Goal: Task Accomplishment & Management: Manage account settings

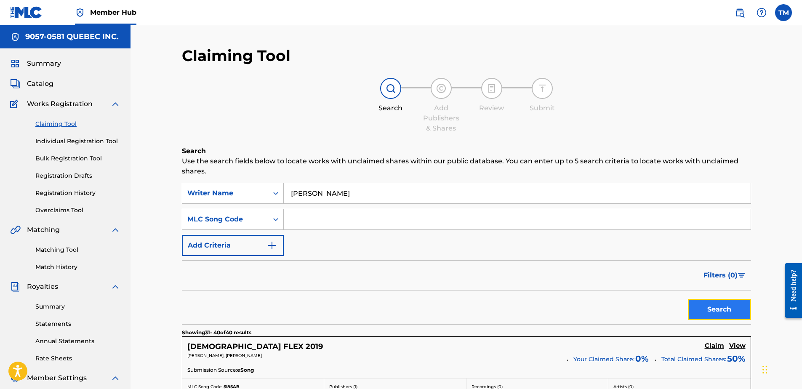
click at [707, 309] on button "Search" at bounding box center [719, 309] width 63 height 21
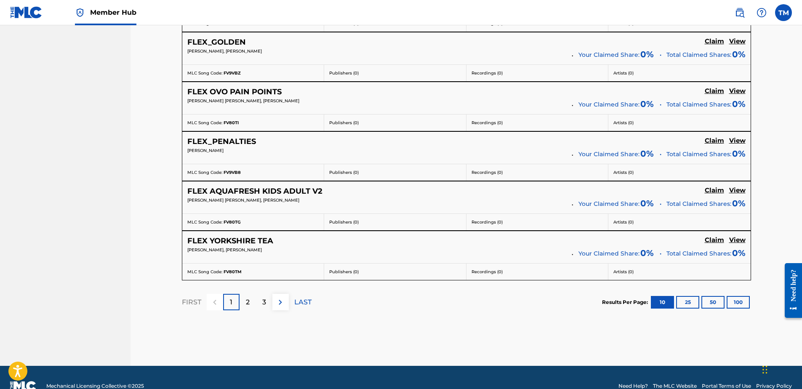
scroll to position [626, 0]
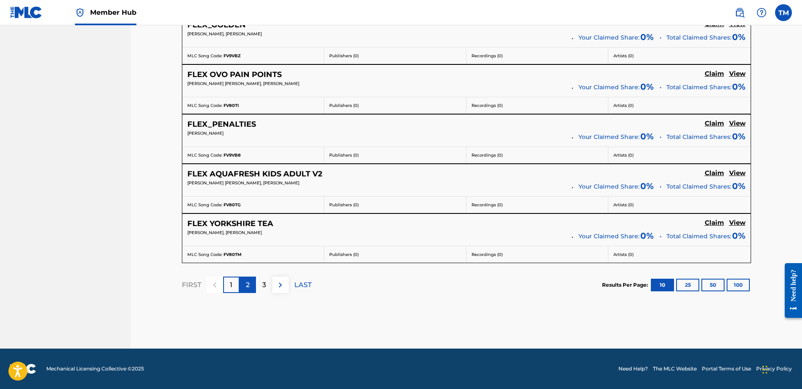
click at [248, 286] on p "2" at bounding box center [248, 285] width 4 height 10
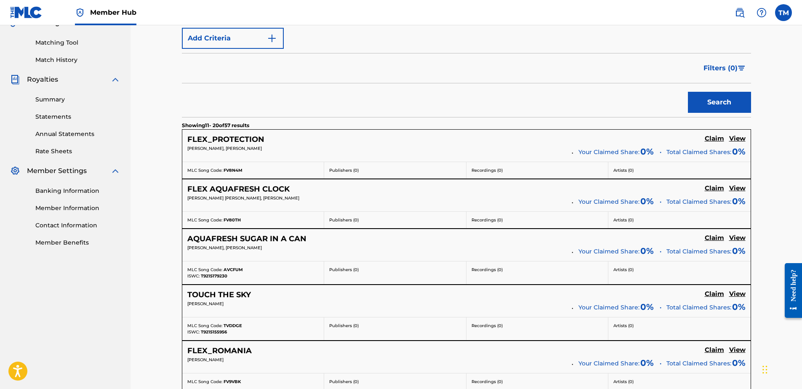
scroll to position [204, 0]
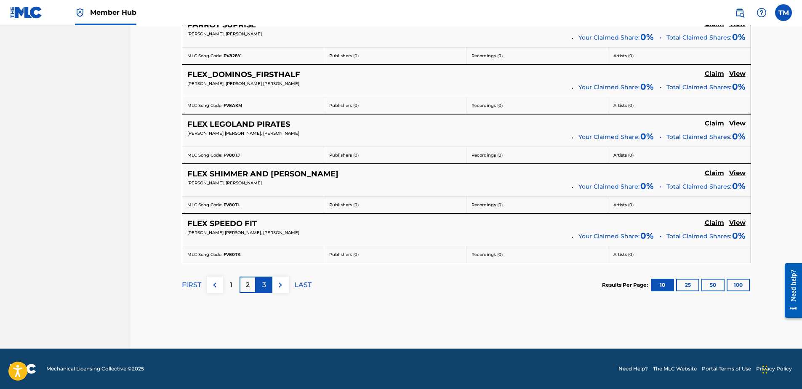
click at [264, 283] on p "3" at bounding box center [264, 285] width 4 height 10
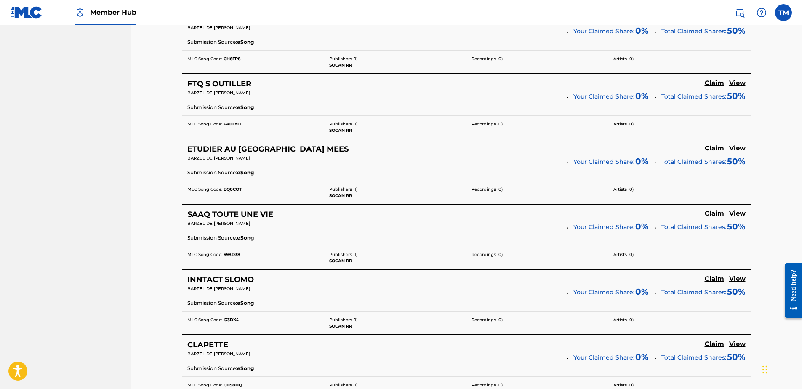
scroll to position [717, 0]
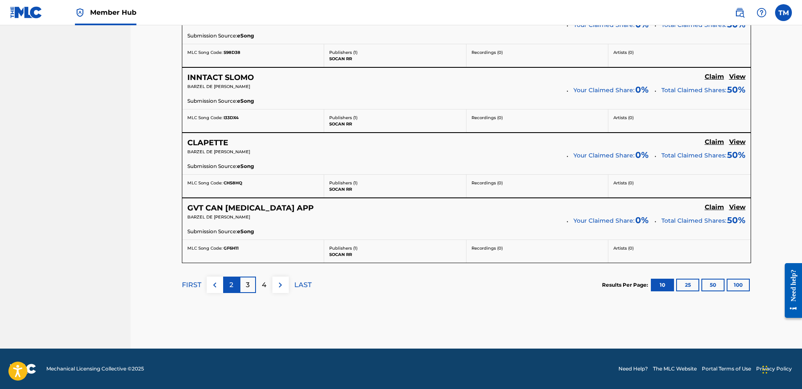
click at [235, 281] on div "2" at bounding box center [231, 285] width 16 height 16
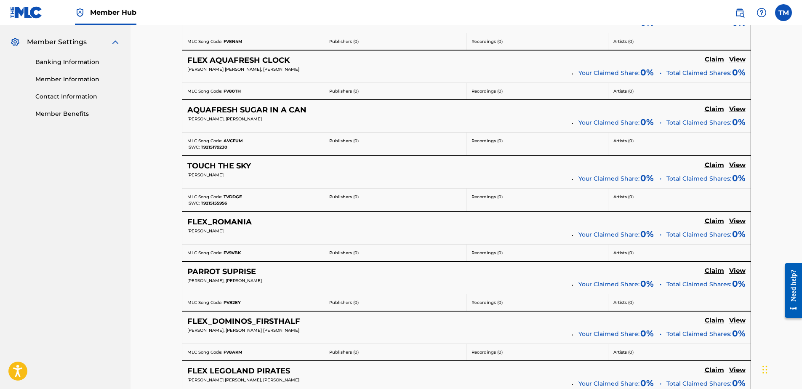
scroll to position [583, 0]
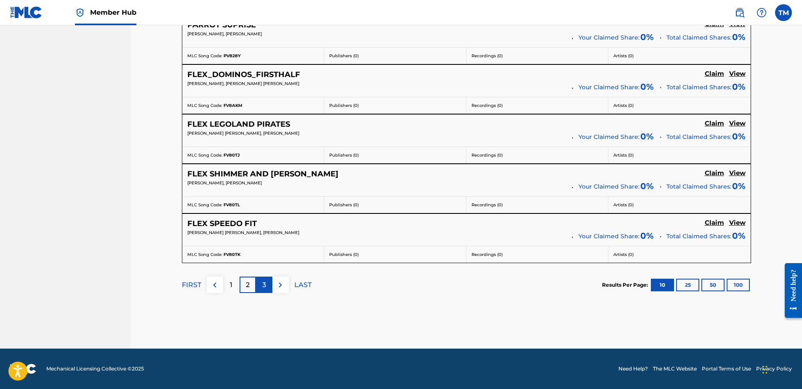
click at [265, 287] on p "3" at bounding box center [264, 285] width 4 height 10
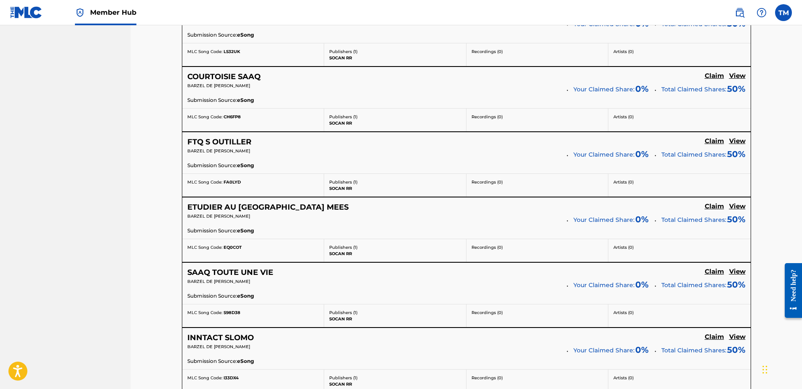
scroll to position [498, 0]
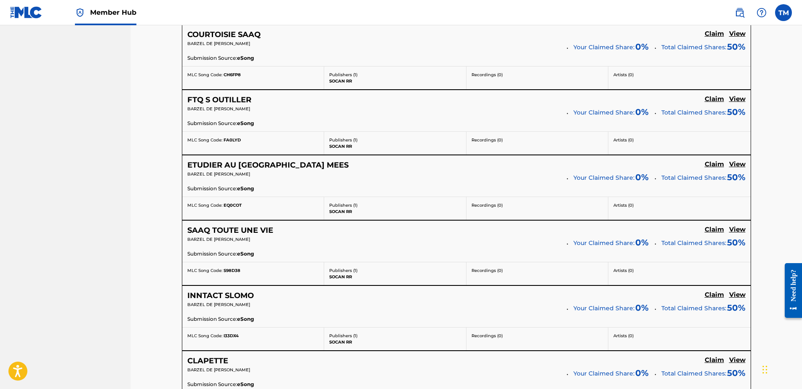
drag, startPoint x: 711, startPoint y: 165, endPoint x: 378, endPoint y: 170, distance: 333.5
click at [378, 170] on div "ETUDIER AU QUEBEC MEES Claim View BARZEL DE KINDER MAXIME Your Claimed Share: 0…" at bounding box center [466, 175] width 568 height 41
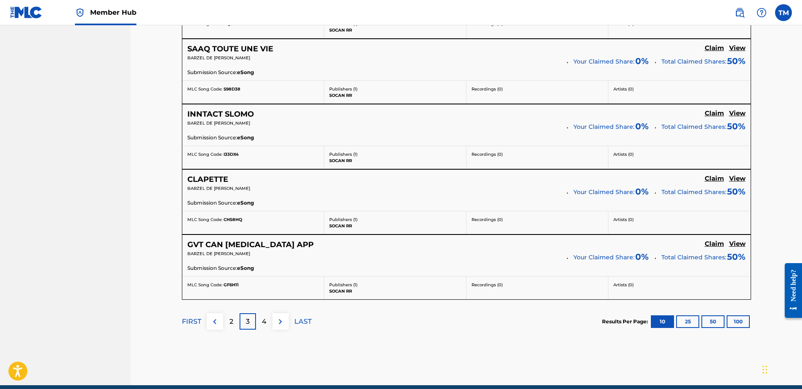
scroll to position [709, 0]
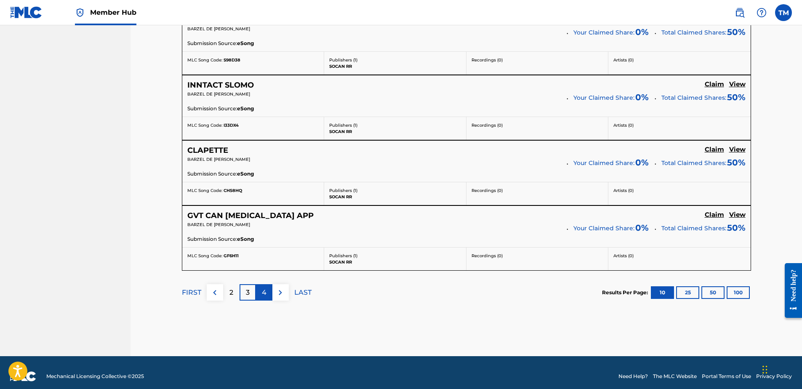
click at [261, 290] on div "4" at bounding box center [264, 292] width 16 height 16
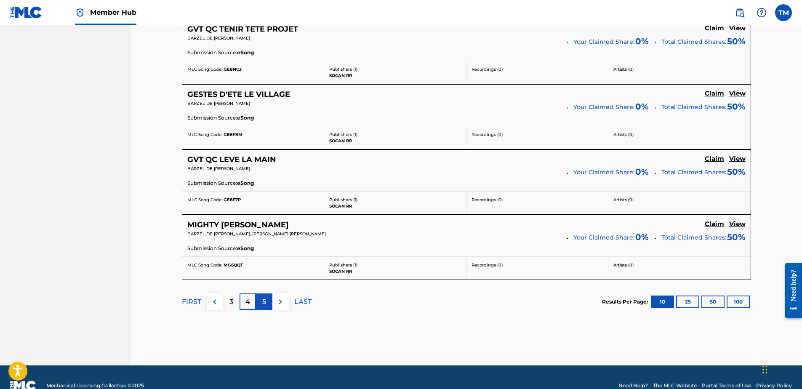
click at [264, 302] on p "5" at bounding box center [264, 302] width 4 height 10
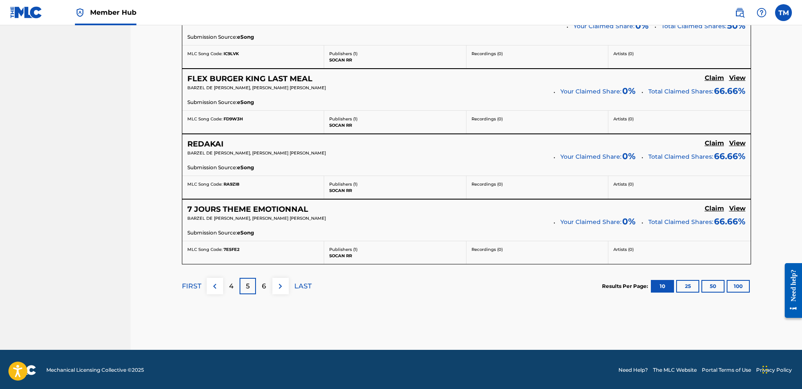
scroll to position [726, 0]
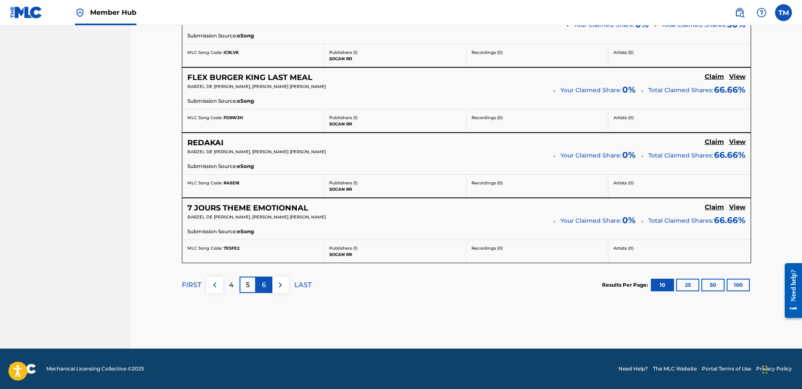
click at [263, 284] on p "6" at bounding box center [264, 285] width 4 height 10
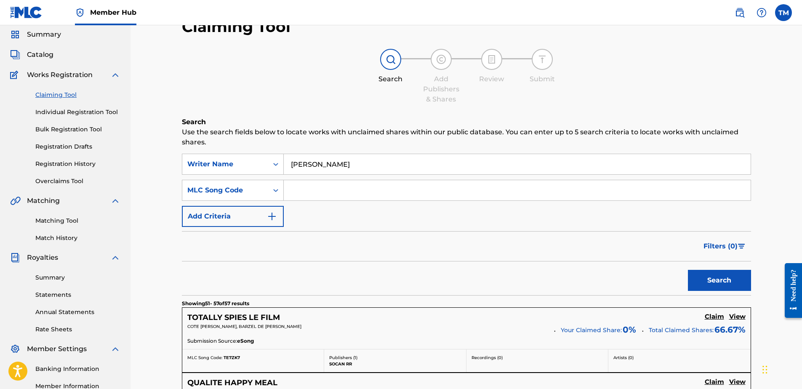
scroll to position [0, 0]
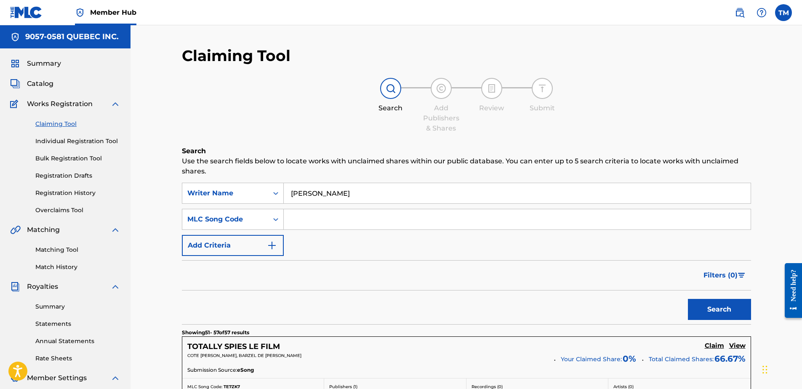
drag, startPoint x: 406, startPoint y: 184, endPoint x: 85, endPoint y: 184, distance: 320.4
paste input "Philippe Da Silva"
type input "Philippe Da Silva"
click at [688, 299] on button "Search" at bounding box center [719, 309] width 63 height 21
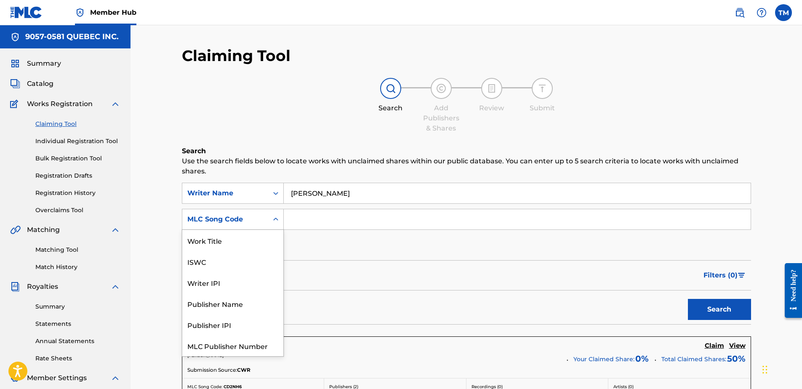
click at [244, 223] on div "MLC Song Code" at bounding box center [225, 219] width 76 height 10
click at [210, 269] on div "Writer IPI" at bounding box center [232, 261] width 101 height 21
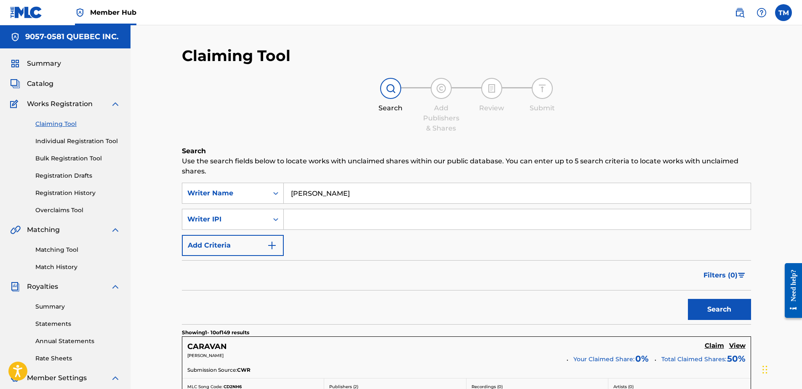
paste input "00478109433"
type input "00478109433"
click at [706, 309] on button "Search" at bounding box center [719, 309] width 63 height 21
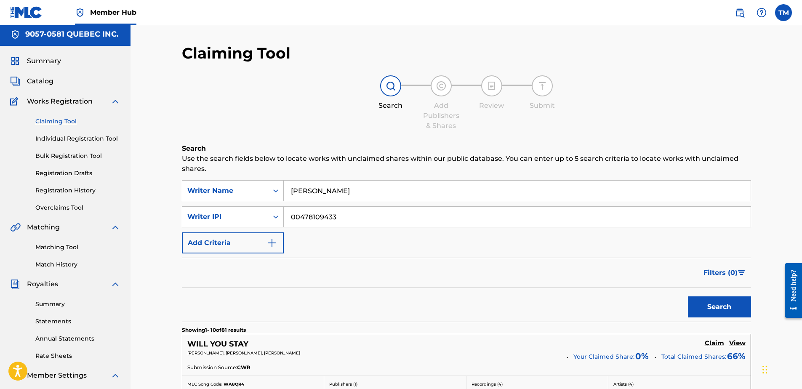
scroll to position [0, 0]
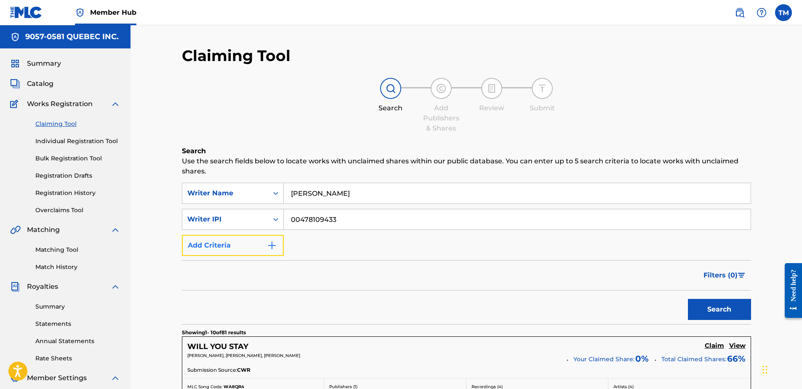
click at [259, 242] on button "Add Criteria" at bounding box center [233, 245] width 102 height 21
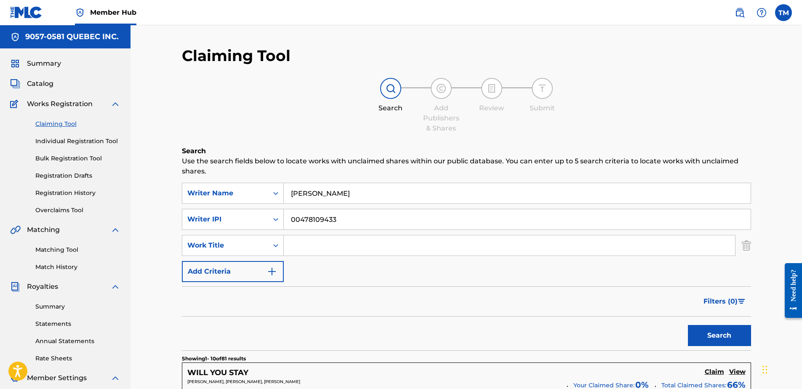
click at [335, 241] on input "Search Form" at bounding box center [509, 245] width 451 height 20
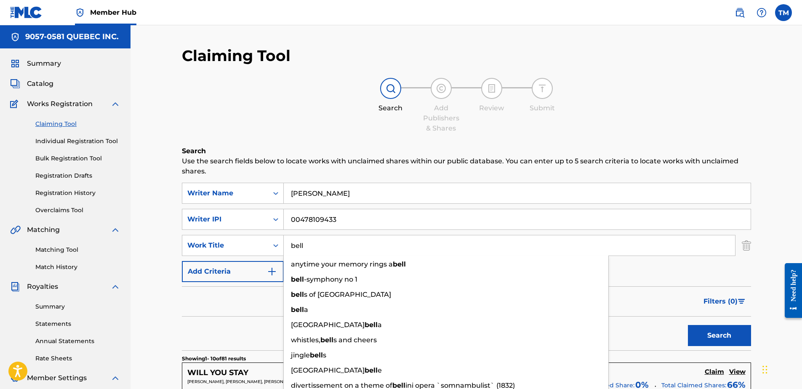
click at [688, 325] on button "Search" at bounding box center [719, 335] width 63 height 21
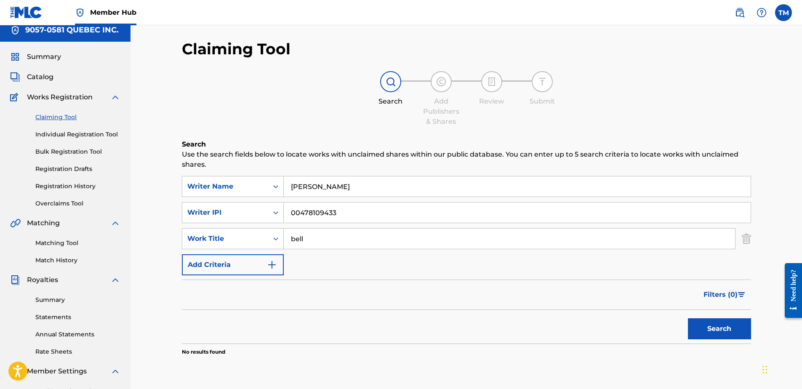
scroll to position [116, 0]
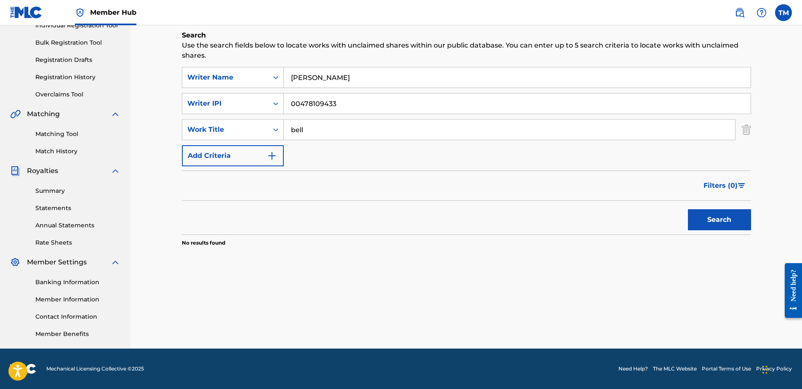
click at [328, 132] on input "bell" at bounding box center [509, 130] width 451 height 20
click at [388, 148] on span "iture qc 30e music phil" at bounding box center [358, 148] width 77 height 8
type input "bell furniture qc 30e music phil"
click at [722, 218] on button "Search" at bounding box center [719, 219] width 63 height 21
drag, startPoint x: 263, startPoint y: 135, endPoint x: 221, endPoint y: 135, distance: 42.1
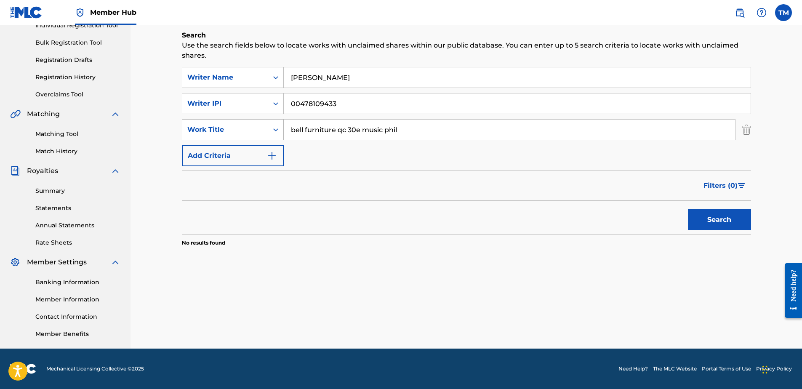
click at [221, 135] on div "SearchWithCriteria86a0fffb-1a49-4fb0-8df1-0e05a8e79480 Work Title bell furnitur…" at bounding box center [466, 129] width 569 height 21
click at [323, 132] on input "Search Form" at bounding box center [509, 130] width 451 height 20
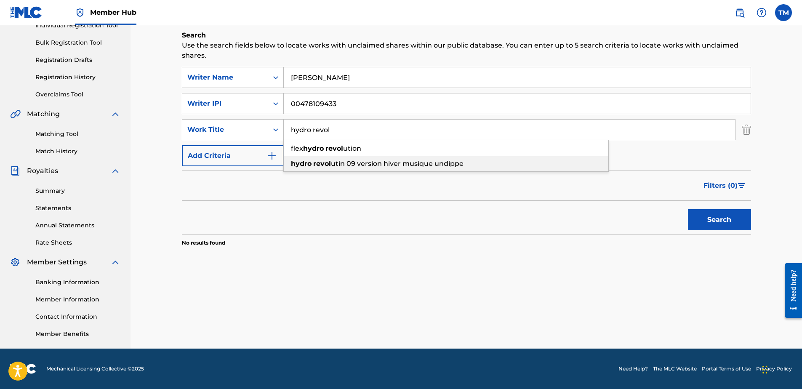
click at [400, 163] on span "utin 09 version hiver musique undippe" at bounding box center [397, 164] width 133 height 8
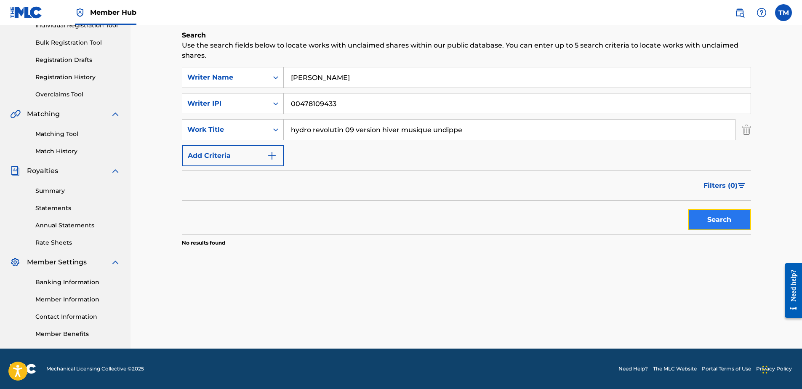
click at [711, 219] on button "Search" at bounding box center [719, 219] width 63 height 21
drag, startPoint x: 530, startPoint y: 134, endPoint x: 155, endPoint y: 117, distance: 375.5
click at [155, 117] on div "Claiming Tool Search Add Publishers & Shares Review Submit Search Use the searc…" at bounding box center [466, 128] width 671 height 439
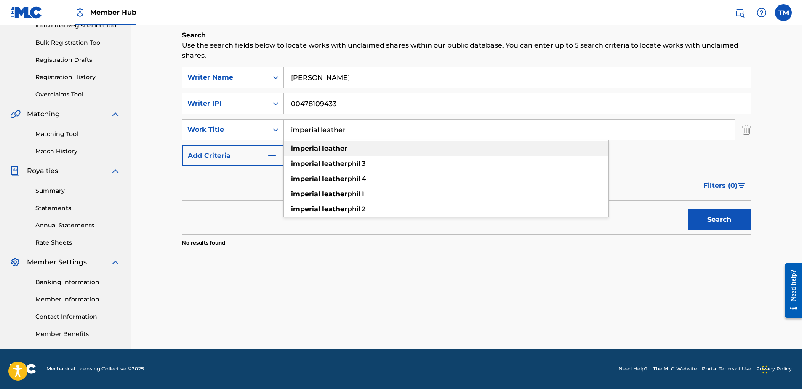
type input "imperial leather"
drag, startPoint x: 334, startPoint y: 146, endPoint x: 338, endPoint y: 147, distance: 4.2
click at [333, 146] on strong "leather" at bounding box center [334, 148] width 25 height 8
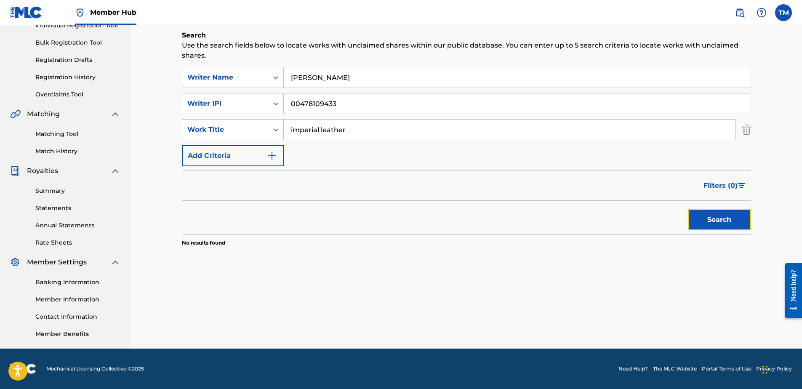
click at [733, 220] on button "Search" at bounding box center [719, 219] width 63 height 21
drag, startPoint x: 358, startPoint y: 103, endPoint x: 130, endPoint y: 103, distance: 228.2
click at [130, 103] on main "9057-0581 QUEBEC INC. Summary Catalog Works Registration Claiming Tool Individu…" at bounding box center [401, 128] width 802 height 439
click at [719, 213] on button "Search" at bounding box center [719, 219] width 63 height 21
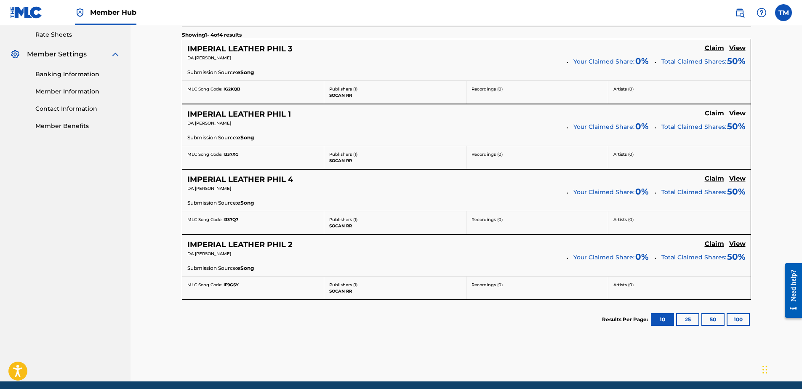
scroll to position [326, 0]
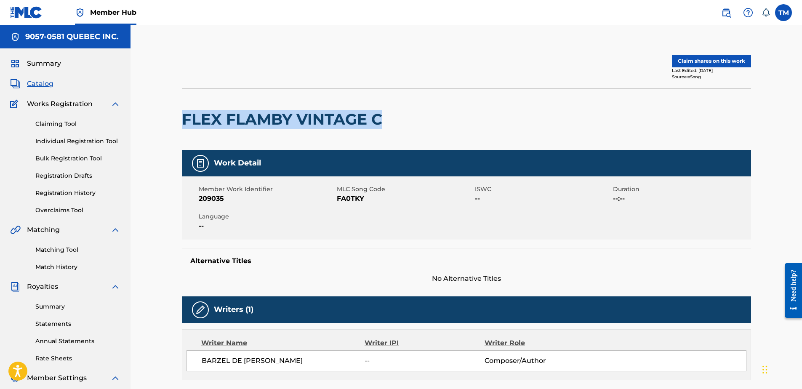
drag, startPoint x: 382, startPoint y: 118, endPoint x: 164, endPoint y: 135, distance: 218.7
click at [164, 135] on div "Claim shares on this work Last Edited: December 26, 2024 Source: eSong FLEX FLA…" at bounding box center [466, 327] width 671 height 605
copy h2 "FLEX FLAMBY VINTAGE C"
click at [346, 196] on span "FA0TKY" at bounding box center [405, 199] width 136 height 10
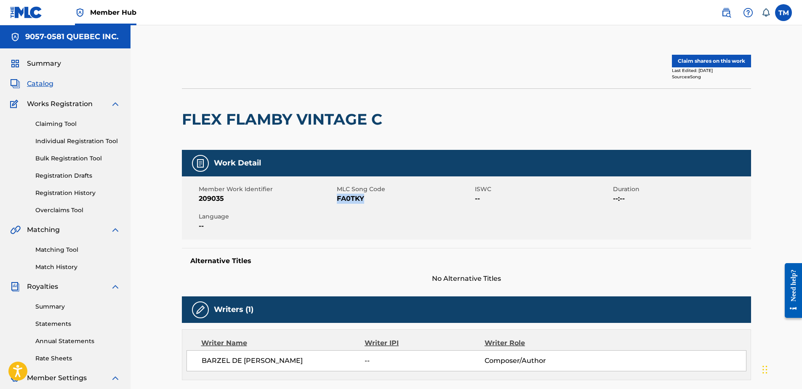
click at [346, 196] on span "FA0TKY" at bounding box center [405, 199] width 136 height 10
copy span "FA0TKY"
click at [688, 59] on button "Claim shares on this work" at bounding box center [711, 61] width 79 height 13
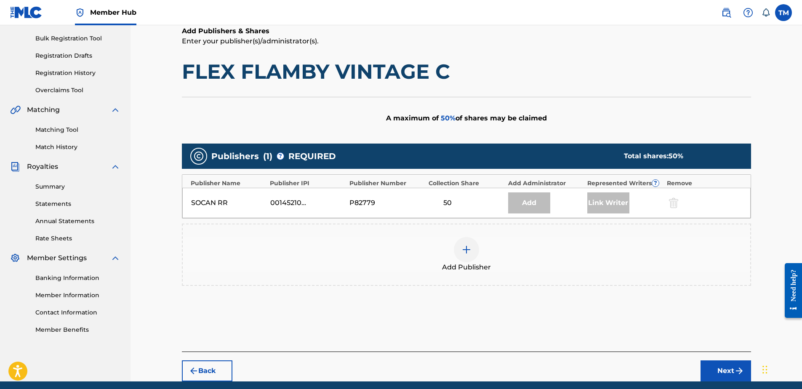
scroll to position [153, 0]
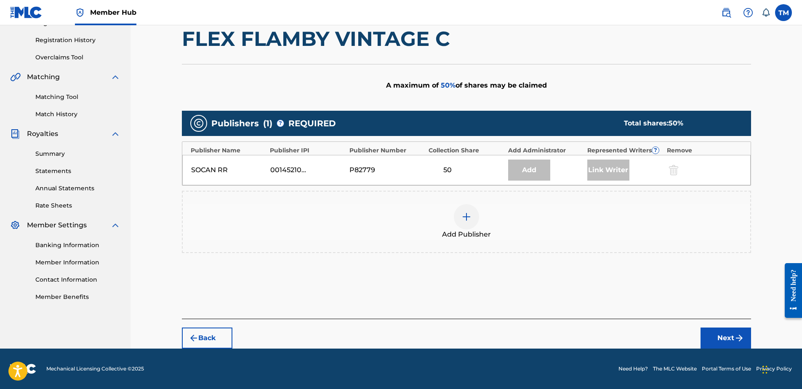
click at [466, 216] on img at bounding box center [466, 217] width 10 height 10
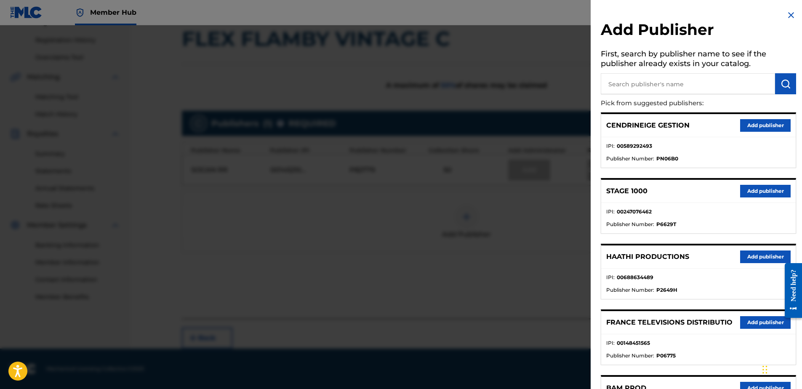
click at [635, 83] on input "text" at bounding box center [688, 83] width 174 height 21
type input "circ"
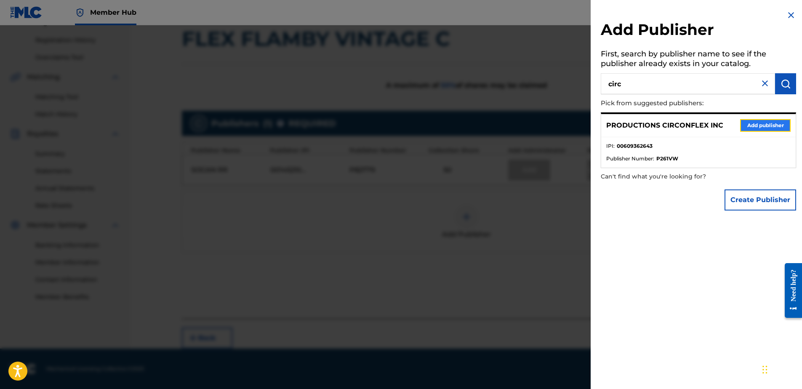
click at [756, 126] on button "Add publisher" at bounding box center [765, 125] width 51 height 13
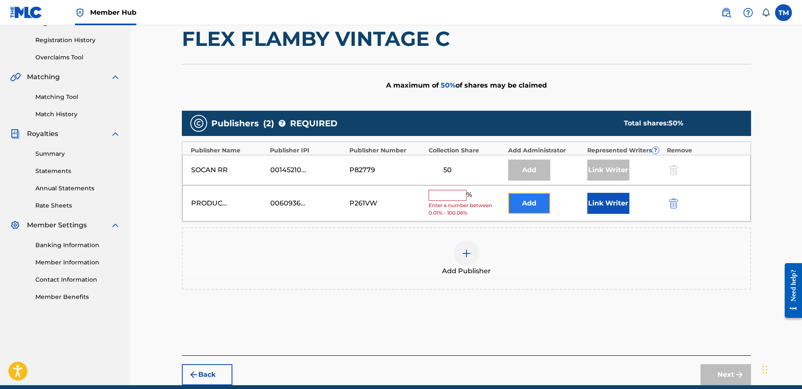
click at [534, 201] on button "Add" at bounding box center [529, 203] width 42 height 21
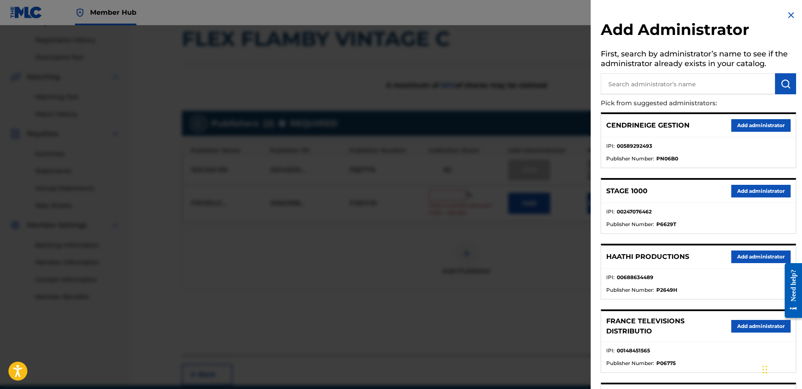
click at [701, 80] on input "text" at bounding box center [688, 83] width 174 height 21
type input "9057"
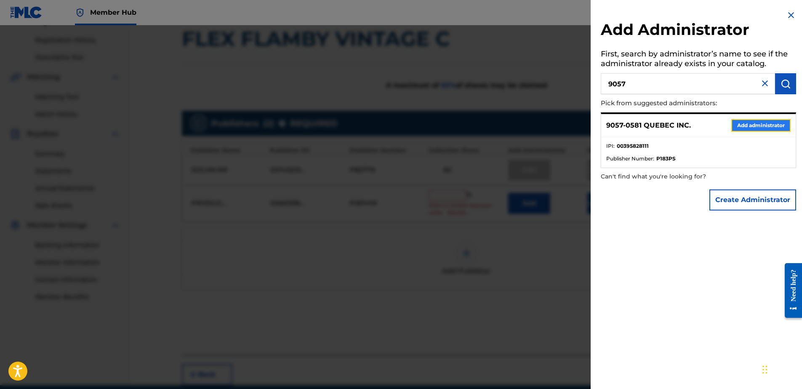
click at [748, 125] on button "Add administrator" at bounding box center [760, 125] width 59 height 13
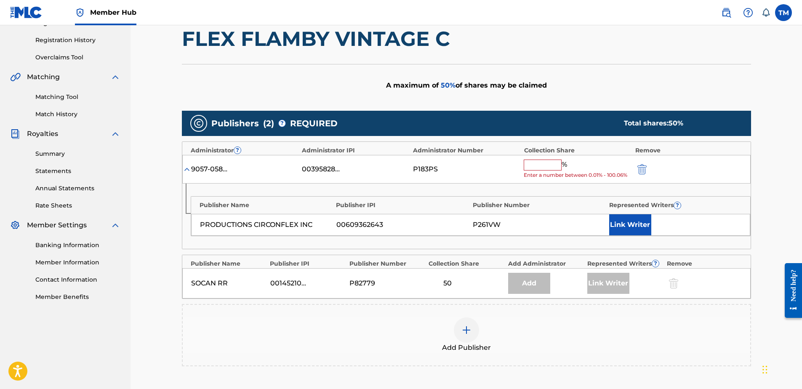
click at [542, 166] on input "text" at bounding box center [543, 165] width 38 height 11
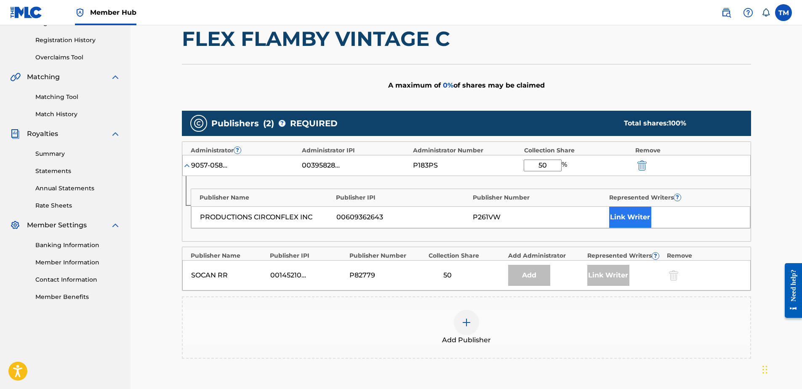
type input "50"
click at [627, 214] on button "Link Writer" at bounding box center [630, 217] width 42 height 21
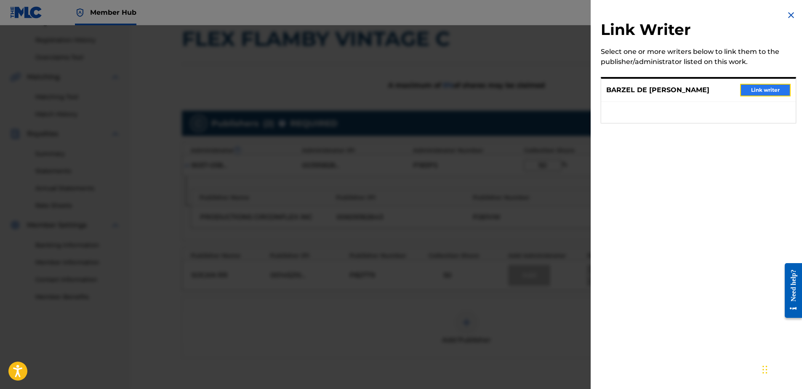
click at [754, 90] on button "Link writer" at bounding box center [765, 90] width 51 height 13
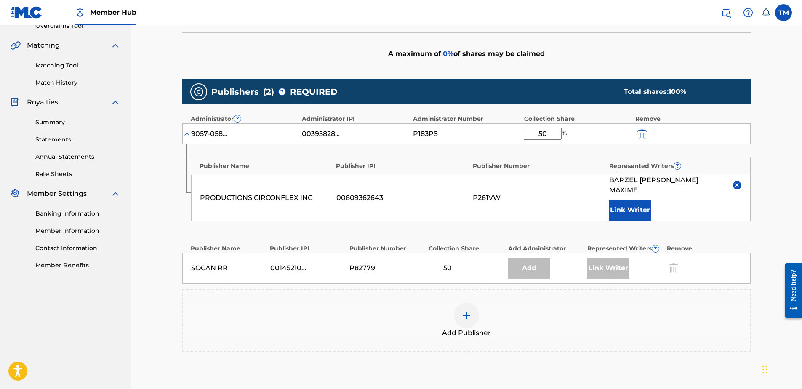
scroll to position [273, 0]
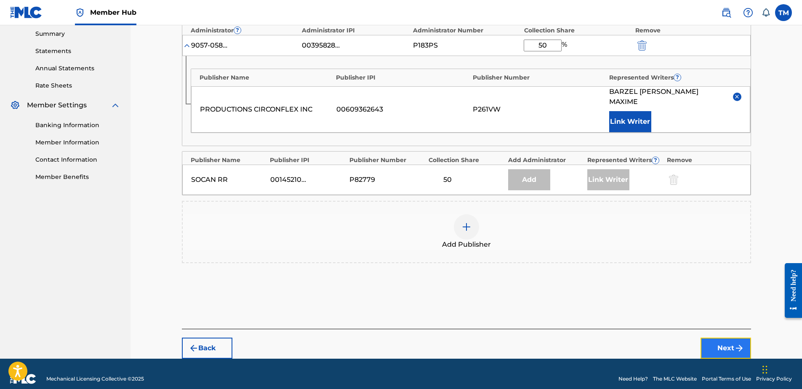
click at [726, 339] on button "Next" at bounding box center [726, 348] width 51 height 21
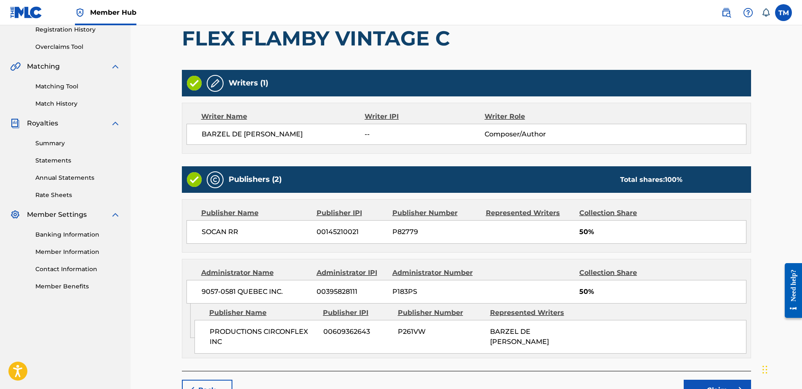
scroll to position [216, 0]
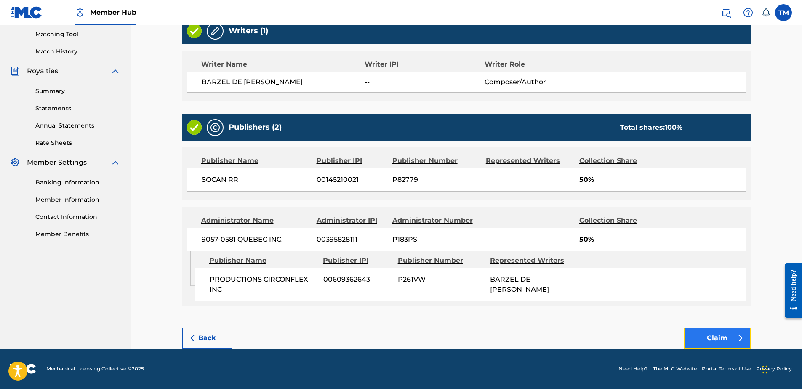
click at [703, 335] on button "Claim" at bounding box center [717, 338] width 67 height 21
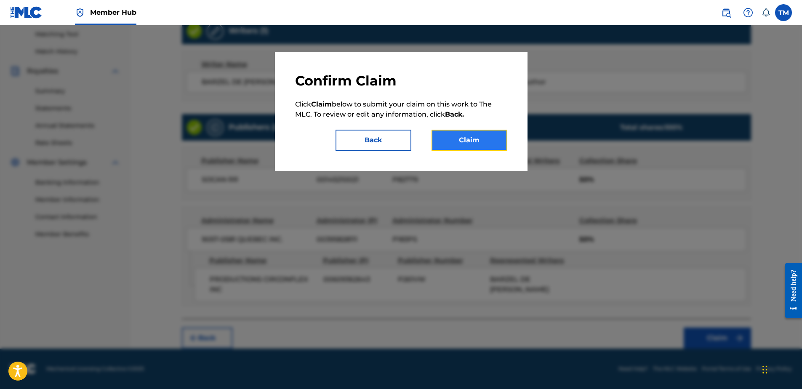
click at [467, 136] on button "Claim" at bounding box center [470, 140] width 76 height 21
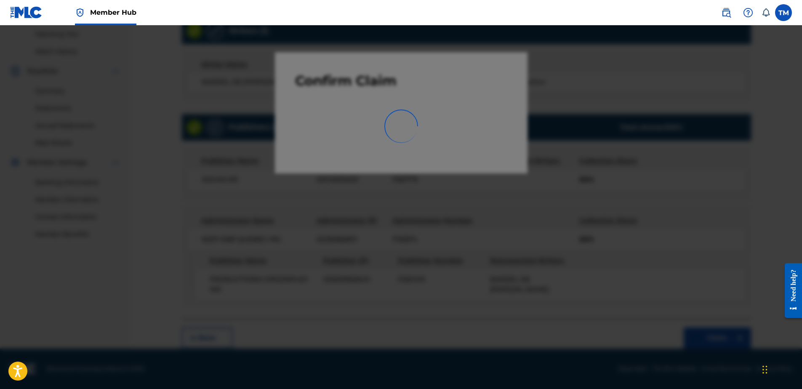
scroll to position [116, 0]
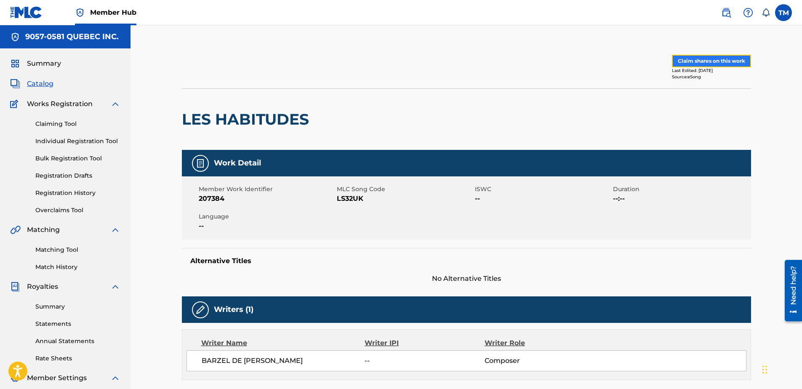
click at [693, 59] on button "Claim shares on this work" at bounding box center [711, 61] width 79 height 13
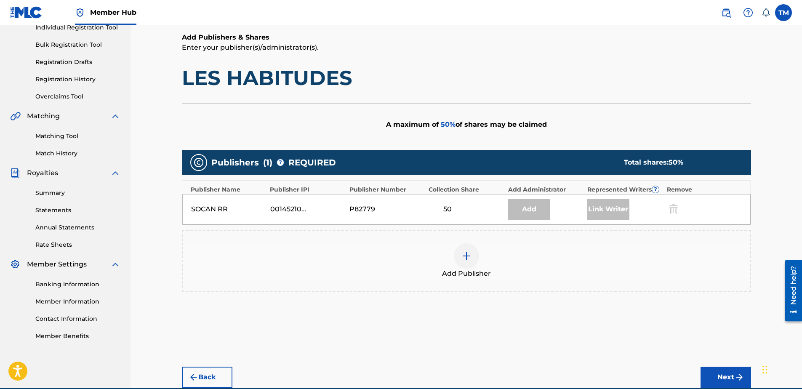
scroll to position [126, 0]
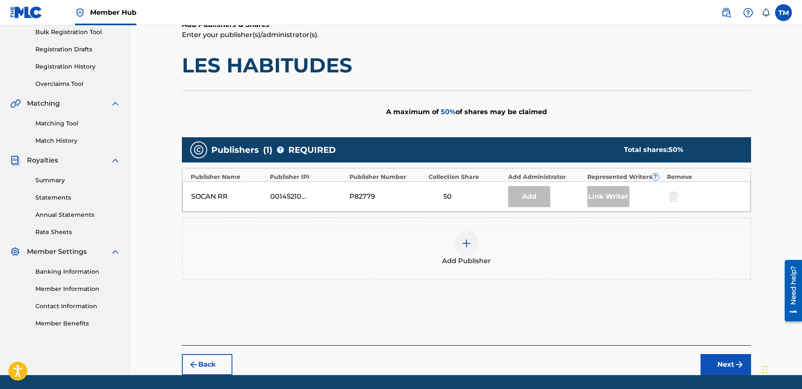
click at [466, 240] on img at bounding box center [466, 243] width 10 height 10
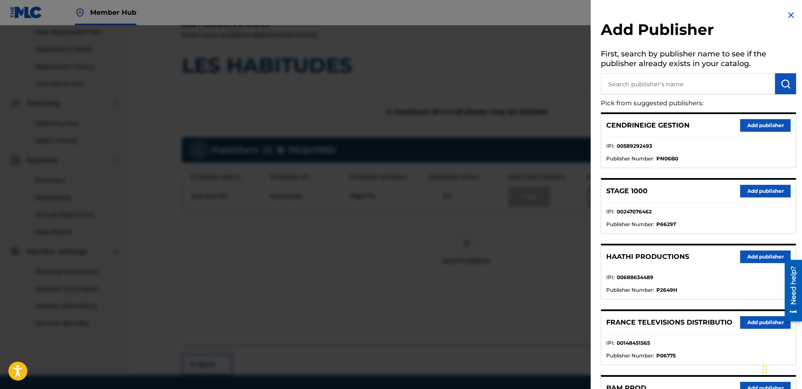
click at [645, 85] on input "text" at bounding box center [688, 83] width 174 height 21
type input "circ"
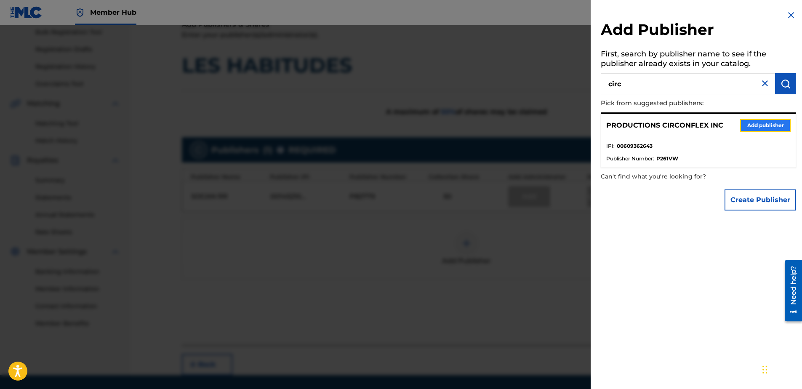
click at [762, 120] on button "Add publisher" at bounding box center [765, 125] width 51 height 13
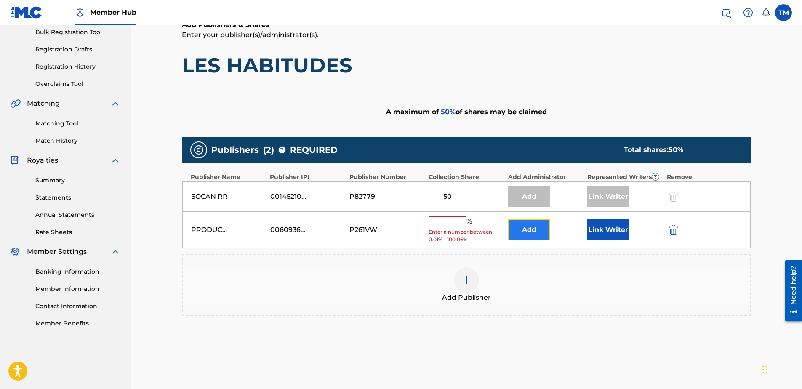
click at [532, 233] on button "Add" at bounding box center [529, 229] width 42 height 21
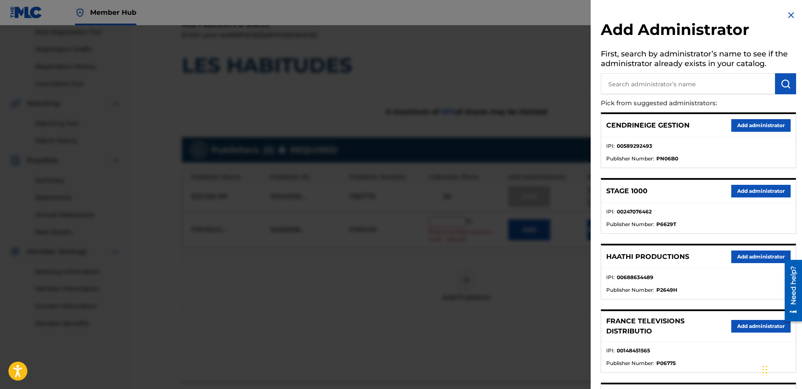
click at [691, 83] on input "text" at bounding box center [688, 83] width 174 height 21
type input "9057"
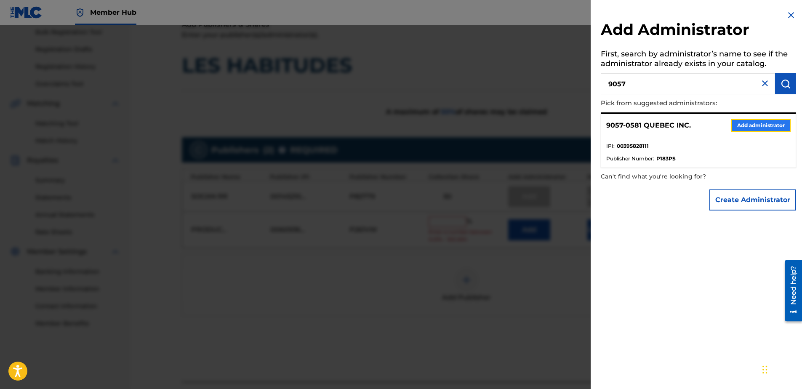
click at [749, 128] on button "Add administrator" at bounding box center [760, 125] width 59 height 13
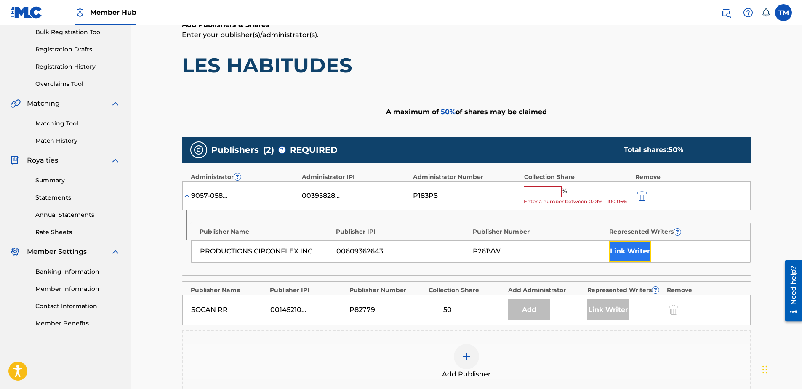
click at [629, 251] on button "Link Writer" at bounding box center [630, 251] width 42 height 21
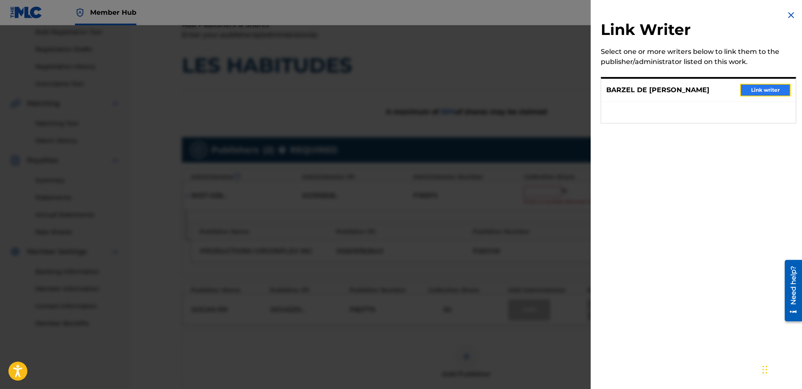
click at [755, 93] on button "Link writer" at bounding box center [765, 90] width 51 height 13
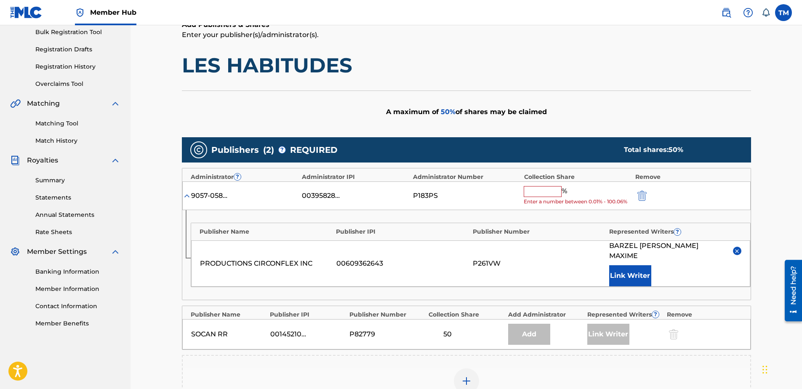
click at [543, 194] on input "text" at bounding box center [543, 191] width 38 height 11
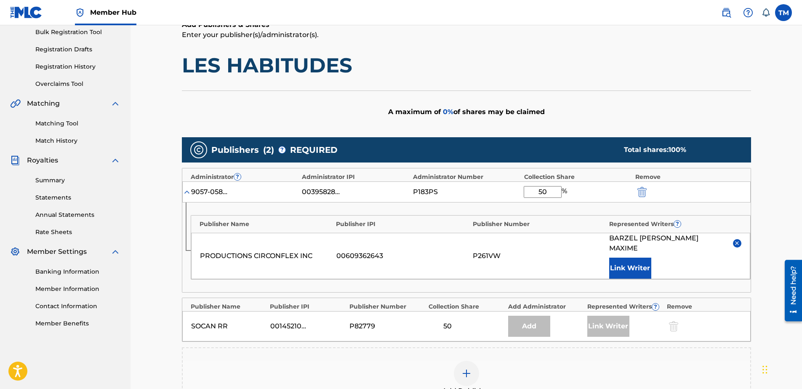
type input "50"
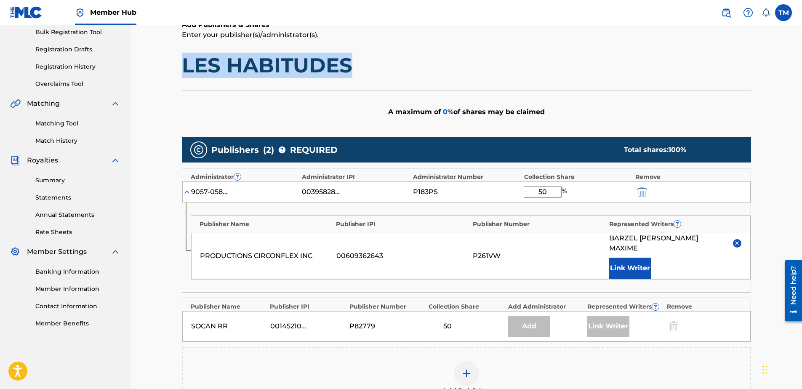
drag, startPoint x: 354, startPoint y: 66, endPoint x: 182, endPoint y: 69, distance: 172.2
click at [182, 69] on h1 "LES HABITUDES" at bounding box center [466, 65] width 569 height 25
copy h1 "LES HABITUDES"
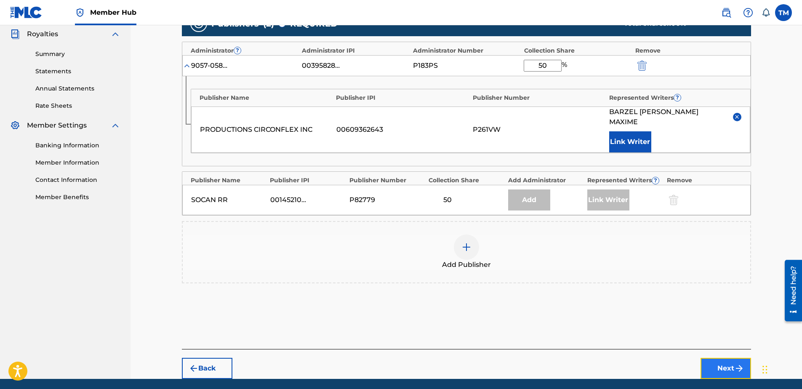
click at [721, 358] on button "Next" at bounding box center [726, 368] width 51 height 21
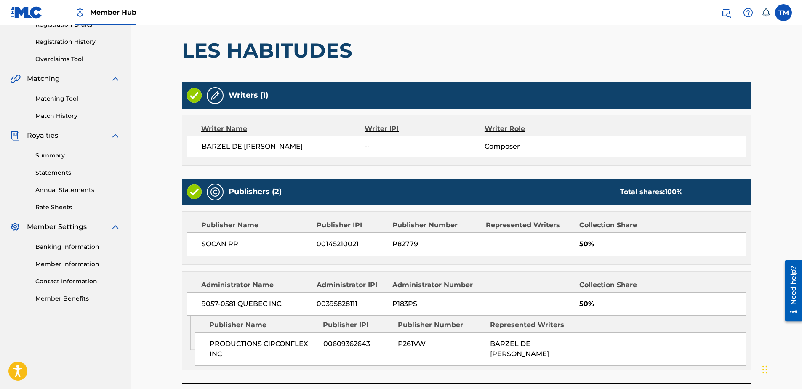
scroll to position [216, 0]
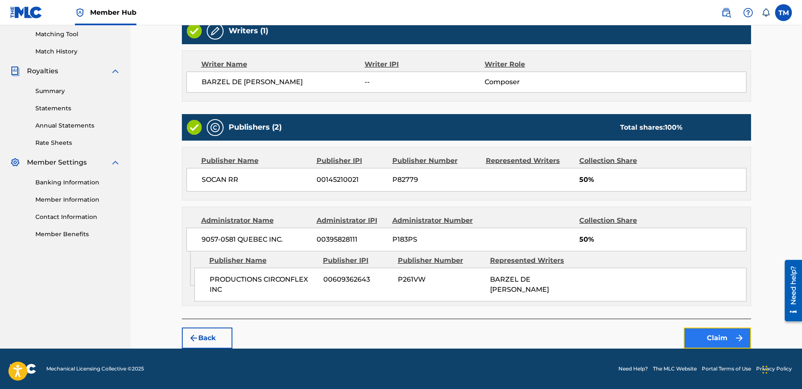
click at [721, 340] on button "Claim" at bounding box center [717, 338] width 67 height 21
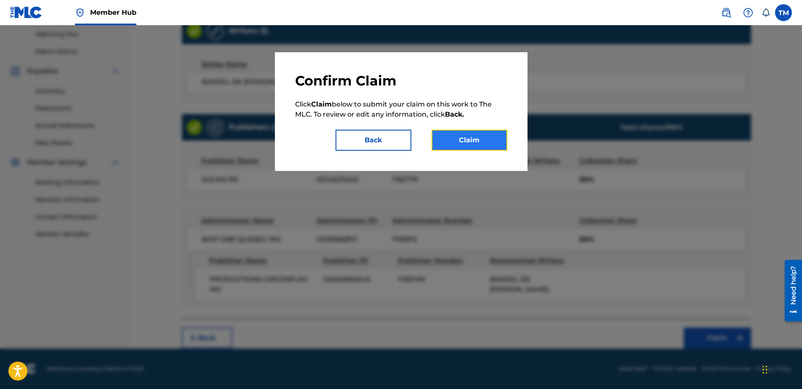
click at [482, 143] on button "Claim" at bounding box center [470, 140] width 76 height 21
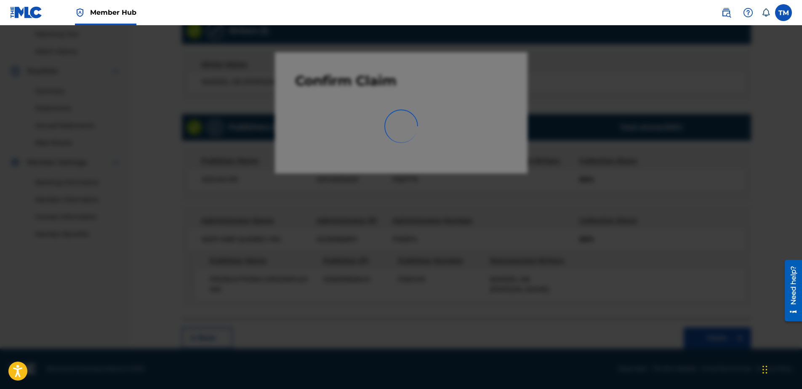
scroll to position [116, 0]
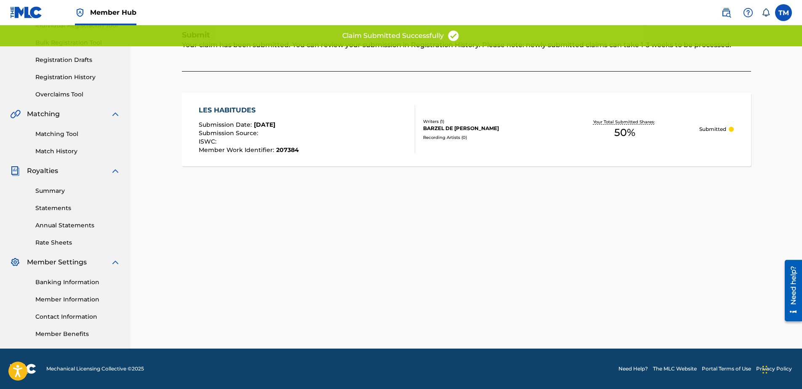
click at [231, 105] on div "LES HABITUDES" at bounding box center [249, 110] width 100 height 10
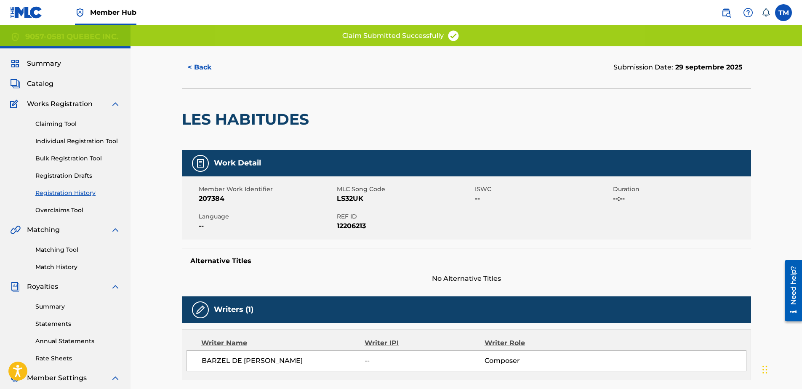
click at [348, 198] on span "LS32UK" at bounding box center [405, 199] width 136 height 10
copy span "LS32UK"
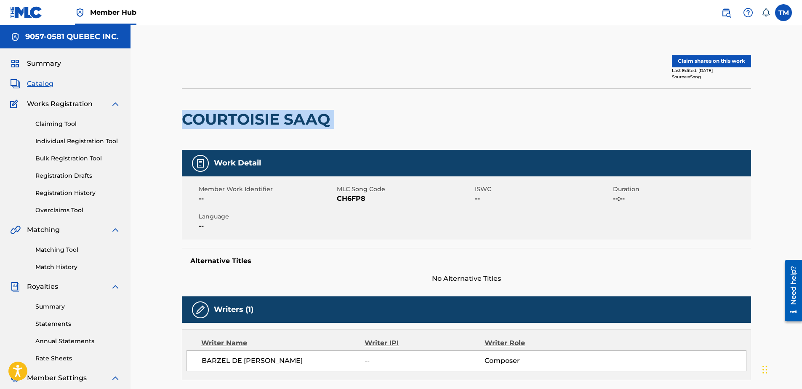
drag, startPoint x: 341, startPoint y: 120, endPoint x: 183, endPoint y: 123, distance: 157.5
click at [183, 123] on div "COURTOISIE SAAQ" at bounding box center [466, 118] width 569 height 61
copy div "COURTOISIE SAAQ"
click at [342, 197] on span "CH6FP8" at bounding box center [405, 199] width 136 height 10
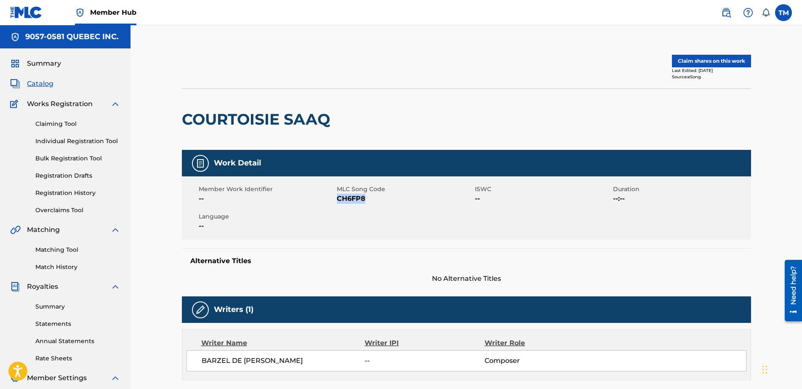
copy span "CH6FP8"
click at [727, 59] on button "Claim shares on this work" at bounding box center [711, 61] width 79 height 13
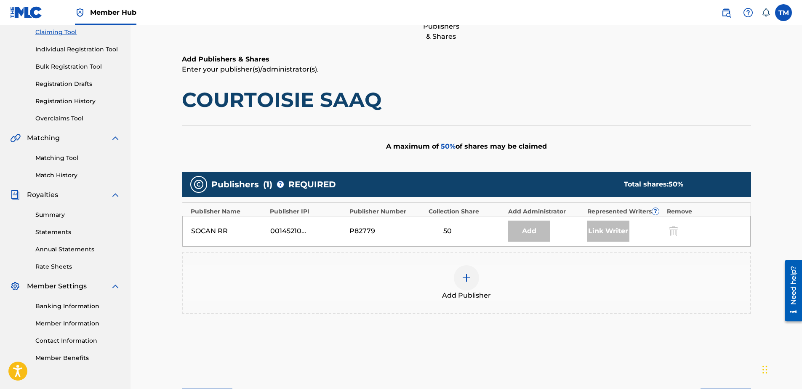
scroll to position [126, 0]
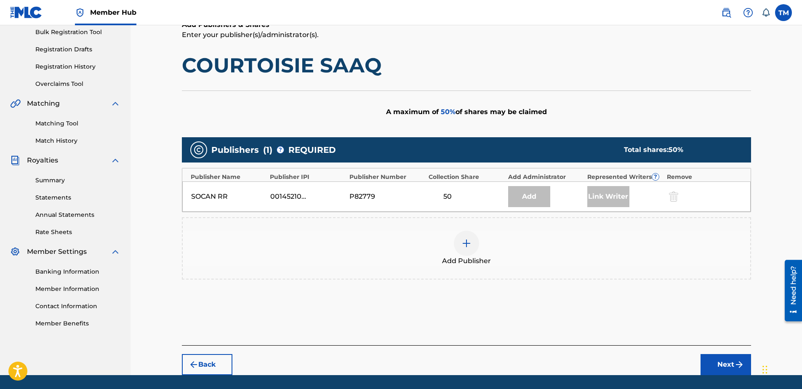
click at [466, 243] on img at bounding box center [466, 243] width 10 height 10
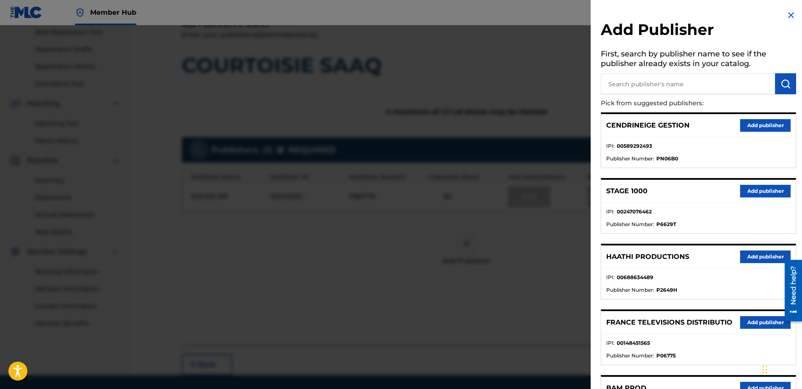
click at [658, 85] on input "text" at bounding box center [688, 83] width 174 height 21
type input "cir"
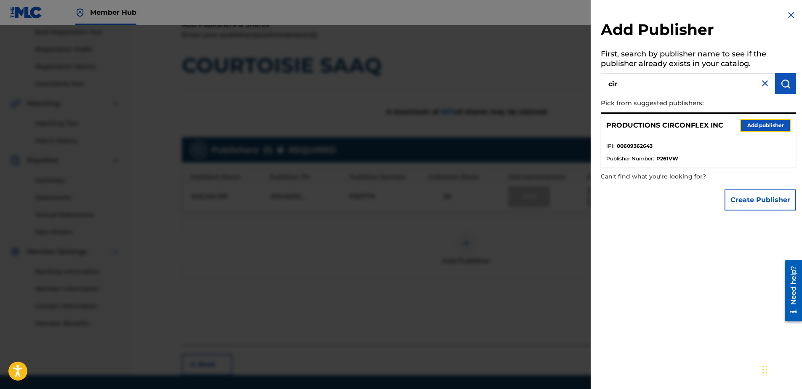
click at [760, 128] on button "Add publisher" at bounding box center [765, 125] width 51 height 13
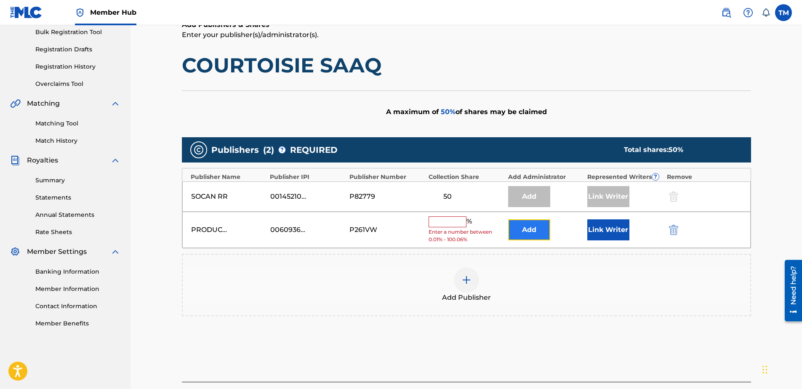
click at [522, 229] on button "Add" at bounding box center [529, 229] width 42 height 21
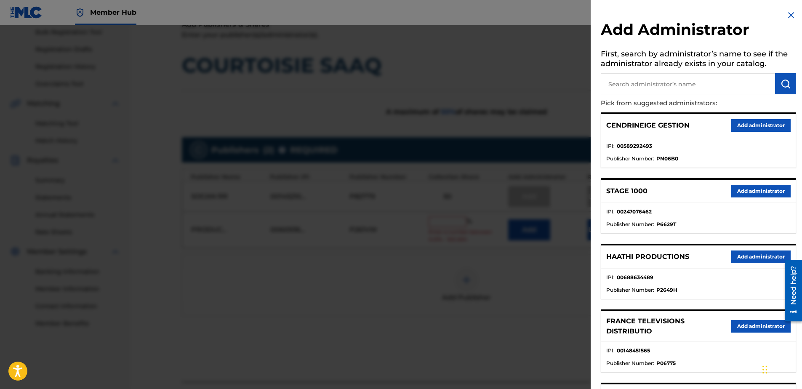
click at [664, 88] on input "text" at bounding box center [688, 83] width 174 height 21
type input "9057"
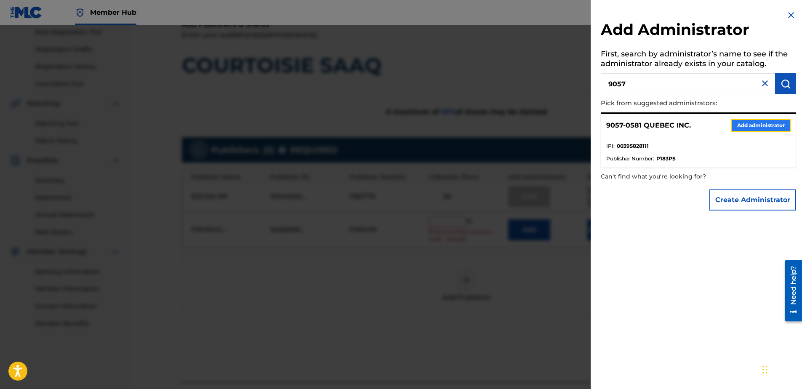
click at [755, 125] on button "Add administrator" at bounding box center [760, 125] width 59 height 13
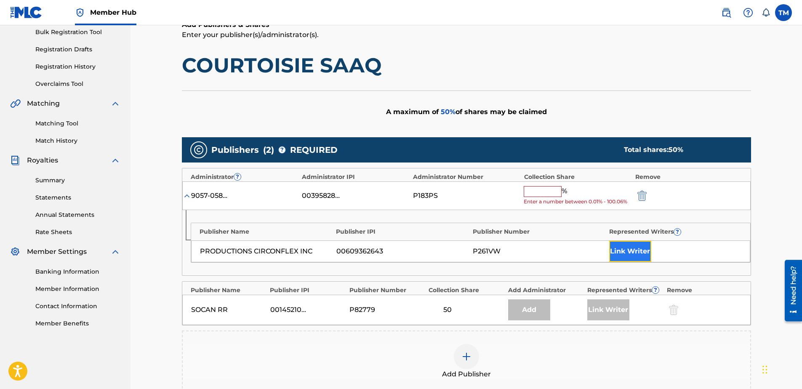
click at [631, 251] on button "Link Writer" at bounding box center [630, 251] width 42 height 21
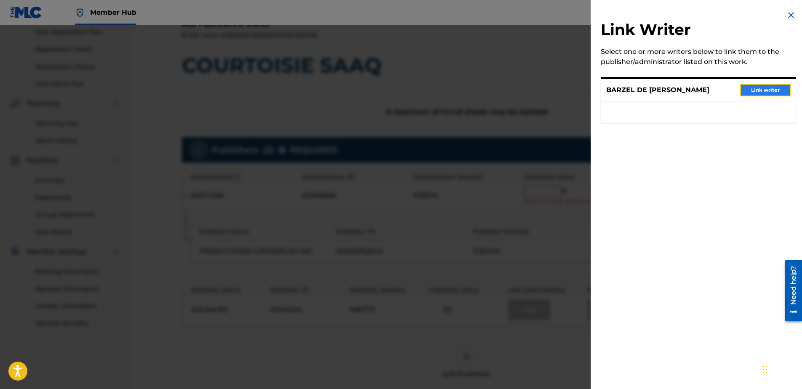
click at [766, 88] on button "Link writer" at bounding box center [765, 90] width 51 height 13
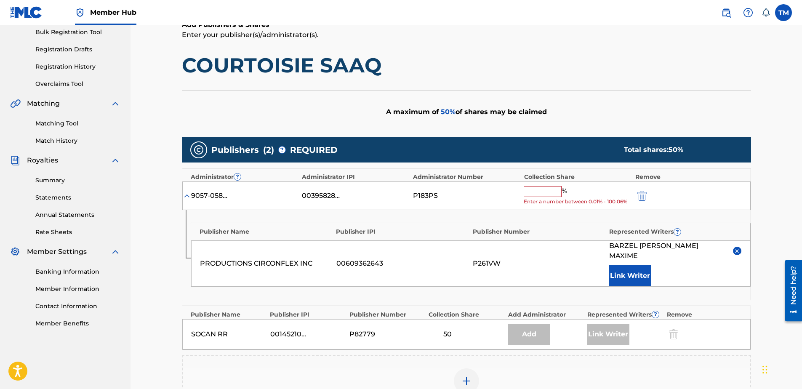
click at [542, 193] on input "text" at bounding box center [543, 191] width 38 height 11
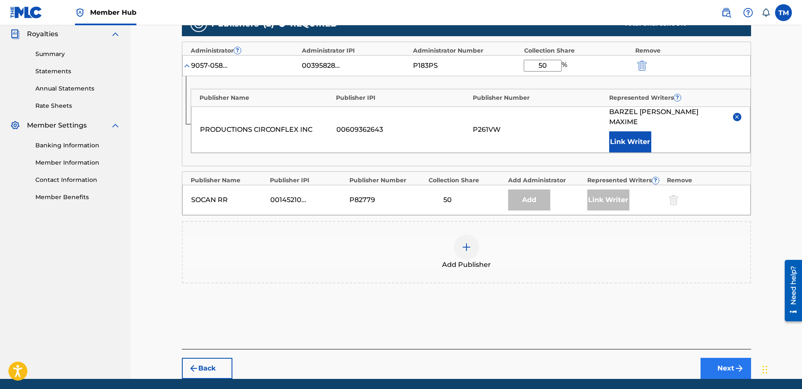
type input "50"
click at [715, 358] on button "Next" at bounding box center [726, 368] width 51 height 21
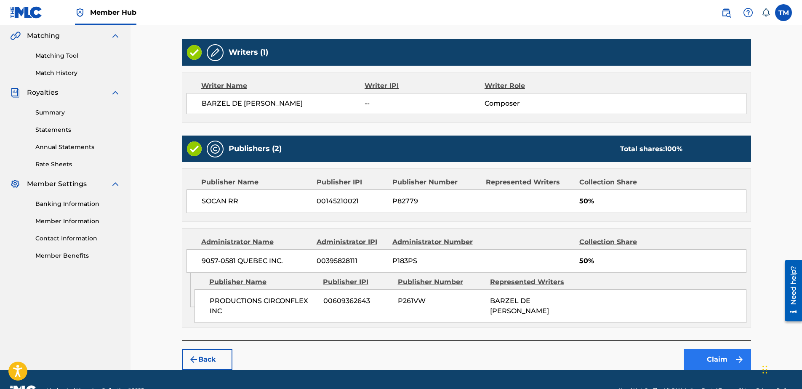
scroll to position [216, 0]
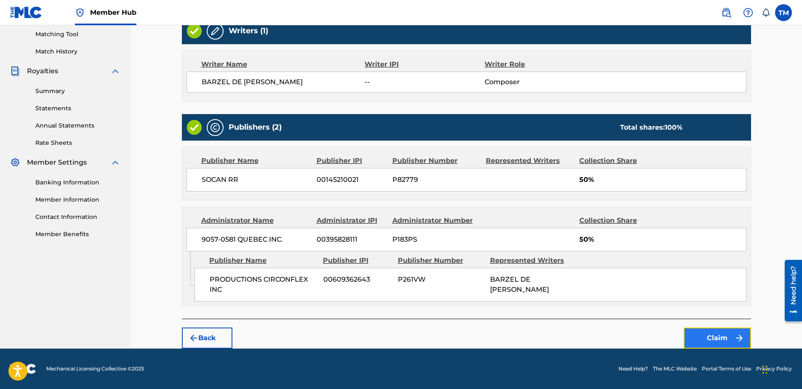
click at [738, 341] on img "submit" at bounding box center [739, 338] width 10 height 10
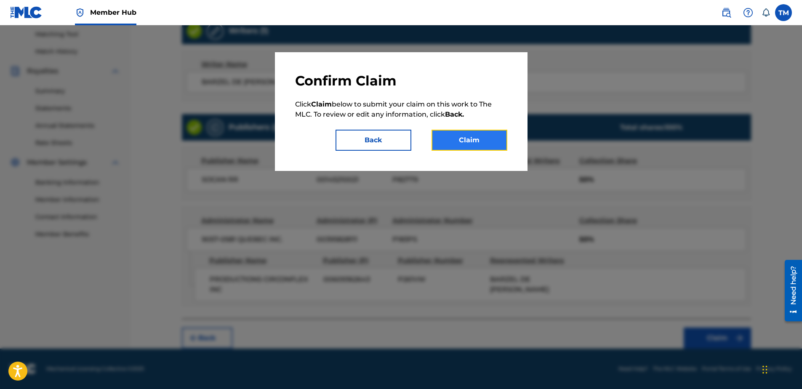
click at [470, 136] on button "Claim" at bounding box center [470, 140] width 76 height 21
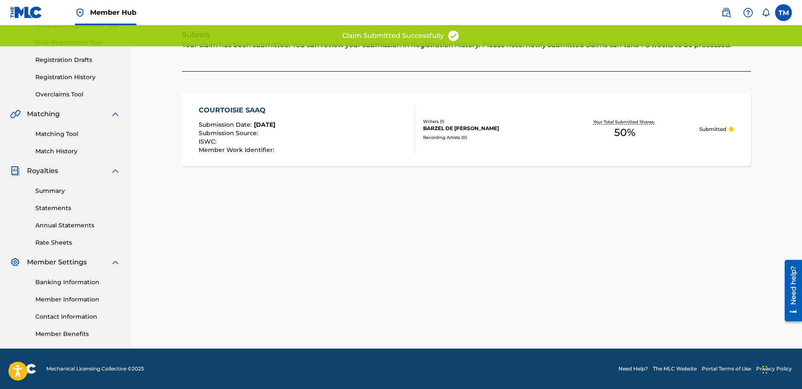
scroll to position [116, 0]
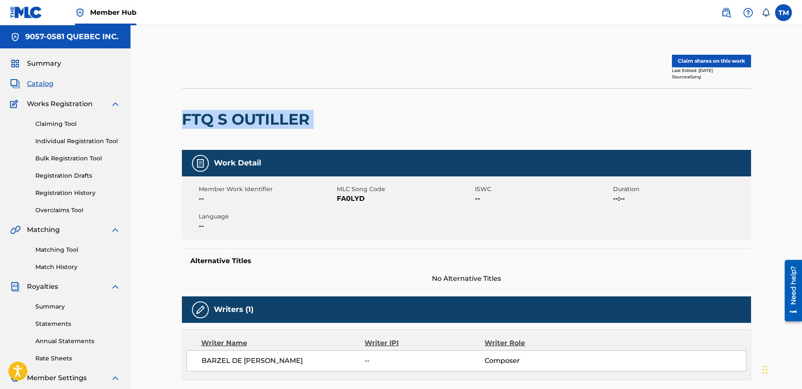
drag, startPoint x: 317, startPoint y: 118, endPoint x: 181, endPoint y: 128, distance: 135.9
click at [181, 128] on div "Claim shares on this work Last Edited: [DATE] Source: eSong FTQ S OUTILLER Work…" at bounding box center [466, 338] width 589 height 584
copy div "FTQ S OUTILLER"
click at [346, 194] on span "FA0LYD" at bounding box center [405, 199] width 136 height 10
click at [347, 198] on span "FA0LYD" at bounding box center [405, 199] width 136 height 10
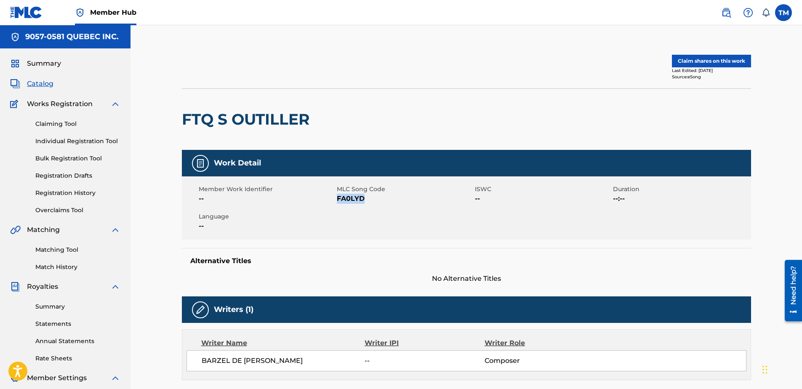
click at [347, 198] on span "FA0LYD" at bounding box center [405, 199] width 136 height 10
copy span "FA0LYD"
drag, startPoint x: 714, startPoint y: 55, endPoint x: 709, endPoint y: 54, distance: 5.5
click at [712, 54] on div "Claim shares on this work Last Edited: [DATE] Source: eSong" at bounding box center [466, 67] width 569 height 42
click at [685, 62] on button "Claim shares on this work" at bounding box center [711, 61] width 79 height 13
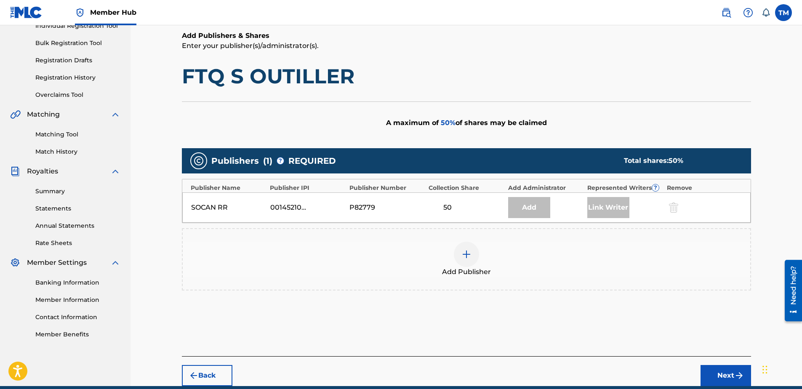
scroll to position [153, 0]
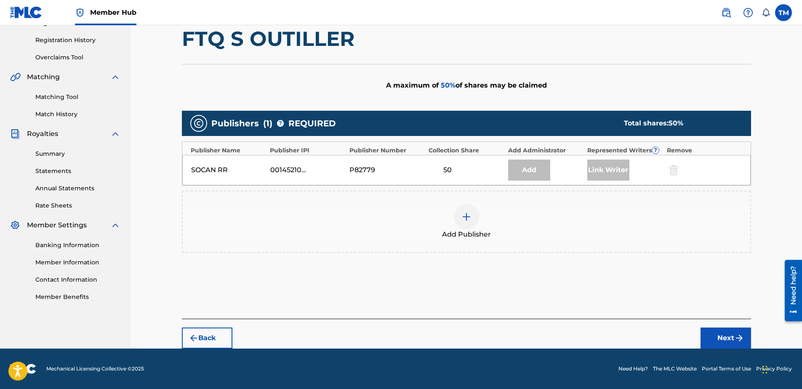
click at [464, 217] on img at bounding box center [466, 217] width 10 height 10
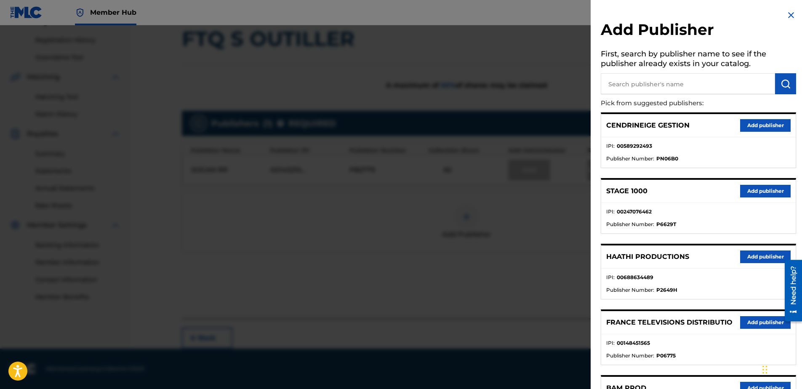
click at [641, 81] on input "text" at bounding box center [688, 83] width 174 height 21
type input "circ"
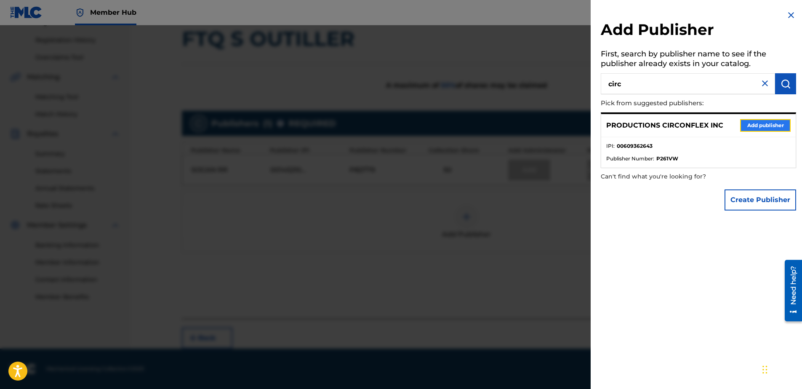
click at [746, 127] on button "Add publisher" at bounding box center [765, 125] width 51 height 13
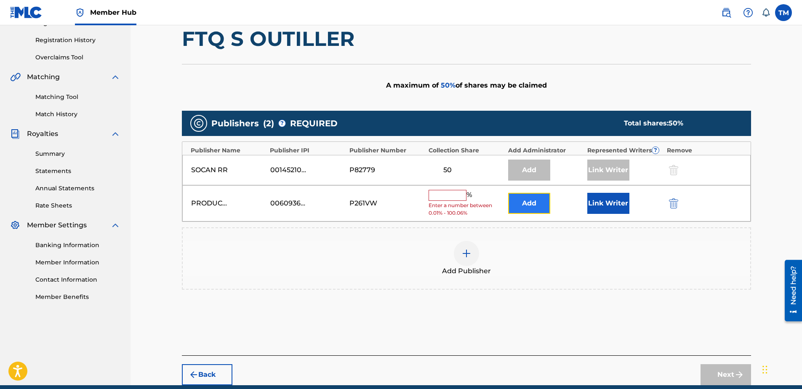
click at [534, 204] on button "Add" at bounding box center [529, 203] width 42 height 21
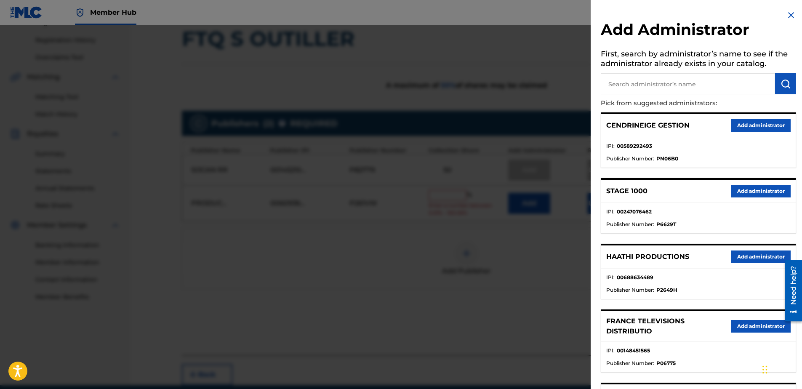
click at [674, 84] on input "text" at bounding box center [688, 83] width 174 height 21
type input "9057"
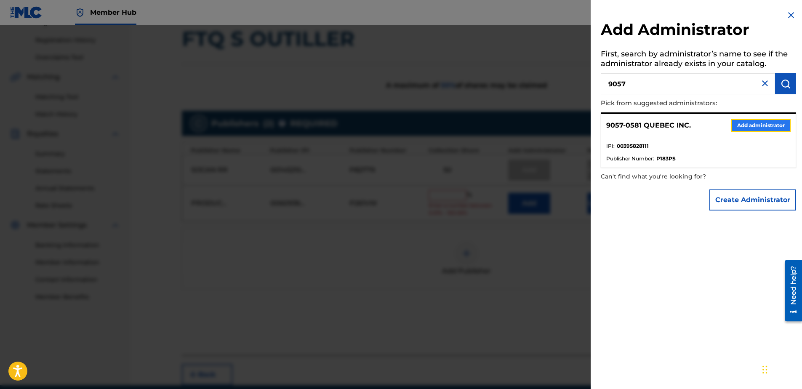
click at [735, 125] on button "Add administrator" at bounding box center [760, 125] width 59 height 13
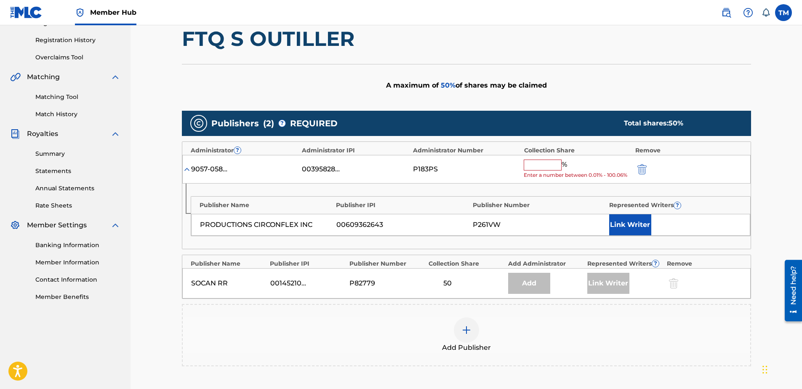
click at [549, 165] on input "text" at bounding box center [543, 165] width 38 height 11
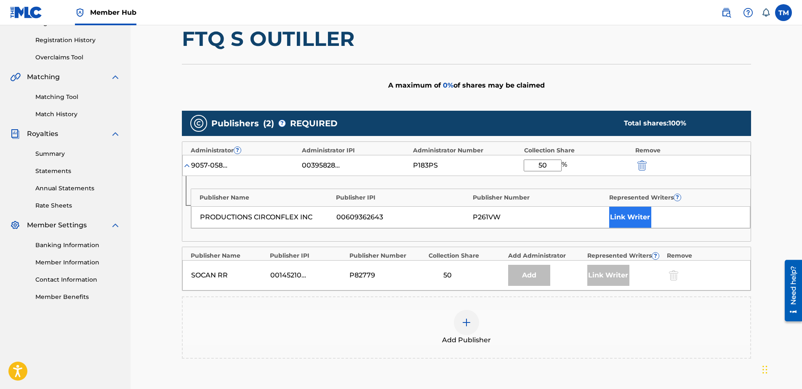
type input "50"
click at [631, 212] on button "Link Writer" at bounding box center [630, 217] width 42 height 21
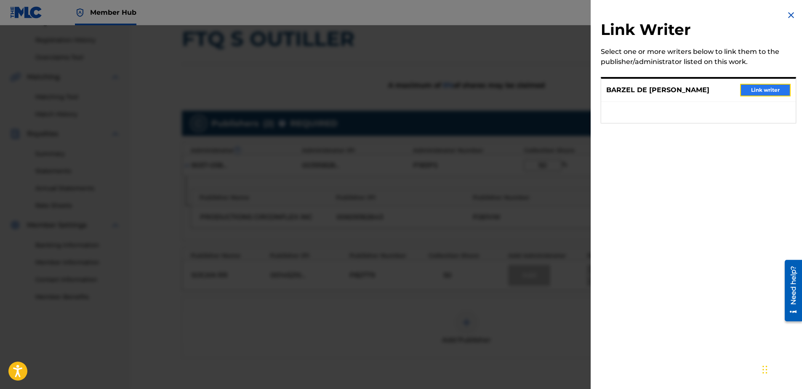
click at [756, 88] on button "Link writer" at bounding box center [765, 90] width 51 height 13
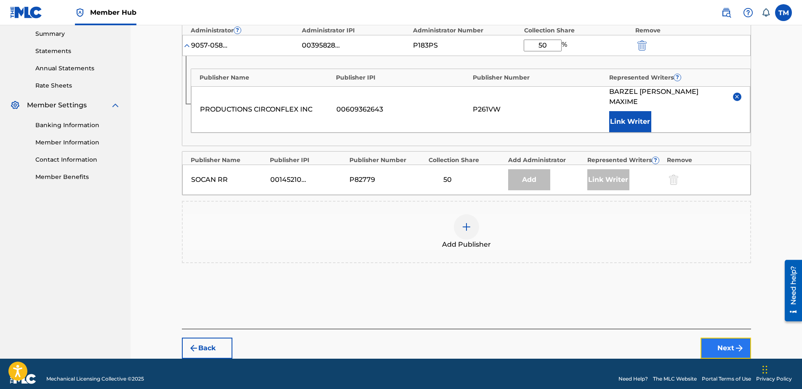
click at [716, 338] on button "Next" at bounding box center [726, 348] width 51 height 21
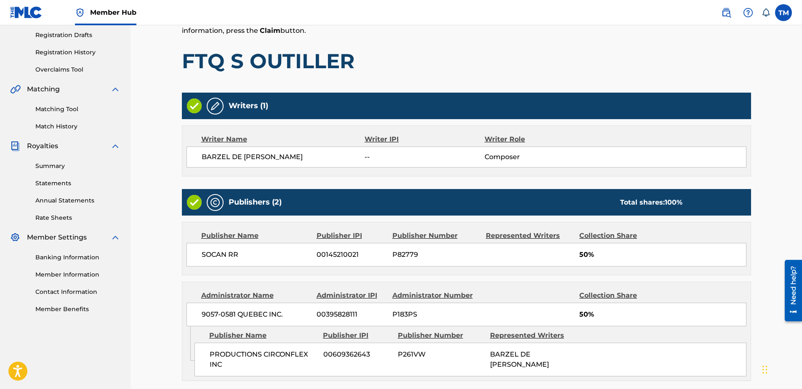
scroll to position [206, 0]
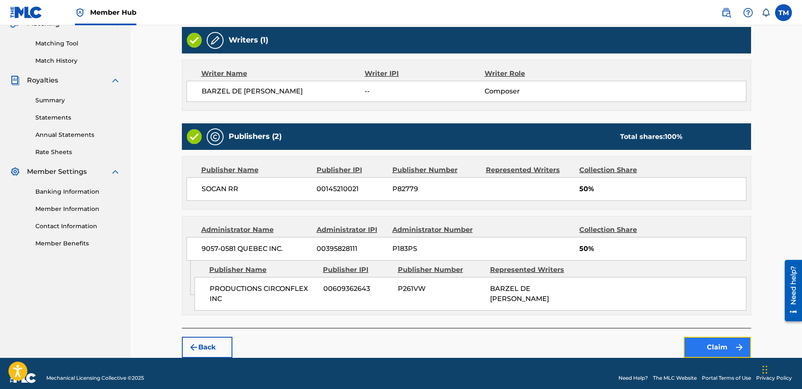
click at [731, 347] on button "Claim" at bounding box center [717, 347] width 67 height 21
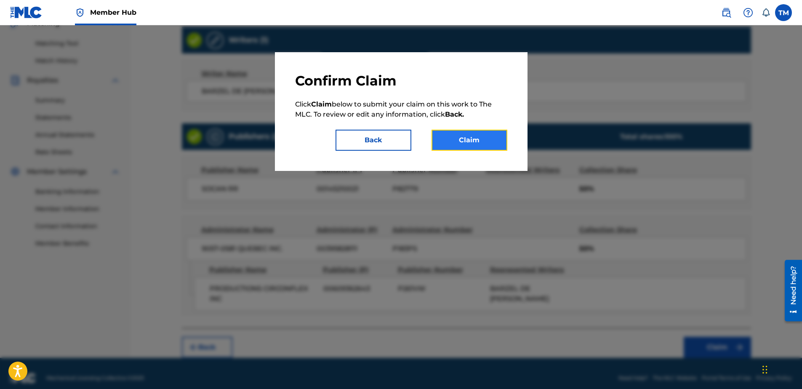
click at [481, 142] on button "Claim" at bounding box center [470, 140] width 76 height 21
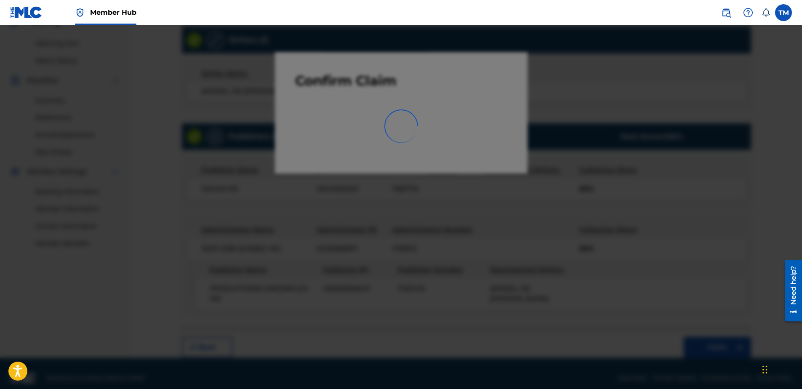
scroll to position [116, 0]
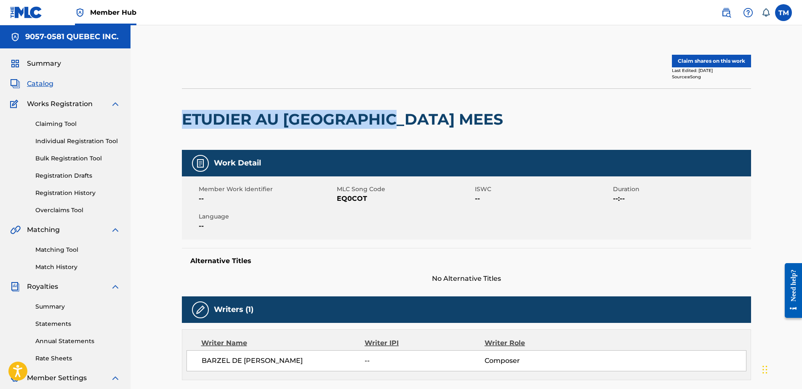
drag, startPoint x: 221, startPoint y: 123, endPoint x: 399, endPoint y: 125, distance: 177.7
click at [399, 125] on h2 "ETUDIER AU [GEOGRAPHIC_DATA] MEES" at bounding box center [344, 119] width 325 height 19
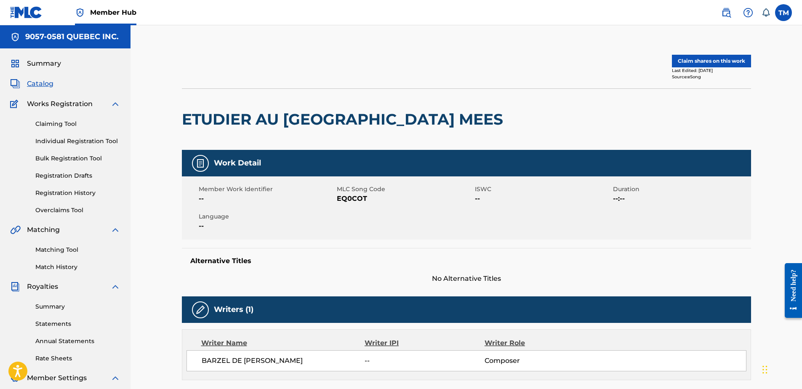
click at [352, 196] on span "EQ0COT" at bounding box center [405, 199] width 136 height 10
copy span "EQ0COT"
click at [697, 60] on button "Claim shares on this work" at bounding box center [711, 61] width 79 height 13
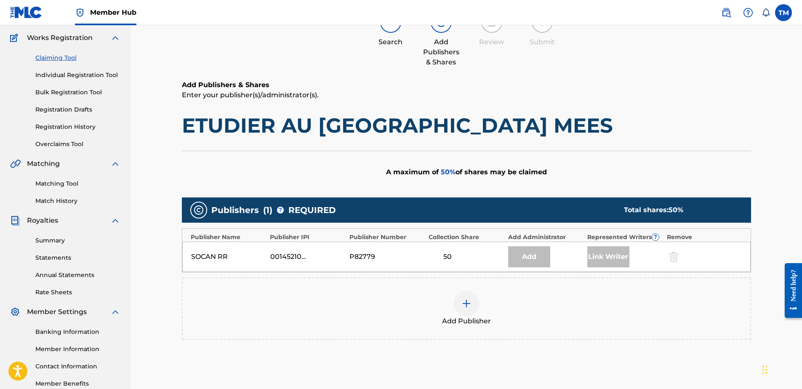
scroll to position [126, 0]
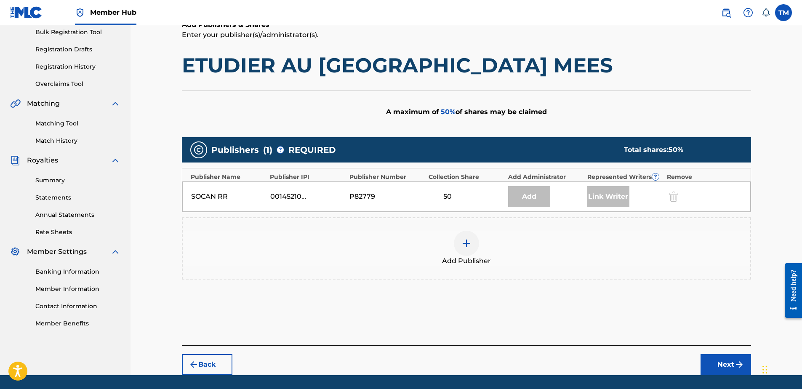
click at [464, 245] on img at bounding box center [466, 243] width 10 height 10
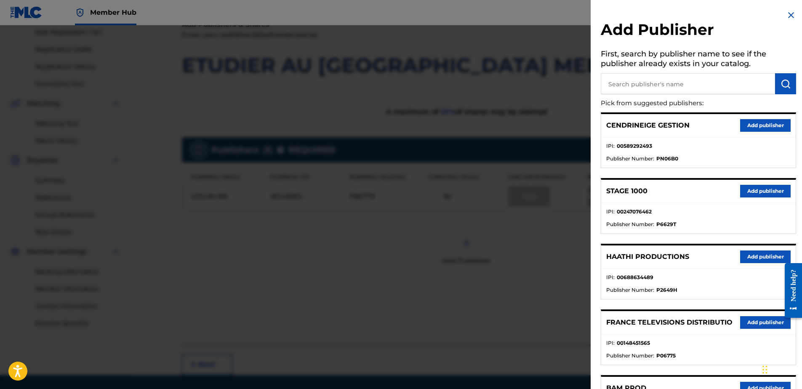
click at [652, 83] on input "text" at bounding box center [688, 83] width 174 height 21
type input "cir"
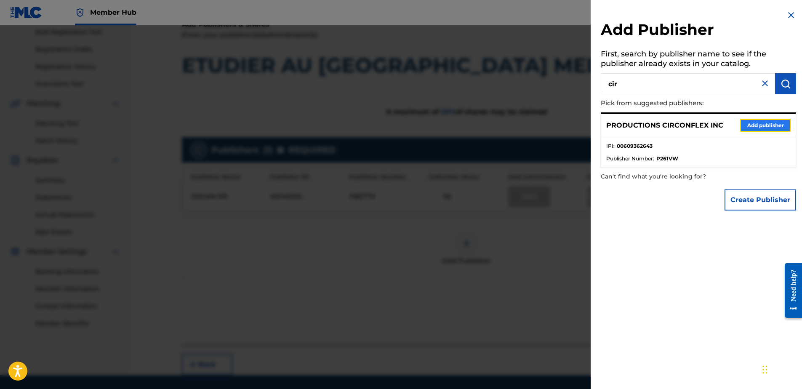
click at [746, 121] on button "Add publisher" at bounding box center [765, 125] width 51 height 13
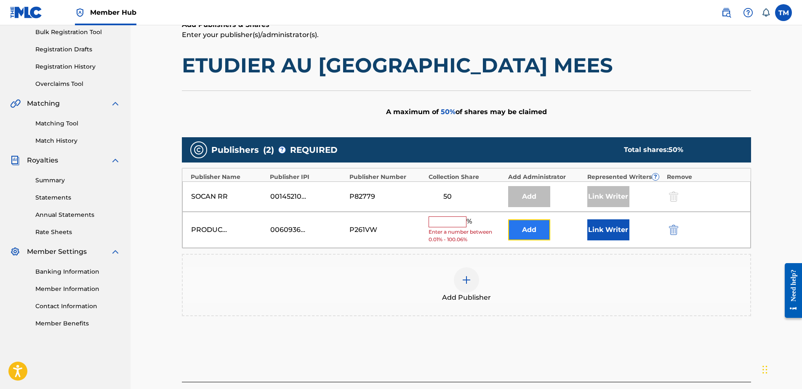
click at [525, 226] on button "Add" at bounding box center [529, 229] width 42 height 21
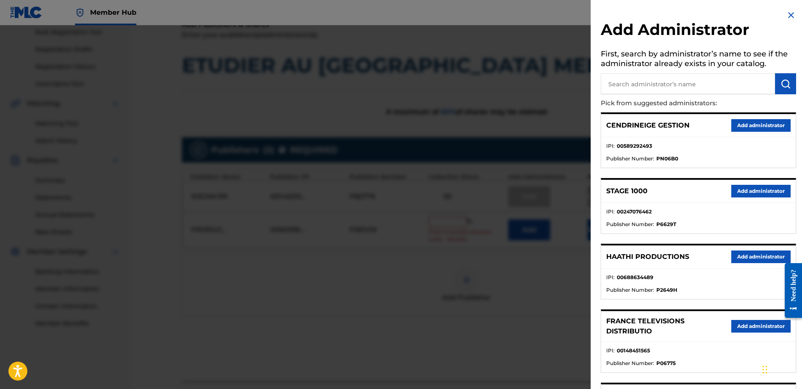
click at [641, 82] on input "text" at bounding box center [688, 83] width 174 height 21
type input "9057"
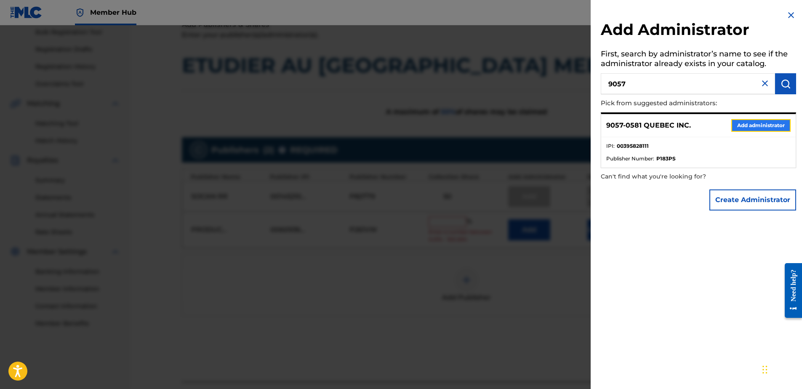
click at [751, 127] on button "Add administrator" at bounding box center [760, 125] width 59 height 13
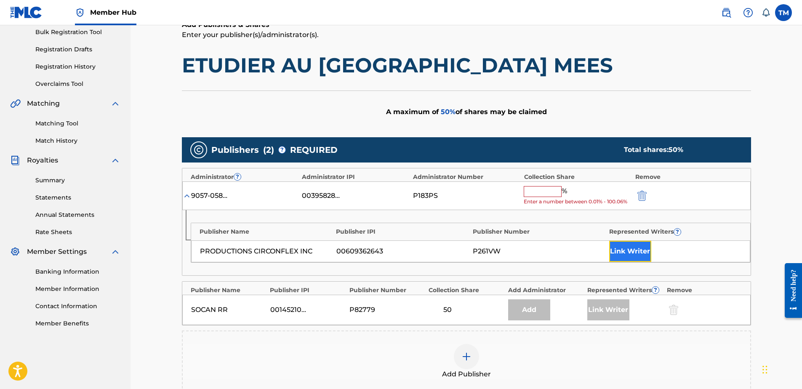
click at [619, 251] on button "Link Writer" at bounding box center [630, 251] width 42 height 21
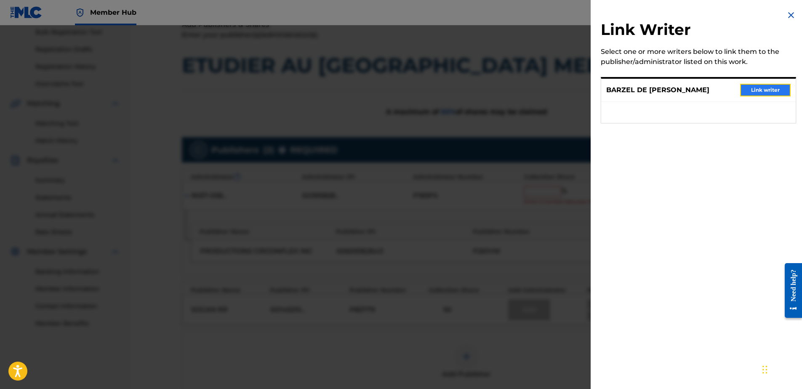
click at [766, 92] on button "Link writer" at bounding box center [765, 90] width 51 height 13
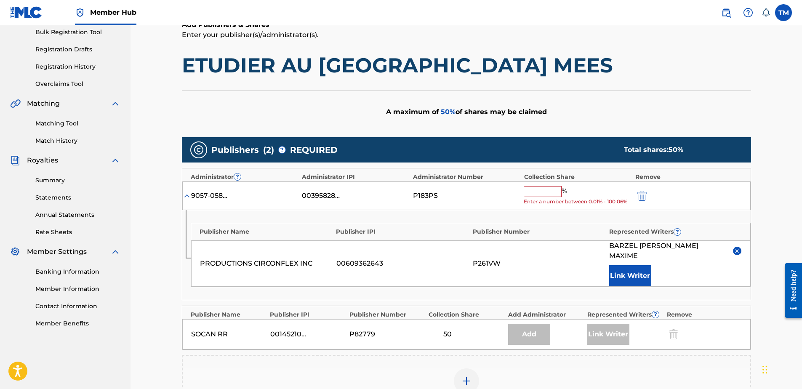
click at [546, 194] on input "text" at bounding box center [543, 191] width 38 height 11
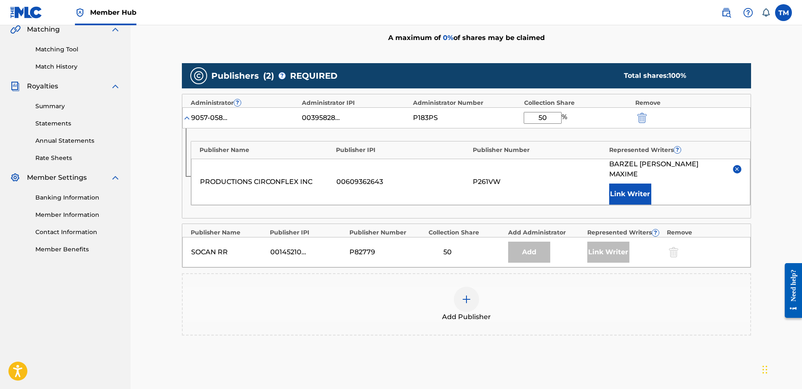
scroll to position [273, 0]
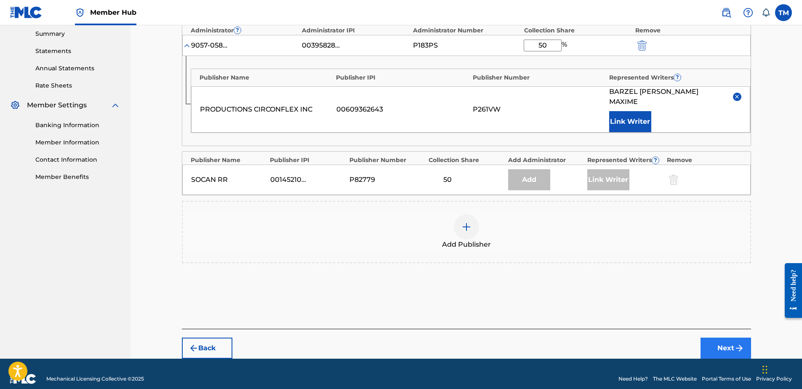
type input "50"
click at [714, 339] on button "Next" at bounding box center [726, 348] width 51 height 21
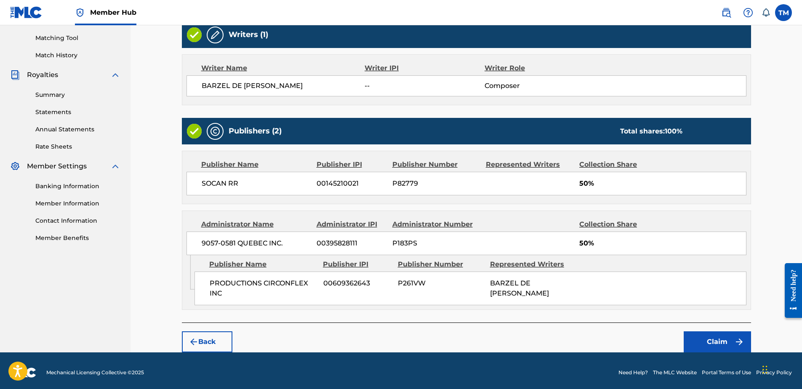
scroll to position [216, 0]
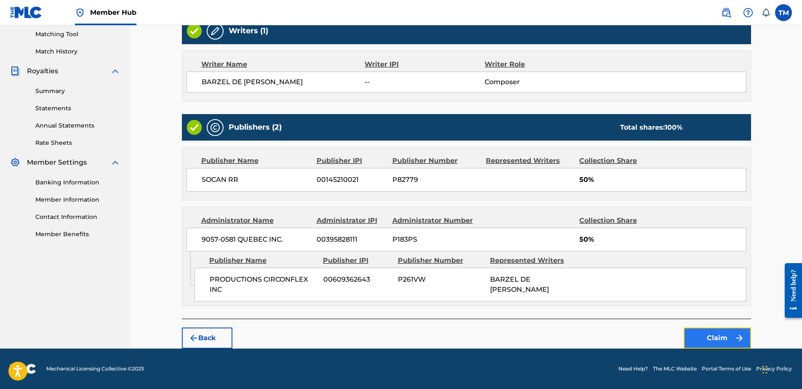
click at [714, 338] on button "Claim" at bounding box center [717, 338] width 67 height 21
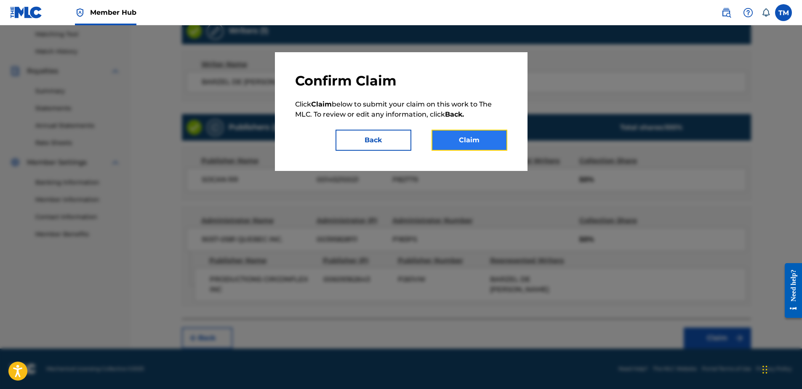
click at [466, 138] on button "Claim" at bounding box center [470, 140] width 76 height 21
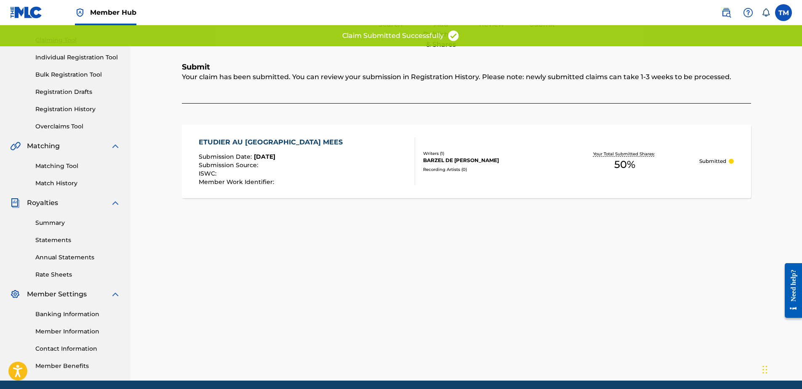
scroll to position [0, 0]
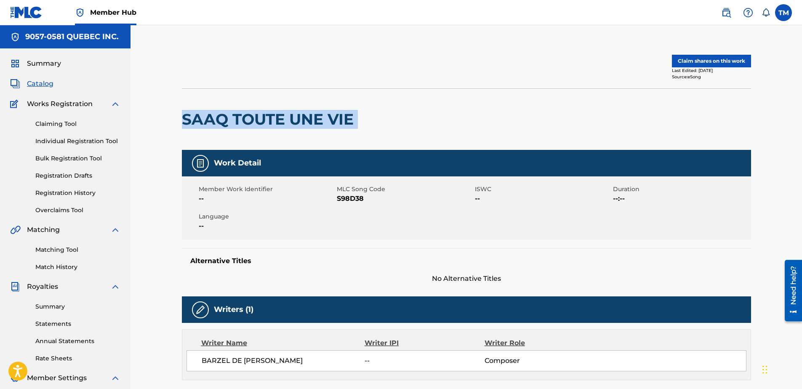
drag, startPoint x: 362, startPoint y: 119, endPoint x: 182, endPoint y: 128, distance: 179.6
click at [182, 128] on div "SAAQ TOUTE UNE VIE" at bounding box center [466, 118] width 569 height 61
copy div "SAAQ TOUTE UNE VIE"
click at [346, 198] on span "S98D38" at bounding box center [405, 199] width 136 height 10
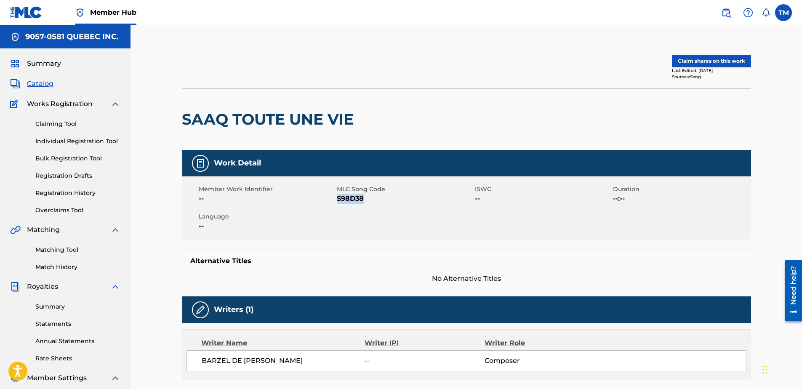
click at [346, 198] on span "S98D38" at bounding box center [405, 199] width 136 height 10
copy span "S98D38"
click at [719, 61] on button "Claim shares on this work" at bounding box center [711, 61] width 79 height 13
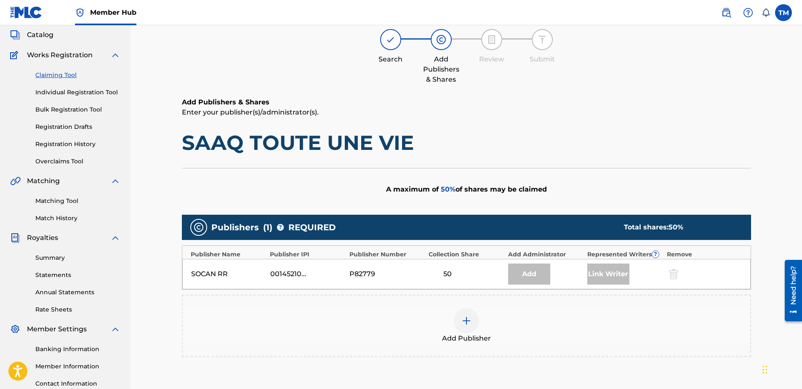
scroll to position [153, 0]
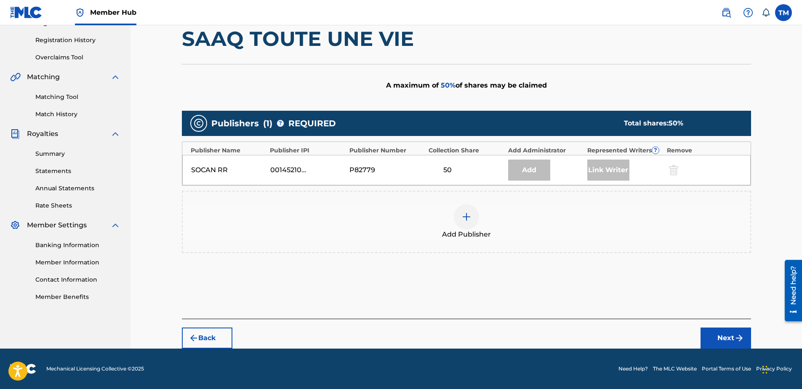
click at [466, 215] on img at bounding box center [466, 217] width 10 height 10
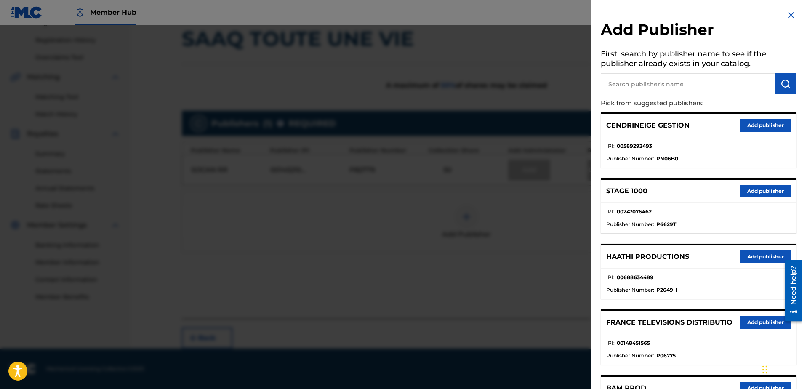
click at [629, 86] on input "text" at bounding box center [688, 83] width 174 height 21
type input "cir"
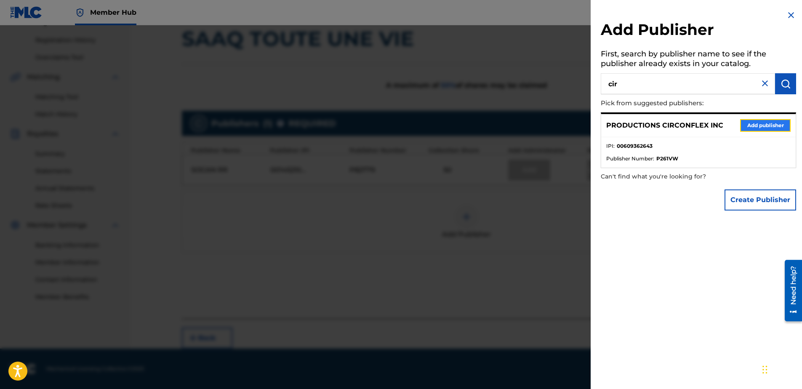
click at [762, 128] on button "Add publisher" at bounding box center [765, 125] width 51 height 13
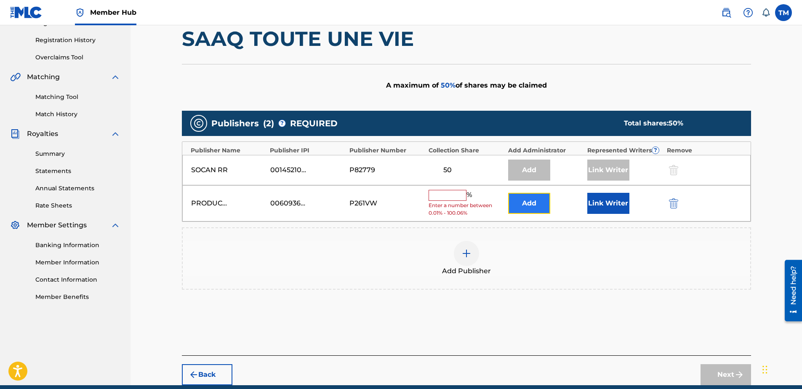
click at [530, 202] on button "Add" at bounding box center [529, 203] width 42 height 21
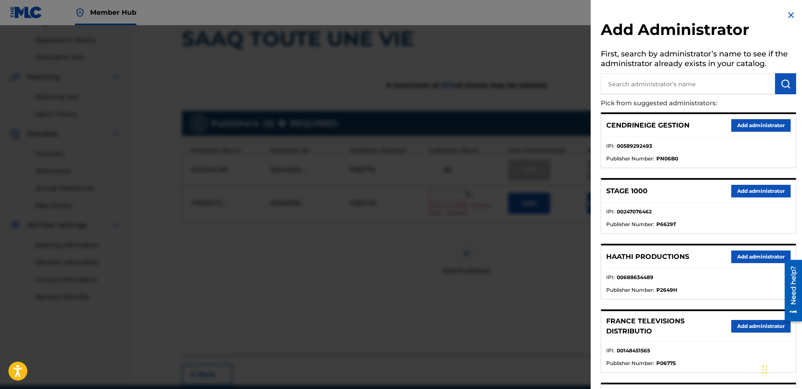
click at [665, 83] on input "text" at bounding box center [688, 83] width 174 height 21
type input "9057"
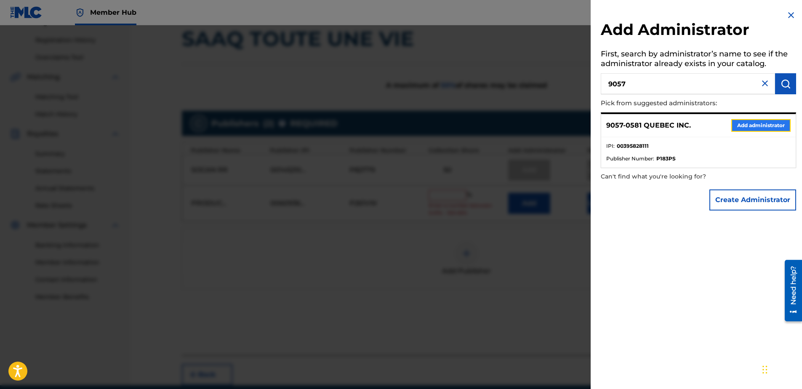
click at [754, 123] on button "Add administrator" at bounding box center [760, 125] width 59 height 13
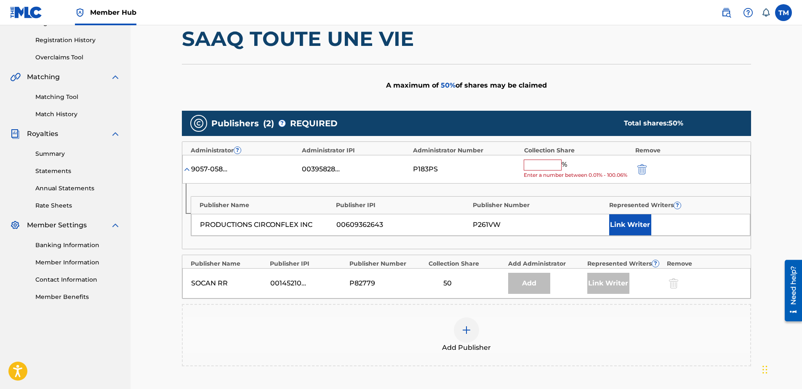
click at [547, 168] on input "text" at bounding box center [543, 165] width 38 height 11
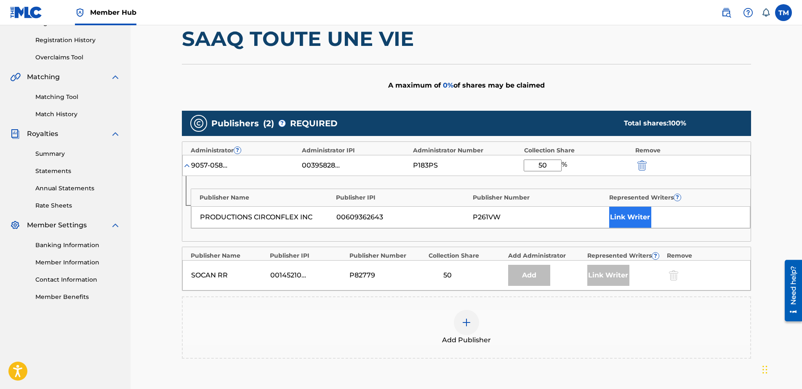
type input "50"
click at [637, 218] on button "Link Writer" at bounding box center [630, 217] width 42 height 21
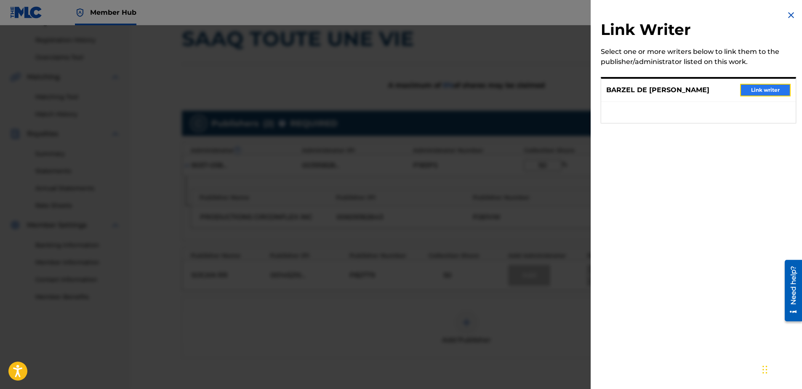
click at [757, 90] on button "Link writer" at bounding box center [765, 90] width 51 height 13
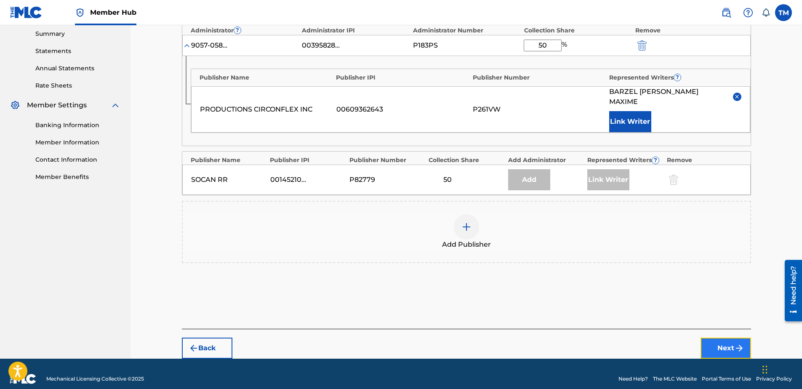
click at [729, 341] on button "Next" at bounding box center [726, 348] width 51 height 21
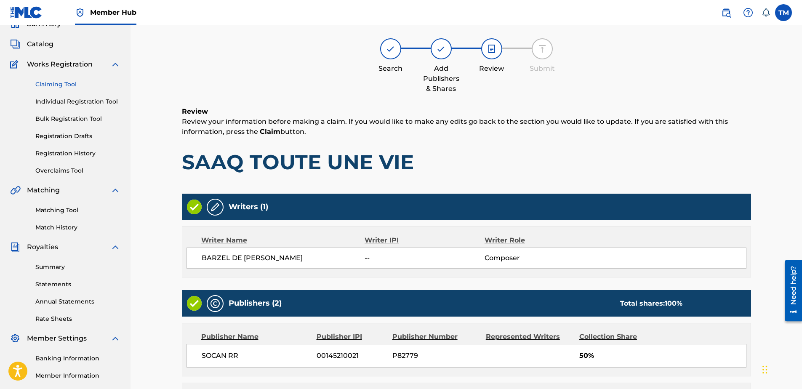
scroll to position [216, 0]
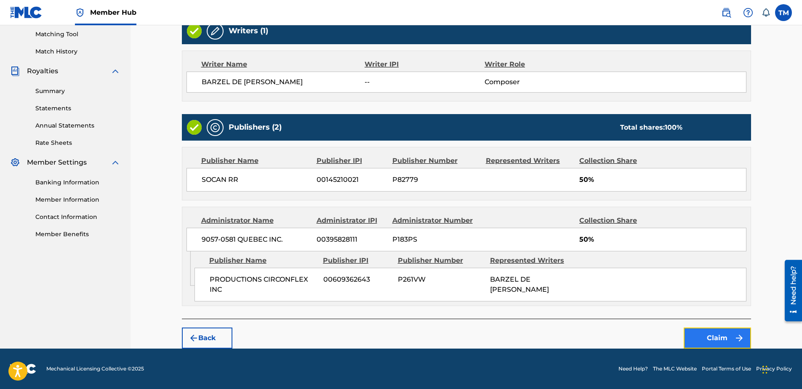
click at [720, 336] on button "Claim" at bounding box center [717, 338] width 67 height 21
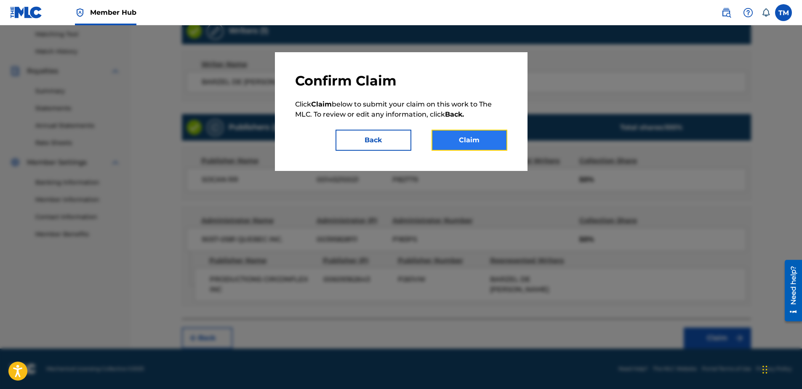
click at [464, 142] on button "Claim" at bounding box center [470, 140] width 76 height 21
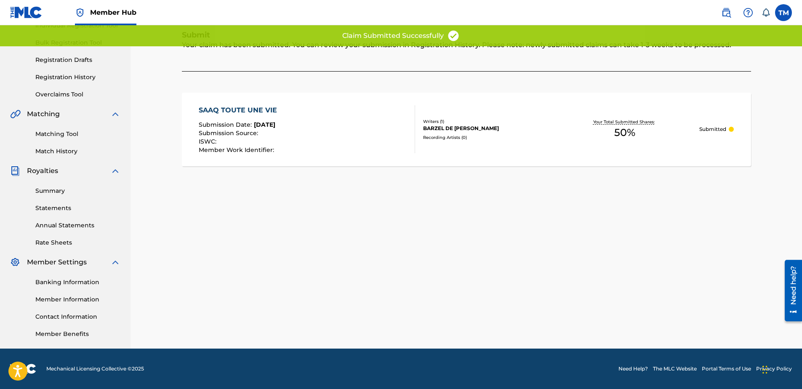
scroll to position [116, 0]
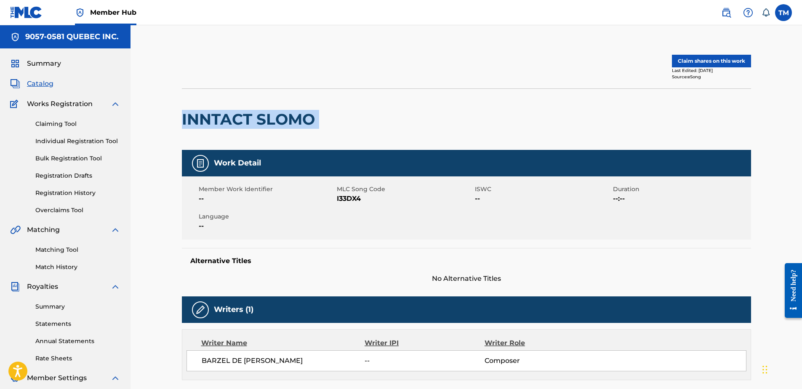
drag, startPoint x: 315, startPoint y: 119, endPoint x: 181, endPoint y: 129, distance: 134.7
click at [181, 130] on div "Claim shares on this work Last Edited: [DATE] Source: eSong INNTACT SLOMO Work …" at bounding box center [466, 338] width 589 height 584
copy div "INNTACT SLOMO"
click at [351, 199] on span "I33DX4" at bounding box center [405, 199] width 136 height 10
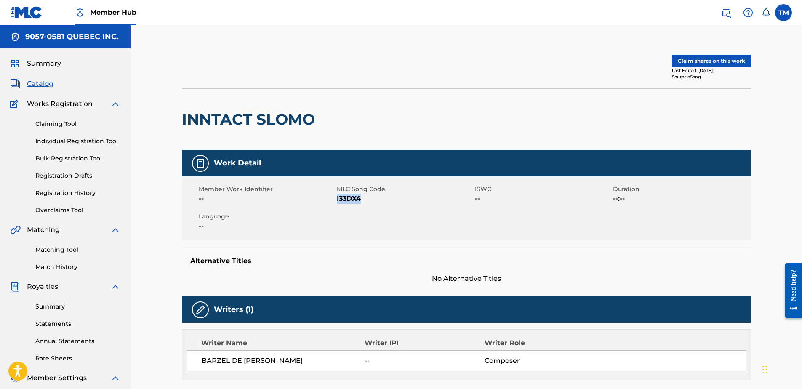
copy span "I33DX4"
click at [685, 66] on button "Claim shares on this work" at bounding box center [711, 61] width 79 height 13
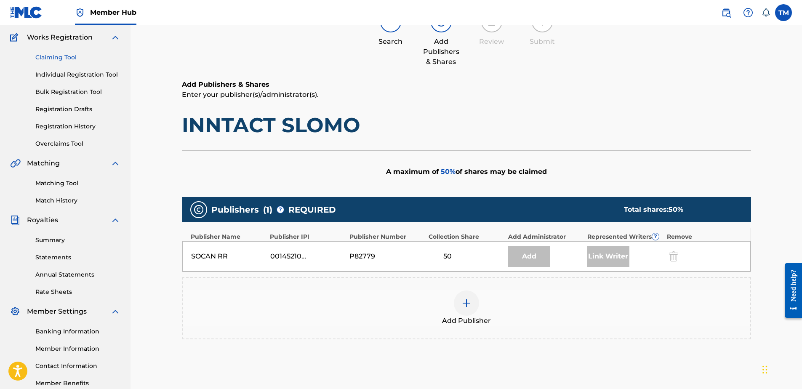
scroll to position [153, 0]
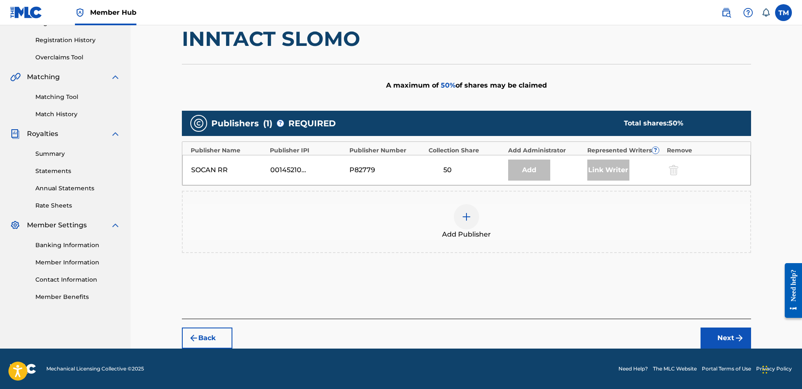
click at [466, 219] on img at bounding box center [466, 217] width 10 height 10
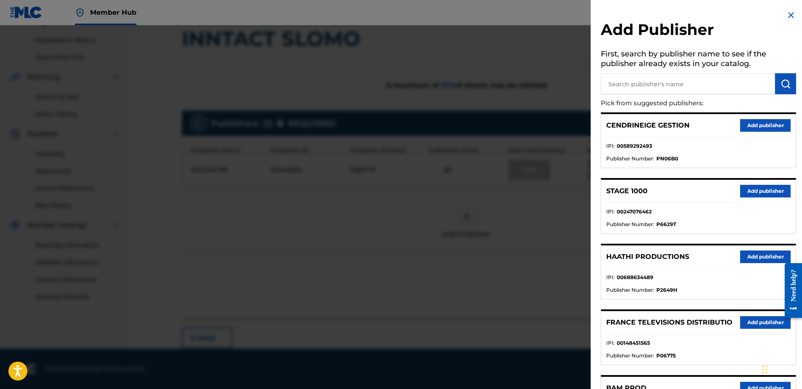
click at [623, 80] on input "text" at bounding box center [688, 83] width 174 height 21
type input "cir"
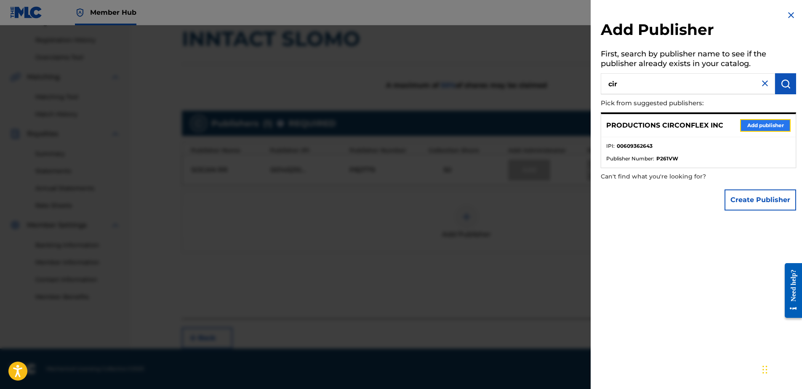
click at [761, 124] on button "Add publisher" at bounding box center [765, 125] width 51 height 13
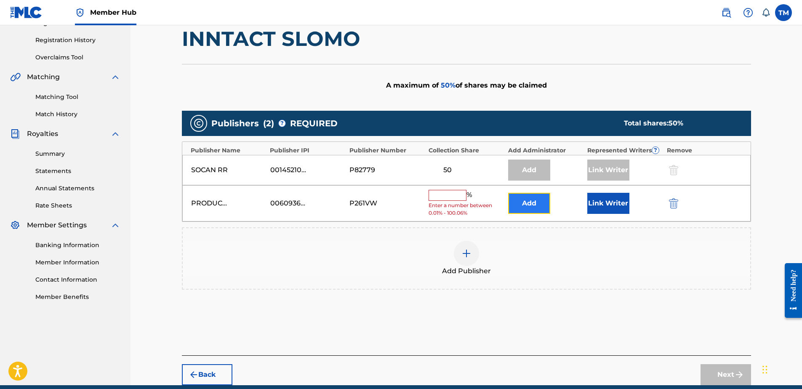
click at [537, 200] on button "Add" at bounding box center [529, 203] width 42 height 21
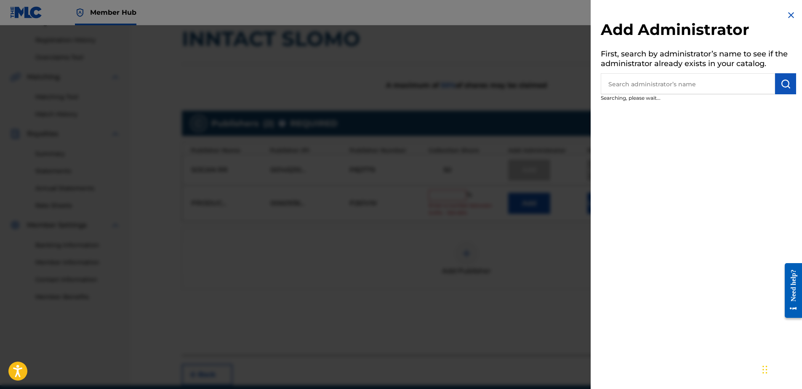
click at [661, 81] on input "text" at bounding box center [688, 83] width 174 height 21
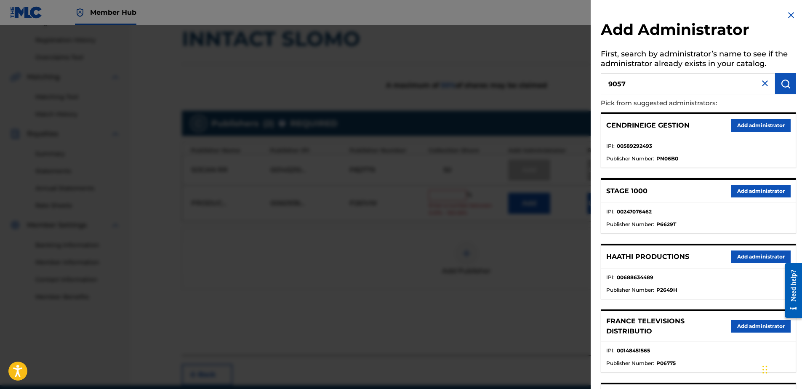
type input "9057"
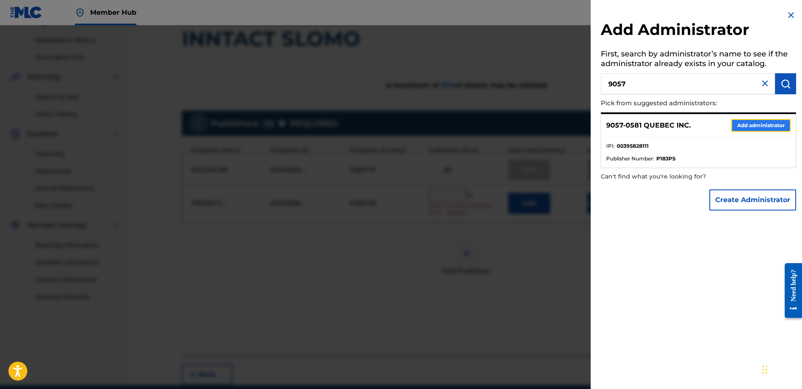
click at [747, 123] on button "Add administrator" at bounding box center [760, 125] width 59 height 13
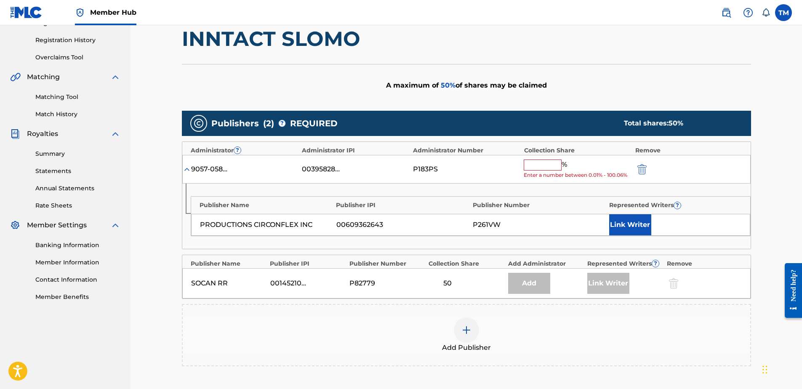
click at [537, 163] on input "text" at bounding box center [543, 165] width 38 height 11
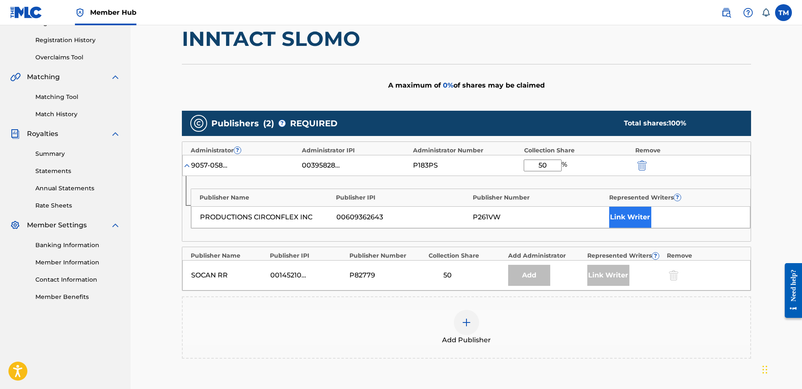
type input "50"
click at [624, 214] on button "Link Writer" at bounding box center [630, 217] width 42 height 21
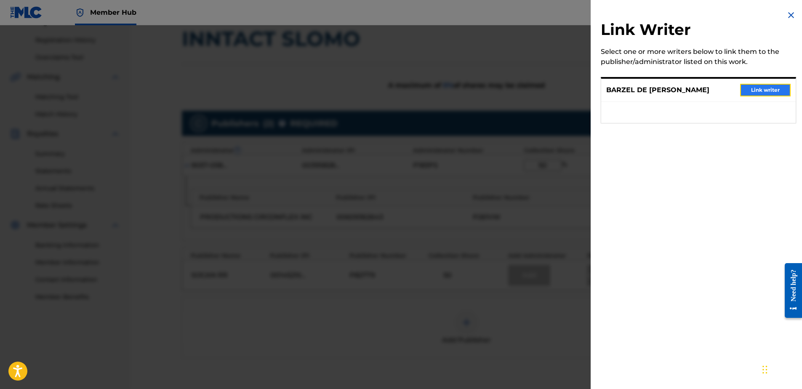
click at [755, 88] on button "Link writer" at bounding box center [765, 90] width 51 height 13
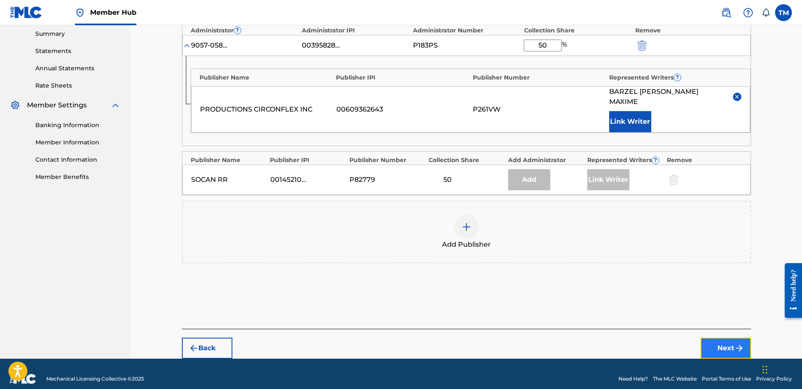
click at [739, 343] on img "submit" at bounding box center [739, 348] width 10 height 10
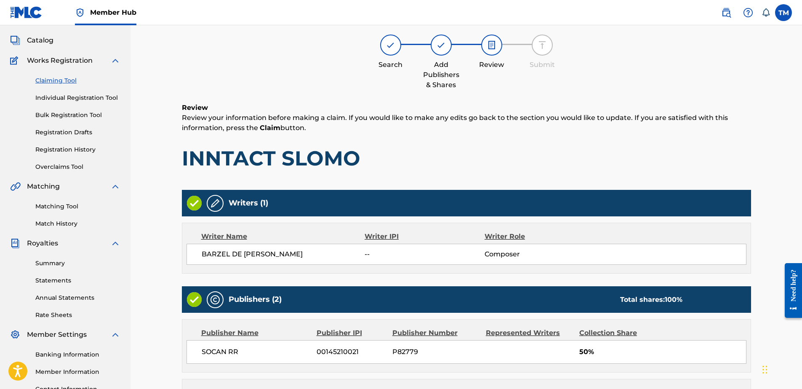
scroll to position [216, 0]
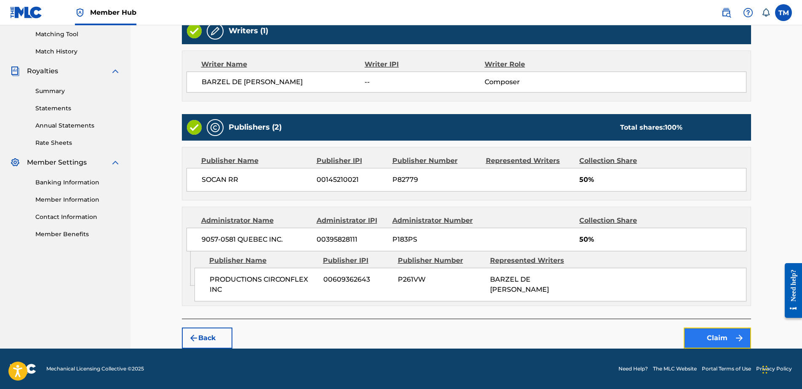
click at [719, 342] on button "Claim" at bounding box center [717, 338] width 67 height 21
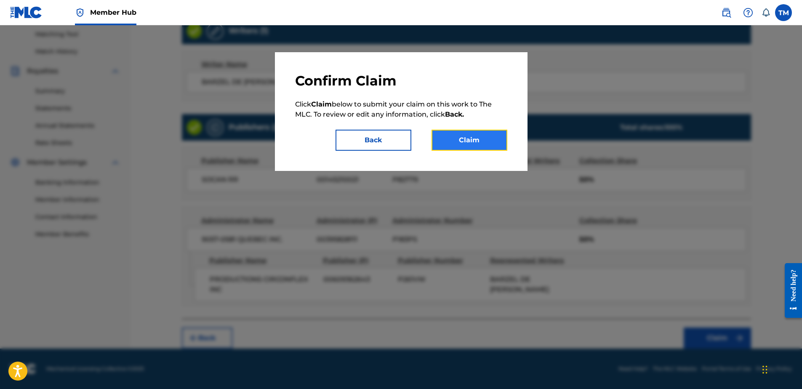
click at [469, 137] on button "Claim" at bounding box center [470, 140] width 76 height 21
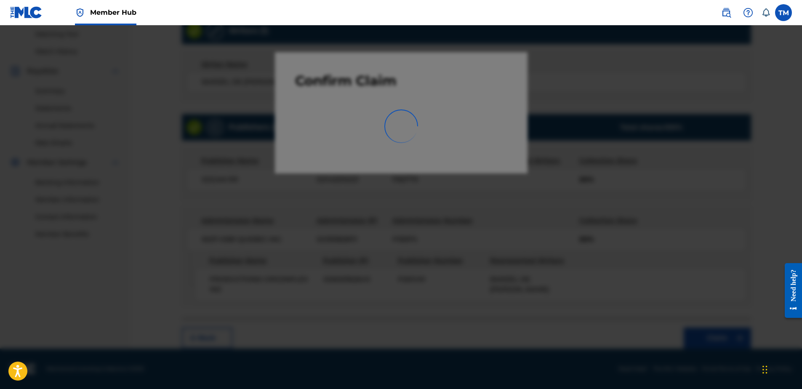
scroll to position [116, 0]
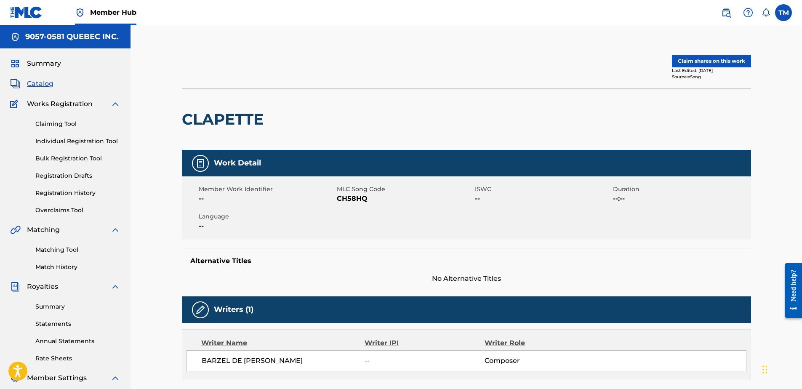
click at [250, 122] on h2 "CLAPETTE" at bounding box center [225, 119] width 86 height 19
click at [250, 121] on h2 "CLAPETTE" at bounding box center [225, 119] width 86 height 19
copy div "CLAPETTE"
click at [355, 198] on span "CH58HQ" at bounding box center [405, 199] width 136 height 10
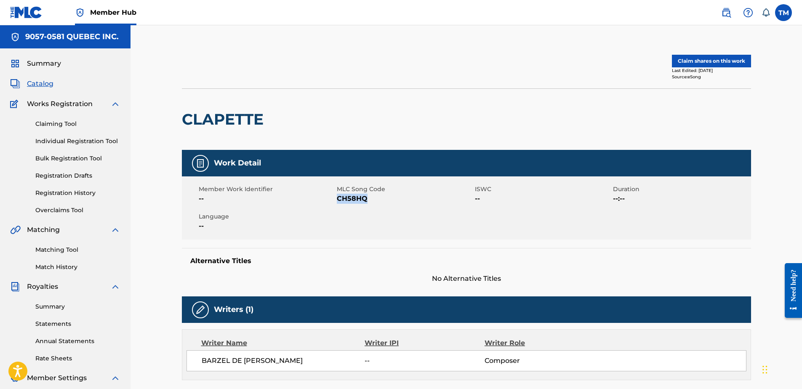
click at [355, 198] on span "CH58HQ" at bounding box center [405, 199] width 136 height 10
copy span "CH58HQ"
click at [718, 58] on button "Claim shares on this work" at bounding box center [711, 61] width 79 height 13
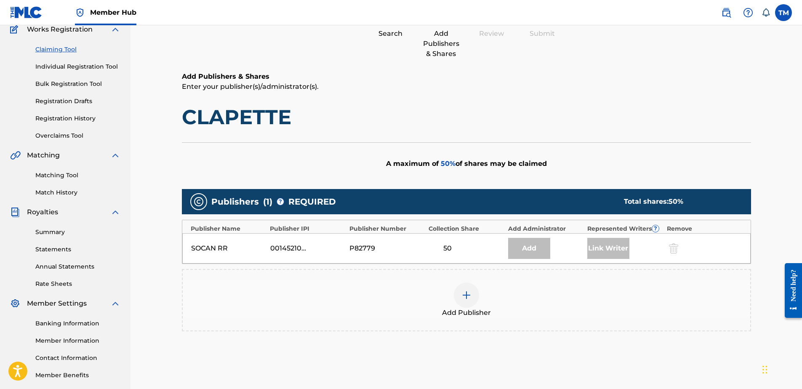
scroll to position [153, 0]
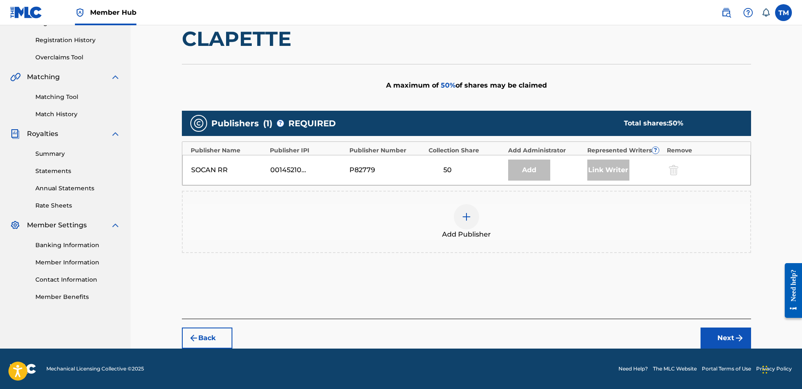
click at [469, 224] on div at bounding box center [466, 216] width 25 height 25
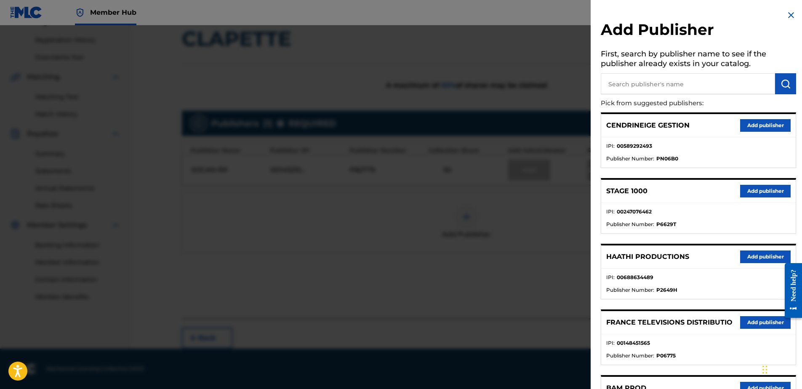
click at [647, 82] on input "text" at bounding box center [688, 83] width 174 height 21
type input "cir"
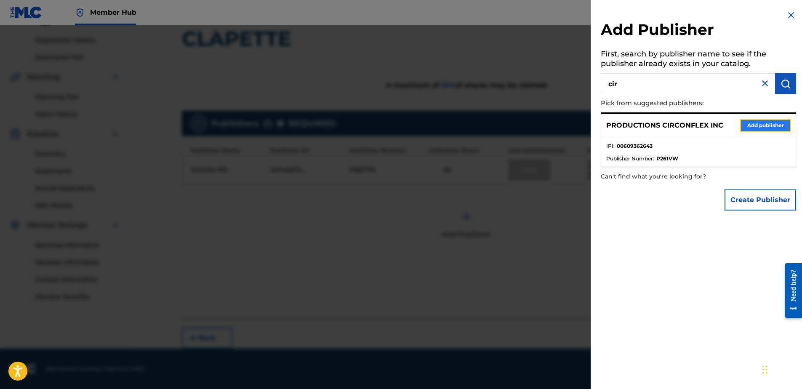
click at [779, 128] on button "Add publisher" at bounding box center [765, 125] width 51 height 13
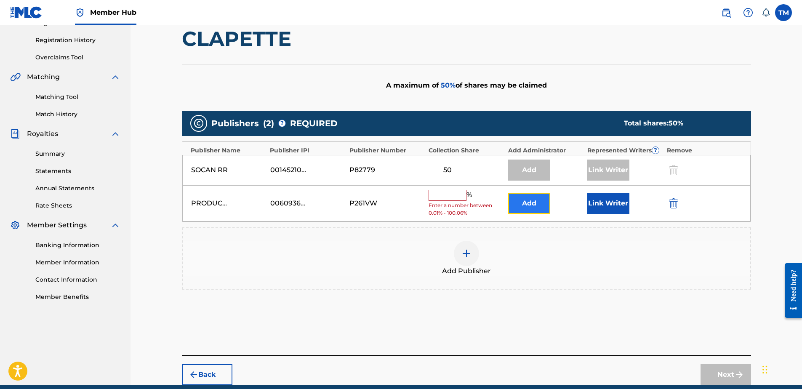
click at [544, 201] on button "Add" at bounding box center [529, 203] width 42 height 21
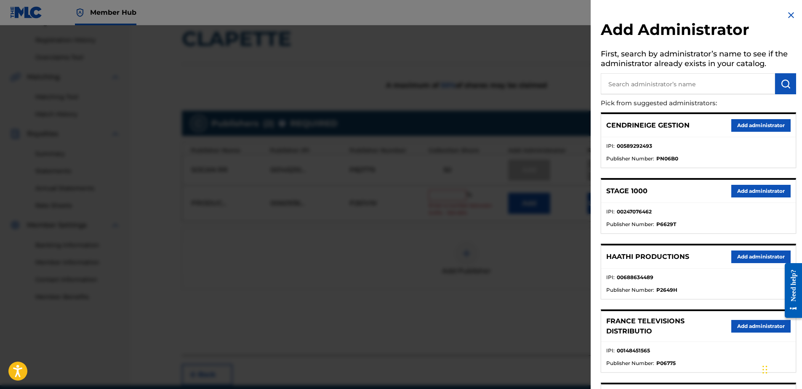
click at [715, 86] on input "text" at bounding box center [688, 83] width 174 height 21
type input "9057"
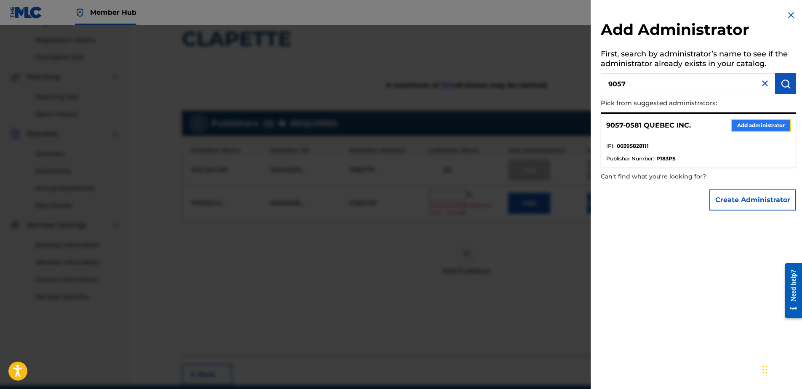
click at [749, 129] on button "Add administrator" at bounding box center [760, 125] width 59 height 13
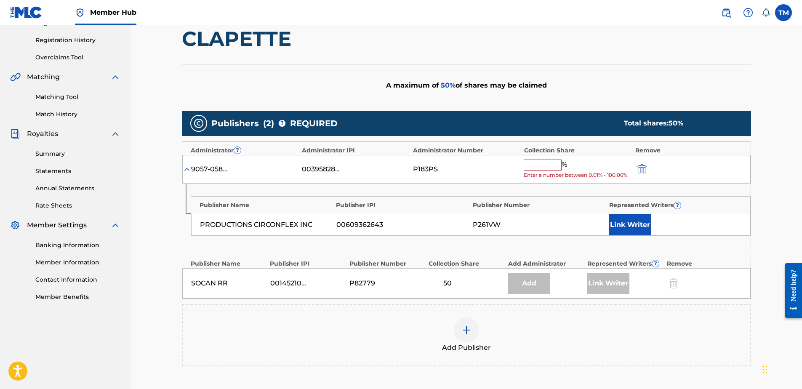
click at [546, 158] on div "9057-0581 QUEBEC INC. 00395828111 P183PS % Enter a number between 0.01% - 100.0…" at bounding box center [466, 169] width 568 height 29
click at [542, 162] on input "text" at bounding box center [543, 165] width 38 height 11
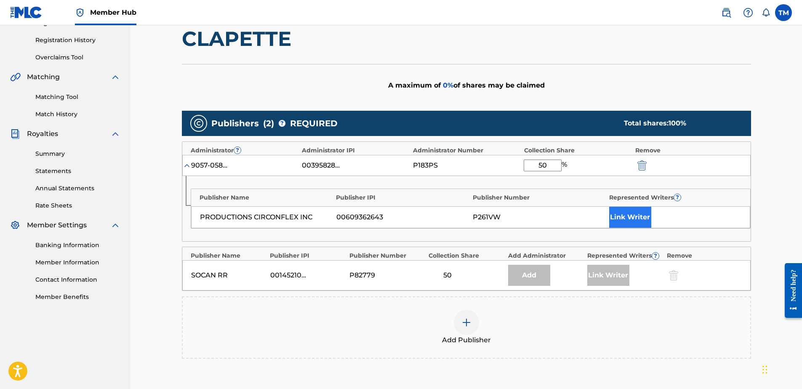
type input "50"
click at [626, 212] on button "Link Writer" at bounding box center [630, 217] width 42 height 21
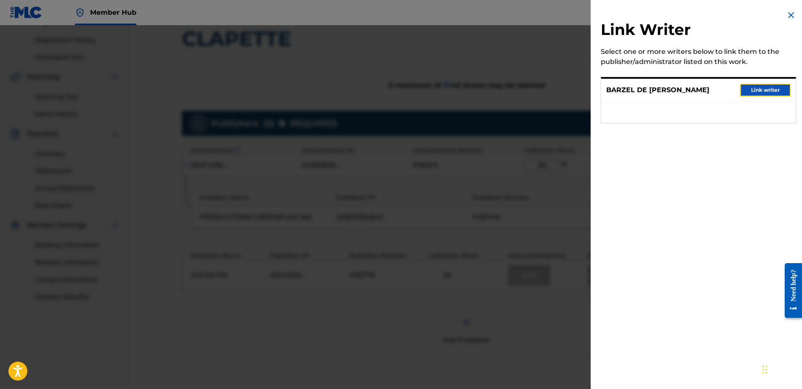
drag, startPoint x: 752, startPoint y: 85, endPoint x: 631, endPoint y: 116, distance: 124.7
click at [750, 85] on button "Link writer" at bounding box center [765, 90] width 51 height 13
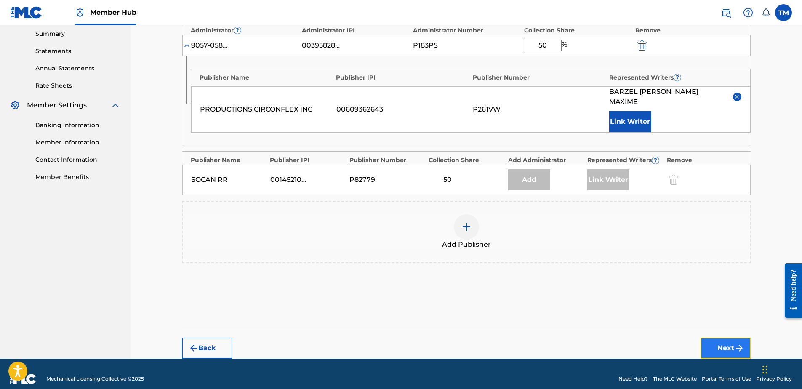
click at [726, 338] on button "Next" at bounding box center [726, 348] width 51 height 21
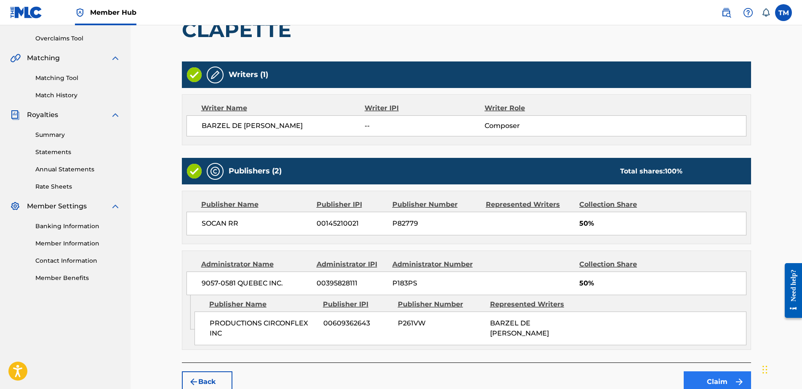
scroll to position [216, 0]
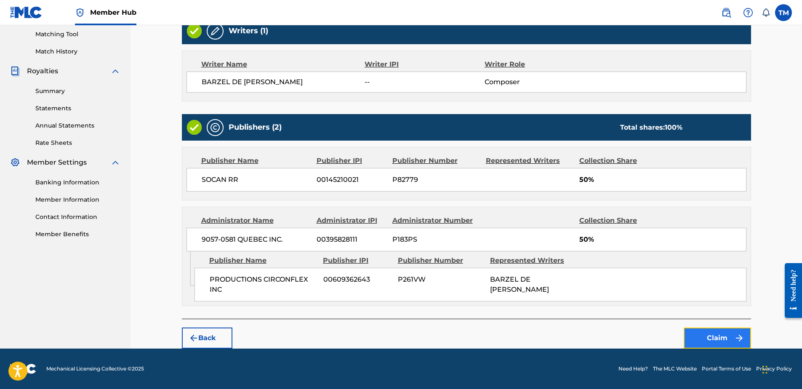
click at [709, 337] on button "Claim" at bounding box center [717, 338] width 67 height 21
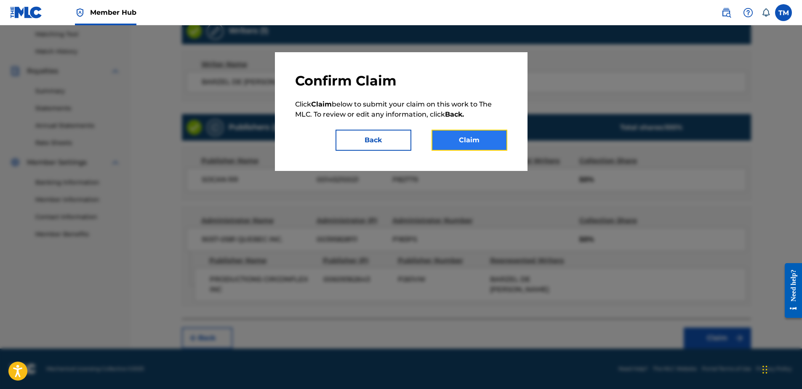
click at [465, 139] on button "Claim" at bounding box center [470, 140] width 76 height 21
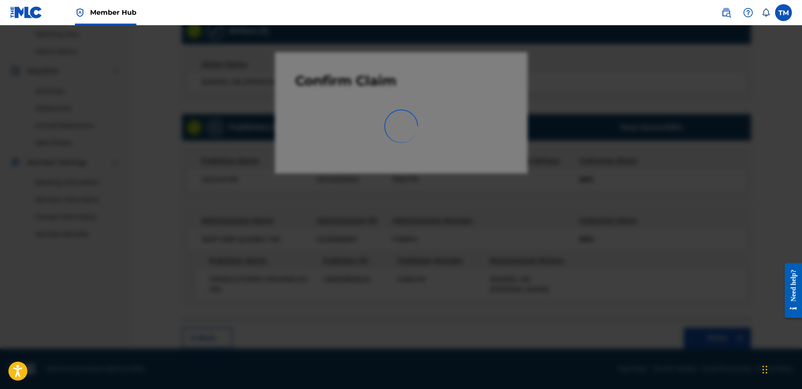
scroll to position [116, 0]
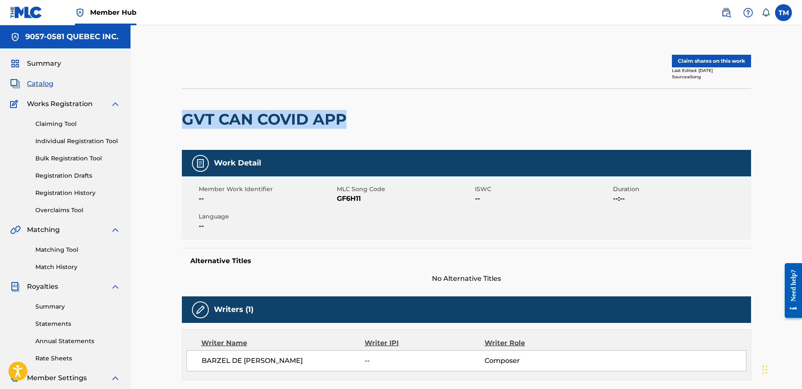
drag, startPoint x: 348, startPoint y: 117, endPoint x: 176, endPoint y: 132, distance: 172.4
click at [176, 132] on div "Claim shares on this work Last Edited: [DATE] Source: eSong GVT CAN COVID APP W…" at bounding box center [466, 338] width 589 height 584
copy h2 "GVT CAN COVID APP"
click at [350, 198] on span "GF6H11" at bounding box center [405, 199] width 136 height 10
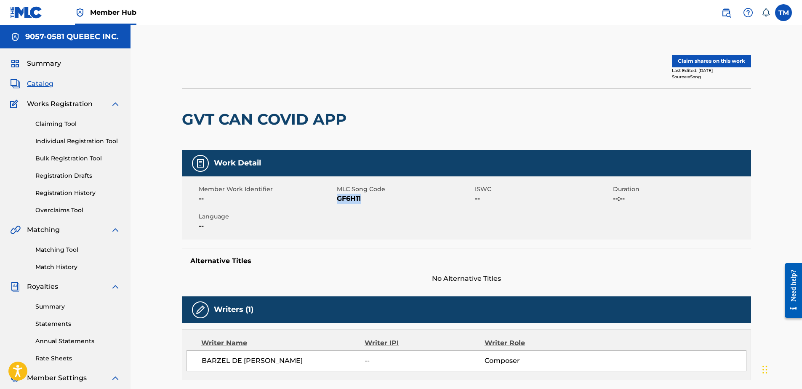
copy span "GF6H11"
click at [711, 64] on button "Claim shares on this work" at bounding box center [711, 61] width 79 height 13
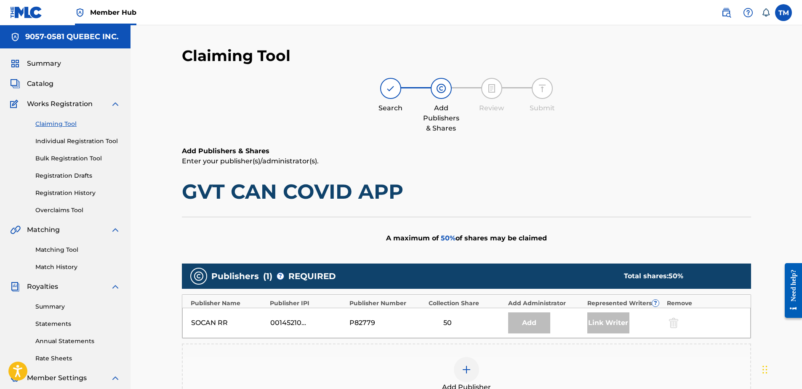
scroll to position [126, 0]
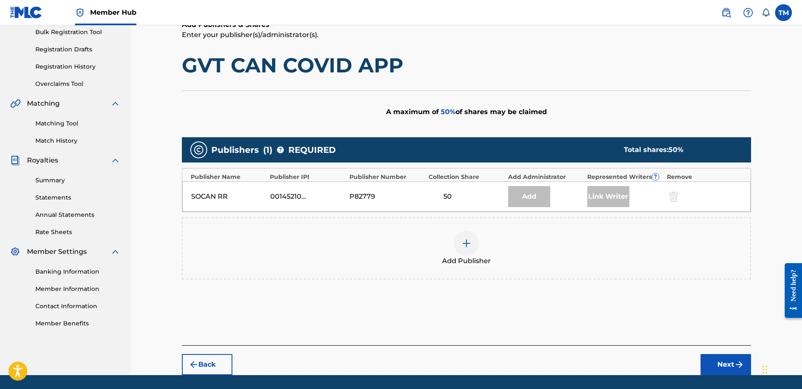
click at [463, 238] on div at bounding box center [466, 243] width 25 height 25
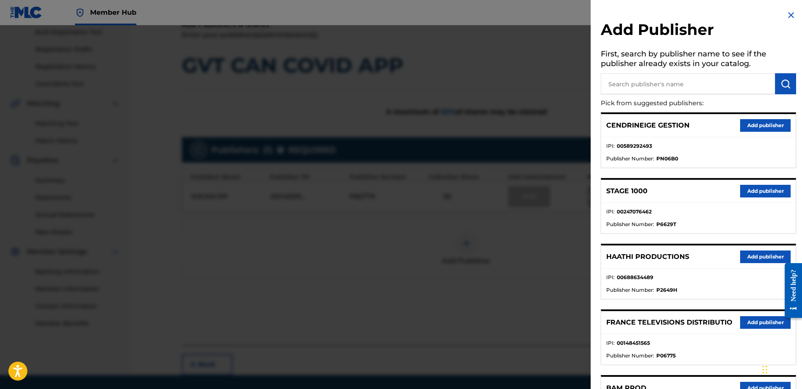
click at [656, 81] on input "text" at bounding box center [688, 83] width 174 height 21
type input "cir"
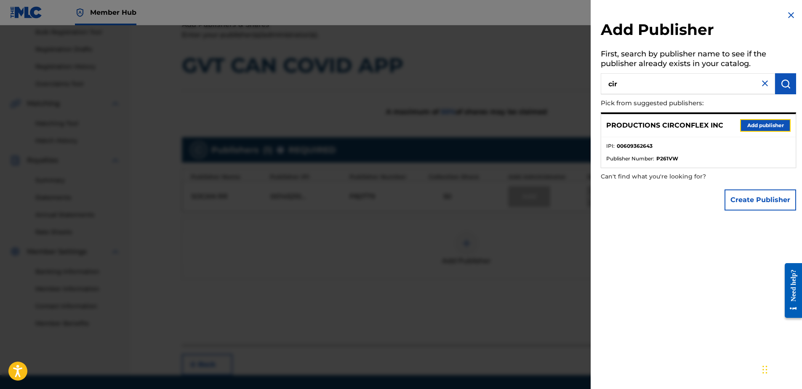
click at [755, 125] on button "Add publisher" at bounding box center [765, 125] width 51 height 13
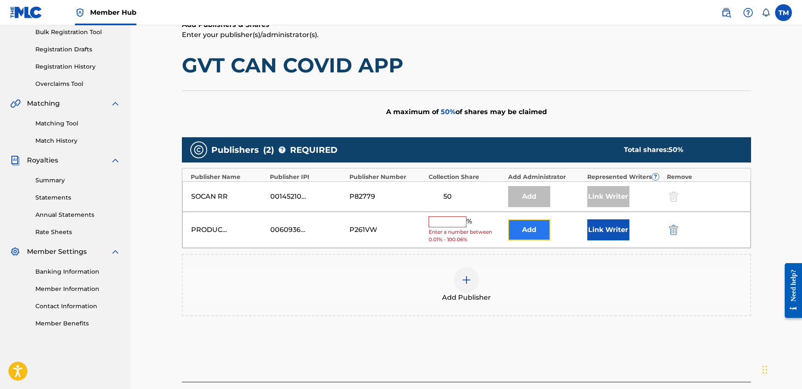
click at [531, 229] on button "Add" at bounding box center [529, 229] width 42 height 21
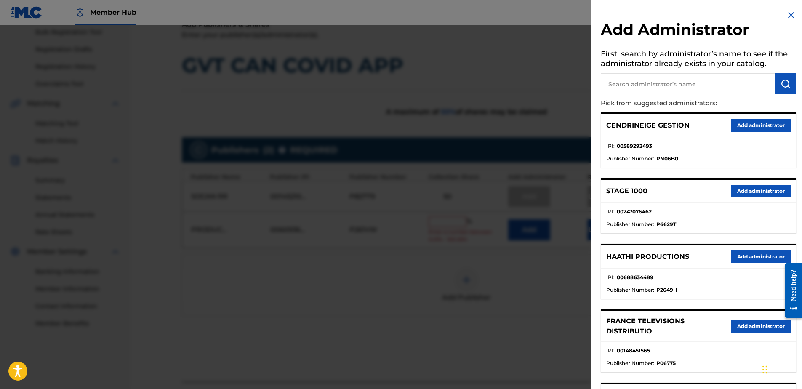
click at [649, 86] on input "text" at bounding box center [688, 83] width 174 height 21
type input "9057"
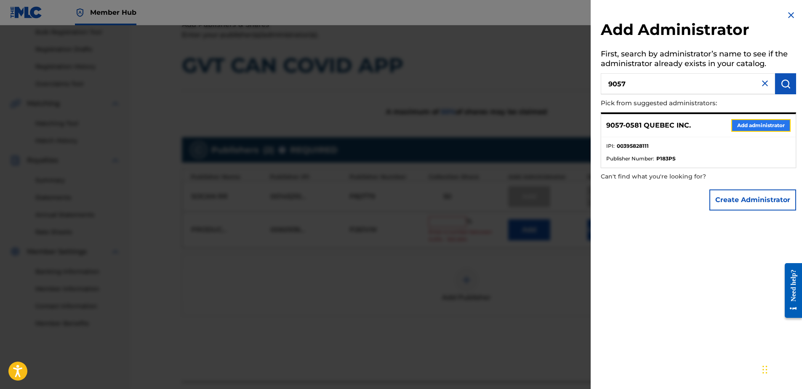
click at [758, 123] on button "Add administrator" at bounding box center [760, 125] width 59 height 13
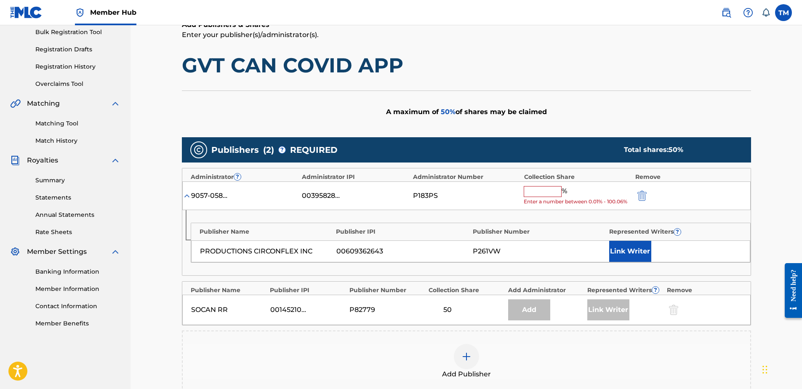
click at [541, 191] on input "text" at bounding box center [543, 191] width 38 height 11
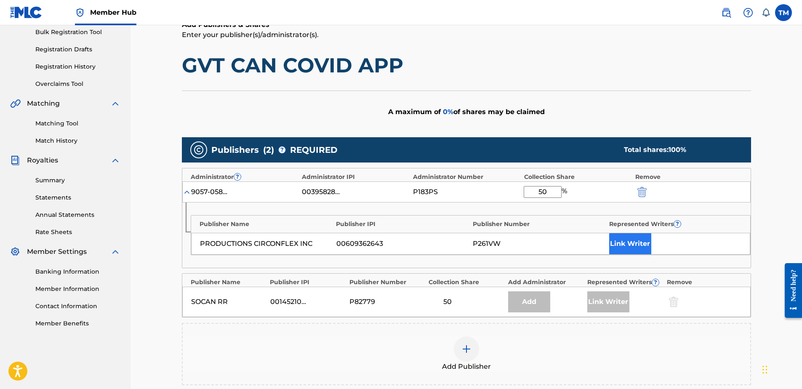
type input "50"
click at [650, 245] on button "Link Writer" at bounding box center [630, 243] width 42 height 21
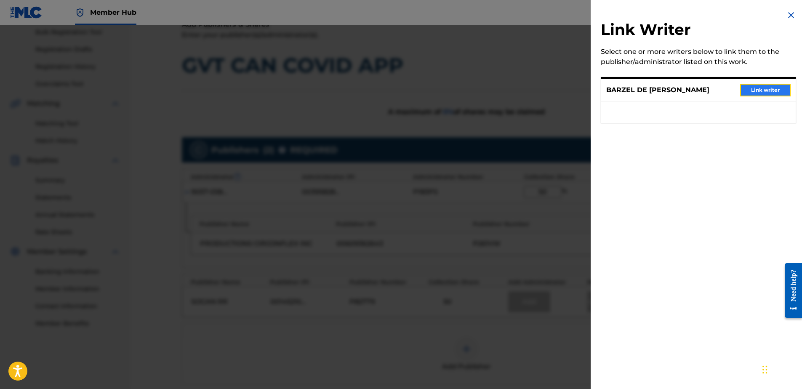
click at [754, 88] on button "Link writer" at bounding box center [765, 90] width 51 height 13
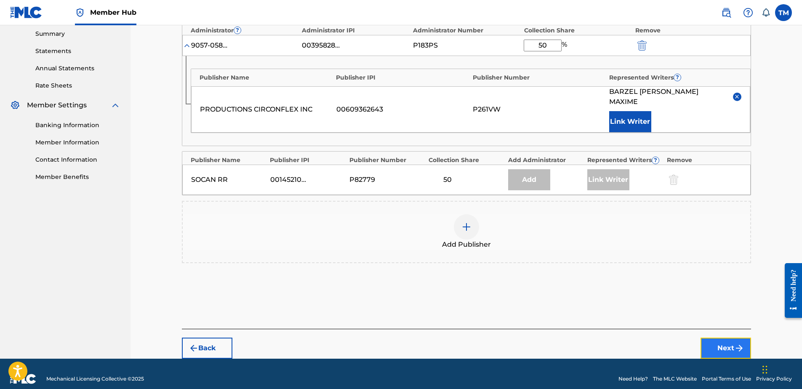
click at [713, 338] on button "Next" at bounding box center [726, 348] width 51 height 21
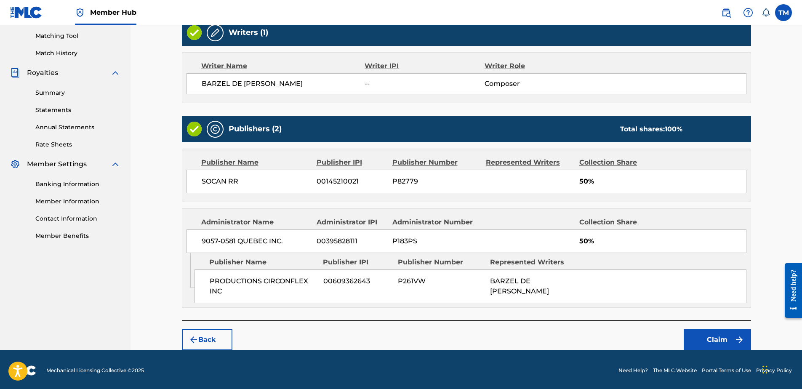
scroll to position [216, 0]
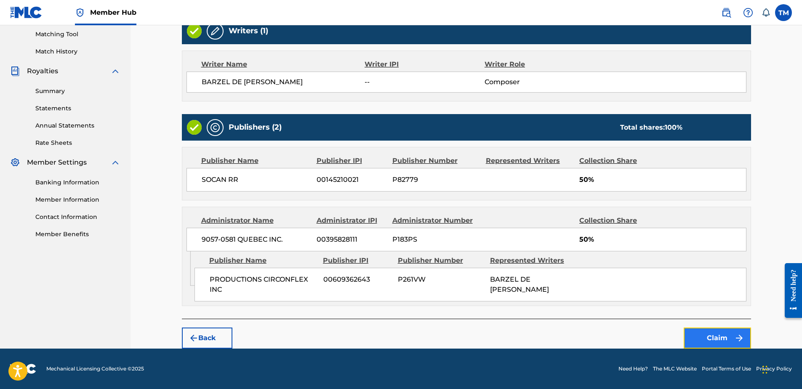
click at [714, 344] on button "Claim" at bounding box center [717, 338] width 67 height 21
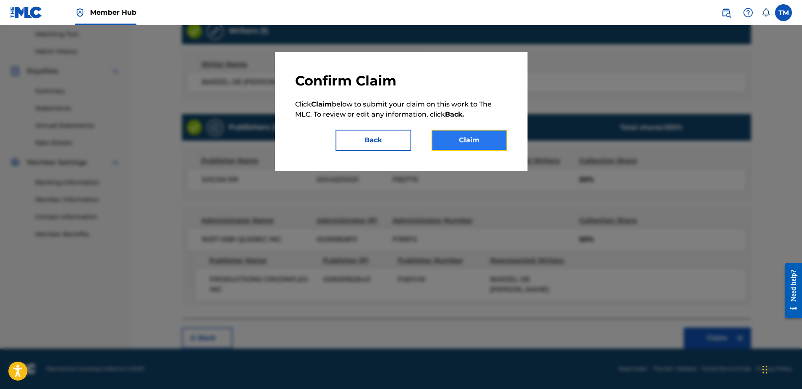
click at [475, 142] on button "Claim" at bounding box center [470, 140] width 76 height 21
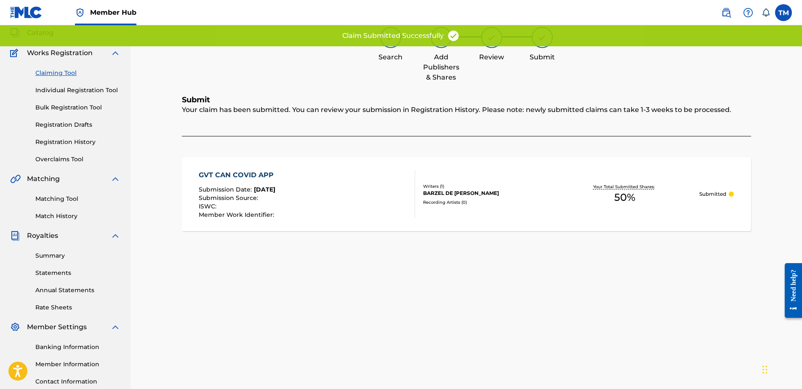
scroll to position [32, 0]
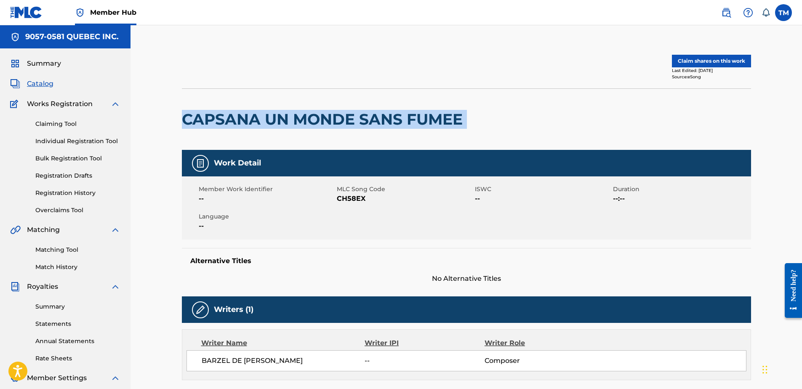
drag, startPoint x: 474, startPoint y: 118, endPoint x: 173, endPoint y: 125, distance: 301.1
click at [173, 125] on div "Claim shares on this work Last Edited: December 28, 2024 Source: eSong CAPSANA …" at bounding box center [466, 338] width 589 height 584
copy div "CAPSANA UN MONDE SANS FUMEE"
click at [356, 200] on span "CH58EX" at bounding box center [405, 199] width 136 height 10
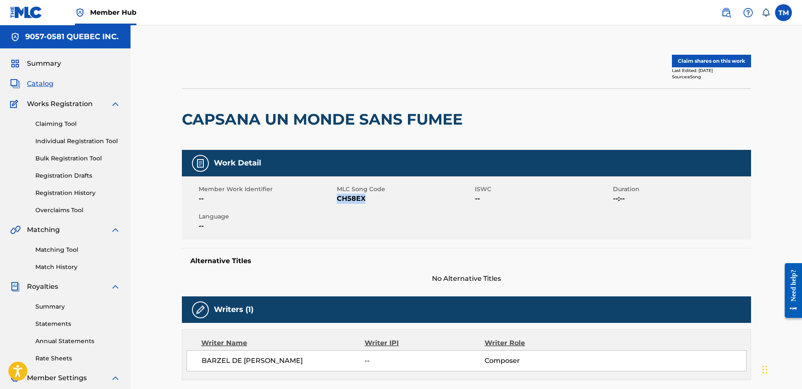
click at [356, 200] on span "CH58EX" at bounding box center [405, 199] width 136 height 10
copy span "CH58EX"
click at [692, 61] on button "Claim shares on this work" at bounding box center [711, 61] width 79 height 13
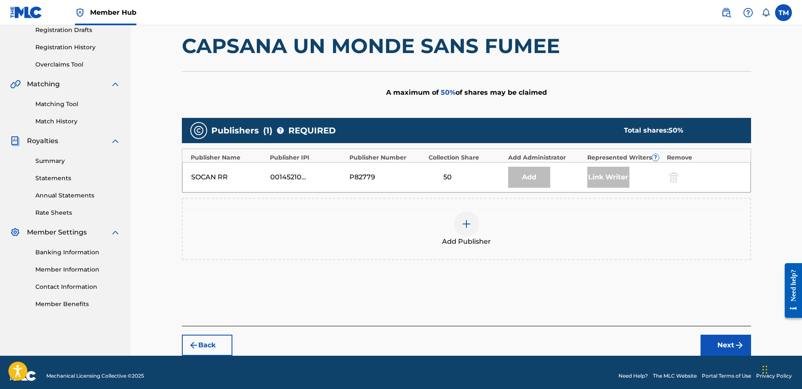
scroll to position [153, 0]
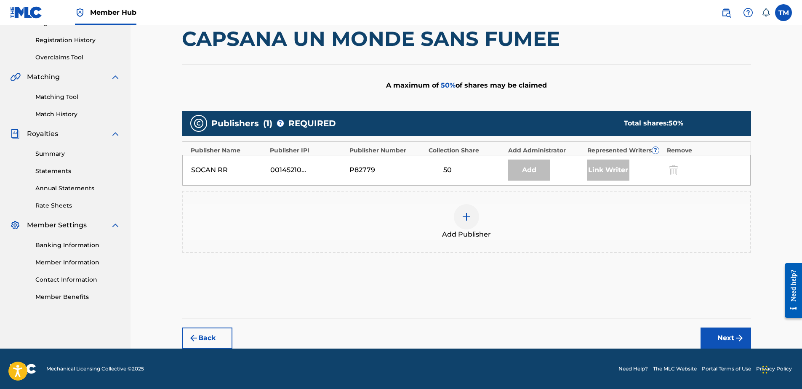
click at [464, 220] on img at bounding box center [466, 217] width 10 height 10
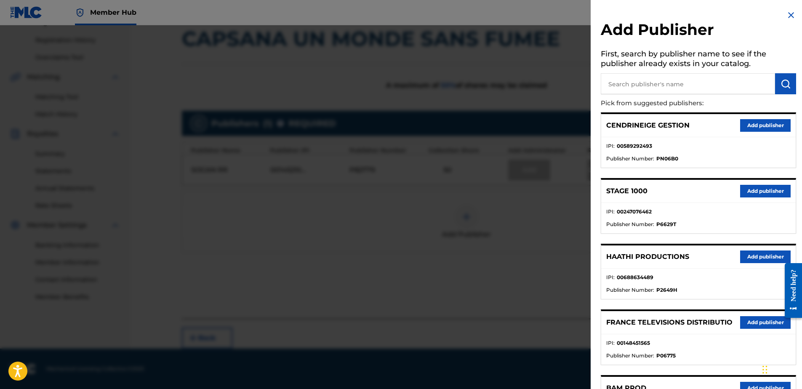
click at [693, 85] on input "text" at bounding box center [688, 83] width 174 height 21
type input "cir"
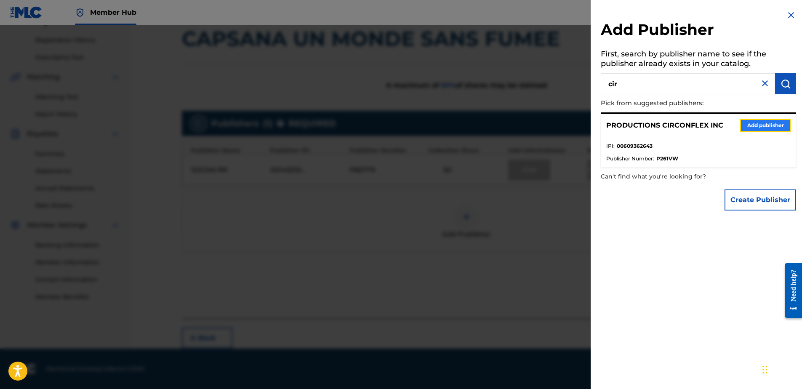
click at [769, 128] on button "Add publisher" at bounding box center [765, 125] width 51 height 13
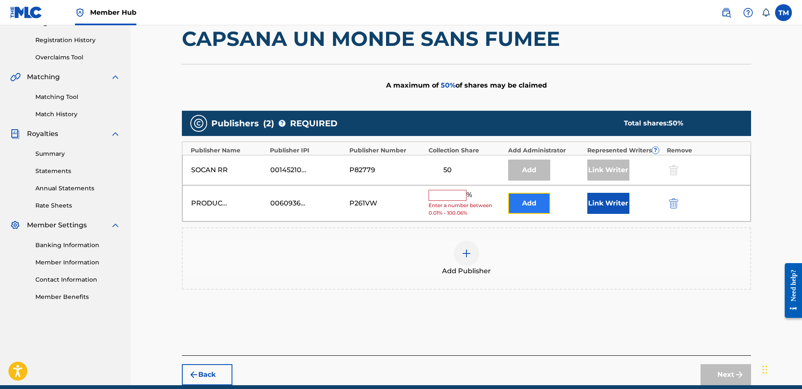
click at [522, 199] on button "Add" at bounding box center [529, 203] width 42 height 21
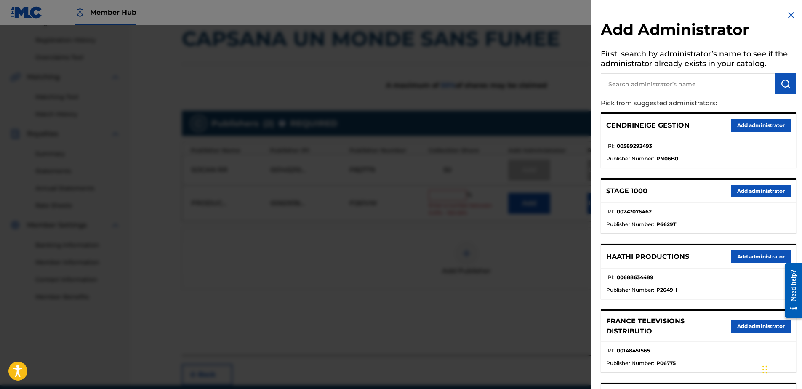
click at [646, 84] on input "text" at bounding box center [688, 83] width 174 height 21
type input "9057"
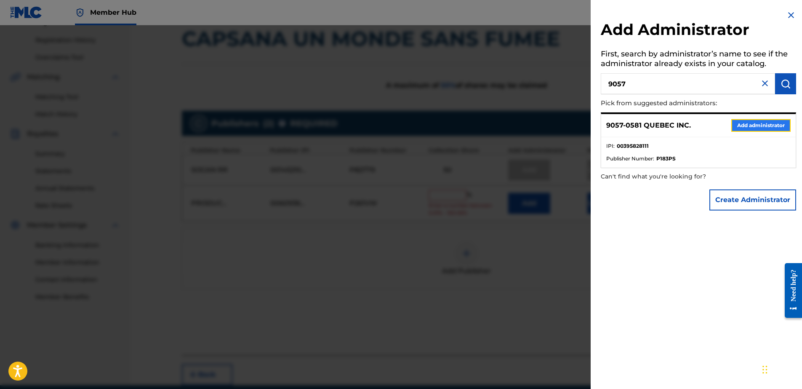
click at [742, 123] on button "Add administrator" at bounding box center [760, 125] width 59 height 13
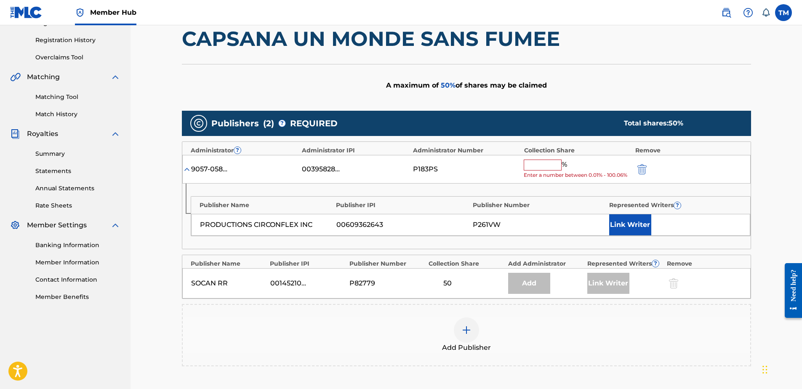
click at [544, 165] on input "text" at bounding box center [543, 165] width 38 height 11
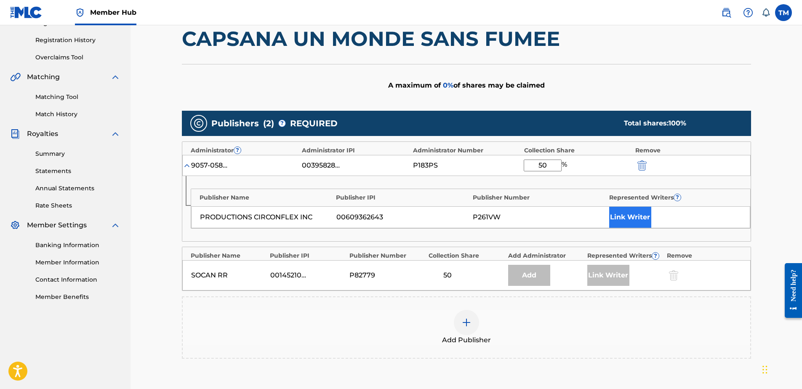
type input "50"
click at [623, 215] on button "Link Writer" at bounding box center [630, 217] width 42 height 21
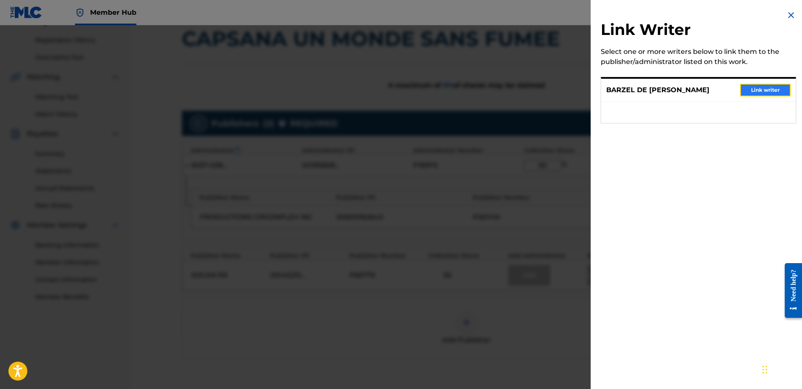
click at [752, 88] on button "Link writer" at bounding box center [765, 90] width 51 height 13
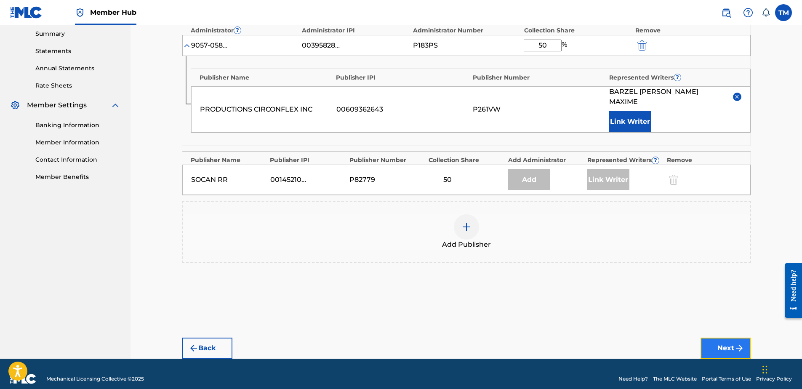
click at [733, 341] on button "Next" at bounding box center [726, 348] width 51 height 21
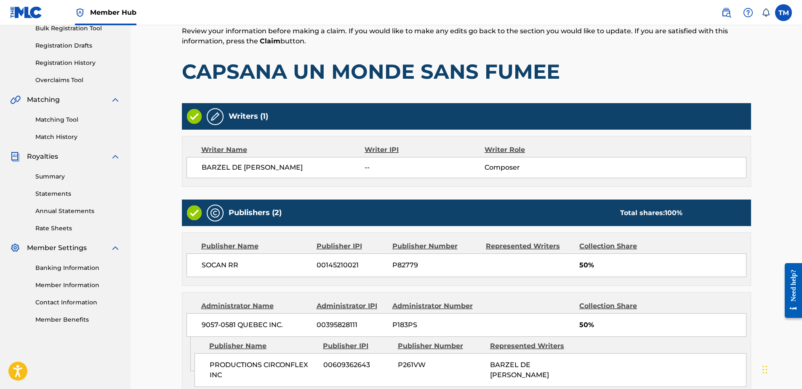
scroll to position [216, 0]
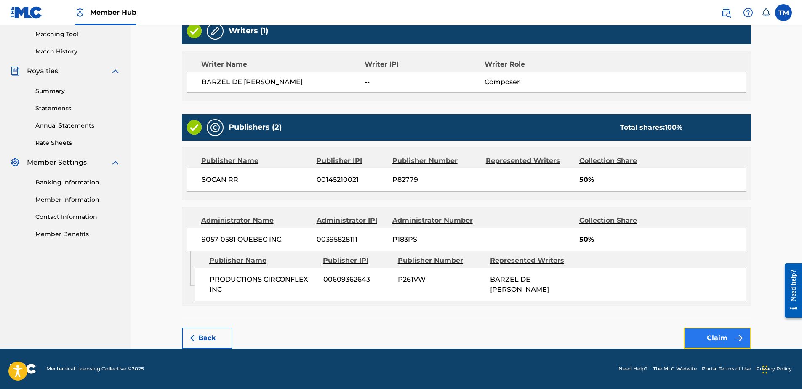
click at [707, 338] on button "Claim" at bounding box center [717, 338] width 67 height 21
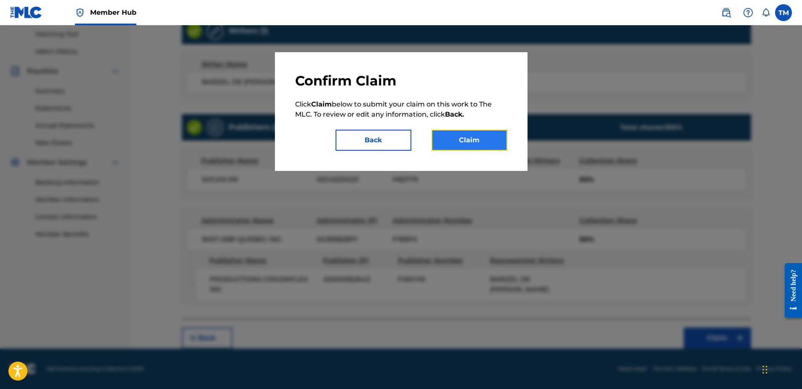
click at [486, 141] on button "Claim" at bounding box center [470, 140] width 76 height 21
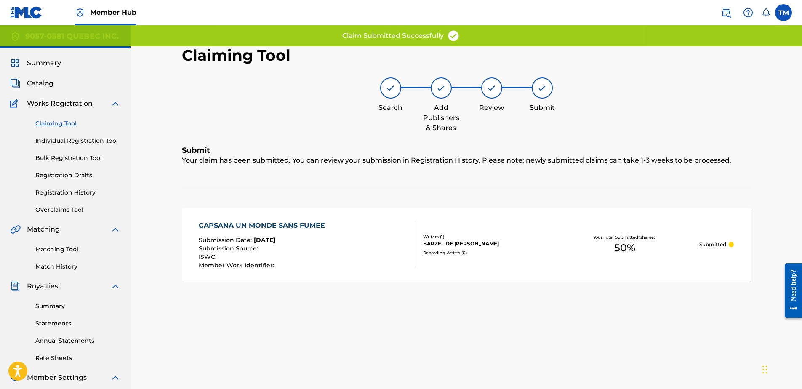
scroll to position [0, 0]
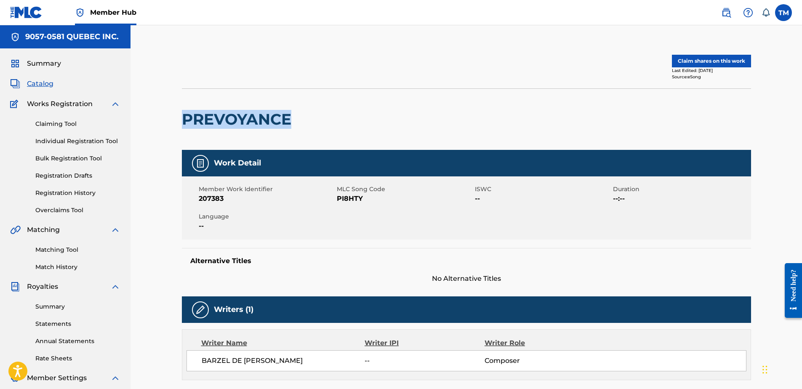
drag, startPoint x: 255, startPoint y: 125, endPoint x: 182, endPoint y: 131, distance: 73.0
click at [181, 132] on div "Claim shares on this work Last Edited: [DATE] Source: eSong PREVOYANCE Work Det…" at bounding box center [466, 338] width 589 height 584
copy h2 "PREVOYANCE"
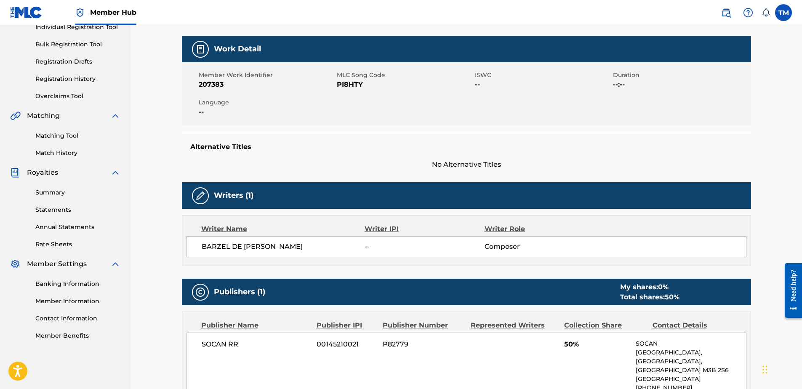
scroll to position [126, 0]
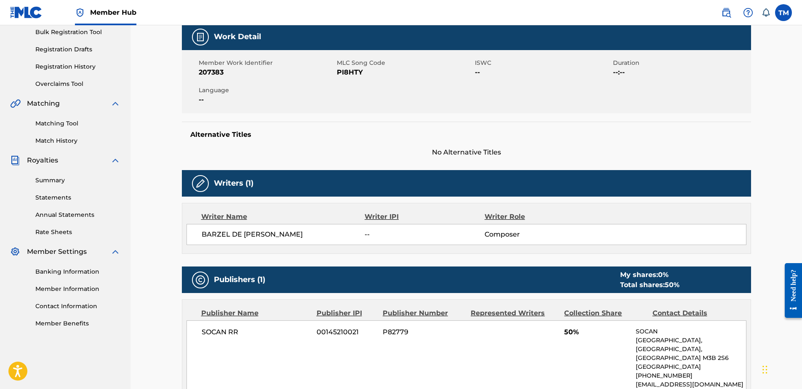
click at [348, 71] on span "PI8HTY" at bounding box center [405, 72] width 136 height 10
copy span "PI8HTY"
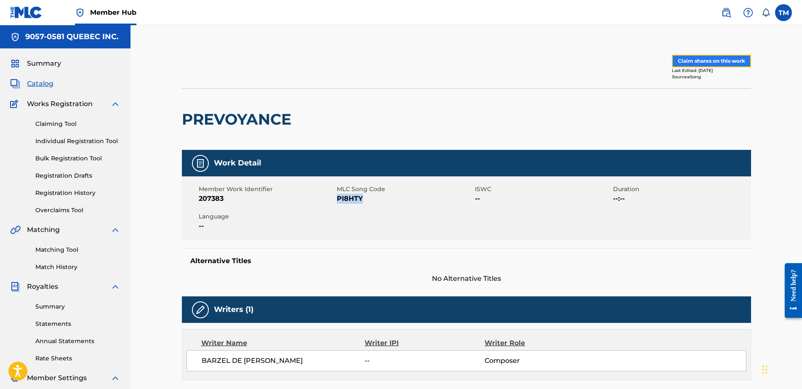
click at [712, 60] on button "Claim shares on this work" at bounding box center [711, 61] width 79 height 13
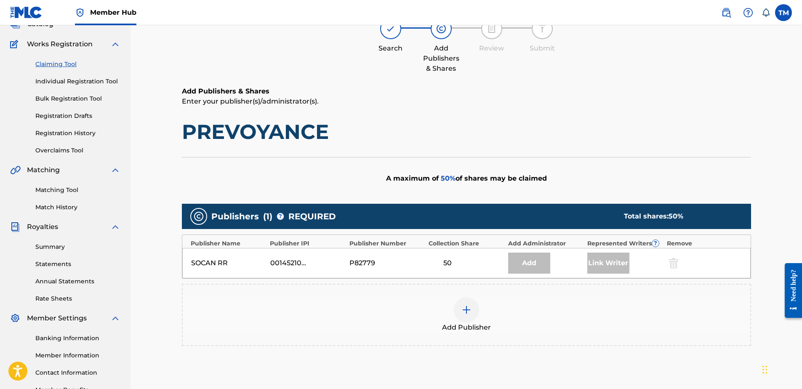
scroll to position [153, 0]
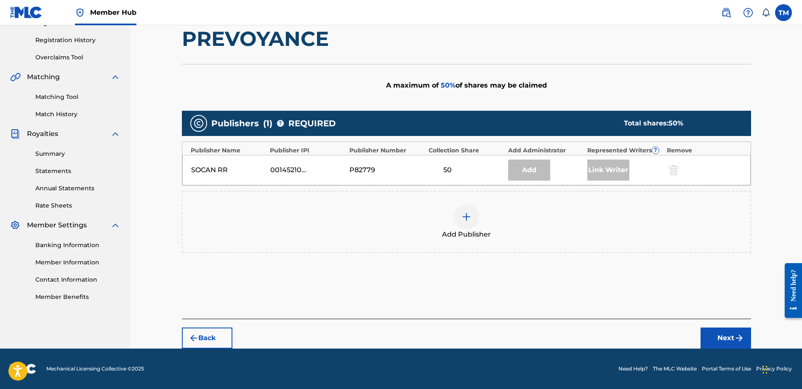
click at [464, 215] on img at bounding box center [466, 217] width 10 height 10
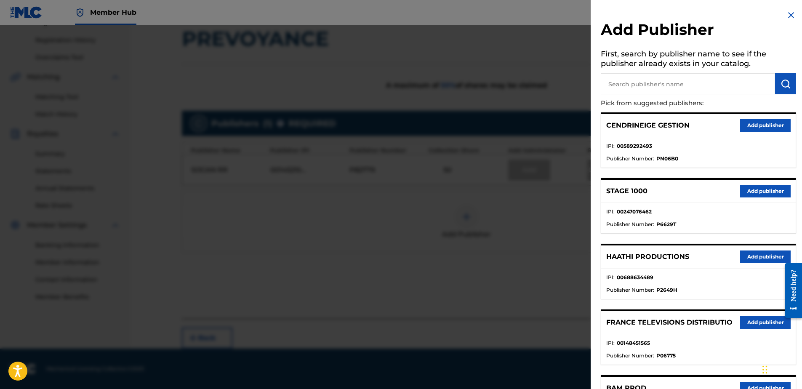
click at [650, 84] on input "text" at bounding box center [688, 83] width 174 height 21
type input "cir"
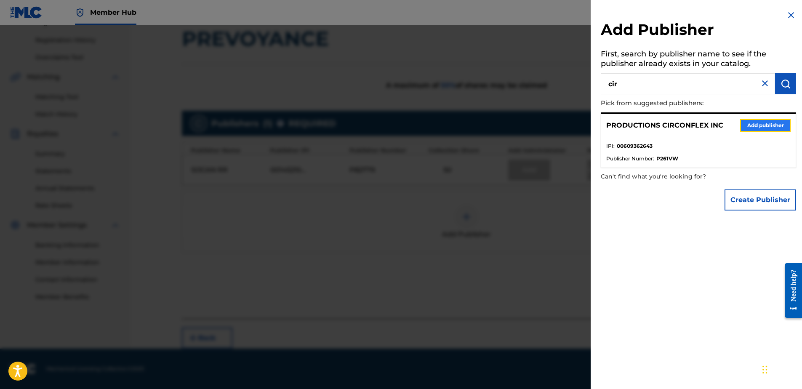
click at [754, 122] on button "Add publisher" at bounding box center [765, 125] width 51 height 13
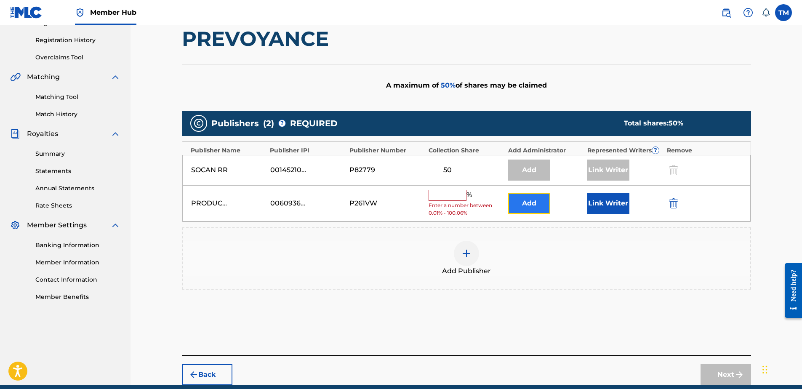
click at [538, 197] on button "Add" at bounding box center [529, 203] width 42 height 21
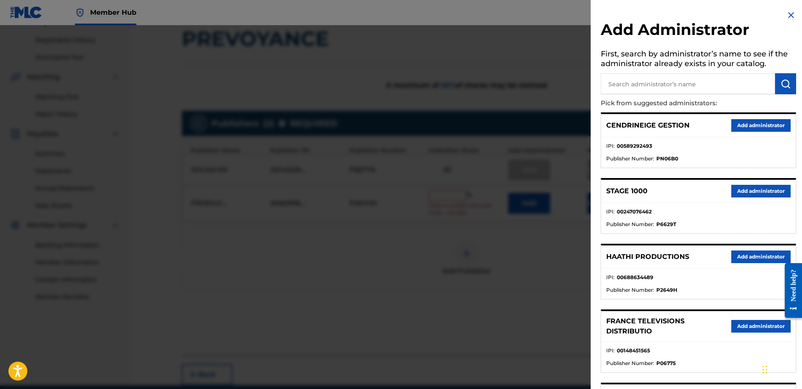
click at [655, 81] on input "text" at bounding box center [688, 83] width 174 height 21
type input "9057"
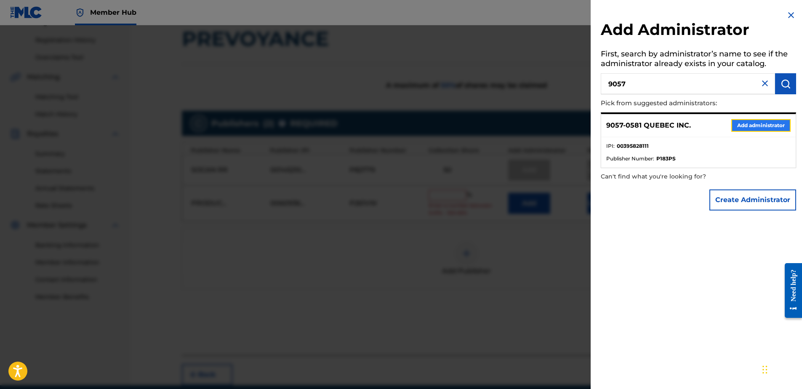
click at [738, 125] on button "Add administrator" at bounding box center [760, 125] width 59 height 13
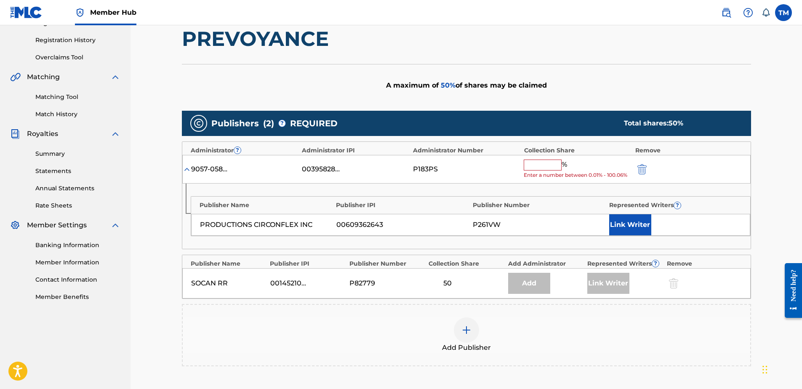
click at [542, 163] on input "text" at bounding box center [543, 165] width 38 height 11
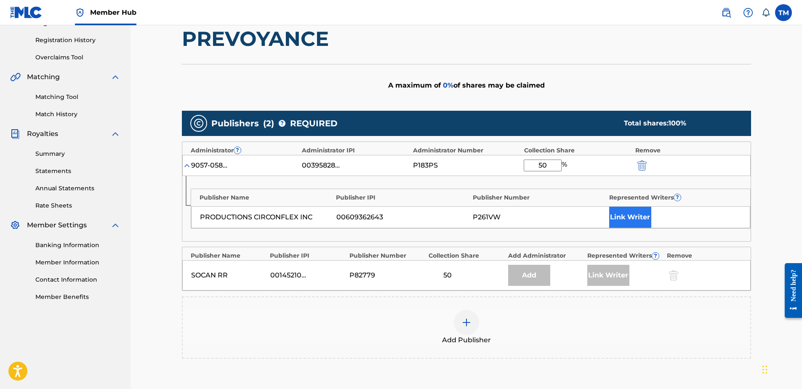
type input "50"
click at [634, 225] on button "Link Writer" at bounding box center [630, 217] width 42 height 21
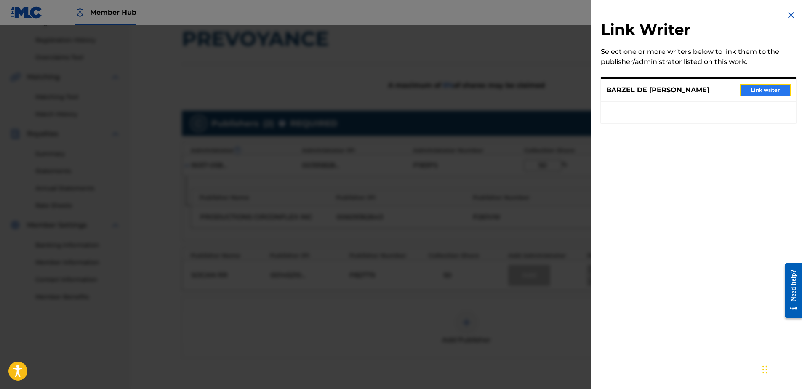
click at [750, 93] on button "Link writer" at bounding box center [765, 90] width 51 height 13
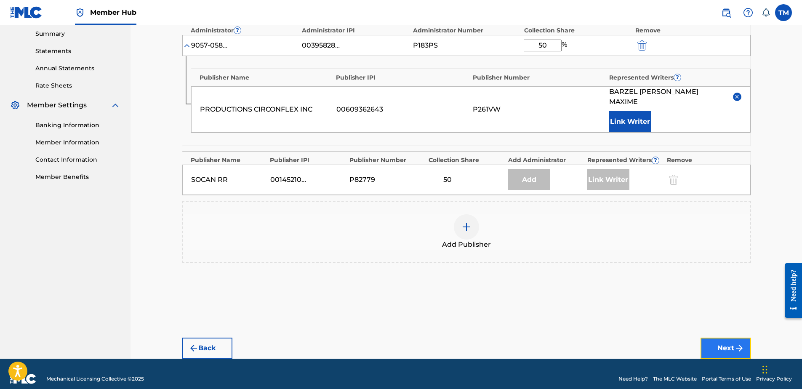
click at [737, 343] on img "submit" at bounding box center [739, 348] width 10 height 10
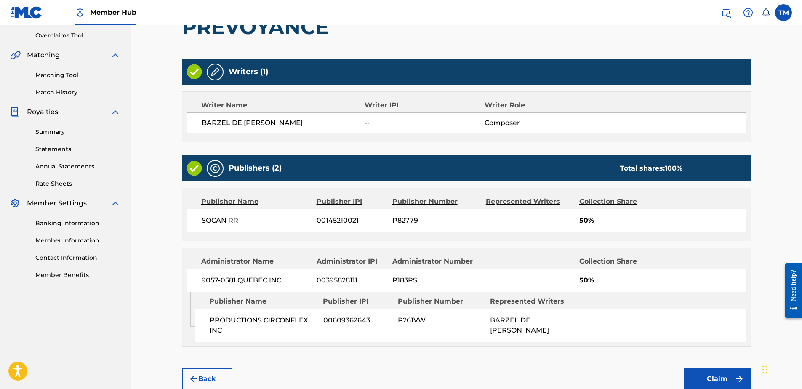
scroll to position [206, 0]
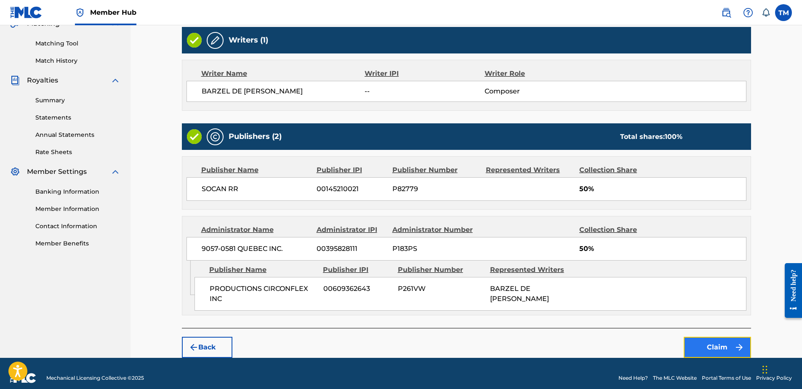
click at [726, 352] on button "Claim" at bounding box center [717, 347] width 67 height 21
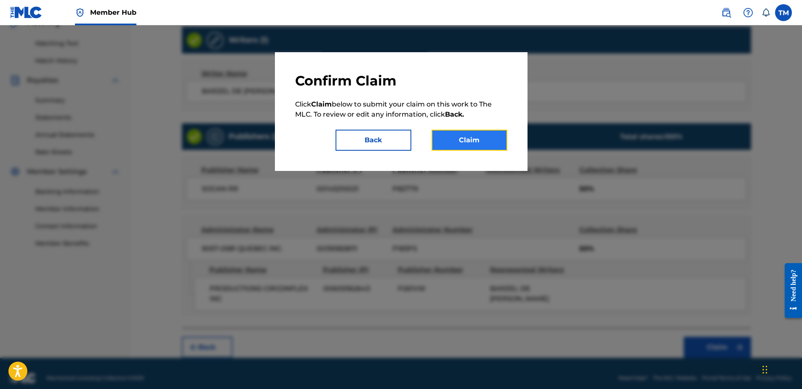
click at [464, 141] on button "Claim" at bounding box center [470, 140] width 76 height 21
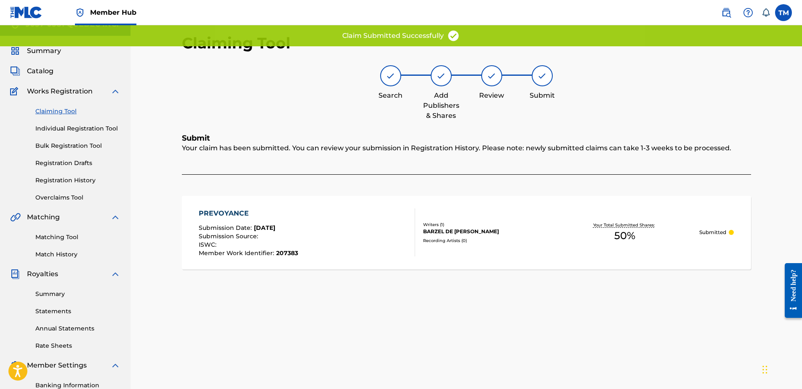
scroll to position [0, 0]
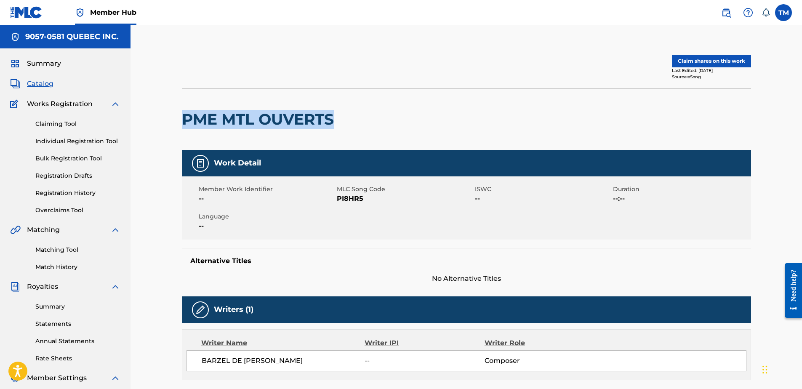
drag, startPoint x: 335, startPoint y: 123, endPoint x: 178, endPoint y: 130, distance: 157.2
click at [178, 130] on div "Claim shares on this work Last Edited: [DATE] Source: eSong PME MTL OUVERTS Wor…" at bounding box center [466, 338] width 589 height 584
copy h2 "PME MTL OUVERTS"
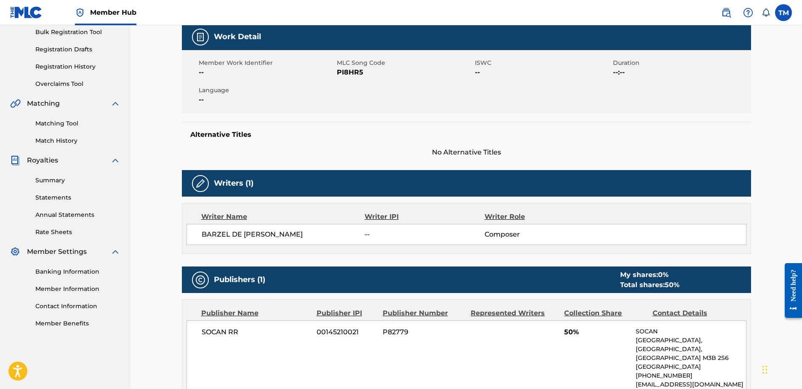
click at [355, 71] on span "PI8HR5" at bounding box center [405, 72] width 136 height 10
copy span "PI8HR5"
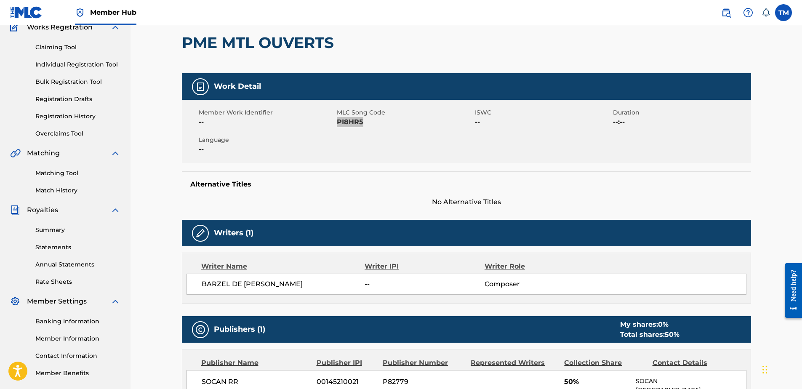
scroll to position [0, 0]
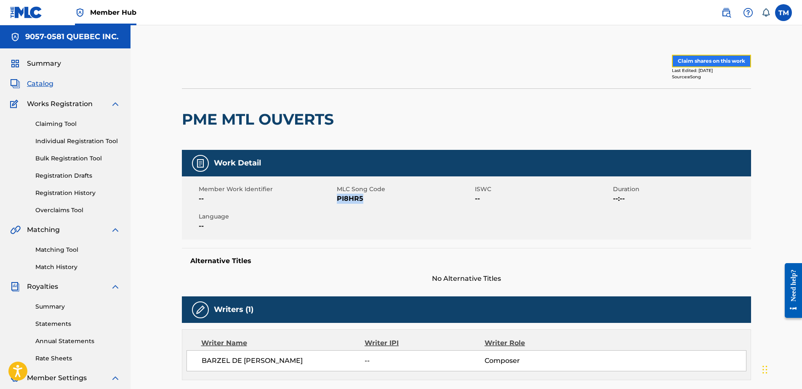
click at [696, 55] on button "Claim shares on this work" at bounding box center [711, 61] width 79 height 13
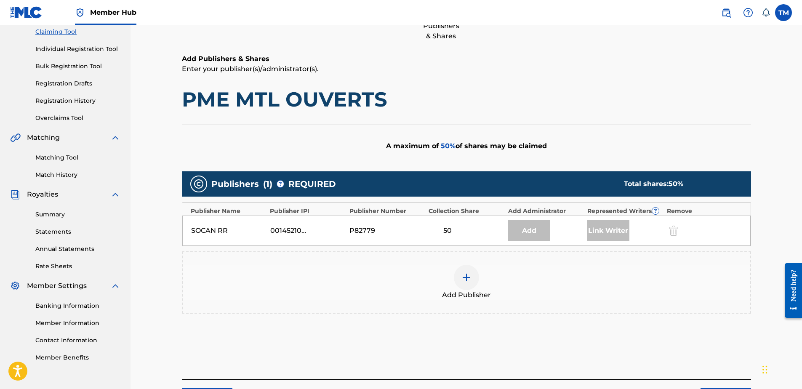
scroll to position [153, 0]
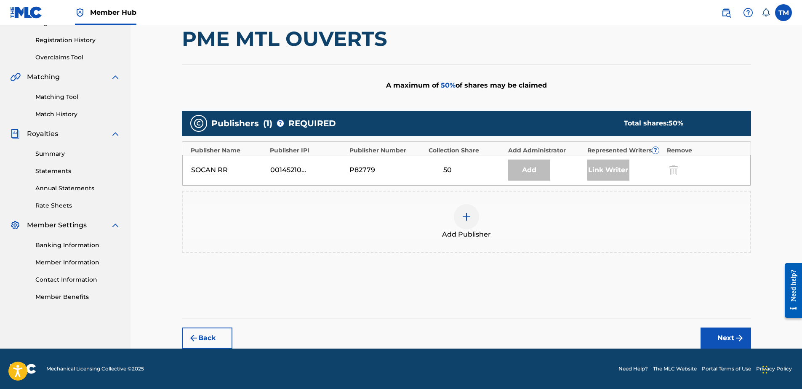
click at [462, 217] on img at bounding box center [466, 217] width 10 height 10
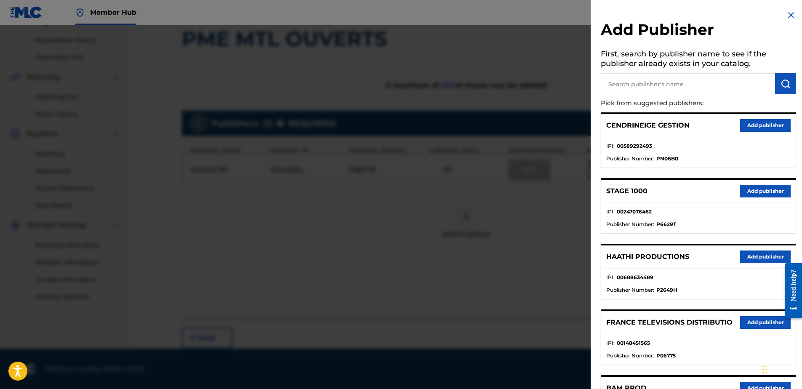
click at [619, 93] on input "text" at bounding box center [688, 83] width 174 height 21
type input "cir"
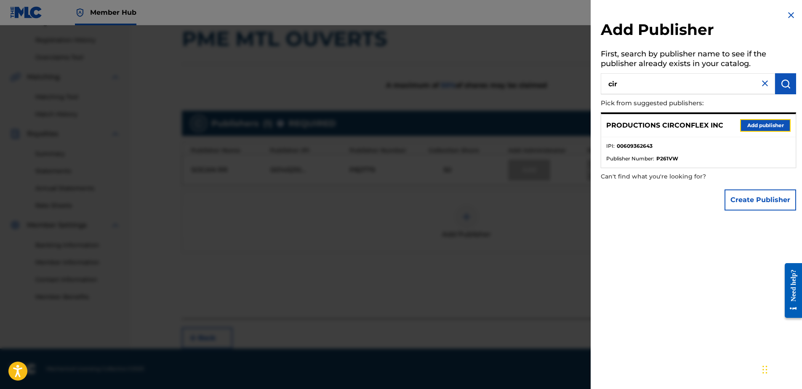
click at [770, 127] on button "Add publisher" at bounding box center [765, 125] width 51 height 13
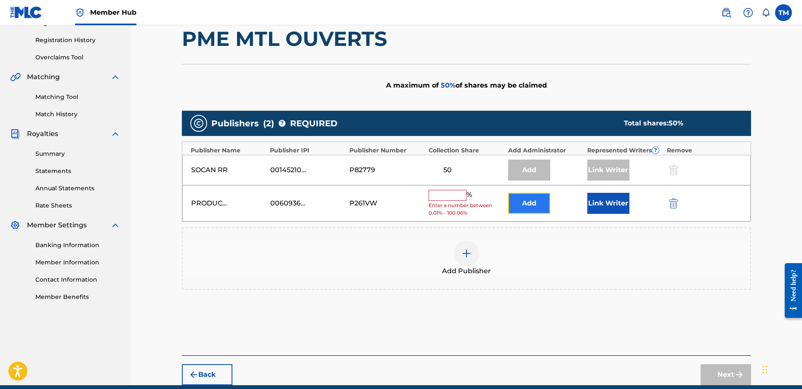
click at [537, 208] on button "Add" at bounding box center [529, 203] width 42 height 21
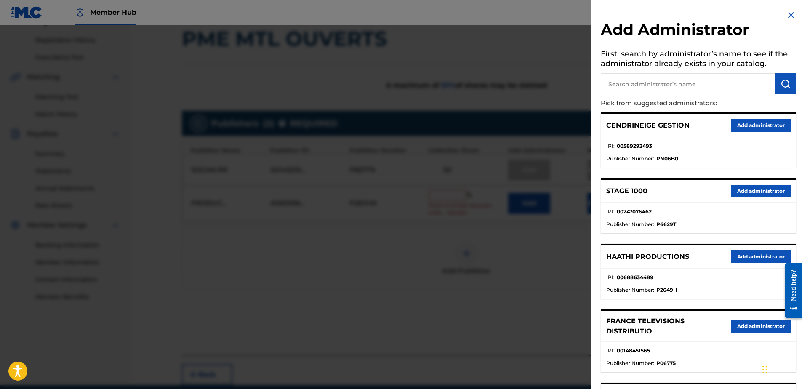
click at [669, 83] on input "text" at bounding box center [688, 83] width 174 height 21
type input "9057"
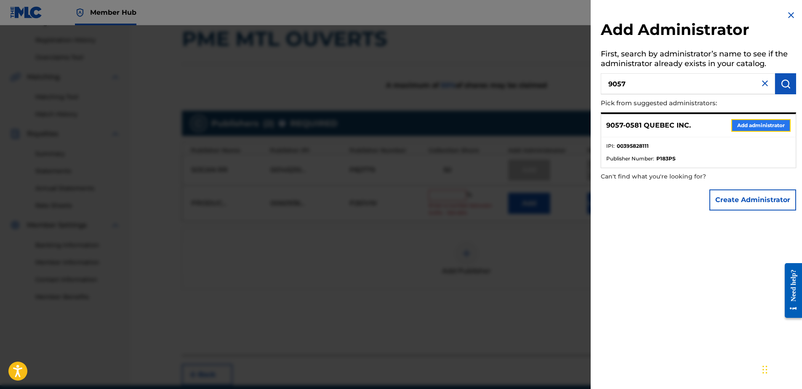
click at [754, 124] on button "Add administrator" at bounding box center [760, 125] width 59 height 13
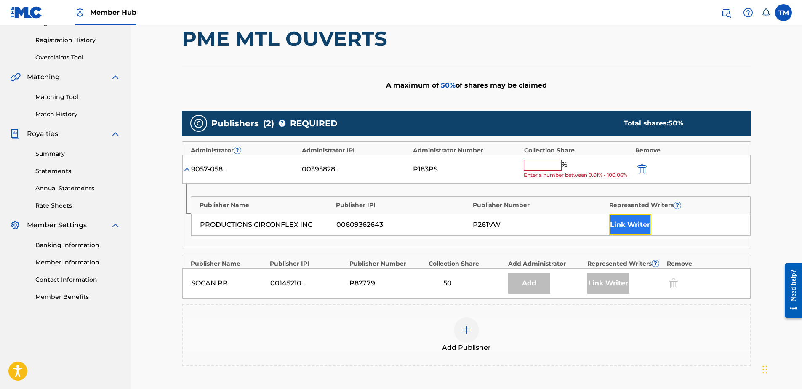
click at [632, 222] on button "Link Writer" at bounding box center [630, 224] width 42 height 21
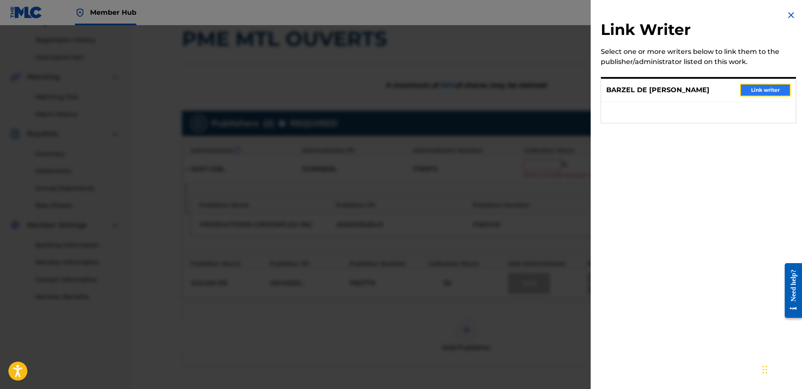
click at [748, 88] on button "Link writer" at bounding box center [765, 90] width 51 height 13
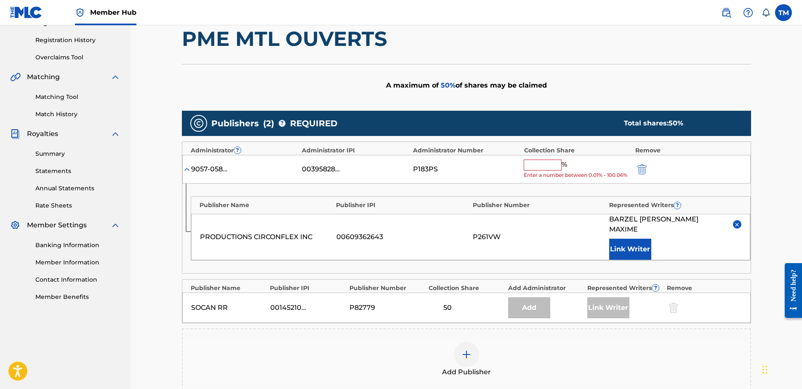
click at [533, 168] on input "text" at bounding box center [543, 165] width 38 height 11
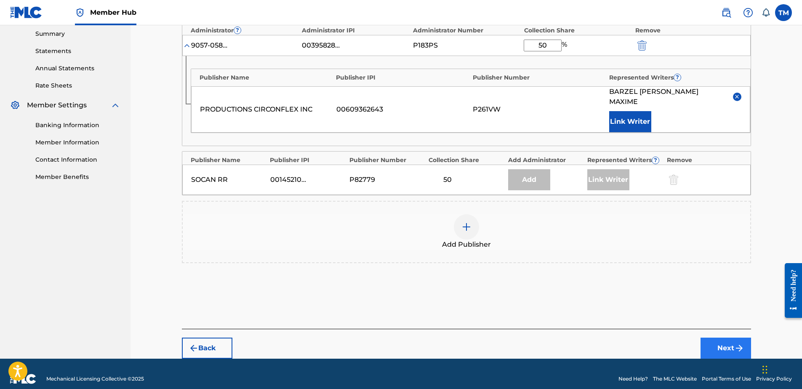
type input "50"
click at [728, 345] on button "Next" at bounding box center [726, 348] width 51 height 21
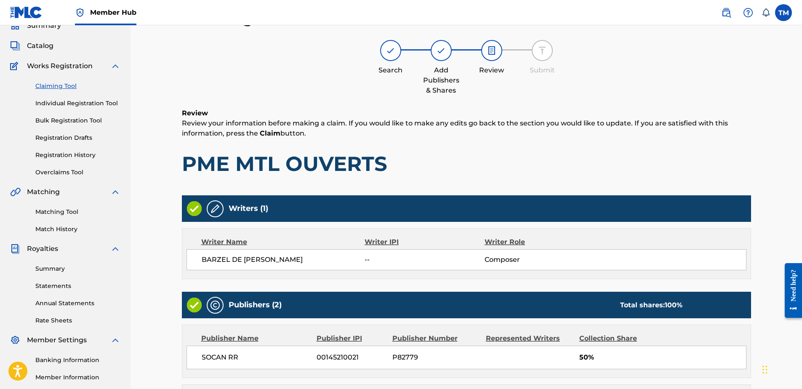
scroll to position [206, 0]
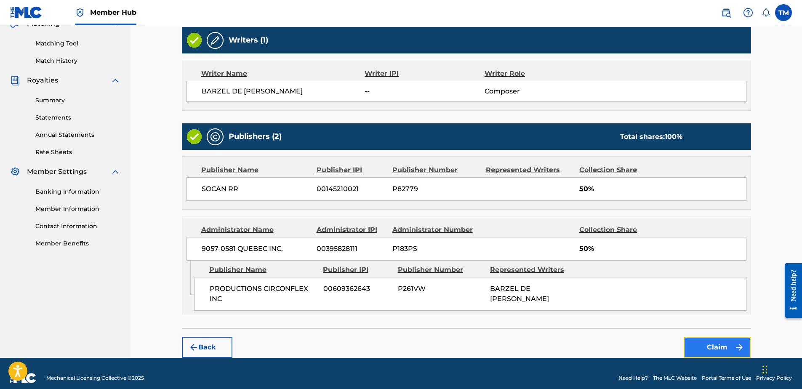
click at [724, 347] on button "Claim" at bounding box center [717, 347] width 67 height 21
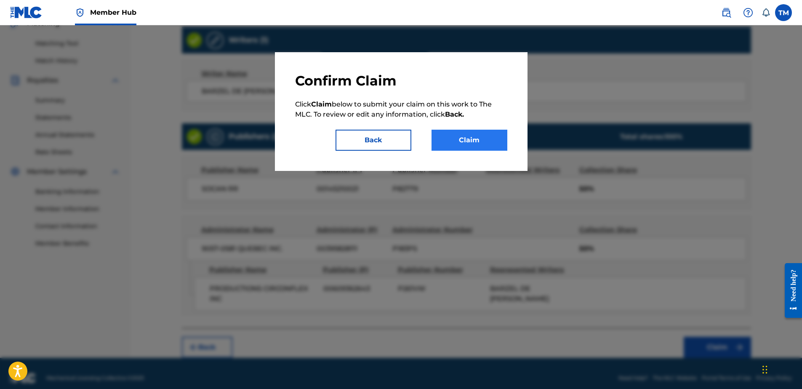
drag, startPoint x: 444, startPoint y: 128, endPoint x: 445, endPoint y: 132, distance: 4.5
click at [444, 128] on div "Confirm Claim Click Claim below to submit your claim on this work to The MLC. T…" at bounding box center [401, 111] width 212 height 78
click at [454, 145] on button "Claim" at bounding box center [470, 140] width 76 height 21
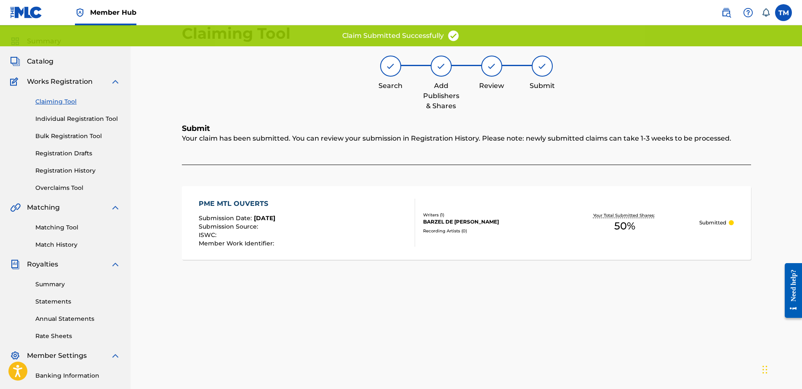
scroll to position [0, 0]
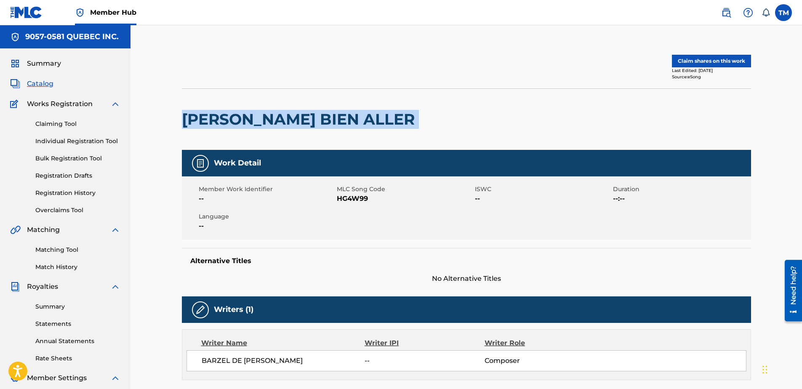
drag, startPoint x: 349, startPoint y: 120, endPoint x: 185, endPoint y: 133, distance: 164.7
click at [185, 133] on div "[PERSON_NAME] BIEN ALLER" at bounding box center [466, 118] width 569 height 61
copy div "[PERSON_NAME] BIEN ALLER"
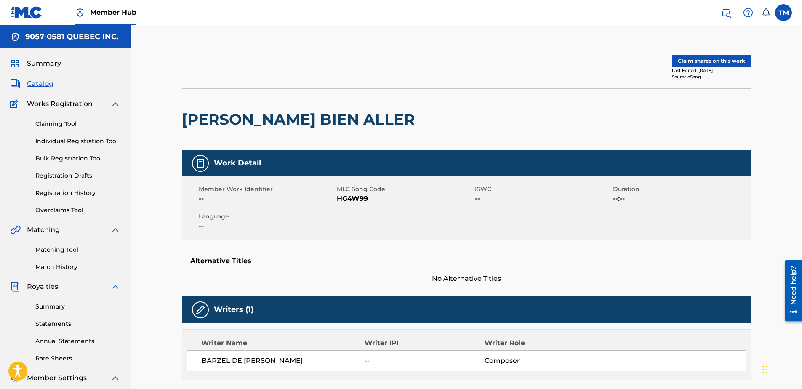
click at [349, 198] on span "HG4W99" at bounding box center [405, 199] width 136 height 10
copy span "HG4W99"
click at [707, 66] on button "Claim shares on this work" at bounding box center [711, 61] width 79 height 13
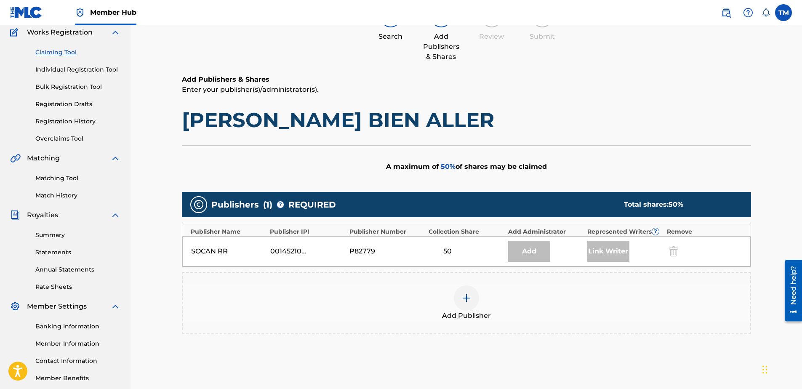
scroll to position [153, 0]
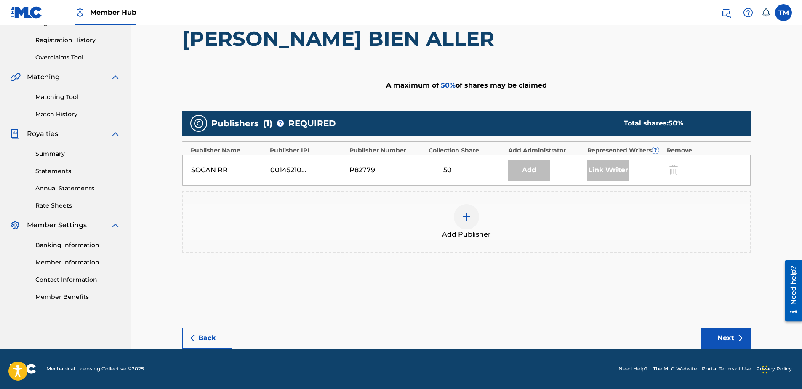
click at [469, 218] on img at bounding box center [466, 217] width 10 height 10
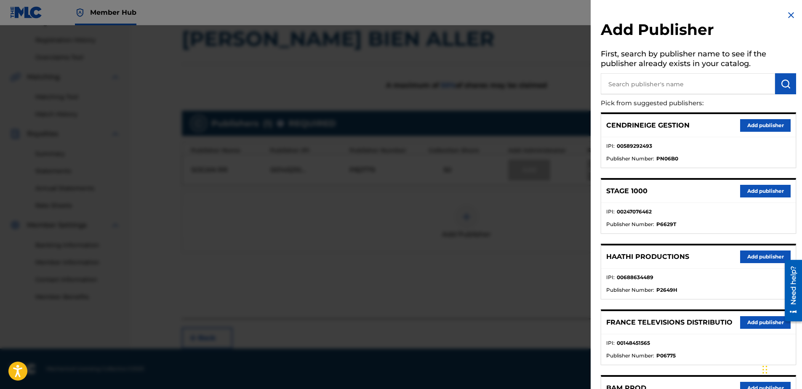
click at [651, 77] on input "text" at bounding box center [688, 83] width 174 height 21
type input "cir"
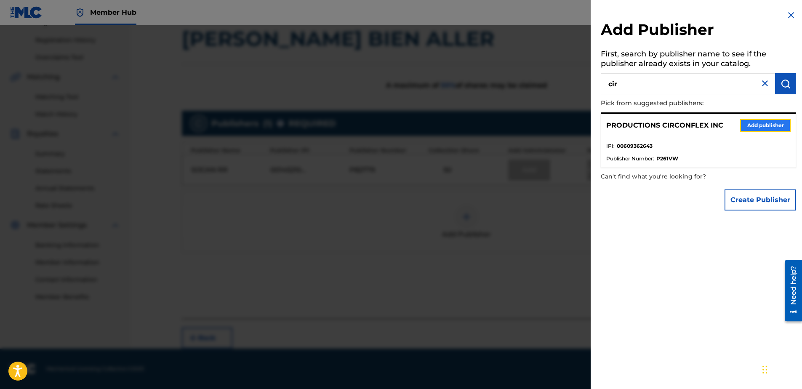
click at [765, 124] on button "Add publisher" at bounding box center [765, 125] width 51 height 13
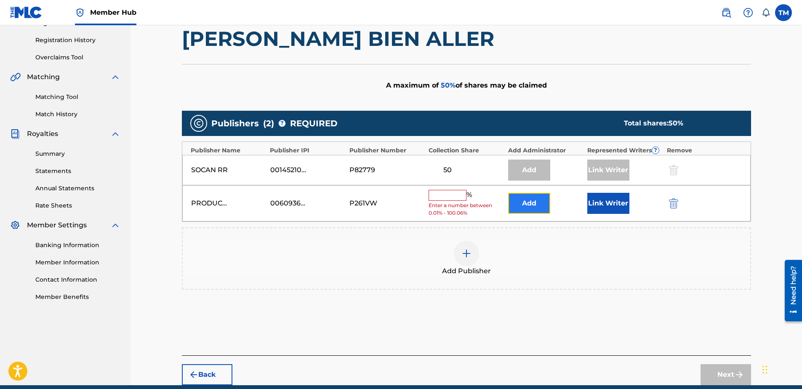
click at [534, 205] on button "Add" at bounding box center [529, 203] width 42 height 21
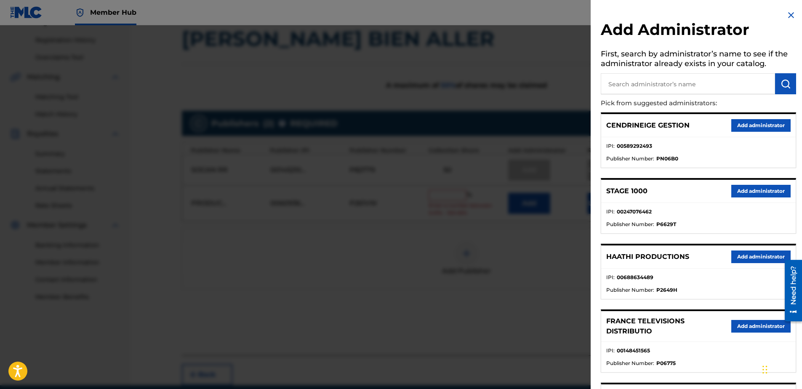
click at [674, 85] on input "text" at bounding box center [688, 83] width 174 height 21
type input "9057"
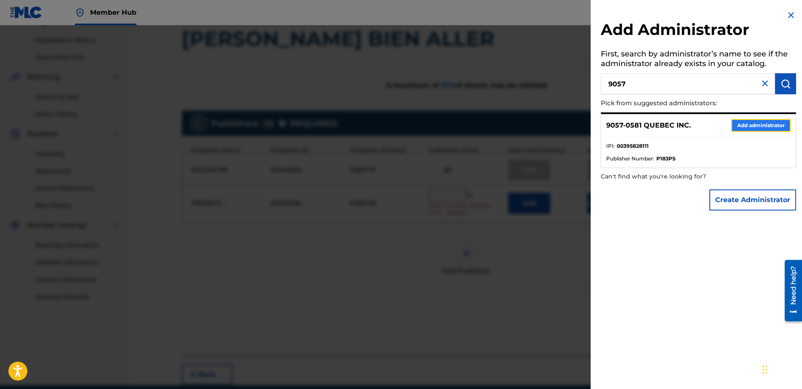
click at [755, 124] on button "Add administrator" at bounding box center [760, 125] width 59 height 13
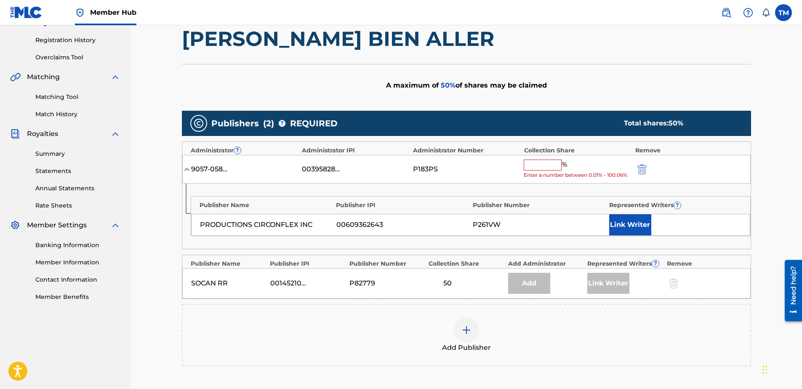
click at [533, 167] on input "text" at bounding box center [543, 165] width 38 height 11
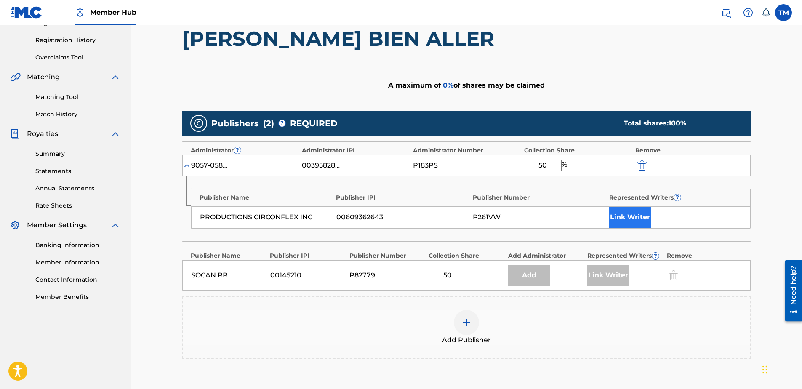
type input "50"
click at [620, 213] on button "Link Writer" at bounding box center [630, 217] width 42 height 21
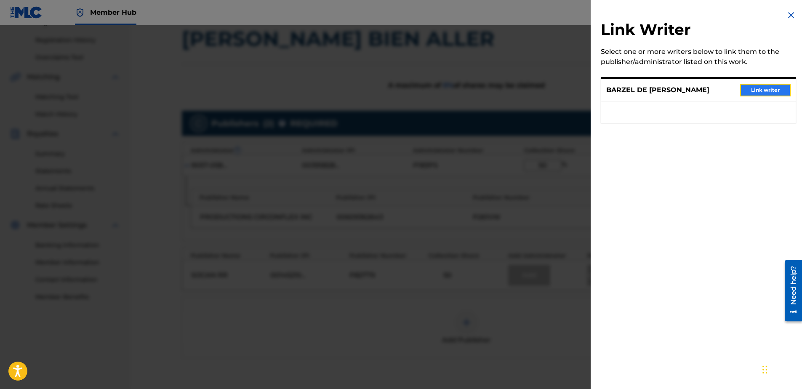
click at [753, 91] on button "Link writer" at bounding box center [765, 90] width 51 height 13
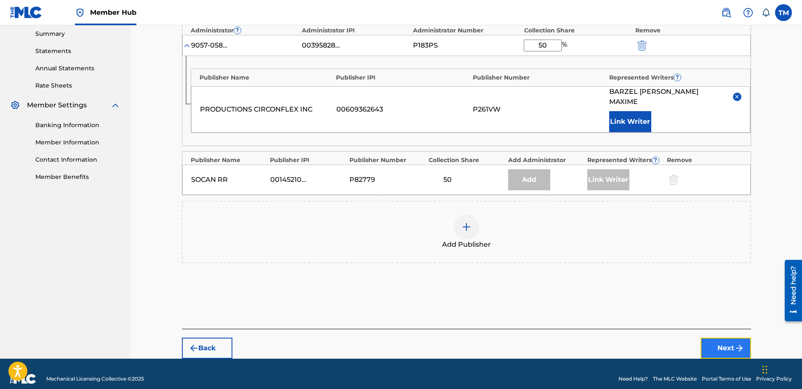
click at [730, 338] on button "Next" at bounding box center [726, 348] width 51 height 21
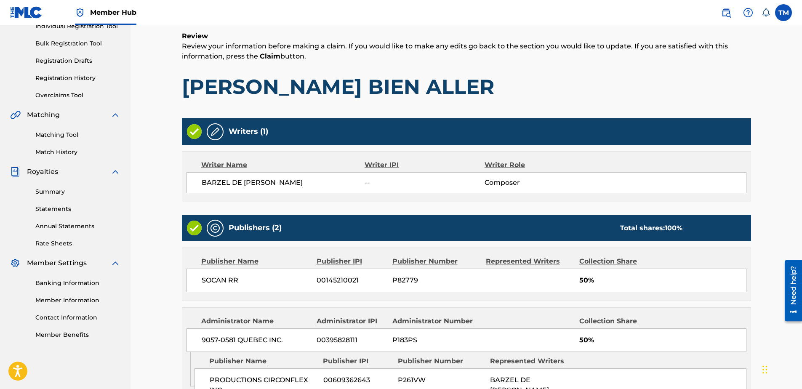
scroll to position [216, 0]
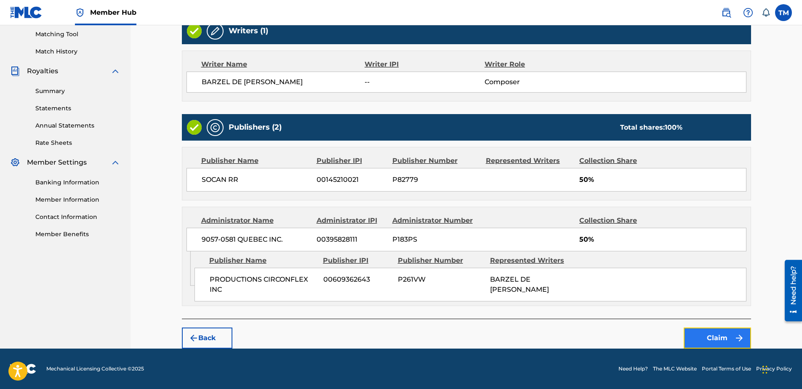
click at [716, 338] on button "Claim" at bounding box center [717, 338] width 67 height 21
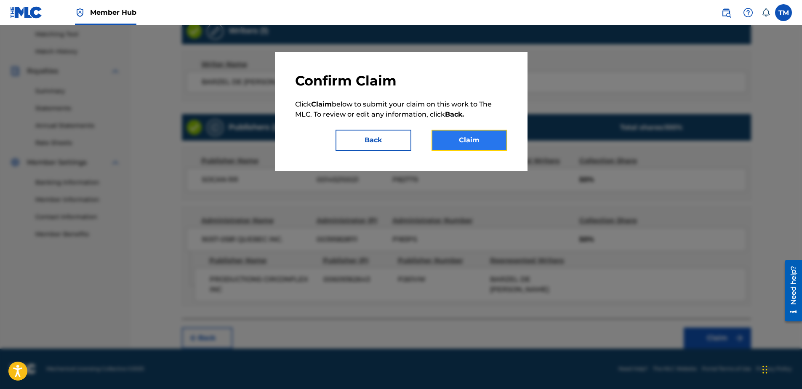
click at [482, 139] on button "Claim" at bounding box center [470, 140] width 76 height 21
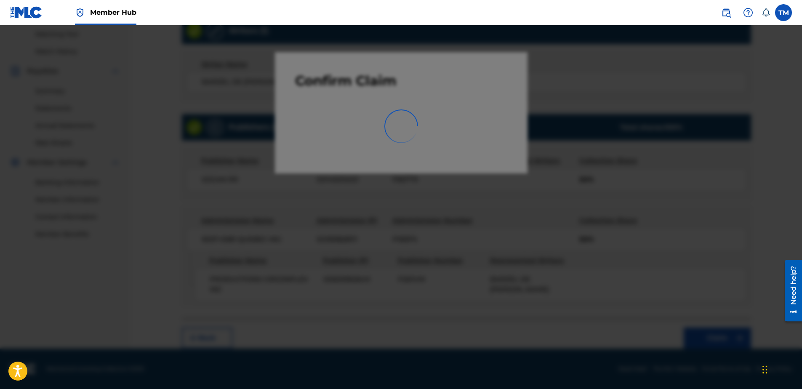
scroll to position [116, 0]
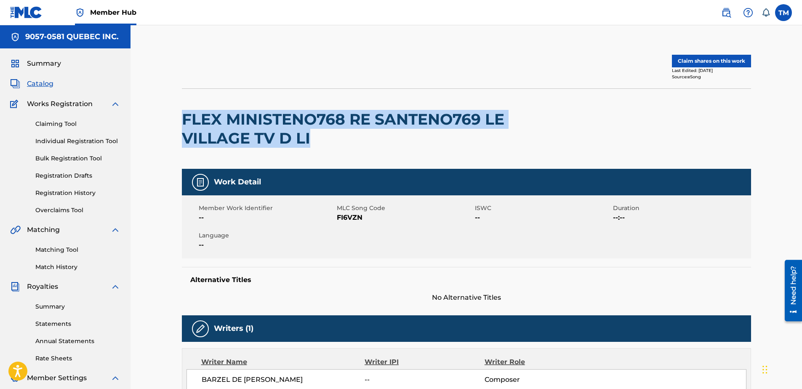
drag, startPoint x: 321, startPoint y: 141, endPoint x: 182, endPoint y: 117, distance: 141.0
click at [182, 117] on h2 "FLEX MINISTENO768 RE SANTENO769 LE VILLAGE TV D LI" at bounding box center [352, 129] width 341 height 38
copy h2 "FLEX MINISTENO768 RE SANTENO769 LE VILLAGE TV D LI"
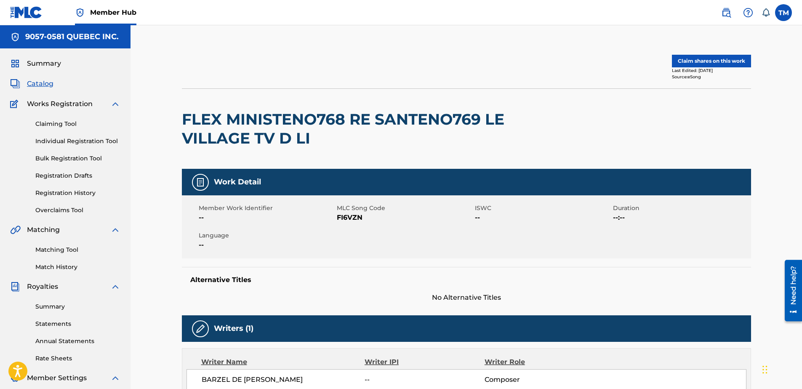
click at [351, 218] on span "FI6VZN" at bounding box center [405, 218] width 136 height 10
copy span "FI6VZN"
click at [704, 61] on button "Claim shares on this work" at bounding box center [711, 61] width 79 height 13
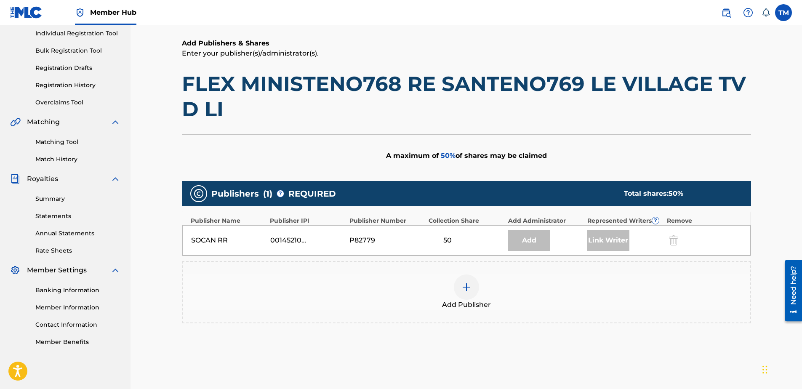
scroll to position [178, 0]
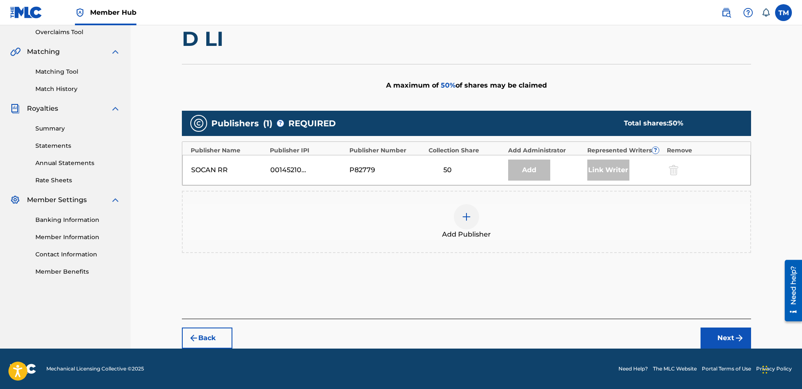
click at [458, 220] on div at bounding box center [466, 216] width 25 height 25
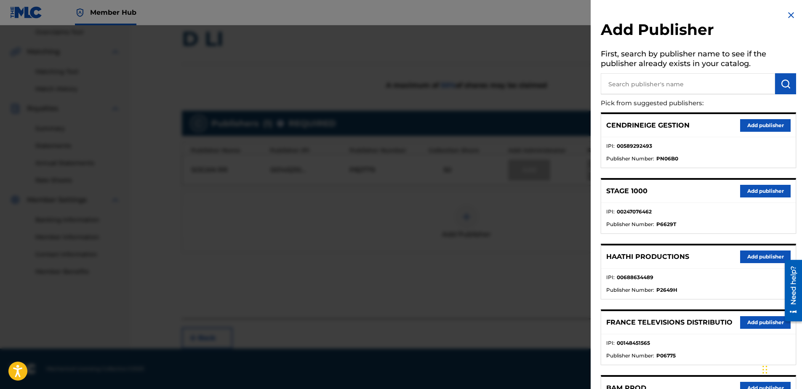
click at [631, 82] on input "text" at bounding box center [688, 83] width 174 height 21
type input "cir"
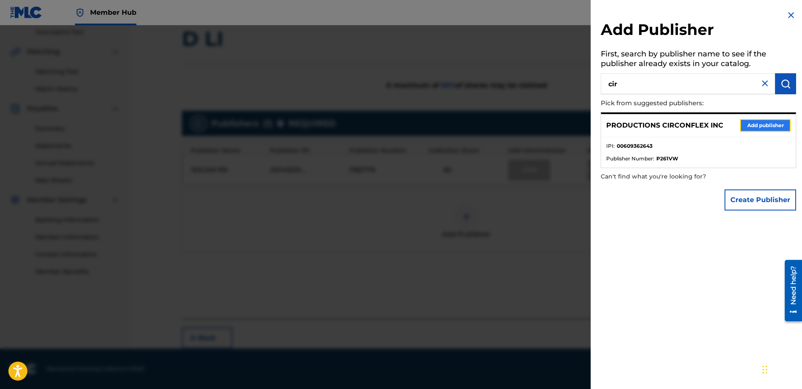
click at [773, 125] on button "Add publisher" at bounding box center [765, 125] width 51 height 13
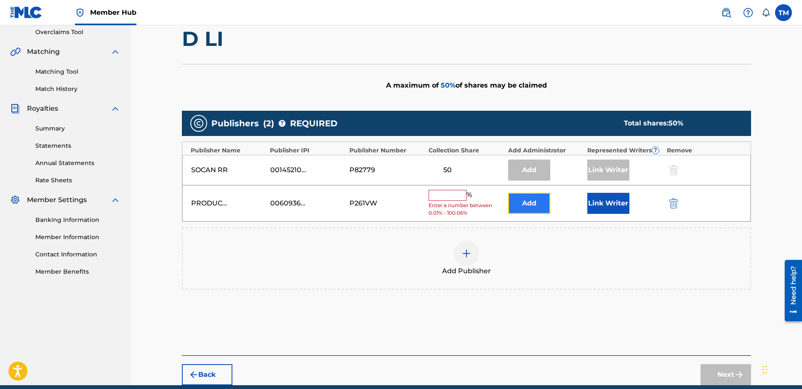
click at [540, 199] on button "Add" at bounding box center [529, 203] width 42 height 21
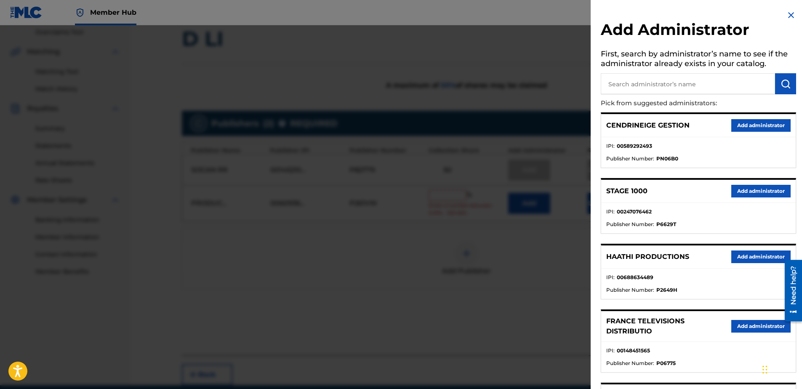
click at [674, 79] on input "text" at bounding box center [688, 83] width 174 height 21
type input "9057"
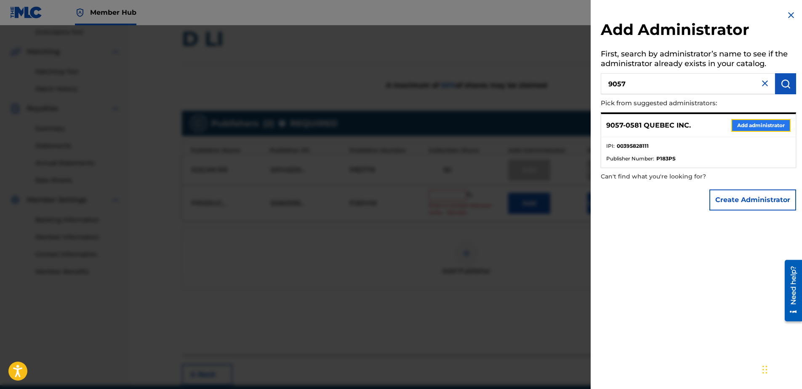
click at [767, 128] on button "Add administrator" at bounding box center [760, 125] width 59 height 13
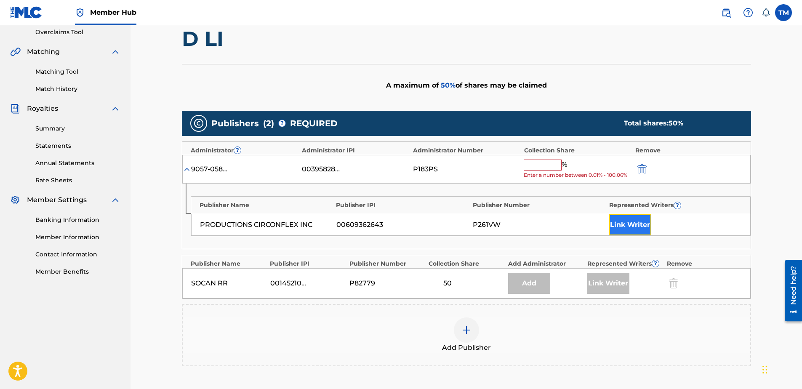
click at [623, 220] on button "Link Writer" at bounding box center [630, 224] width 42 height 21
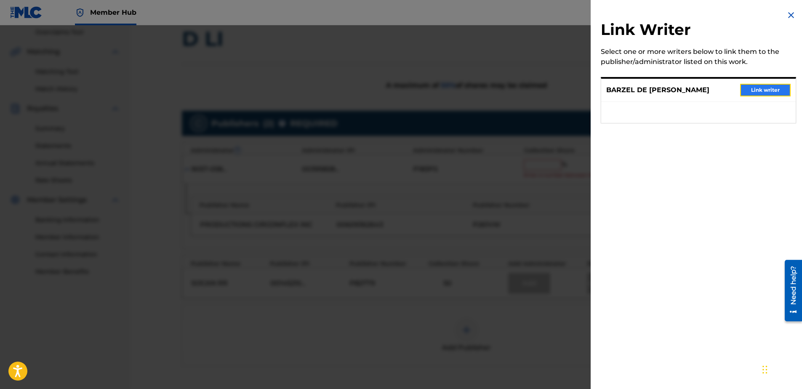
click at [749, 95] on button "Link writer" at bounding box center [765, 90] width 51 height 13
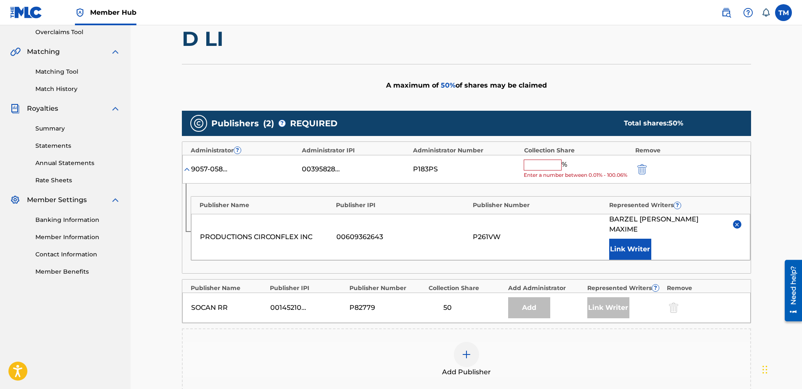
click at [538, 168] on input "text" at bounding box center [543, 165] width 38 height 11
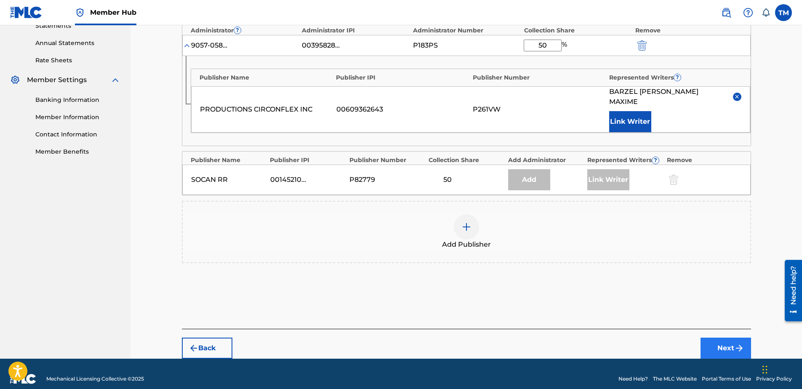
type input "50"
click at [738, 343] on button "Next" at bounding box center [726, 348] width 51 height 21
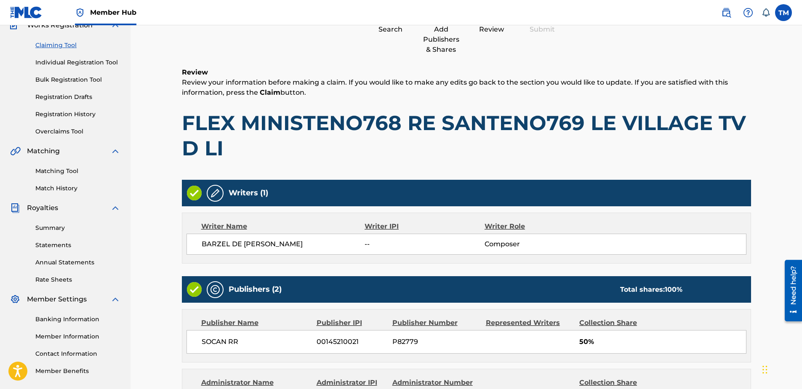
scroll to position [241, 0]
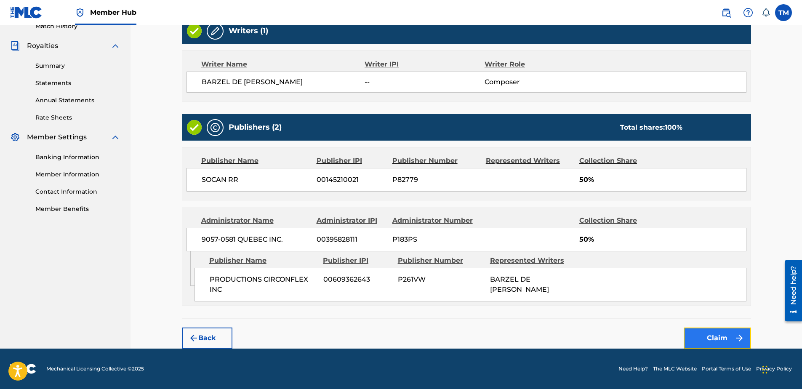
click at [732, 341] on button "Claim" at bounding box center [717, 338] width 67 height 21
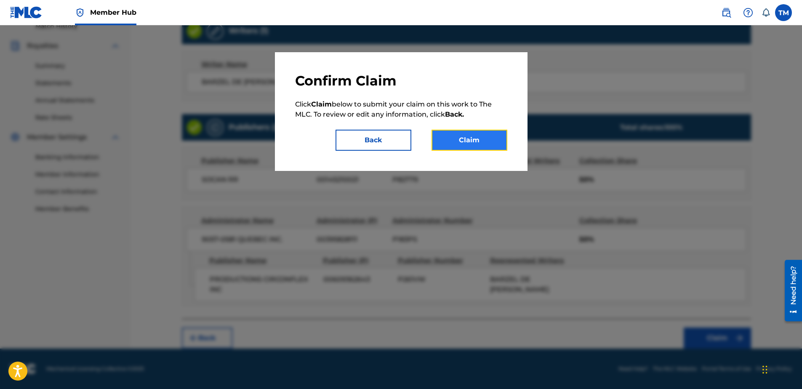
click at [458, 138] on button "Claim" at bounding box center [470, 140] width 76 height 21
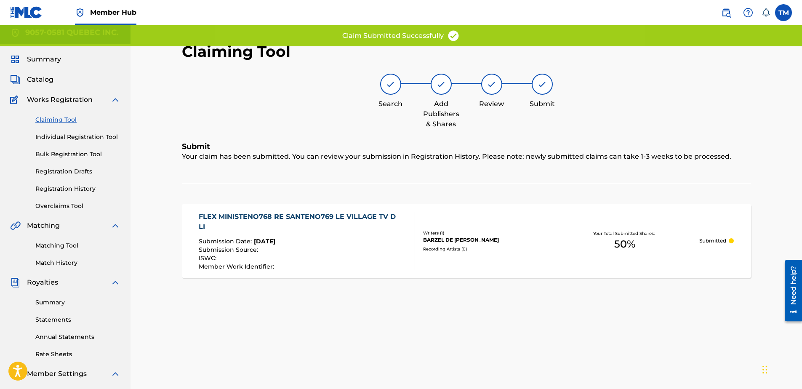
scroll to position [0, 0]
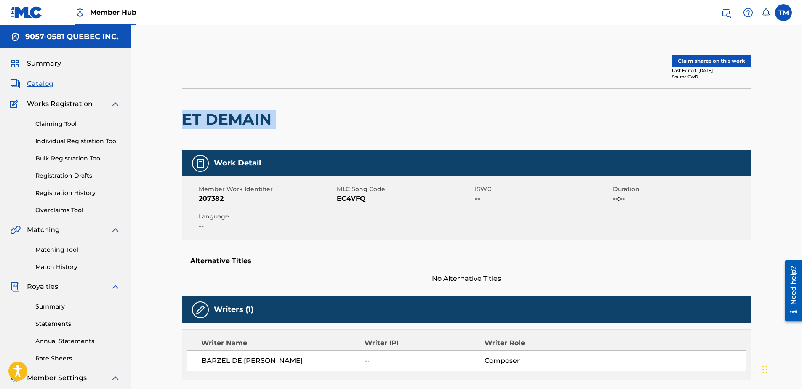
drag, startPoint x: 280, startPoint y: 118, endPoint x: 181, endPoint y: 128, distance: 99.1
click at [180, 129] on div "Claim shares on this work Last Edited: [DATE] Source: CWR ET DEMAIN Work Detail…" at bounding box center [466, 338] width 589 height 584
copy div "ET DEMAIN"
click at [349, 199] on span "EC4VFQ" at bounding box center [405, 199] width 136 height 10
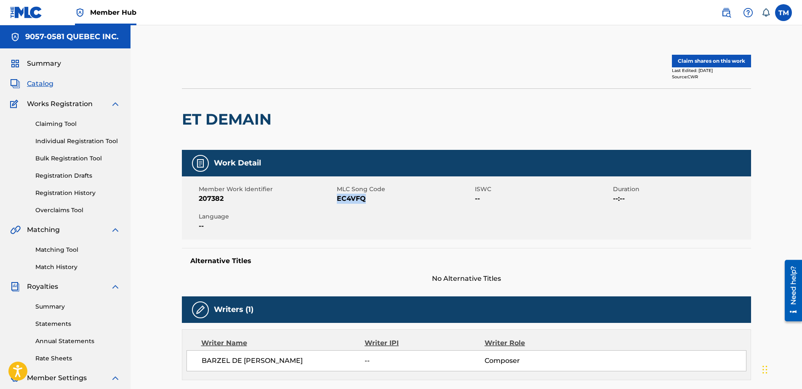
copy span "EC4VFQ"
click at [690, 61] on button "Claim shares on this work" at bounding box center [711, 61] width 79 height 13
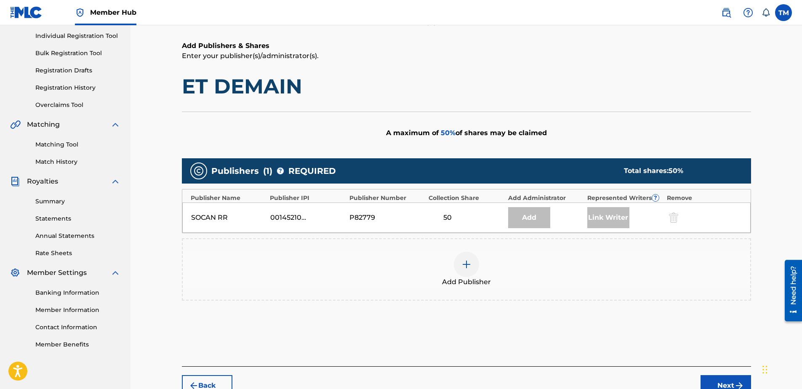
scroll to position [153, 0]
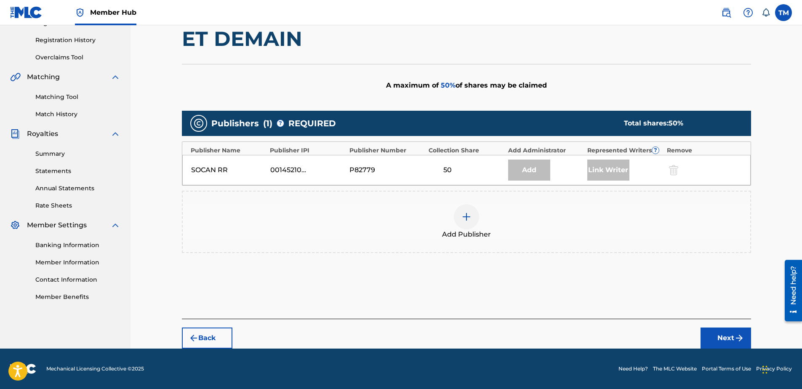
click at [464, 219] on img at bounding box center [466, 217] width 10 height 10
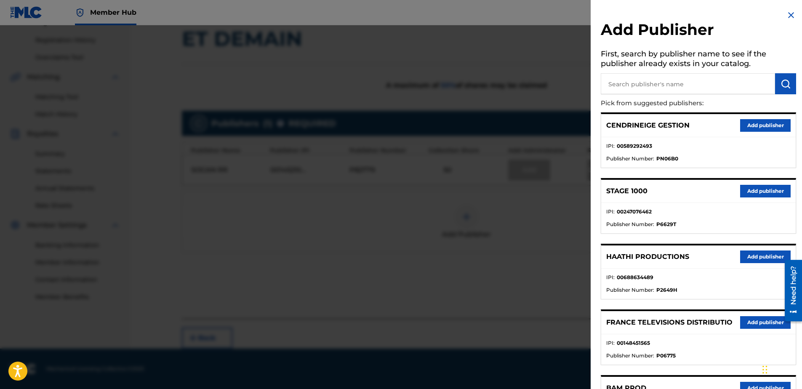
click at [623, 84] on input "text" at bounding box center [688, 83] width 174 height 21
type input "cir"
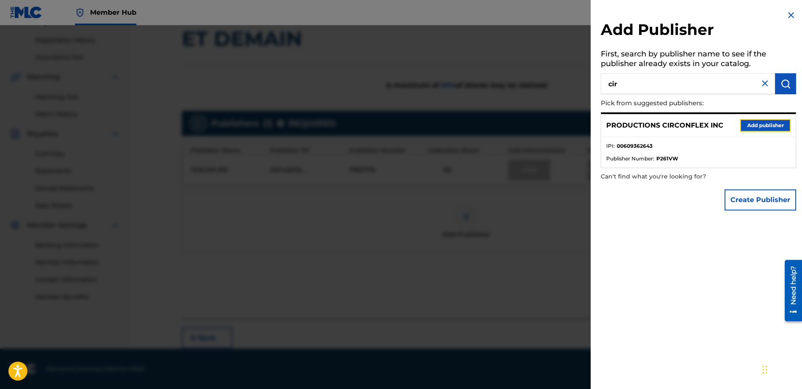
click at [772, 123] on button "Add publisher" at bounding box center [765, 125] width 51 height 13
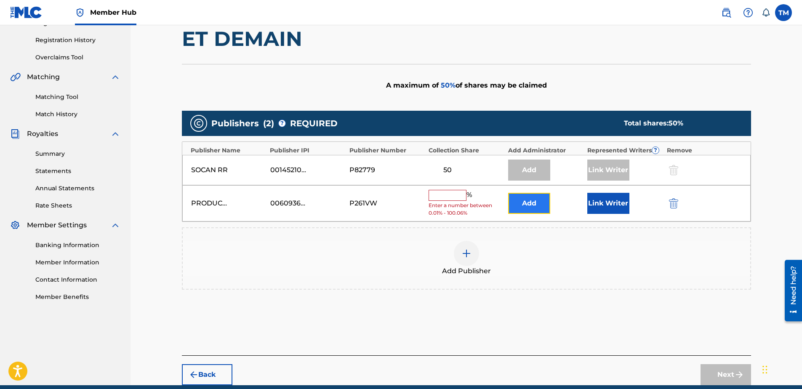
click at [527, 200] on button "Add" at bounding box center [529, 203] width 42 height 21
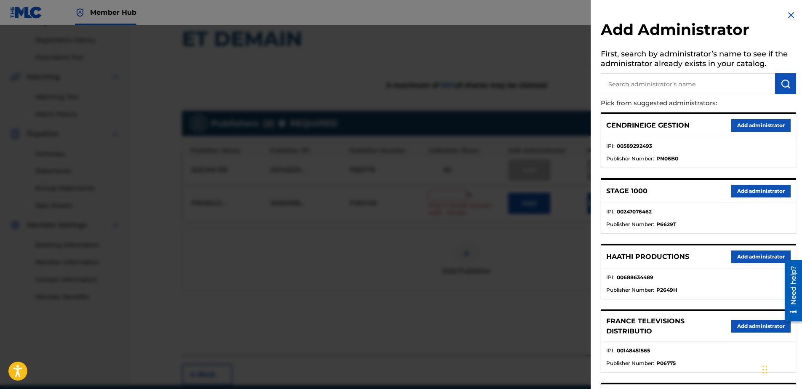
click at [658, 86] on input "text" at bounding box center [688, 83] width 174 height 21
type input "9057"
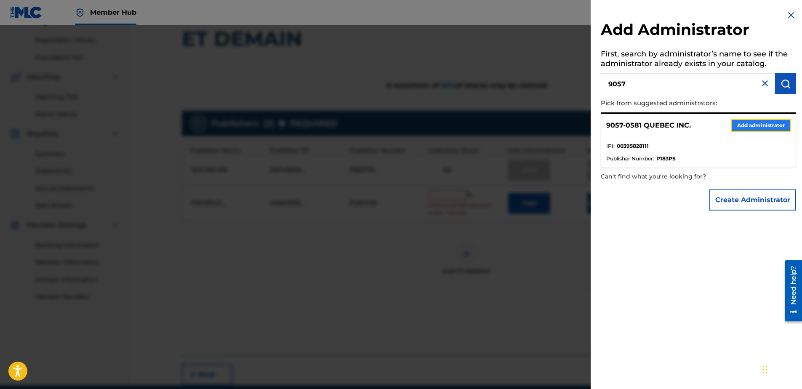
click at [757, 125] on button "Add administrator" at bounding box center [760, 125] width 59 height 13
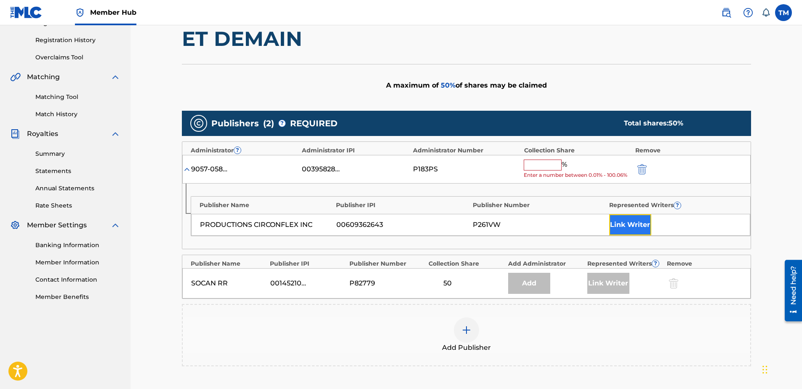
click at [625, 223] on button "Link Writer" at bounding box center [630, 224] width 42 height 21
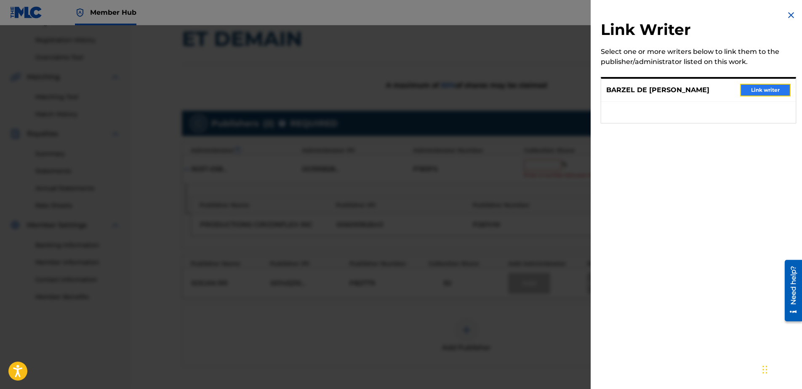
click at [757, 90] on button "Link writer" at bounding box center [765, 90] width 51 height 13
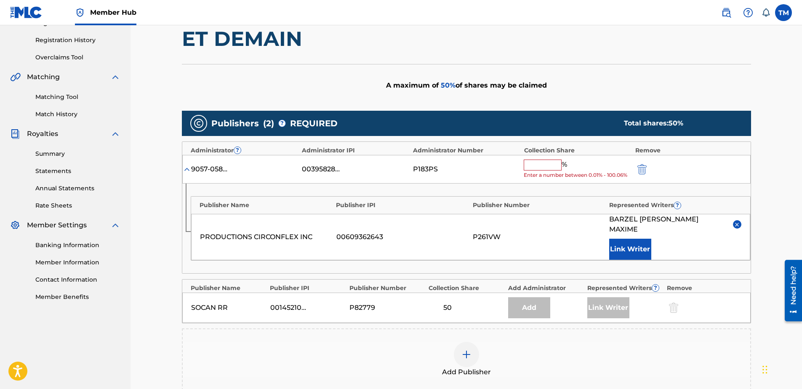
click at [541, 164] on input "text" at bounding box center [543, 165] width 38 height 11
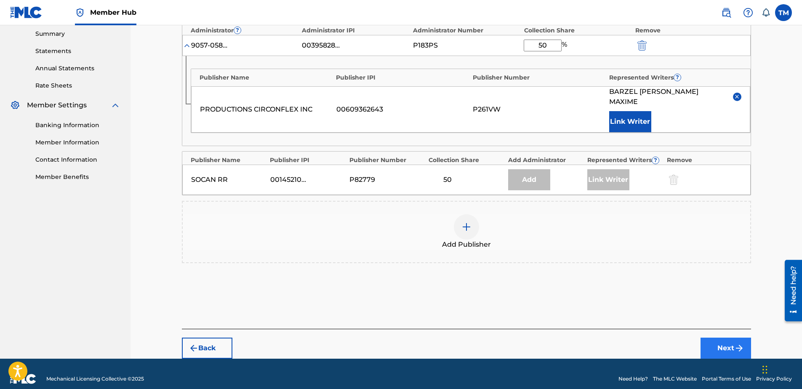
type input "50"
click at [737, 343] on img "submit" at bounding box center [739, 348] width 10 height 10
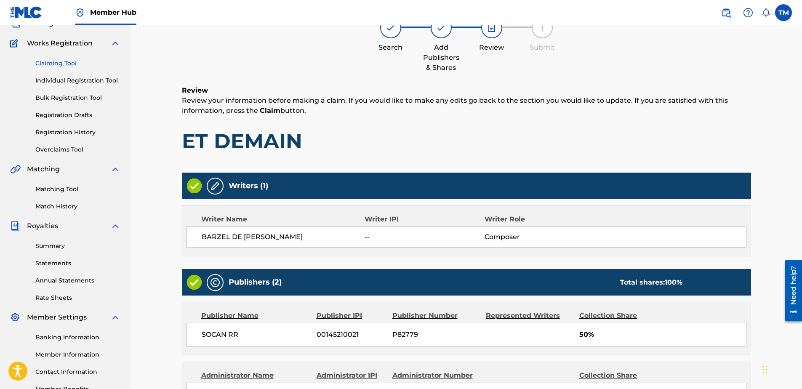
scroll to position [216, 0]
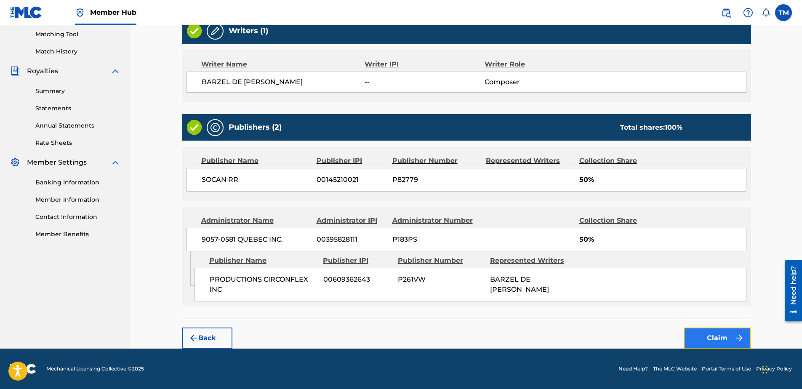
click at [728, 340] on button "Claim" at bounding box center [717, 338] width 67 height 21
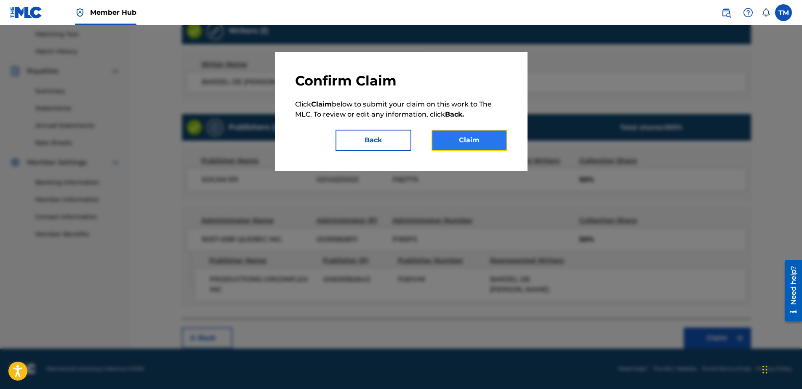
click at [485, 141] on button "Claim" at bounding box center [470, 140] width 76 height 21
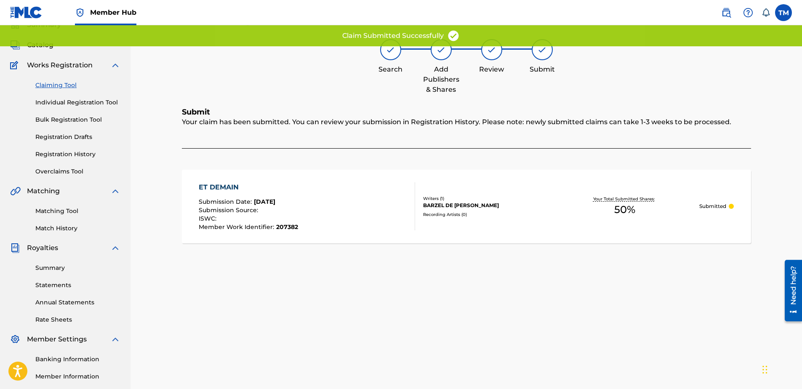
scroll to position [32, 0]
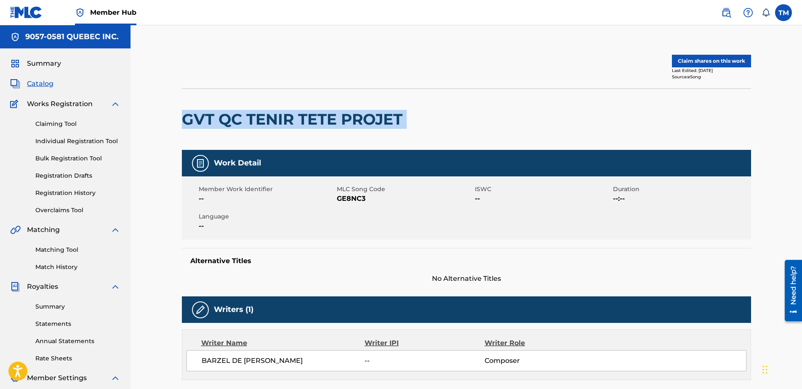
drag, startPoint x: 199, startPoint y: 117, endPoint x: 410, endPoint y: 118, distance: 211.3
click at [410, 118] on div "GVT QC TENIR TETE PROJET" at bounding box center [466, 118] width 569 height 61
copy div "GVT QC TENIR TETE PROJET"
click at [344, 197] on span "GE8NC3" at bounding box center [405, 199] width 136 height 10
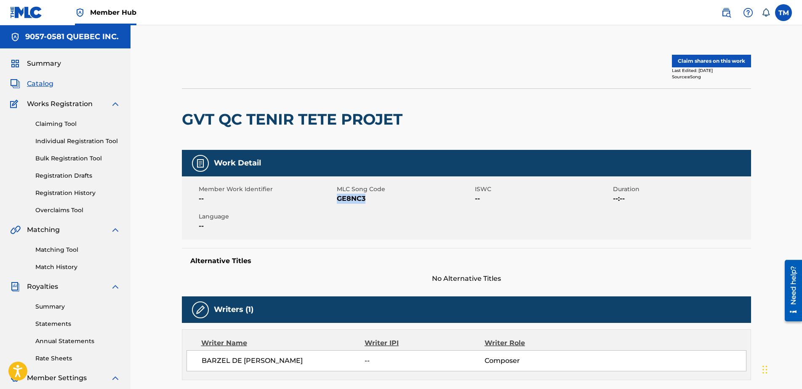
click at [344, 197] on span "GE8NC3" at bounding box center [405, 199] width 136 height 10
copy span "GE8NC3"
click at [706, 59] on button "Claim shares on this work" at bounding box center [711, 61] width 79 height 13
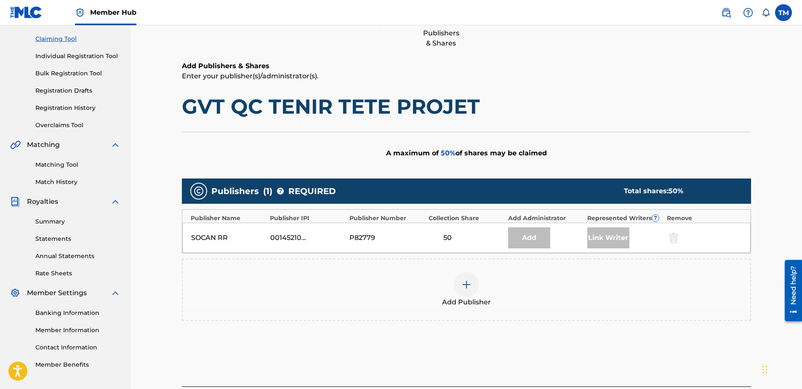
scroll to position [126, 0]
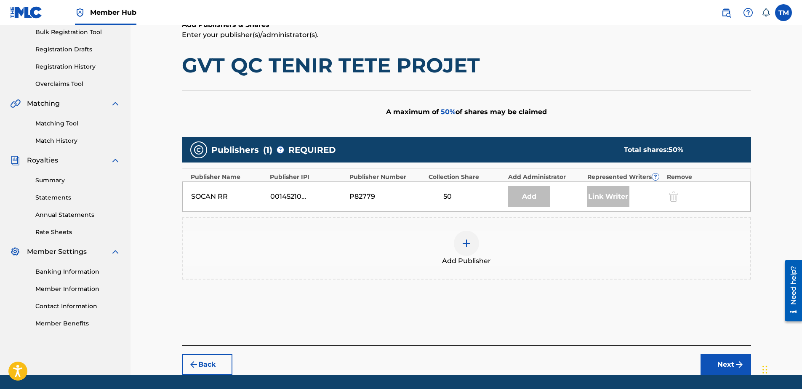
click at [460, 245] on div at bounding box center [466, 243] width 25 height 25
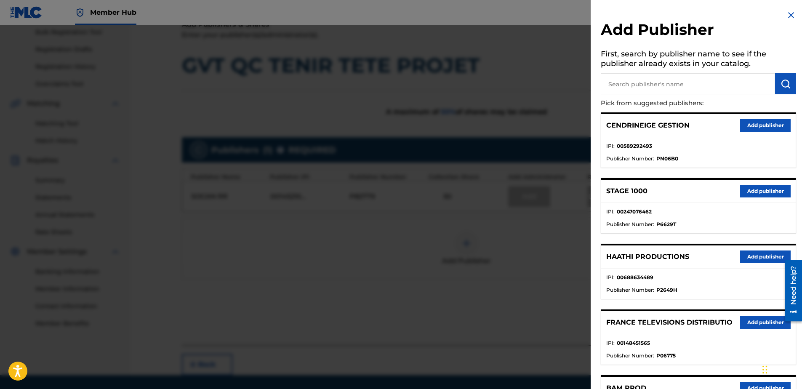
click at [624, 81] on input "text" at bounding box center [688, 83] width 174 height 21
type input "cir"
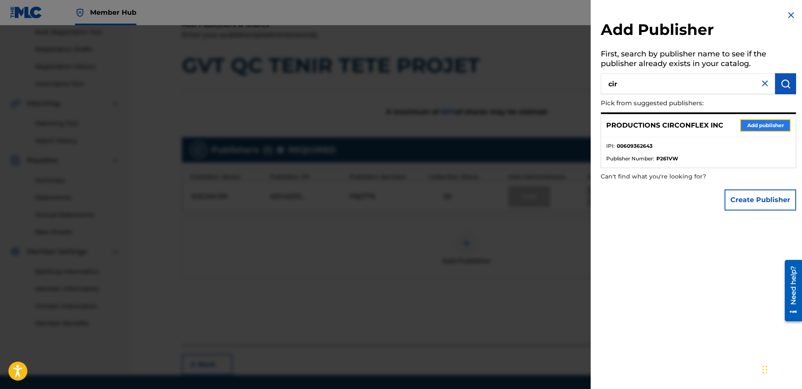
click at [772, 121] on button "Add publisher" at bounding box center [765, 125] width 51 height 13
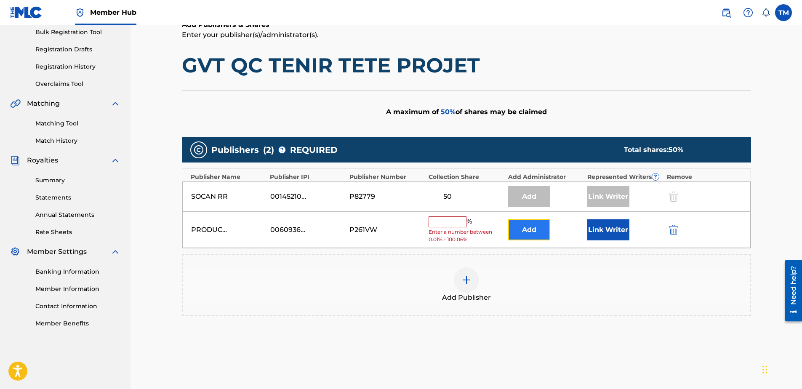
click at [530, 229] on button "Add" at bounding box center [529, 229] width 42 height 21
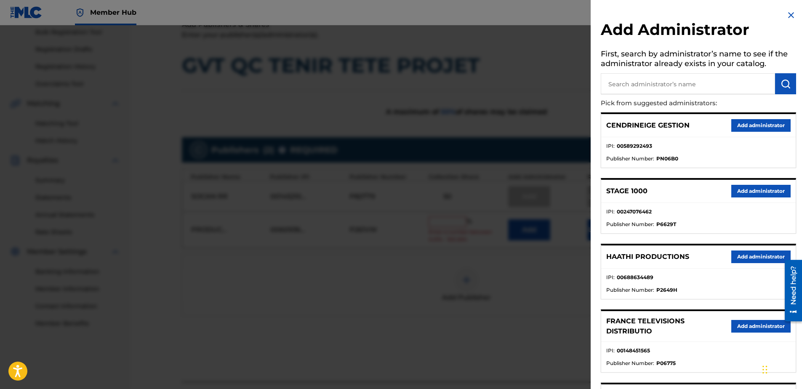
click at [639, 84] on input "text" at bounding box center [688, 83] width 174 height 21
type input "9057"
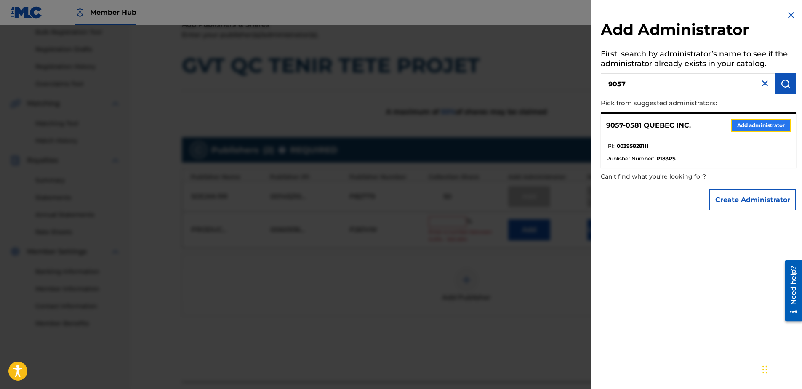
click at [754, 125] on button "Add administrator" at bounding box center [760, 125] width 59 height 13
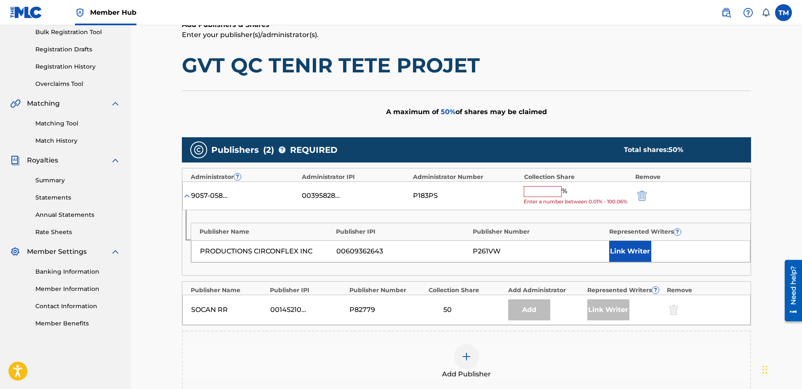
click at [533, 194] on input "text" at bounding box center [543, 191] width 38 height 11
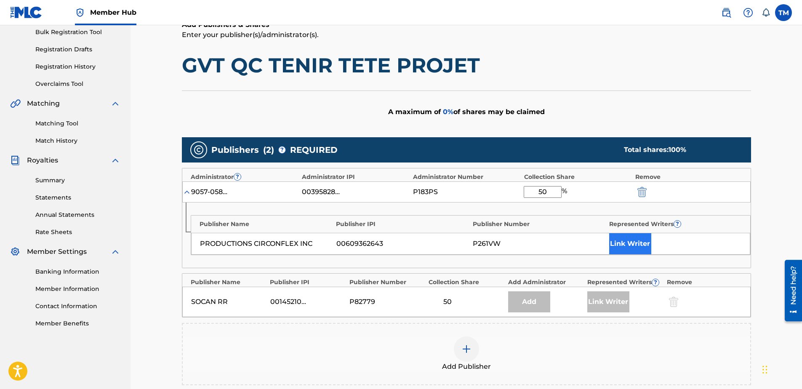
type input "50"
click at [643, 242] on button "Link Writer" at bounding box center [630, 243] width 42 height 21
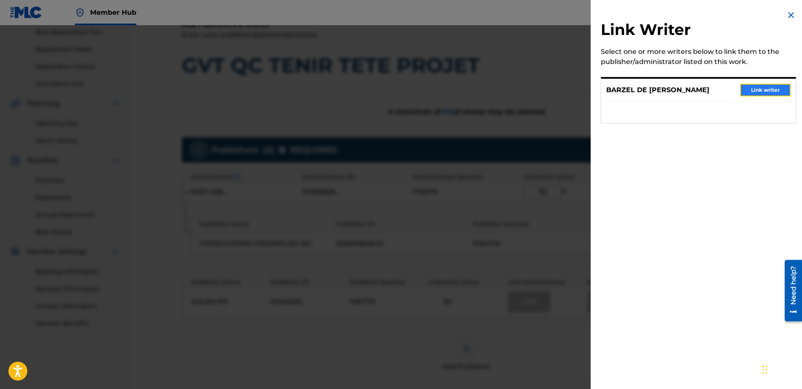
click at [756, 88] on button "Link writer" at bounding box center [765, 90] width 51 height 13
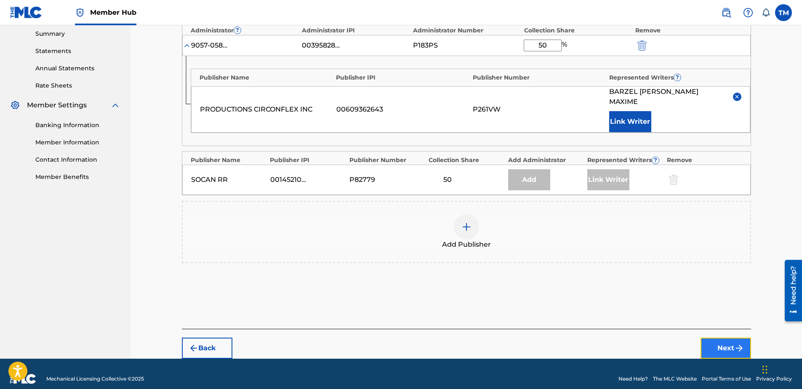
click at [740, 343] on img "submit" at bounding box center [739, 348] width 10 height 10
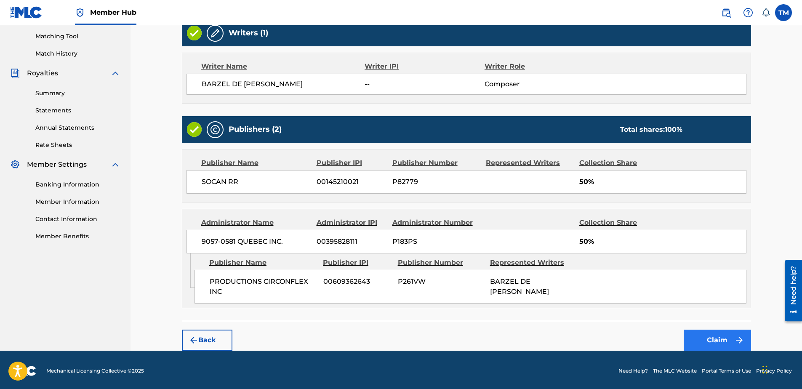
scroll to position [216, 0]
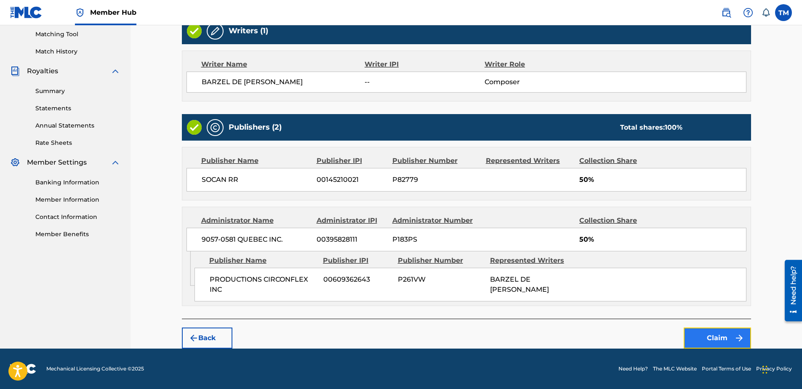
click at [724, 338] on button "Claim" at bounding box center [717, 338] width 67 height 21
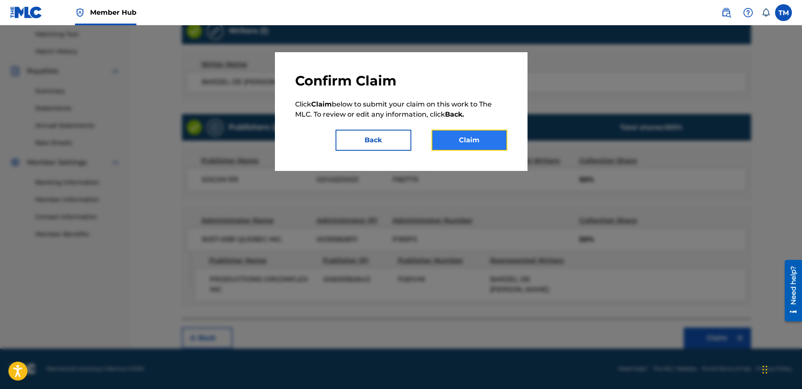
click at [456, 139] on button "Claim" at bounding box center [470, 140] width 76 height 21
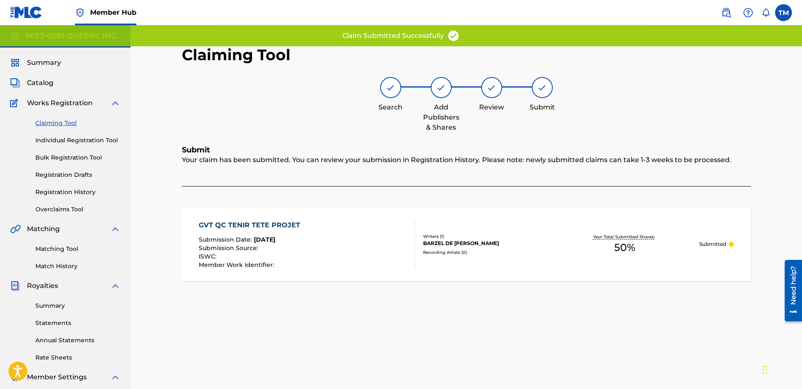
scroll to position [0, 0]
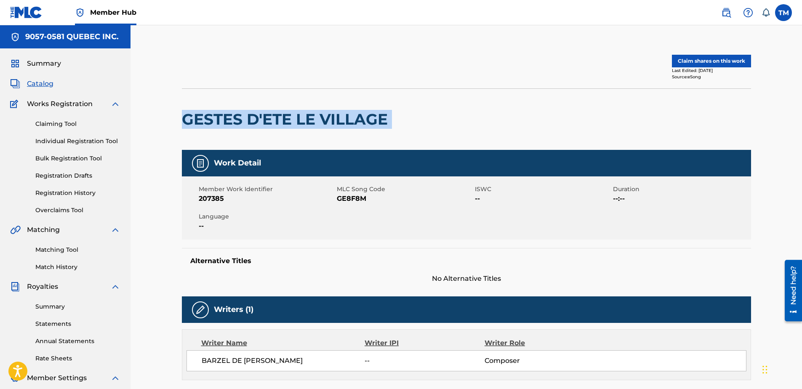
drag, startPoint x: 210, startPoint y: 119, endPoint x: 398, endPoint y: 122, distance: 188.2
click at [398, 122] on div "GESTES D'ETE LE VILLAGE" at bounding box center [466, 118] width 569 height 61
copy div "GESTES D'ETE LE VILLAGE"
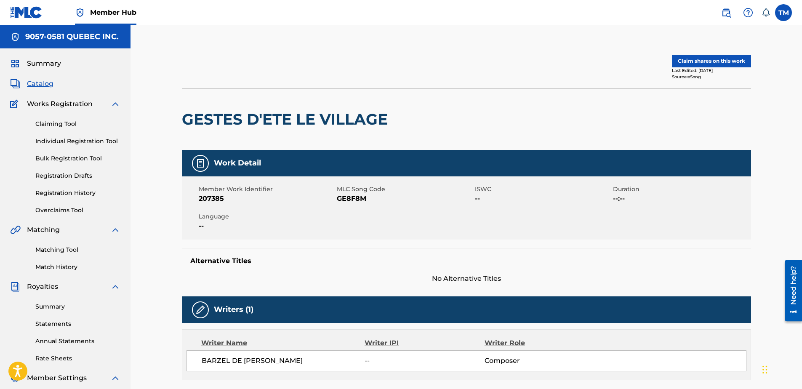
click at [349, 200] on span "GE8F8M" at bounding box center [405, 199] width 136 height 10
copy span "GE8F8M"
click at [677, 61] on button "Claim shares on this work" at bounding box center [711, 61] width 79 height 13
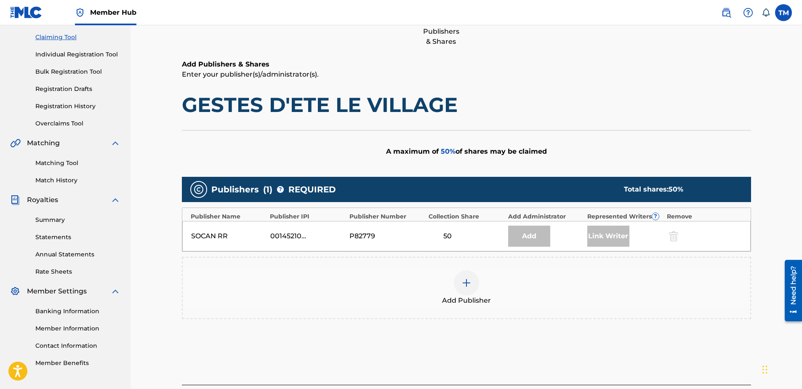
scroll to position [153, 0]
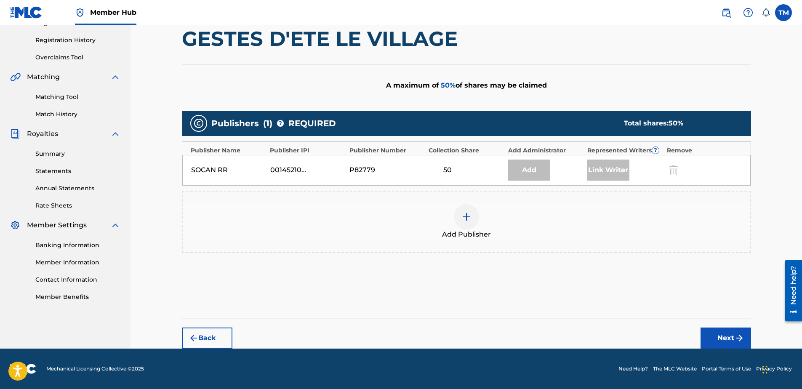
click at [466, 218] on img at bounding box center [466, 217] width 10 height 10
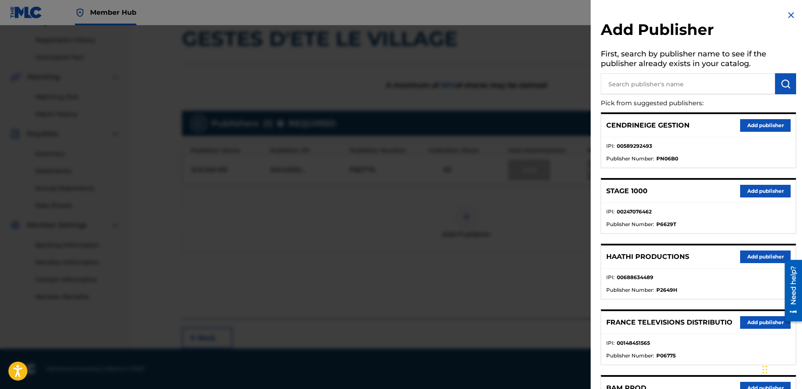
click at [703, 82] on input "text" at bounding box center [688, 83] width 174 height 21
type input "cir"
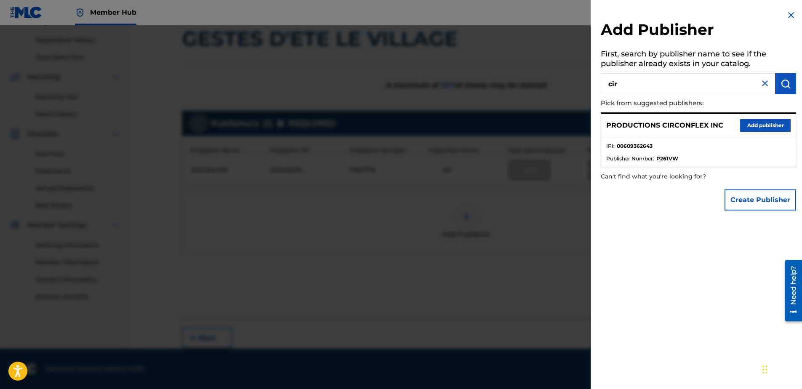
click at [788, 131] on div "PRODUCTIONS CIRCONFLEX INC Add publisher" at bounding box center [698, 125] width 194 height 23
click at [767, 129] on button "Add publisher" at bounding box center [765, 125] width 51 height 13
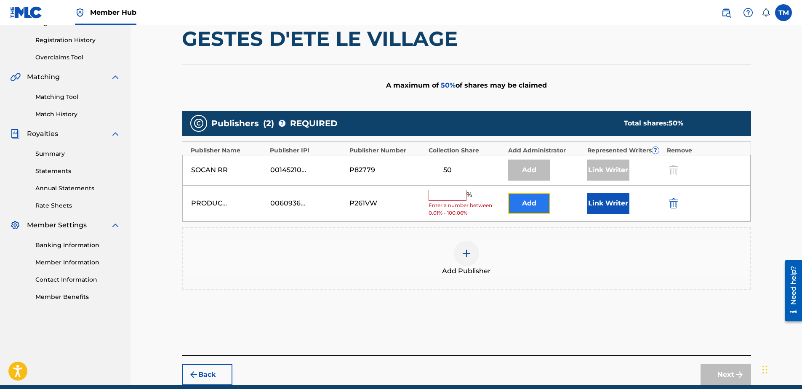
click at [543, 204] on button "Add" at bounding box center [529, 203] width 42 height 21
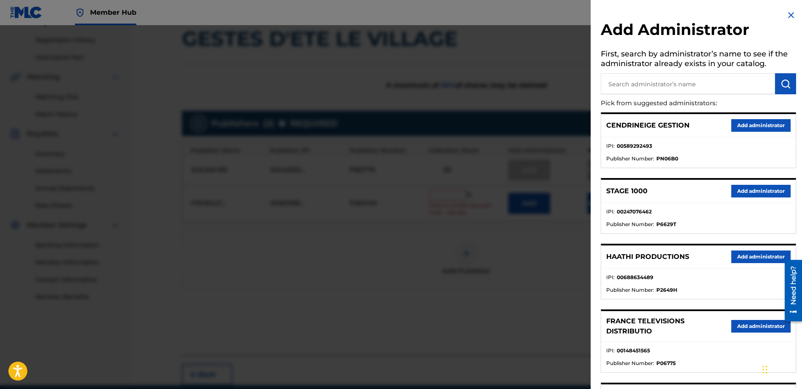
click at [657, 91] on input "text" at bounding box center [688, 83] width 174 height 21
type input "9057"
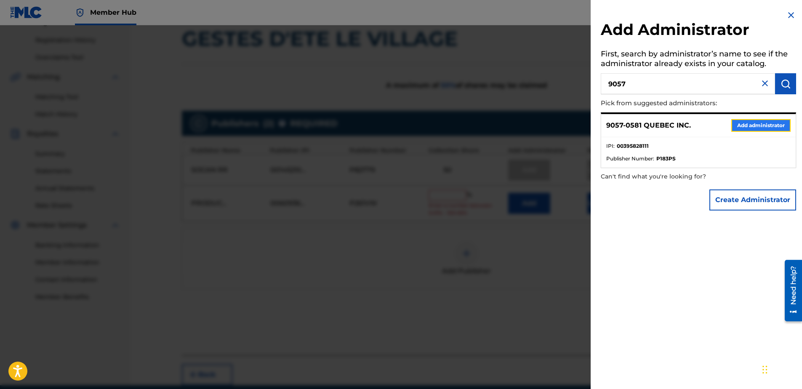
click at [757, 126] on button "Add administrator" at bounding box center [760, 125] width 59 height 13
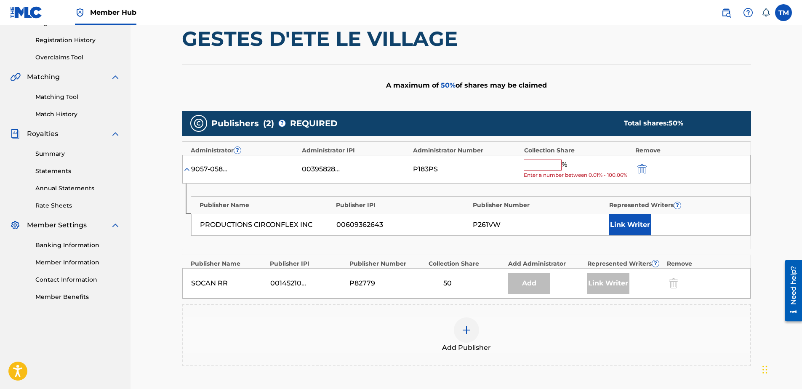
click at [546, 163] on input "text" at bounding box center [543, 165] width 38 height 11
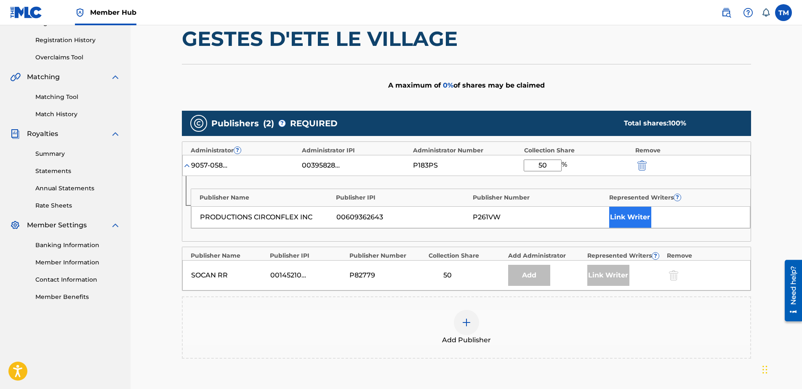
type input "50"
click at [615, 212] on button "Link Writer" at bounding box center [630, 217] width 42 height 21
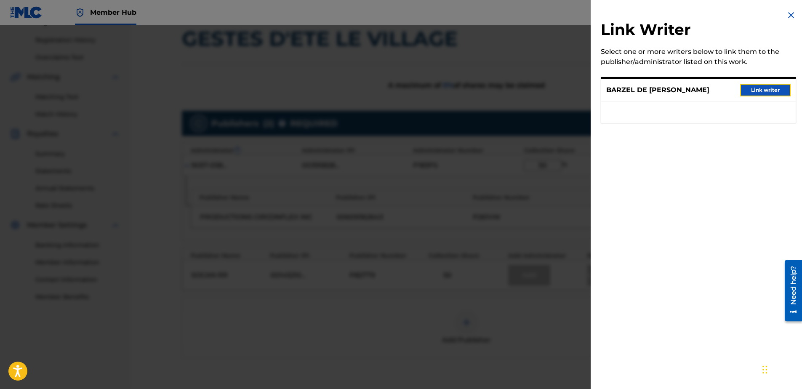
click at [760, 89] on button "Link writer" at bounding box center [765, 90] width 51 height 13
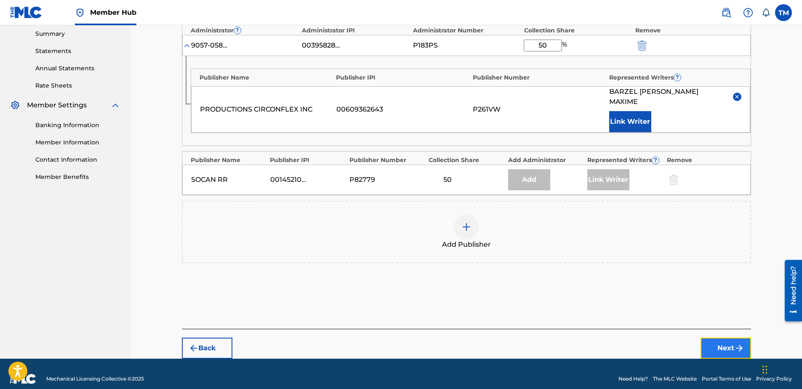
click at [741, 343] on img "submit" at bounding box center [739, 348] width 10 height 10
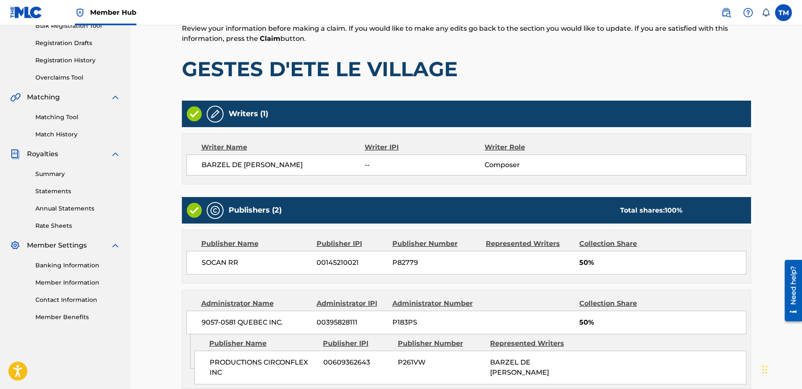
scroll to position [206, 0]
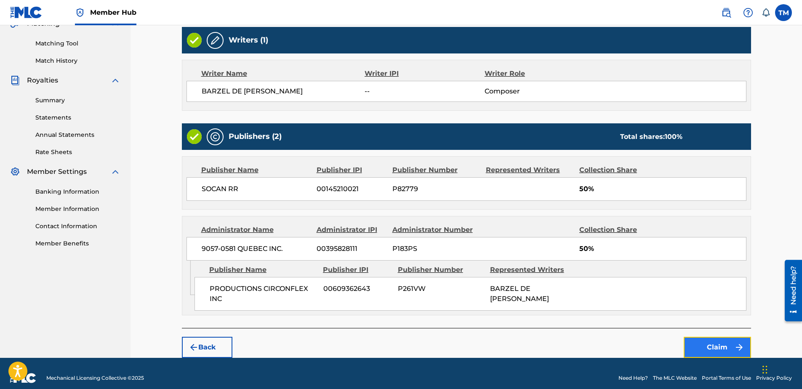
click at [717, 346] on button "Claim" at bounding box center [717, 347] width 67 height 21
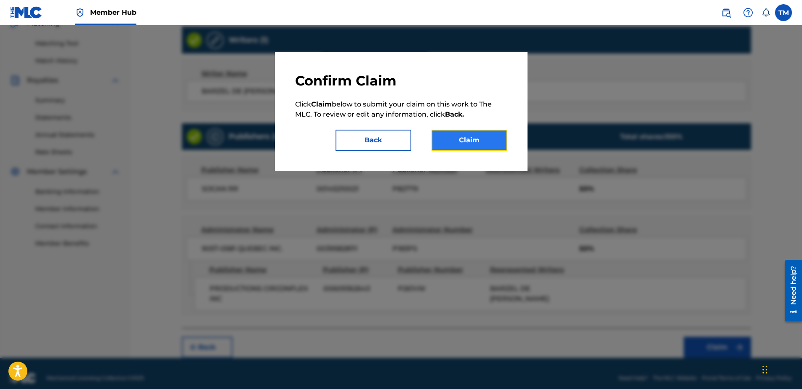
click at [466, 141] on button "Claim" at bounding box center [470, 140] width 76 height 21
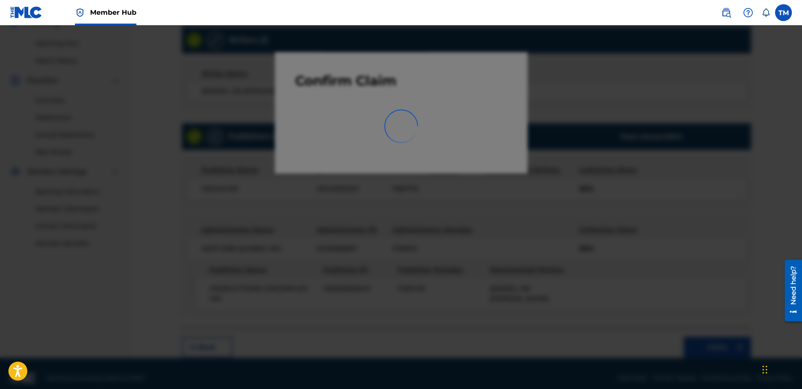
scroll to position [116, 0]
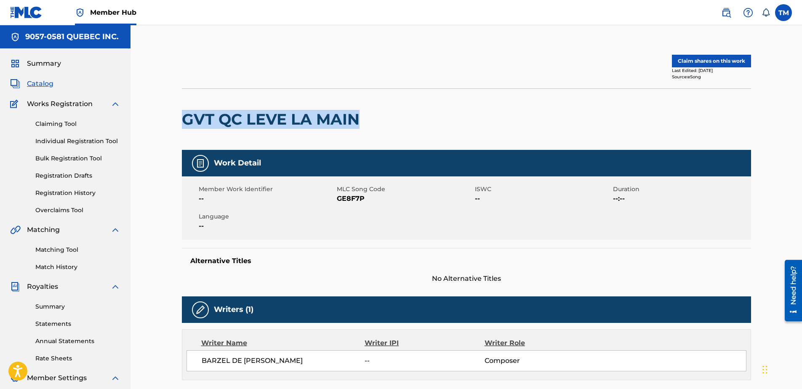
drag, startPoint x: 360, startPoint y: 118, endPoint x: 182, endPoint y: 121, distance: 178.5
click at [182, 121] on h2 "GVT QC LEVE LA MAIN" at bounding box center [273, 119] width 182 height 19
copy h2 "GVT QC LEVE LA MAIN"
click at [351, 197] on span "GE8F7P" at bounding box center [405, 199] width 136 height 10
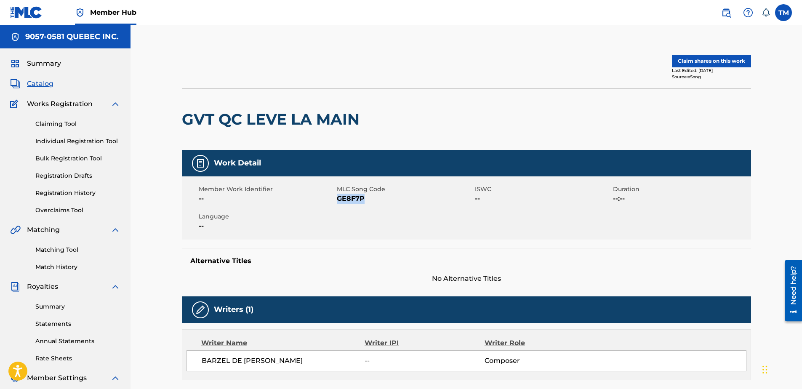
click at [351, 197] on span "GE8F7P" at bounding box center [405, 199] width 136 height 10
copy span "GE8F7P"
click at [711, 63] on button "Claim shares on this work" at bounding box center [711, 61] width 79 height 13
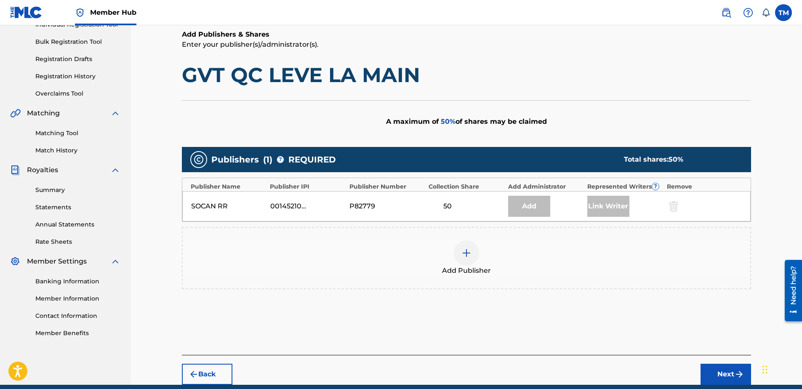
scroll to position [126, 0]
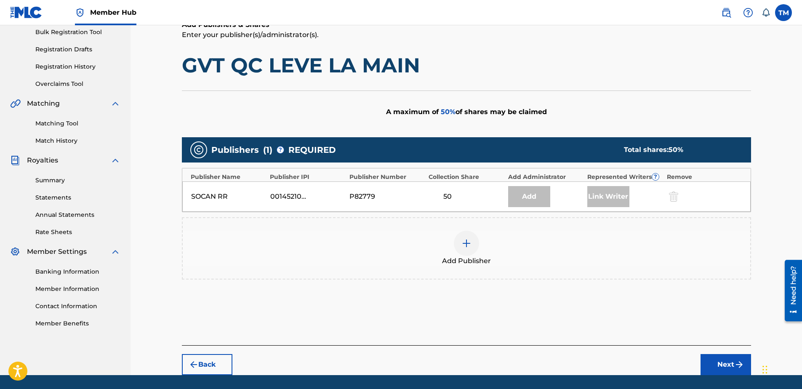
click at [461, 247] on img at bounding box center [466, 243] width 10 height 10
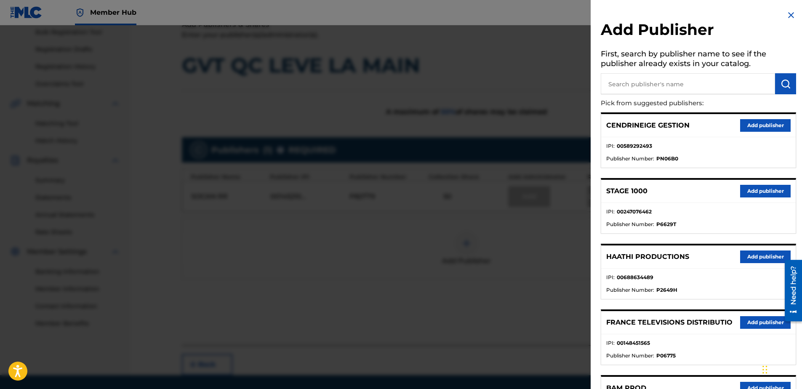
click at [617, 84] on input "text" at bounding box center [688, 83] width 174 height 21
type input "cir"
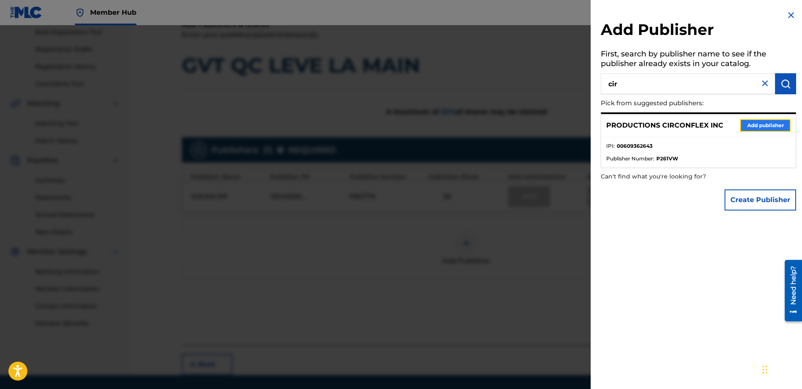
click at [759, 125] on button "Add publisher" at bounding box center [765, 125] width 51 height 13
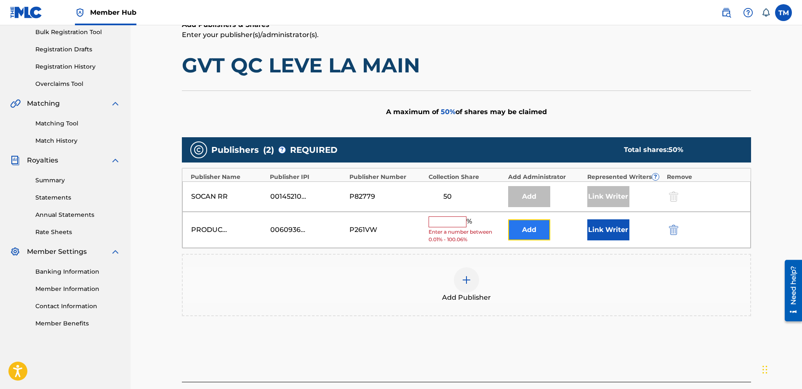
click at [530, 230] on button "Add" at bounding box center [529, 229] width 42 height 21
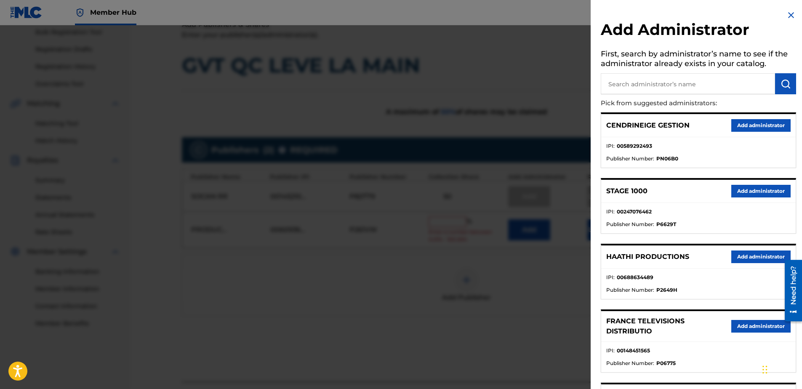
click at [683, 83] on input "text" at bounding box center [688, 83] width 174 height 21
type input "9057"
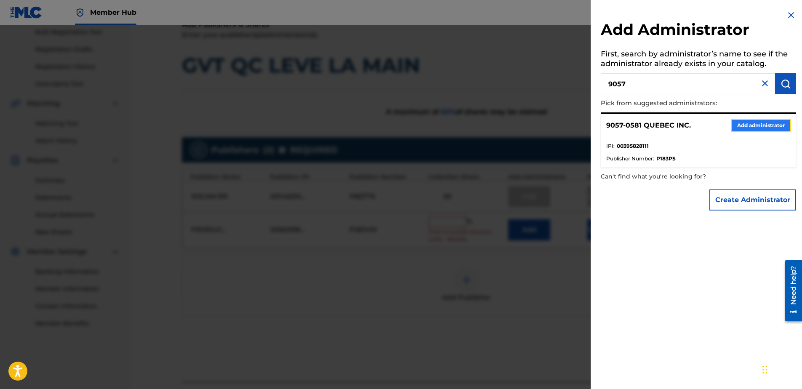
click at [757, 125] on button "Add administrator" at bounding box center [760, 125] width 59 height 13
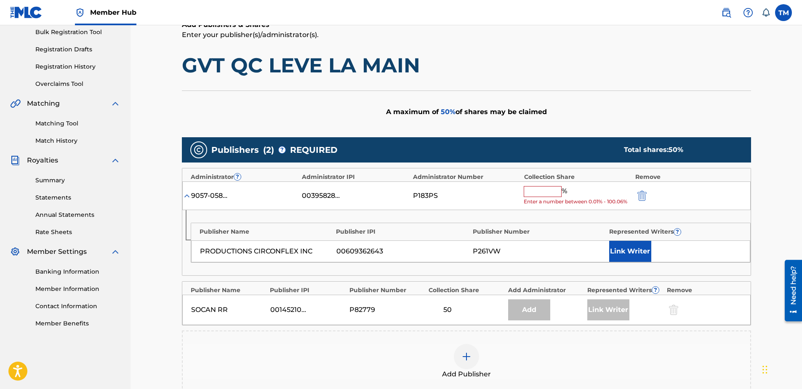
click at [540, 190] on input "text" at bounding box center [543, 191] width 38 height 11
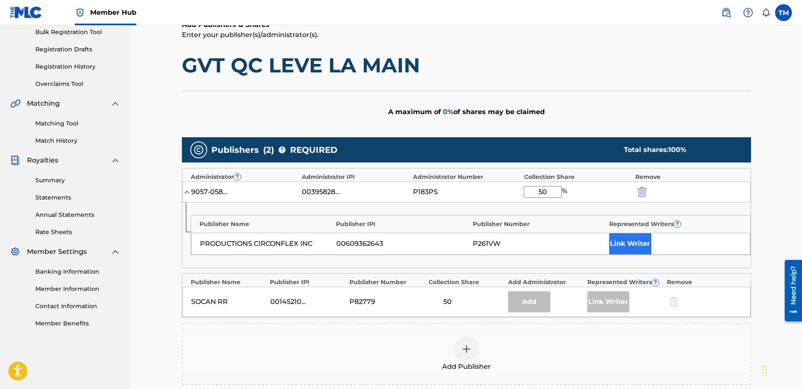
type input "50"
click at [627, 247] on button "Link Writer" at bounding box center [630, 243] width 42 height 21
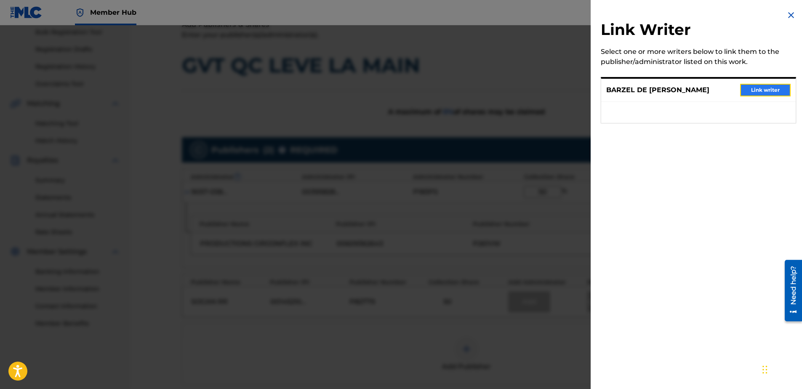
click at [761, 88] on button "Link writer" at bounding box center [765, 90] width 51 height 13
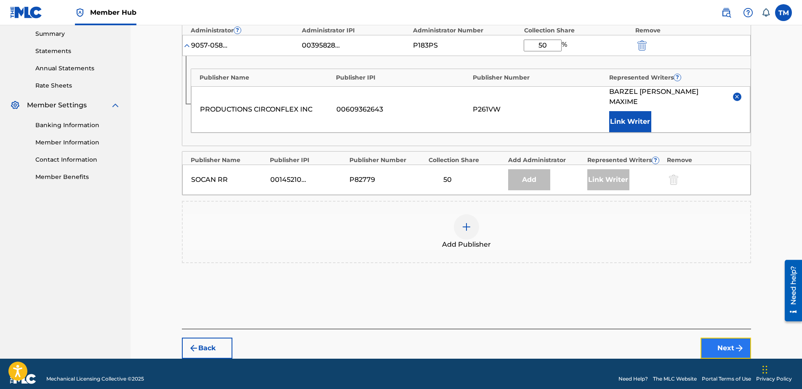
click at [729, 338] on button "Next" at bounding box center [726, 348] width 51 height 21
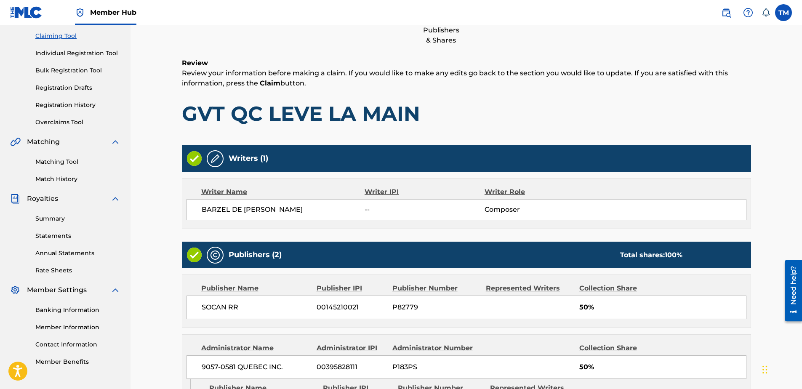
scroll to position [216, 0]
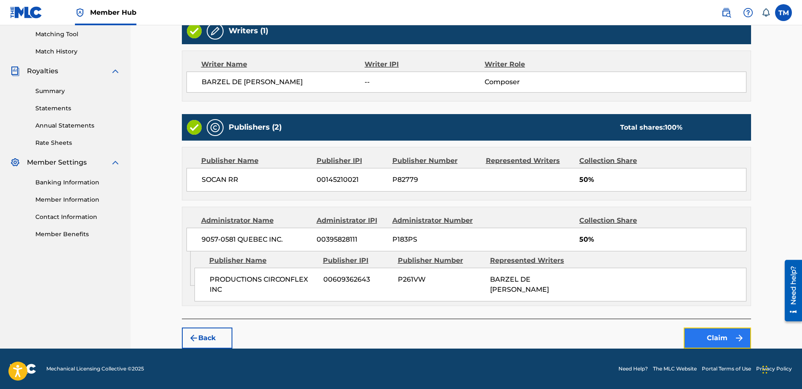
click at [703, 342] on button "Claim" at bounding box center [717, 338] width 67 height 21
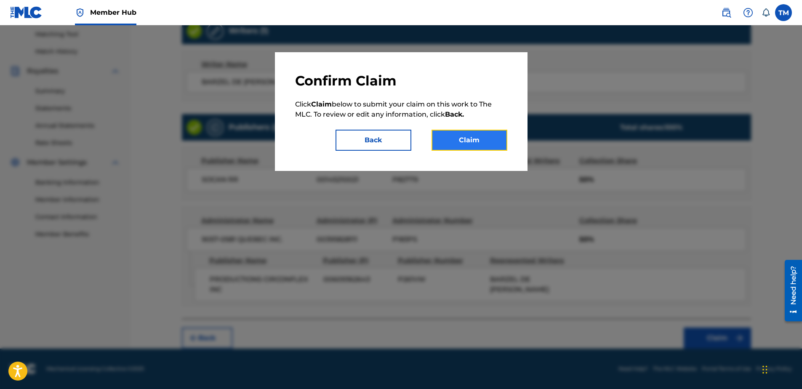
click at [450, 136] on button "Claim" at bounding box center [470, 140] width 76 height 21
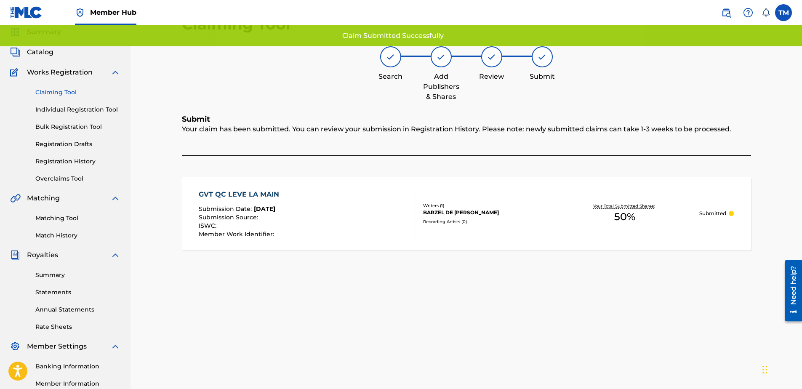
scroll to position [0, 0]
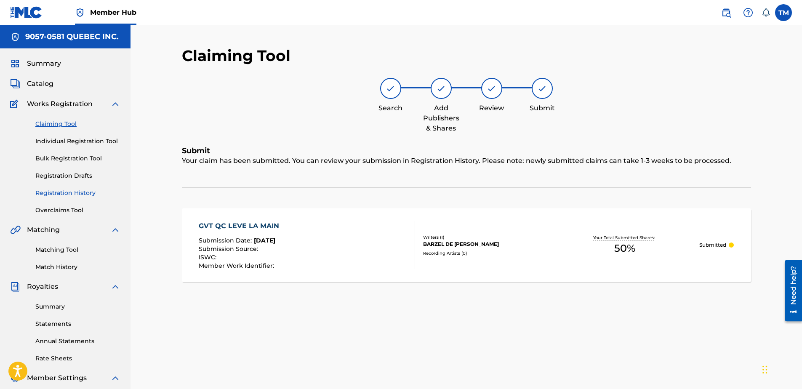
click at [62, 194] on link "Registration History" at bounding box center [77, 193] width 85 height 9
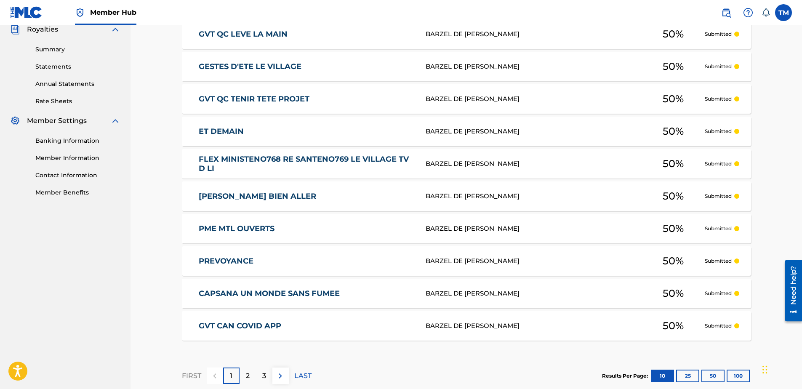
scroll to position [306, 0]
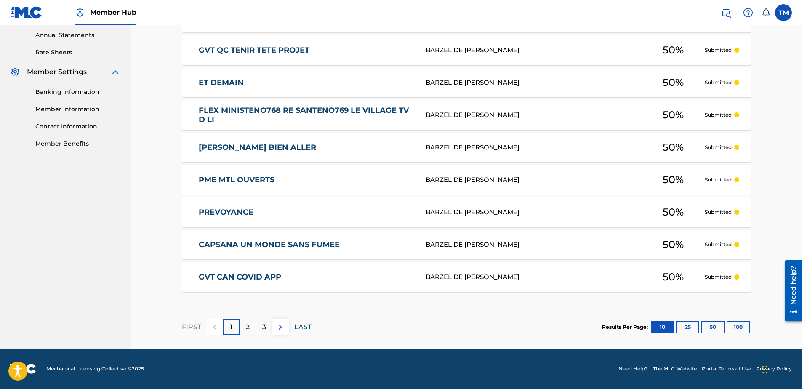
click at [305, 327] on p "LAST" at bounding box center [302, 327] width 17 height 10
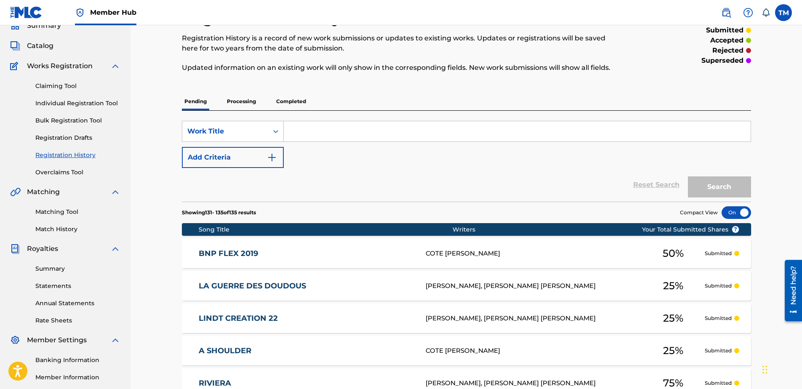
scroll to position [0, 0]
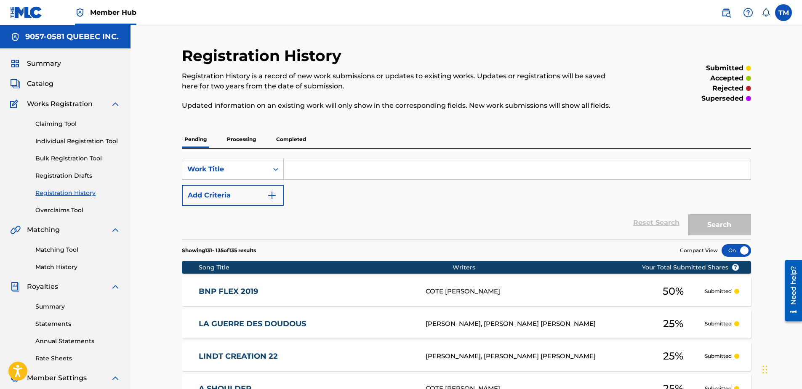
click at [297, 138] on p "Completed" at bounding box center [291, 140] width 35 height 18
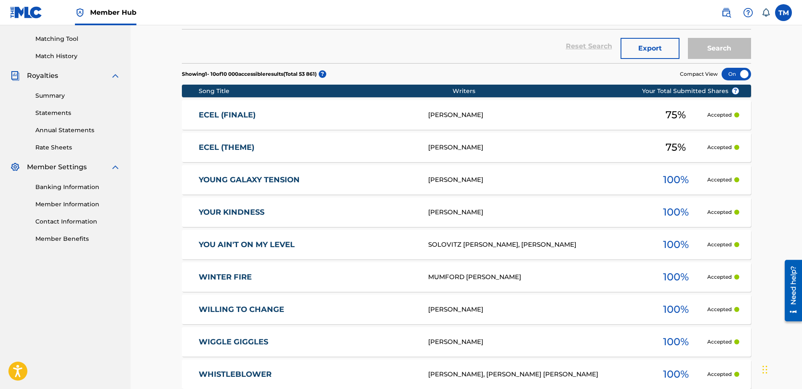
scroll to position [210, 0]
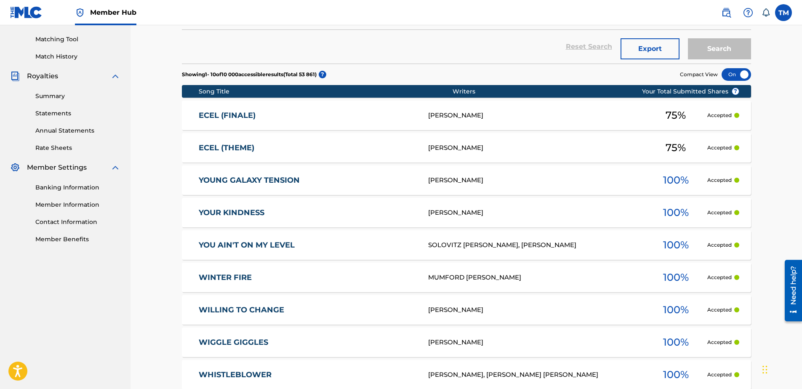
click at [215, 115] on link "ECEL (FINALE)" at bounding box center [308, 116] width 218 height 10
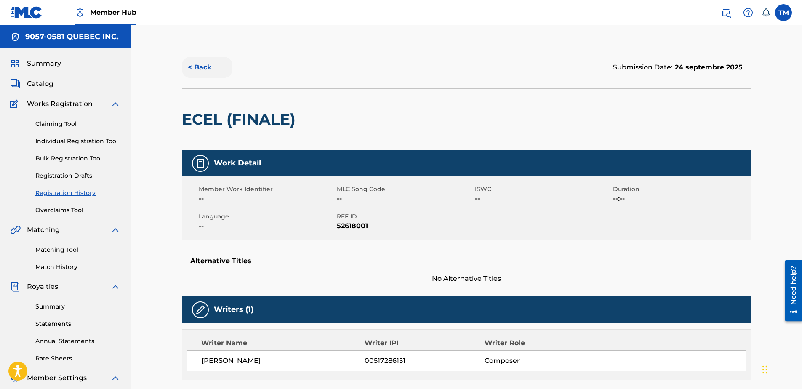
click at [201, 68] on button "< Back" at bounding box center [207, 67] width 51 height 21
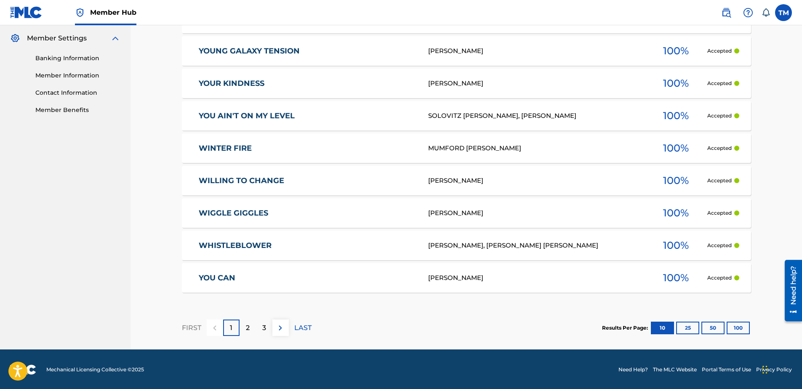
scroll to position [341, 0]
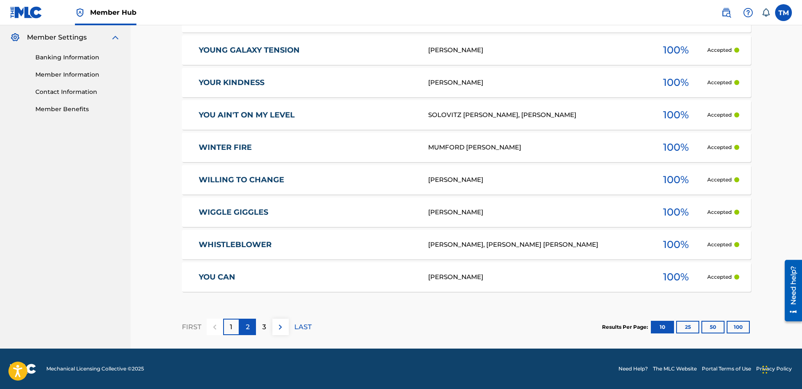
click at [247, 326] on p "2" at bounding box center [248, 327] width 4 height 10
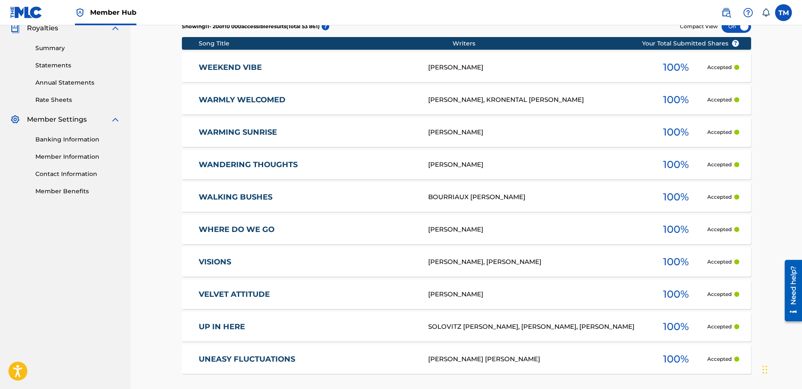
scroll to position [256, 0]
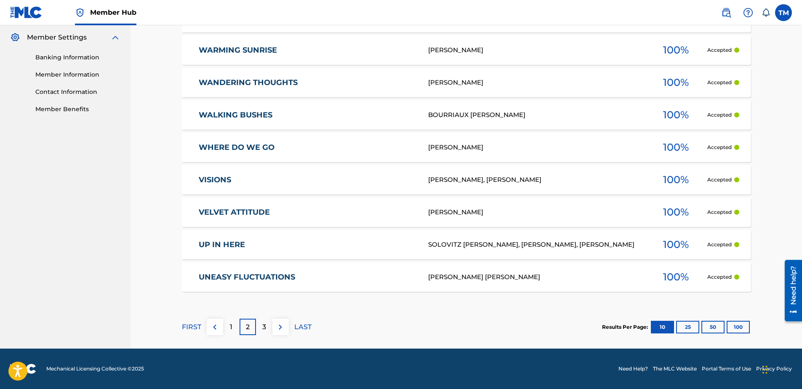
click at [264, 327] on p "3" at bounding box center [264, 327] width 4 height 10
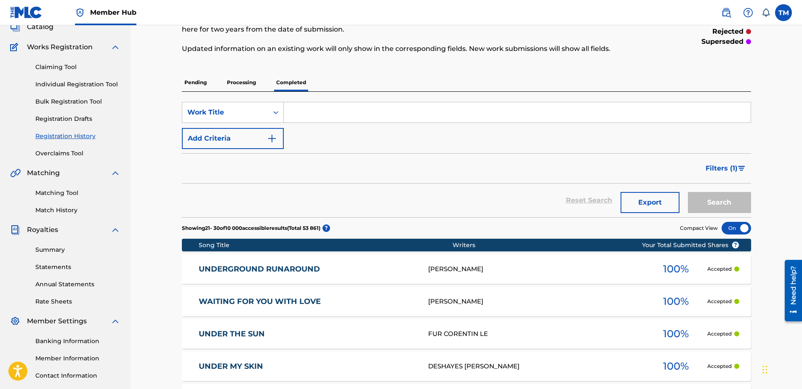
scroll to position [0, 0]
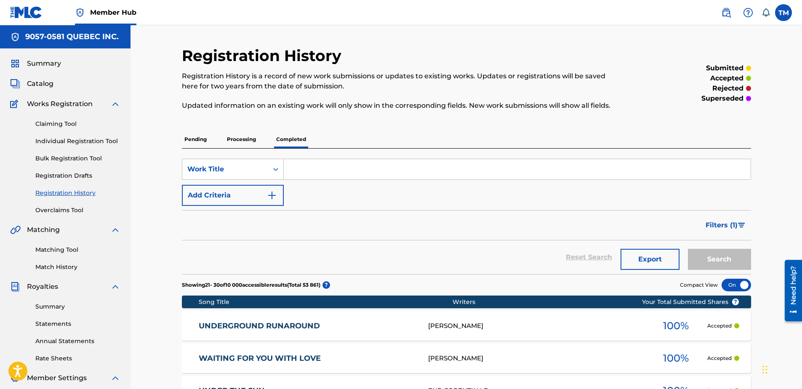
click at [239, 141] on p "Processing" at bounding box center [241, 140] width 34 height 18
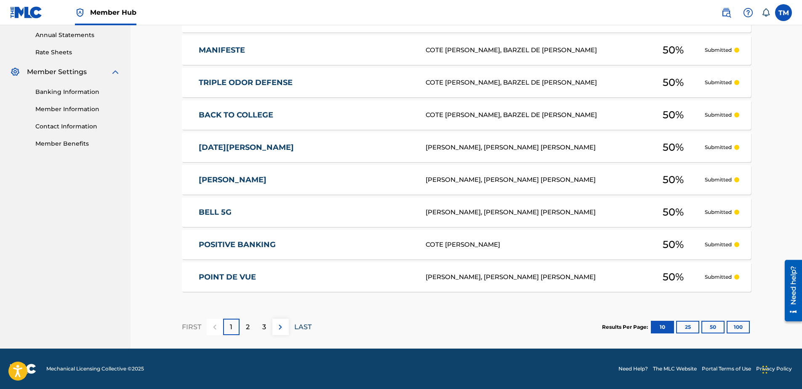
click at [304, 327] on p "LAST" at bounding box center [302, 327] width 17 height 10
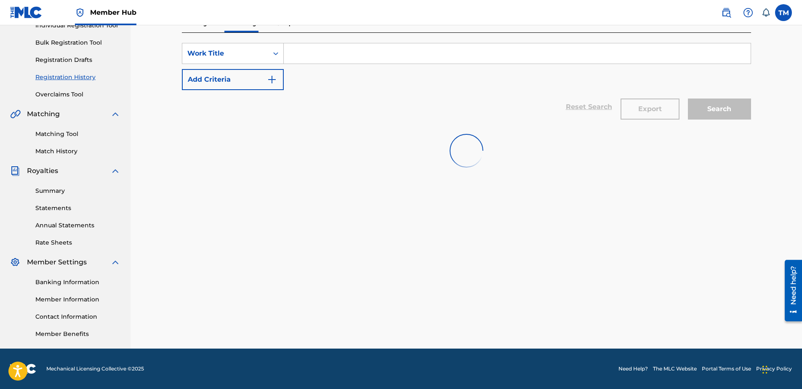
scroll to position [209, 0]
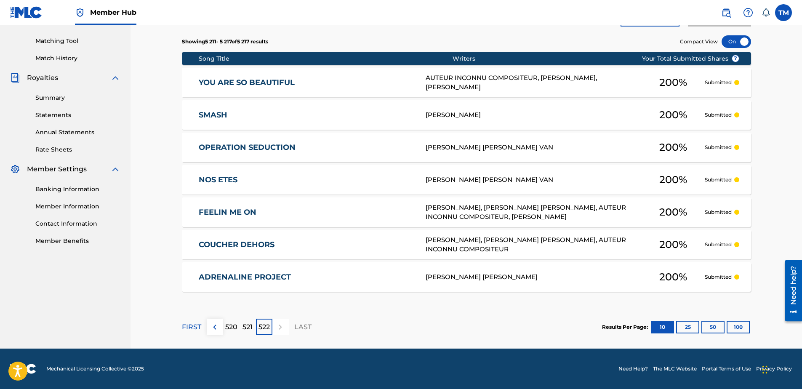
click at [266, 276] on link "ADRENALINE PROJECT" at bounding box center [307, 277] width 216 height 10
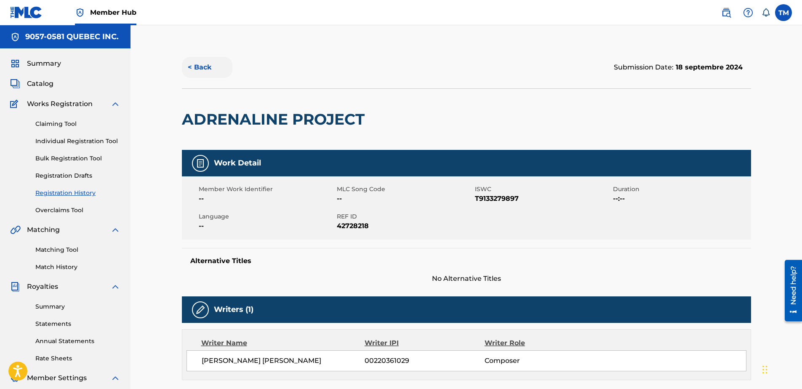
click at [200, 67] on button "< Back" at bounding box center [207, 67] width 51 height 21
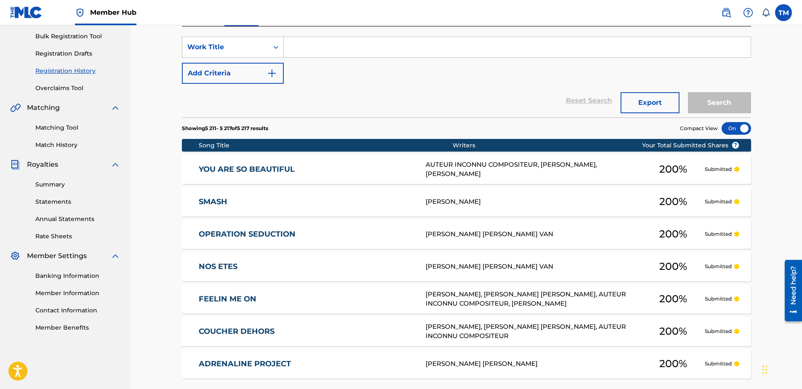
scroll to position [209, 0]
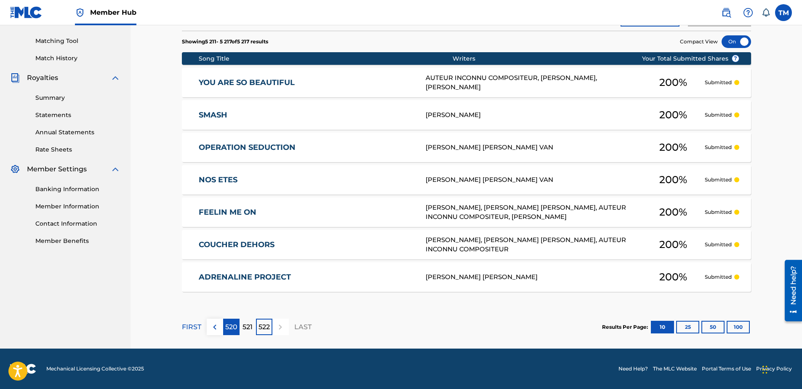
click at [230, 327] on p "520" at bounding box center [231, 327] width 12 height 10
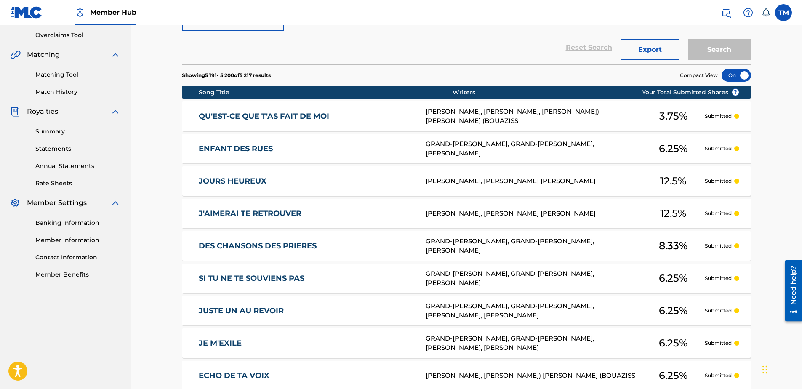
scroll to position [306, 0]
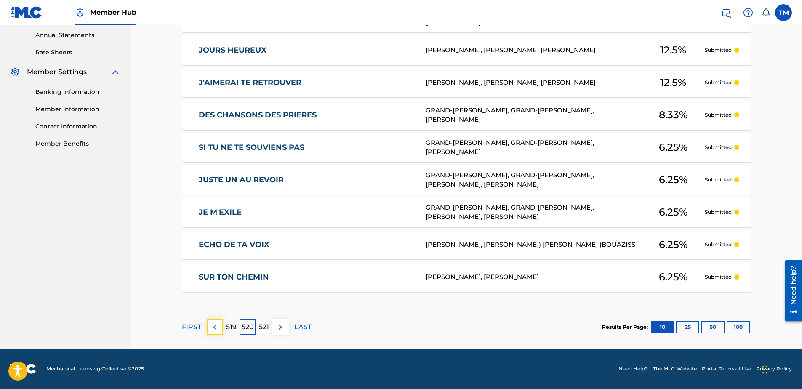
click at [215, 328] on img at bounding box center [215, 327] width 10 height 10
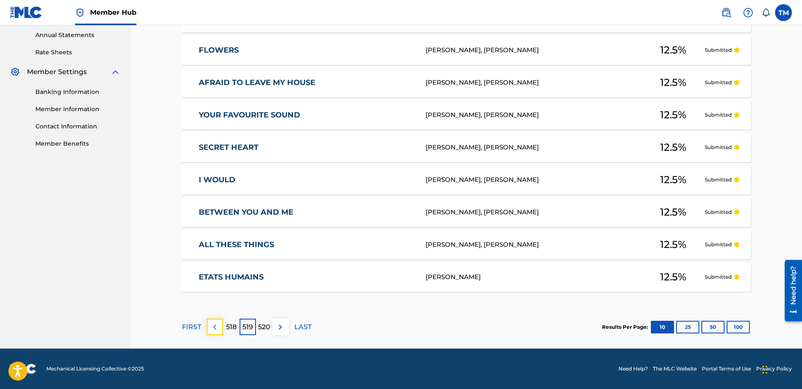
click at [216, 328] on img at bounding box center [215, 327] width 10 height 10
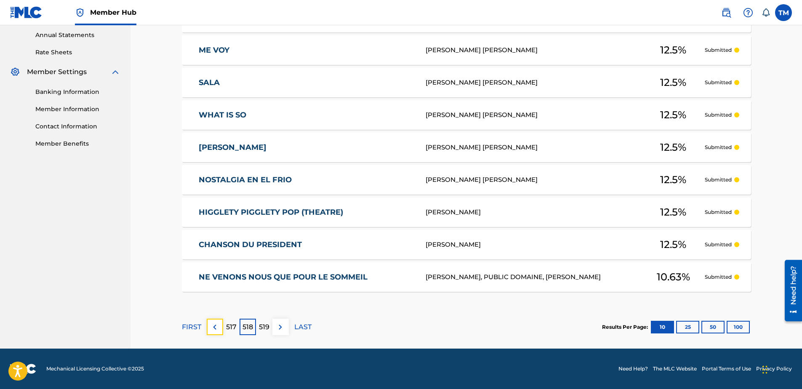
click at [216, 328] on img at bounding box center [215, 327] width 10 height 10
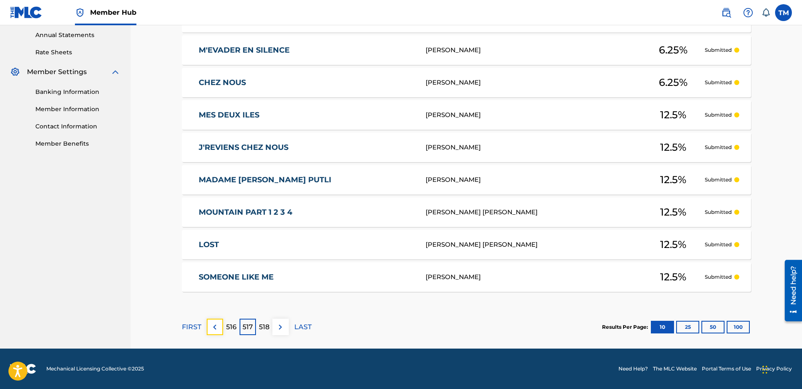
click at [216, 328] on img at bounding box center [215, 327] width 10 height 10
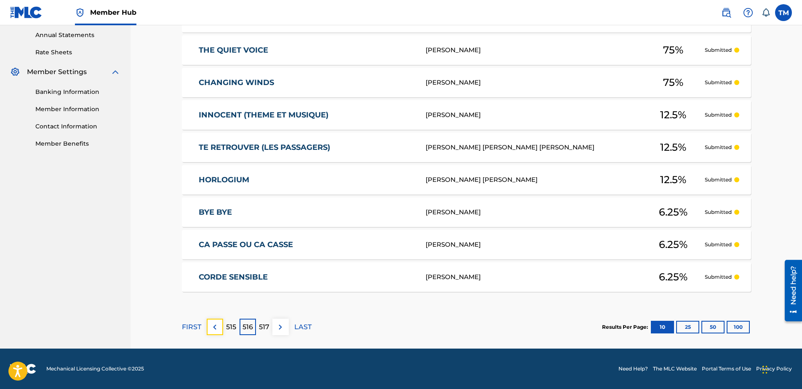
click at [216, 328] on img at bounding box center [215, 327] width 10 height 10
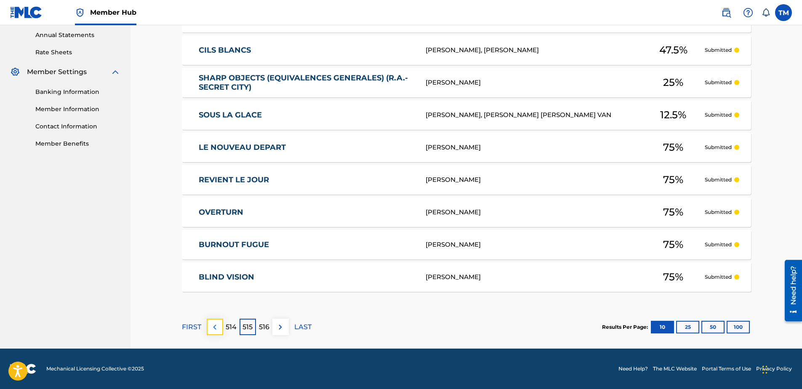
click at [216, 329] on img at bounding box center [215, 327] width 10 height 10
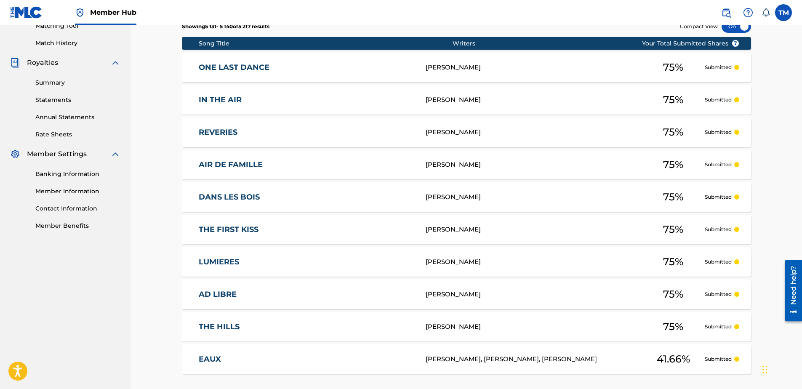
scroll to position [0, 0]
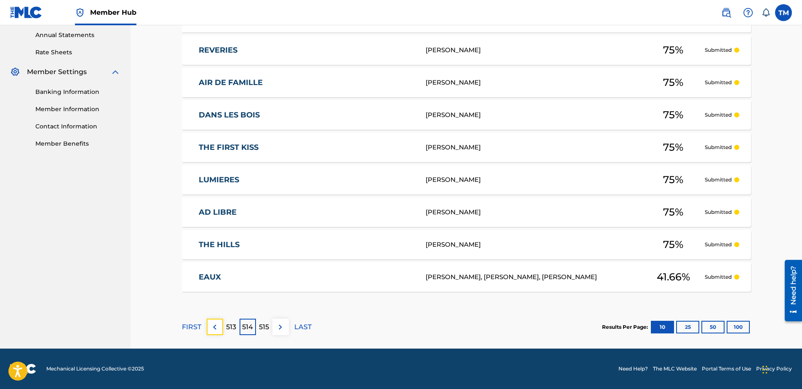
click at [214, 325] on img at bounding box center [215, 327] width 10 height 10
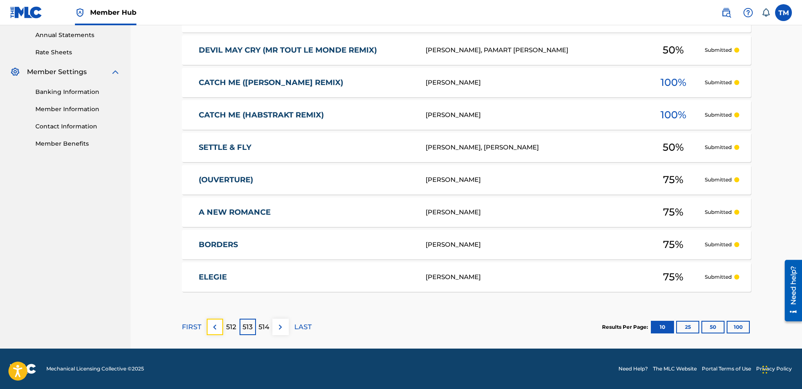
click at [214, 325] on img at bounding box center [215, 327] width 10 height 10
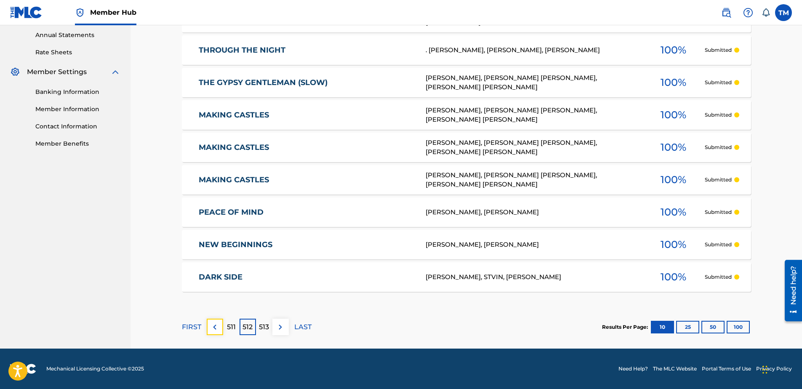
click at [214, 325] on img at bounding box center [215, 327] width 10 height 10
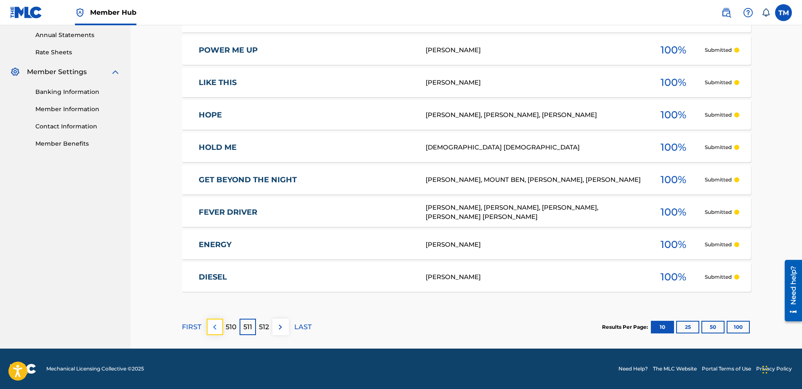
click at [217, 327] on img at bounding box center [215, 327] width 10 height 10
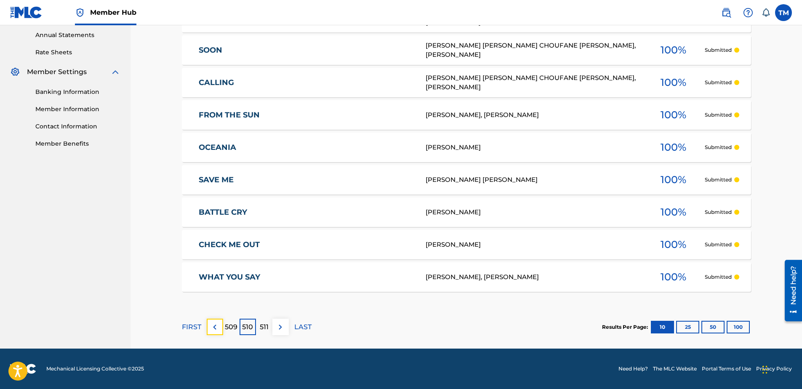
click at [217, 327] on img at bounding box center [215, 327] width 10 height 10
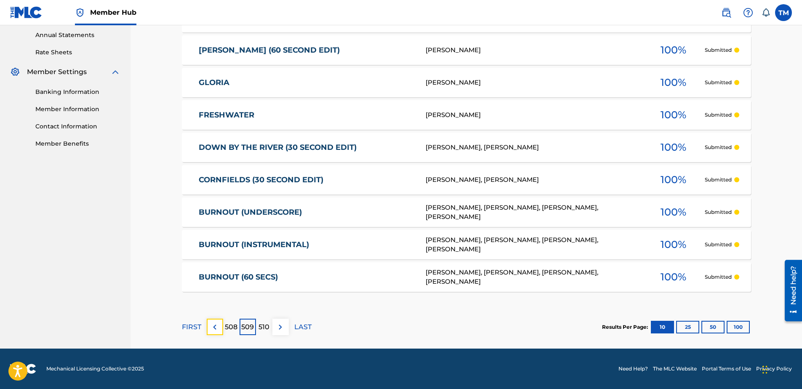
click at [217, 327] on img at bounding box center [215, 327] width 10 height 10
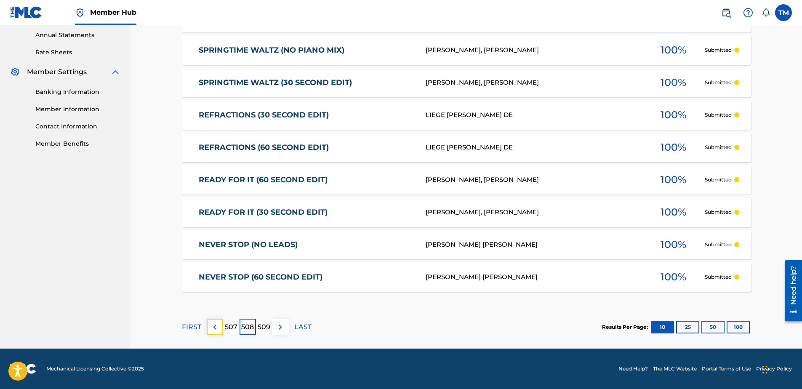
click at [217, 327] on img at bounding box center [215, 327] width 10 height 10
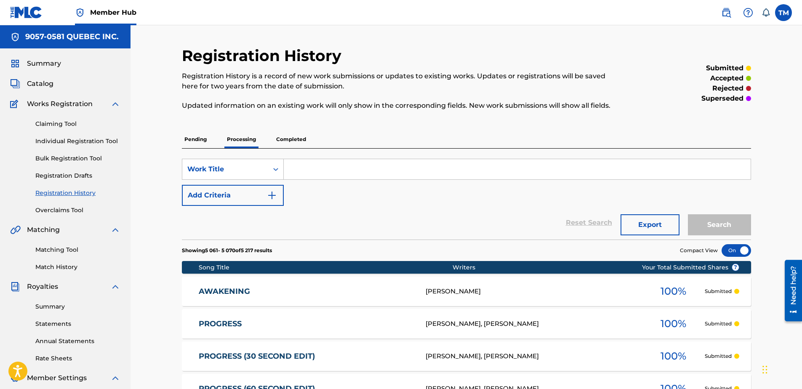
drag, startPoint x: 730, startPoint y: 89, endPoint x: 726, endPoint y: 93, distance: 5.7
click at [727, 91] on p "rejected" at bounding box center [727, 88] width 31 height 10
drag, startPoint x: 355, startPoint y: 165, endPoint x: 346, endPoint y: 166, distance: 9.8
click at [352, 166] on input "Search Form" at bounding box center [517, 169] width 467 height 20
drag, startPoint x: 284, startPoint y: 141, endPoint x: 274, endPoint y: 140, distance: 9.8
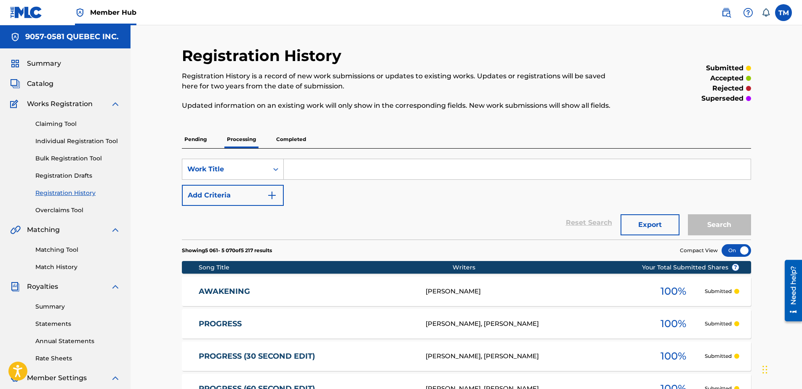
click at [284, 141] on p "Completed" at bounding box center [291, 140] width 35 height 18
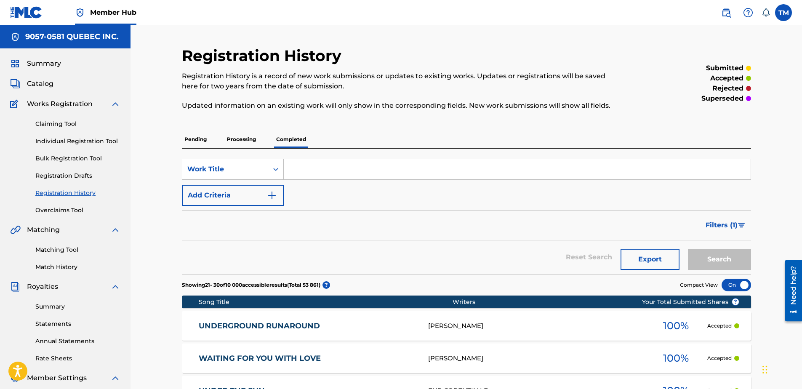
click at [242, 138] on p "Processing" at bounding box center [241, 140] width 34 height 18
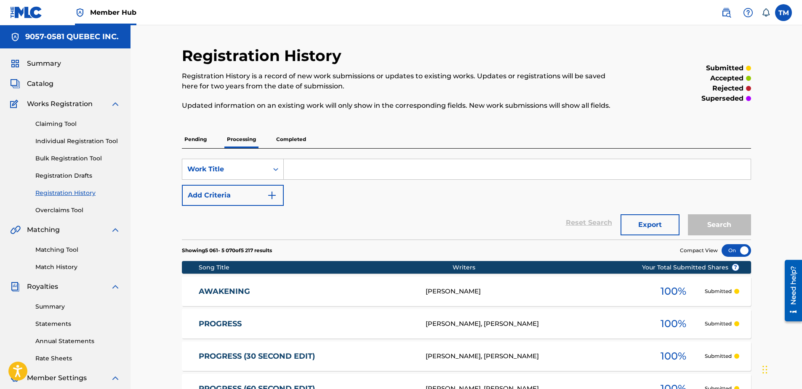
click at [194, 140] on p "Pending" at bounding box center [195, 140] width 27 height 18
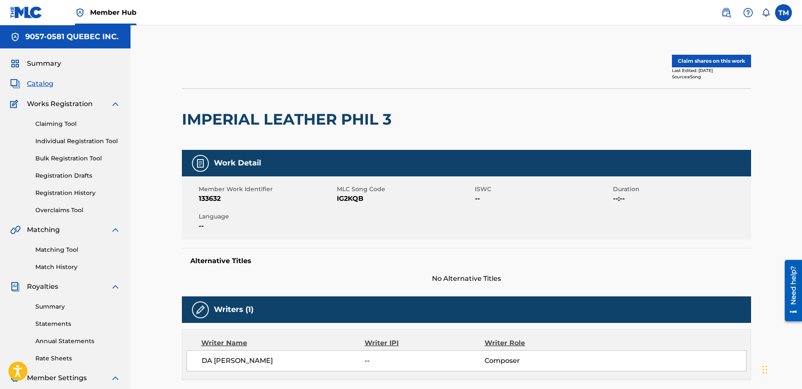
click at [350, 197] on span "IG2KQB" at bounding box center [405, 199] width 136 height 10
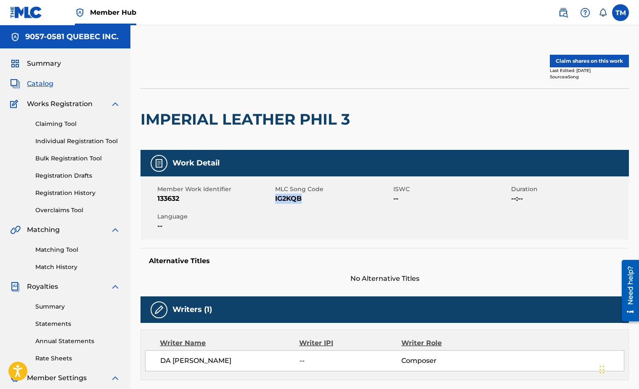
copy span "IG2KQB"
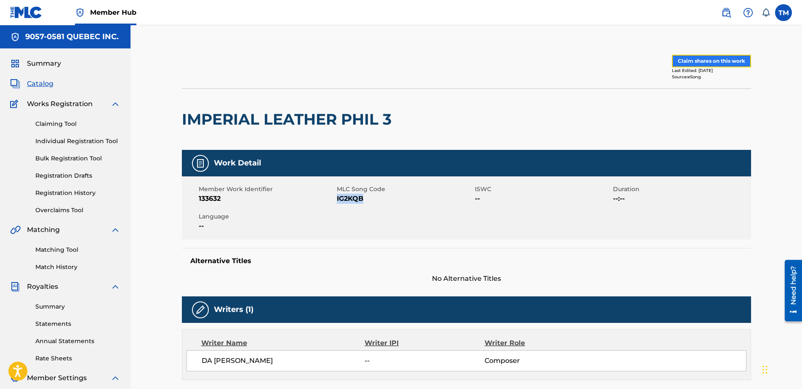
click at [720, 59] on button "Claim shares on this work" at bounding box center [711, 61] width 79 height 13
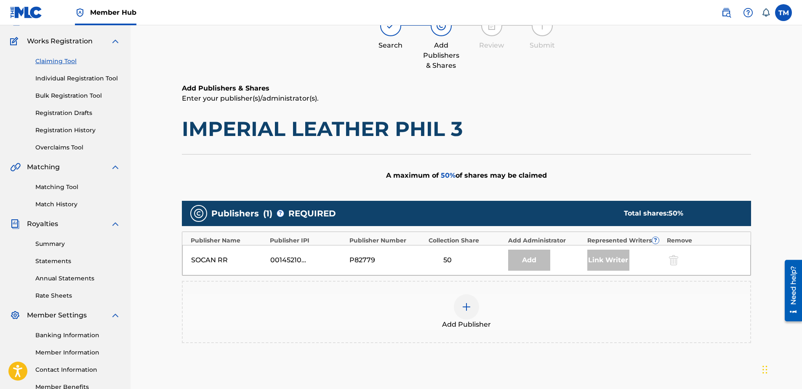
scroll to position [153, 0]
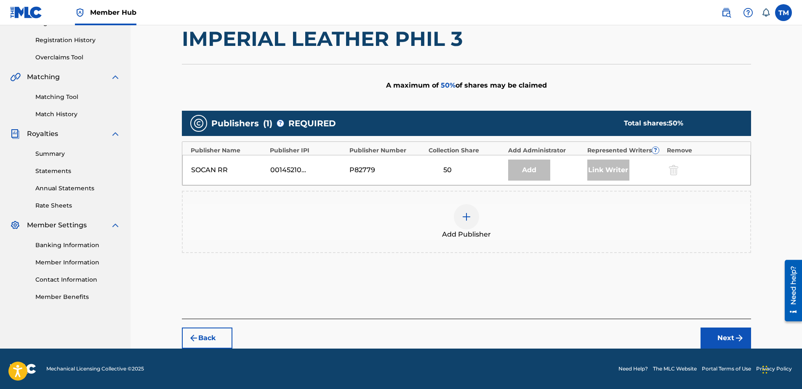
click at [469, 213] on img at bounding box center [466, 217] width 10 height 10
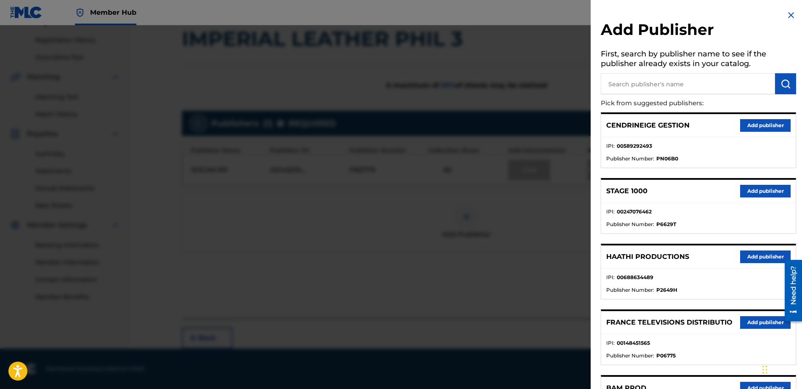
click at [650, 83] on input "text" at bounding box center [688, 83] width 174 height 21
type input "cir"
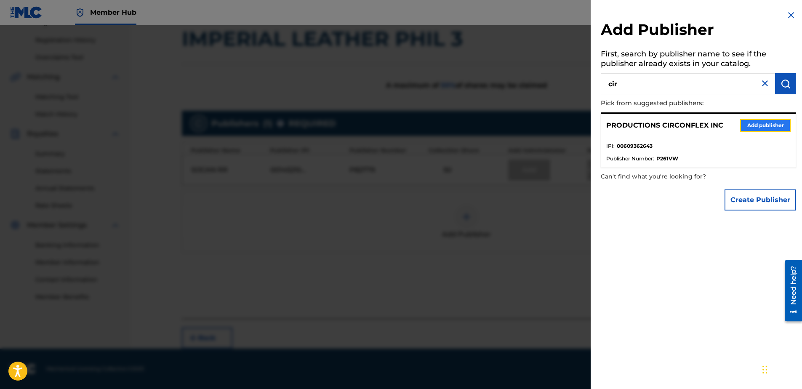
click at [752, 124] on button "Add publisher" at bounding box center [765, 125] width 51 height 13
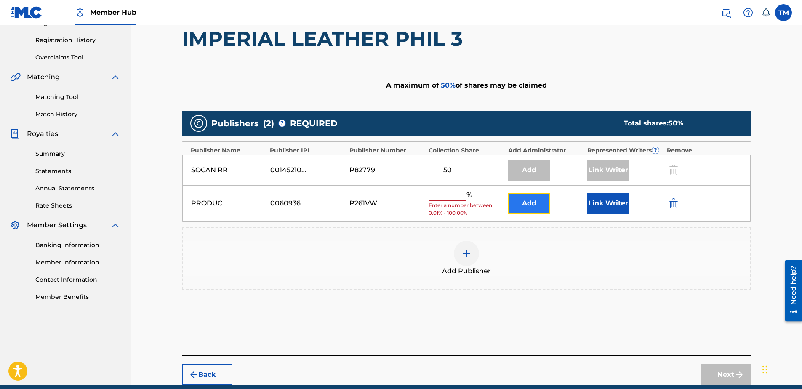
click at [530, 198] on button "Add" at bounding box center [529, 203] width 42 height 21
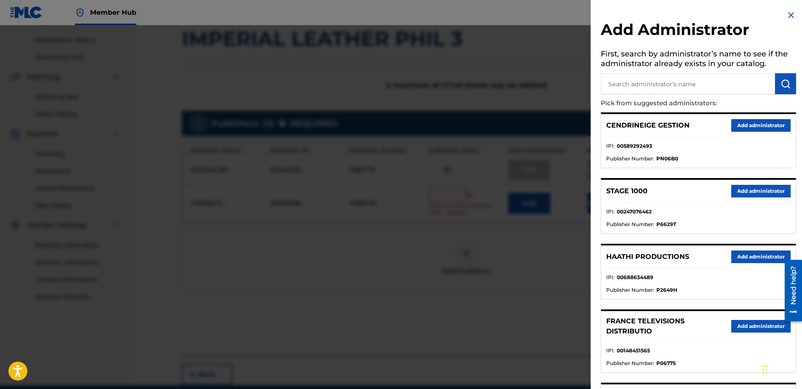
click at [645, 78] on input "text" at bounding box center [688, 83] width 174 height 21
type input "9057"
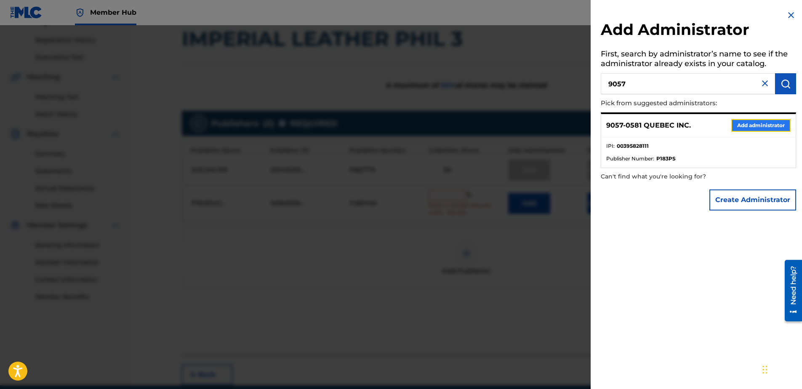
click at [754, 124] on button "Add administrator" at bounding box center [760, 125] width 59 height 13
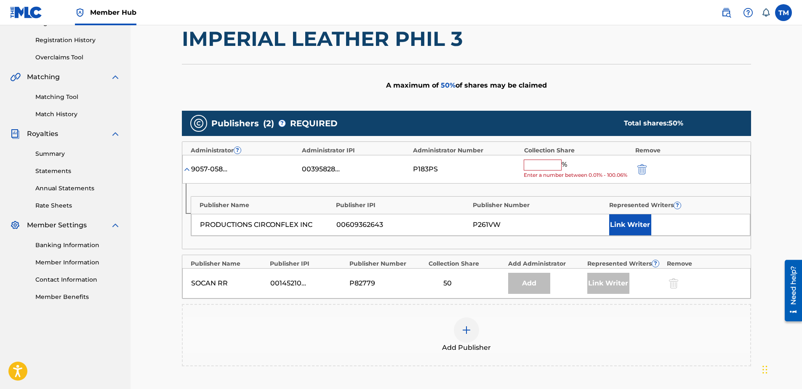
click at [550, 163] on input "text" at bounding box center [543, 165] width 38 height 11
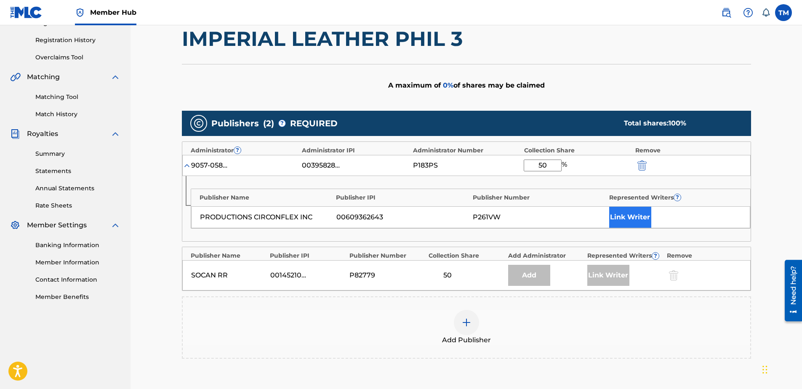
type input "50"
click at [626, 218] on button "Link Writer" at bounding box center [630, 217] width 42 height 21
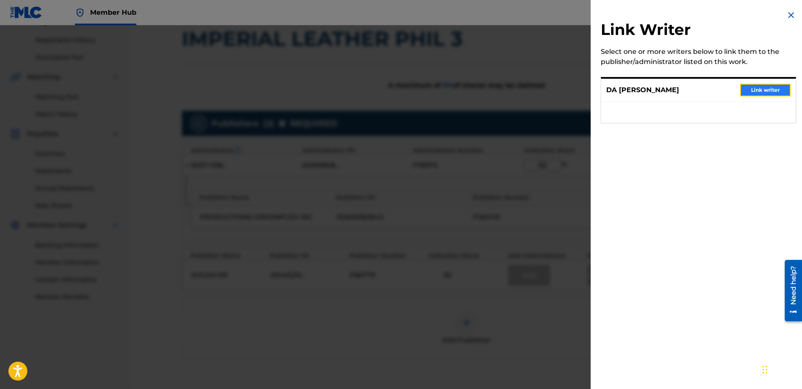
click at [770, 91] on button "Link writer" at bounding box center [765, 90] width 51 height 13
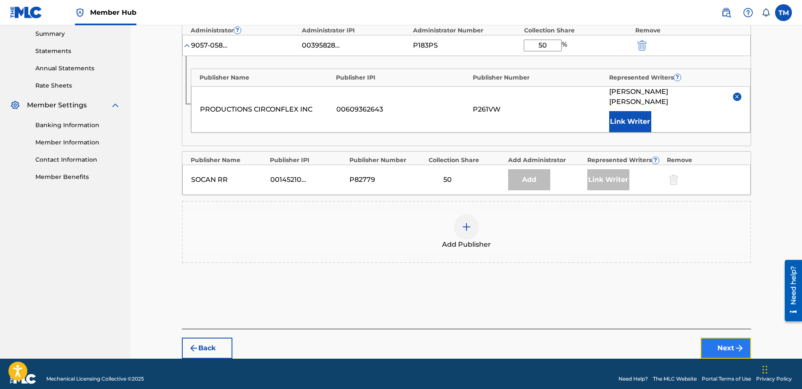
click at [739, 343] on img "submit" at bounding box center [739, 348] width 10 height 10
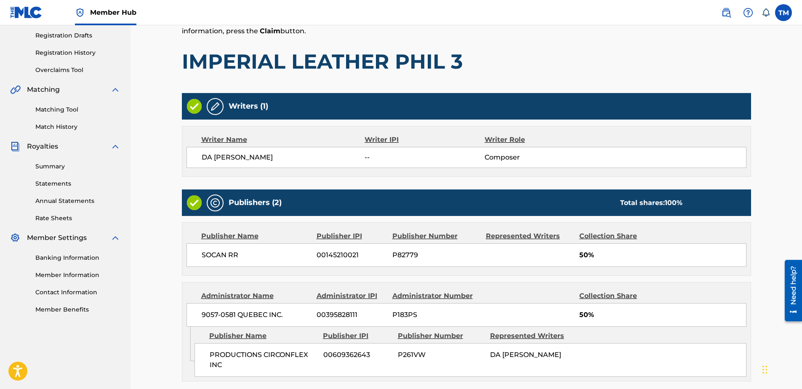
scroll to position [216, 0]
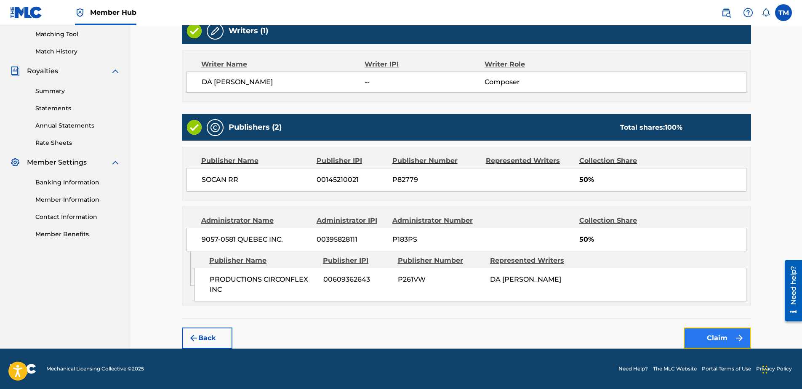
click at [734, 334] on img "submit" at bounding box center [739, 338] width 10 height 10
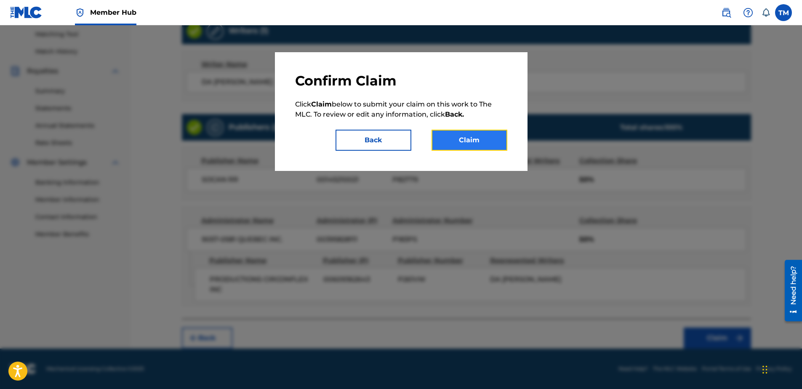
click at [471, 145] on button "Claim" at bounding box center [470, 140] width 76 height 21
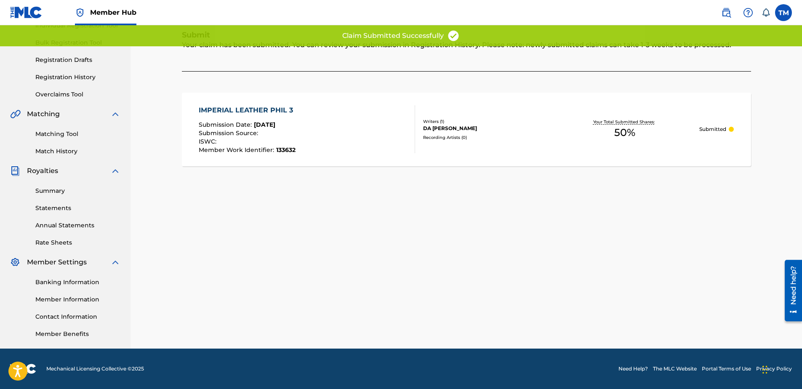
scroll to position [116, 0]
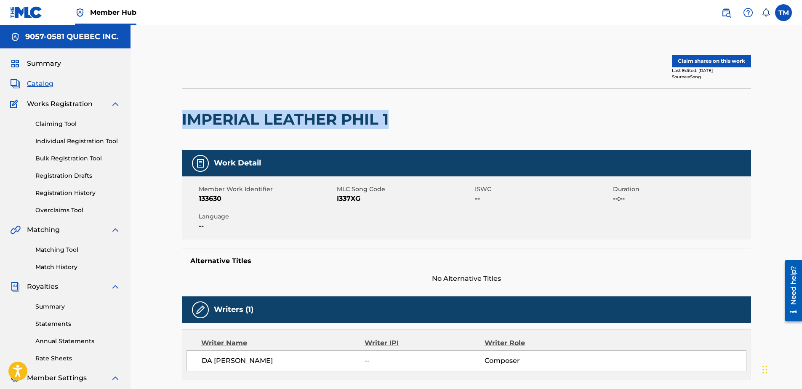
drag, startPoint x: 392, startPoint y: 120, endPoint x: 182, endPoint y: 126, distance: 209.3
click at [182, 126] on h2 "IMPERIAL LEATHER PHIL 1" at bounding box center [287, 119] width 211 height 19
copy h2 "IMPERIAL LEATHER PHIL 1"
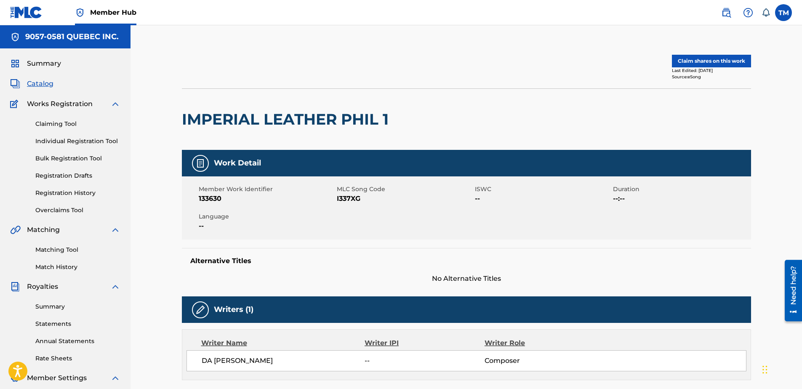
click at [353, 198] on span "I337XG" at bounding box center [405, 199] width 136 height 10
copy span "I337XG"
click at [722, 57] on button "Claim shares on this work" at bounding box center [711, 61] width 79 height 13
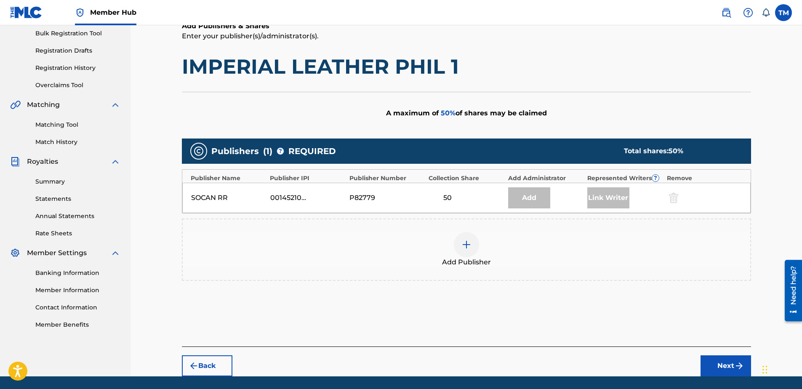
scroll to position [153, 0]
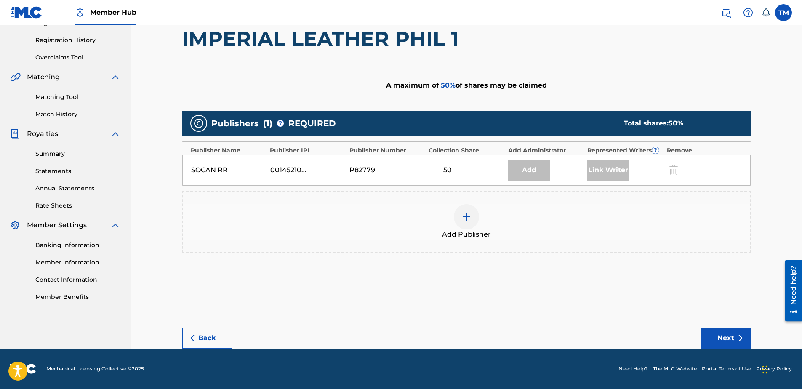
click at [464, 214] on img at bounding box center [466, 217] width 10 height 10
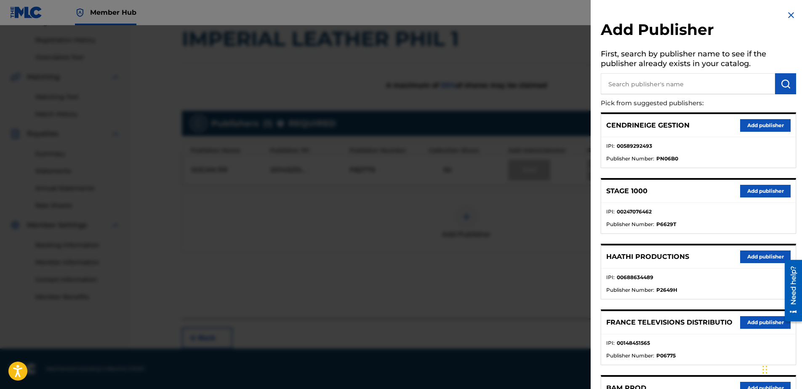
drag, startPoint x: 685, startPoint y: 75, endPoint x: 680, endPoint y: 80, distance: 7.8
click at [683, 77] on input "text" at bounding box center [688, 83] width 174 height 21
type input "cir"
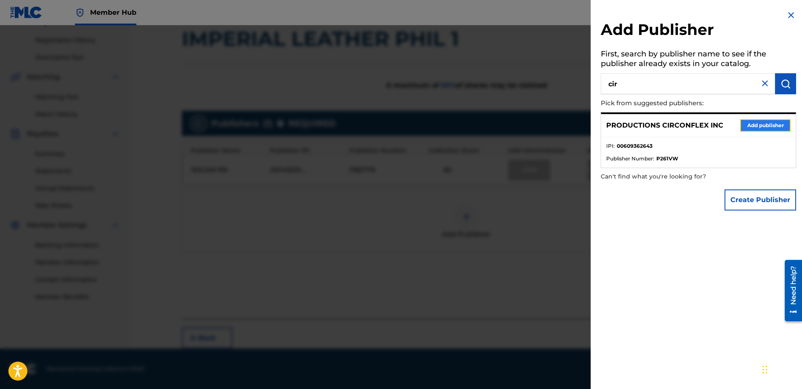
click at [758, 126] on button "Add publisher" at bounding box center [765, 125] width 51 height 13
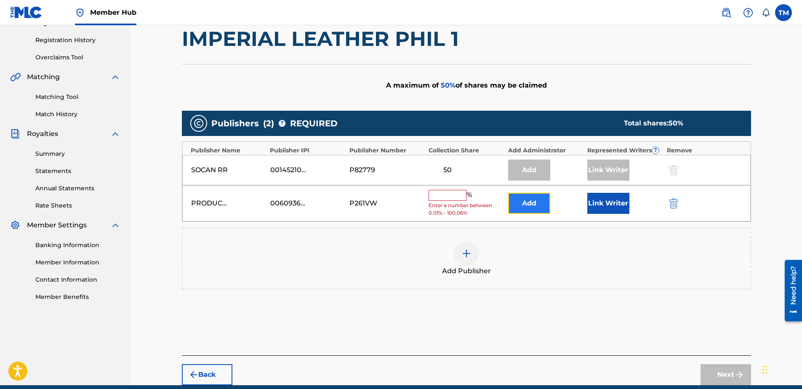
click at [535, 202] on button "Add" at bounding box center [529, 203] width 42 height 21
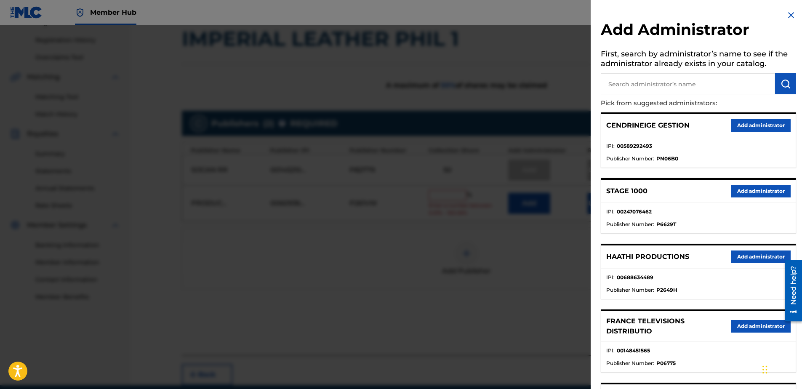
click at [635, 91] on input "text" at bounding box center [688, 83] width 174 height 21
type input "9057"
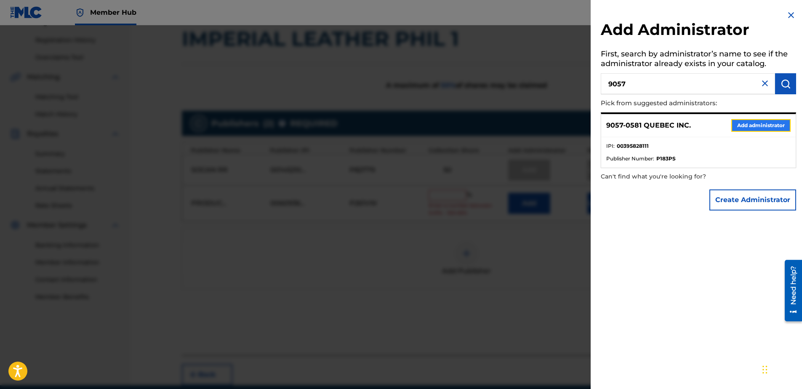
click at [761, 125] on button "Add administrator" at bounding box center [760, 125] width 59 height 13
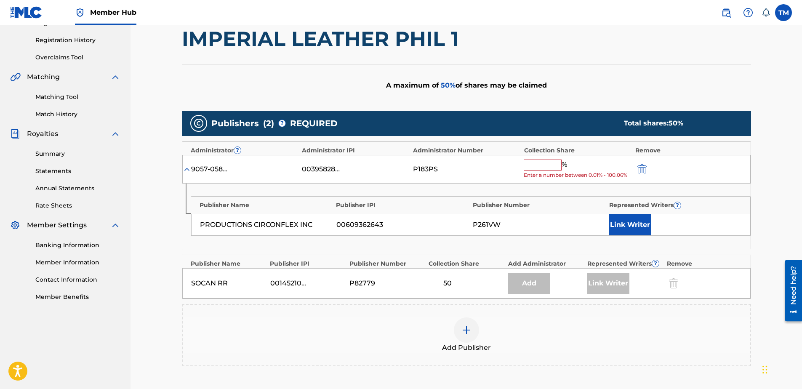
click at [545, 163] on input "text" at bounding box center [543, 165] width 38 height 11
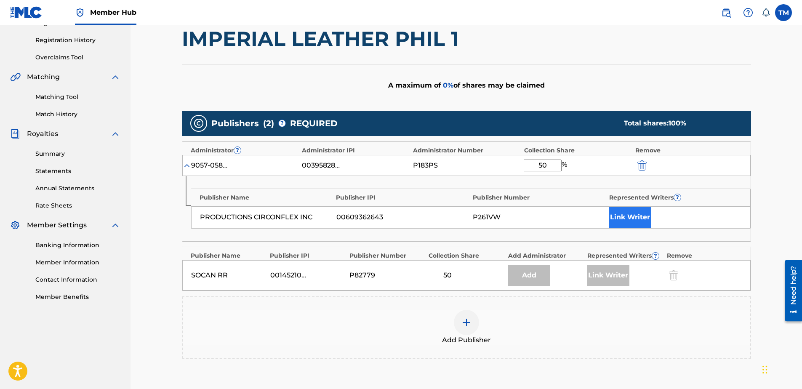
type input "50"
click at [643, 219] on button "Link Writer" at bounding box center [630, 217] width 42 height 21
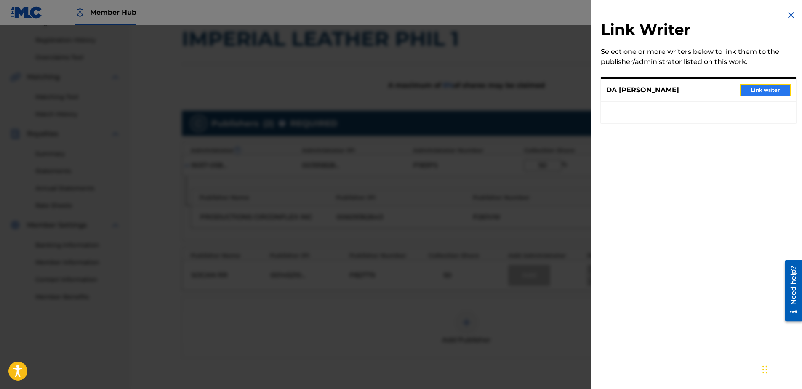
click at [756, 91] on button "Link writer" at bounding box center [765, 90] width 51 height 13
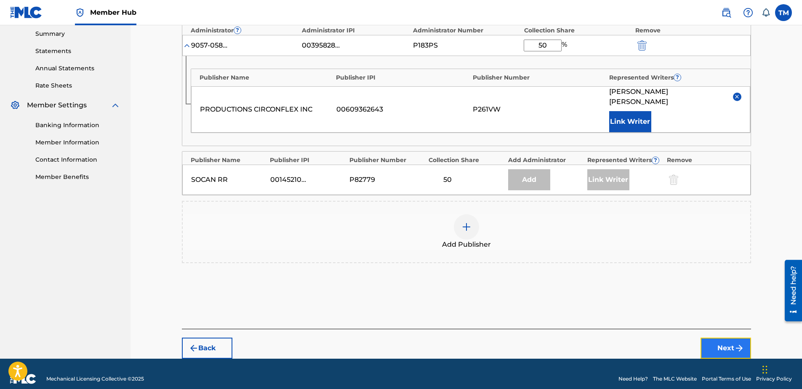
click at [745, 340] on button "Next" at bounding box center [726, 348] width 51 height 21
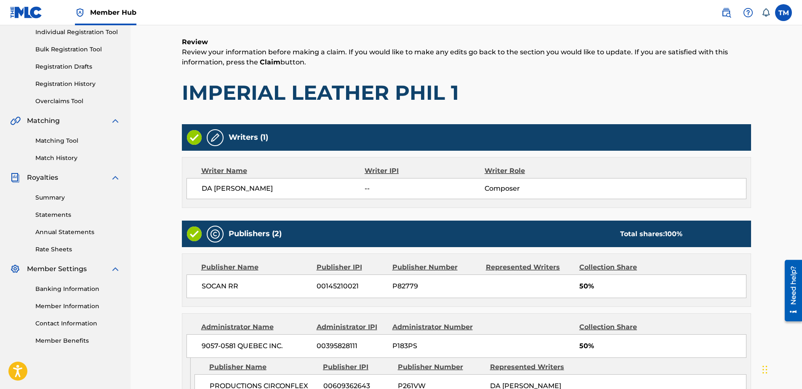
scroll to position [206, 0]
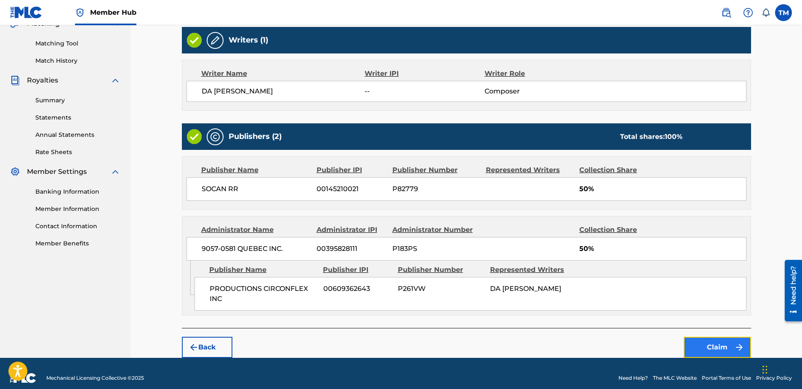
click at [706, 347] on button "Claim" at bounding box center [717, 347] width 67 height 21
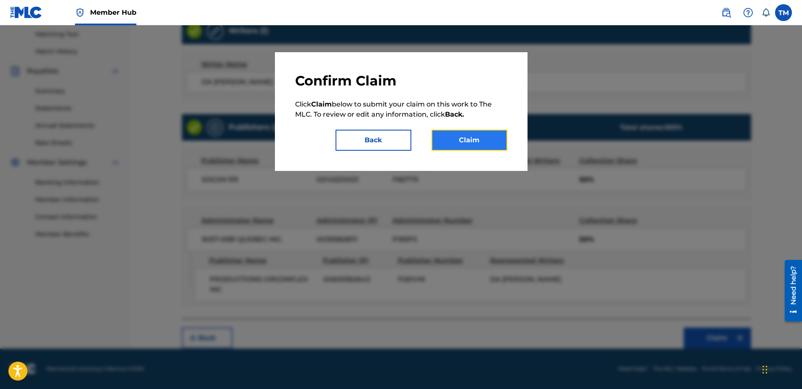
click at [476, 141] on button "Claim" at bounding box center [470, 140] width 76 height 21
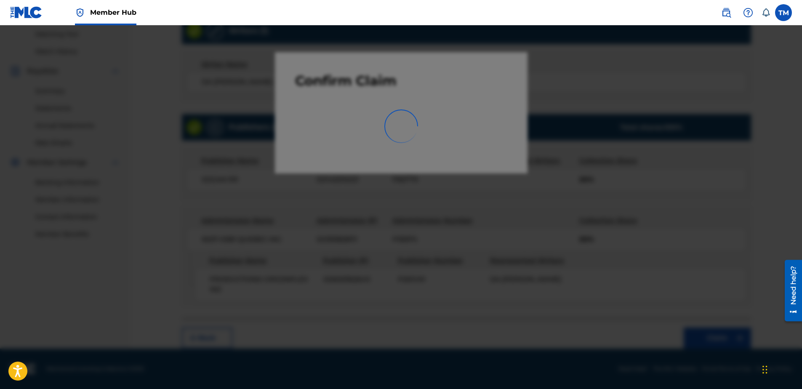
scroll to position [116, 0]
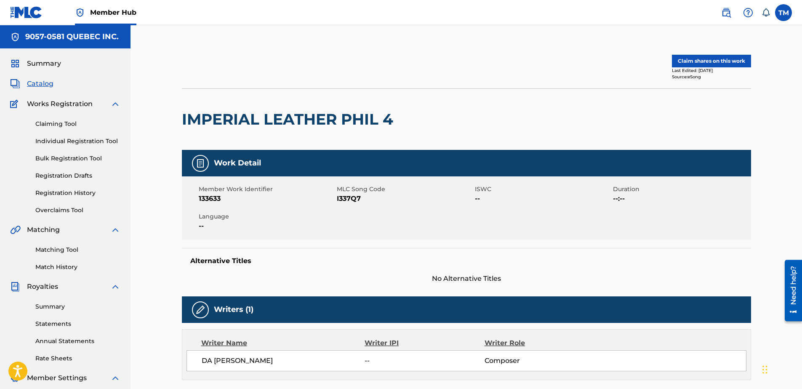
click at [353, 198] on span "I337Q7" at bounding box center [405, 199] width 136 height 10
copy span "I337Q7"
click at [703, 61] on button "Claim shares on this work" at bounding box center [711, 61] width 79 height 13
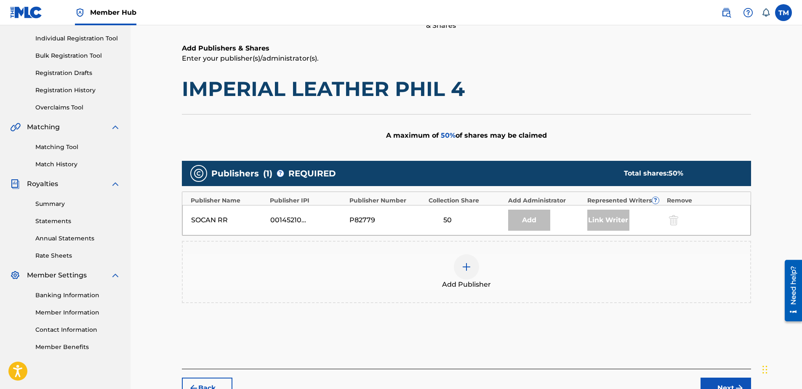
scroll to position [126, 0]
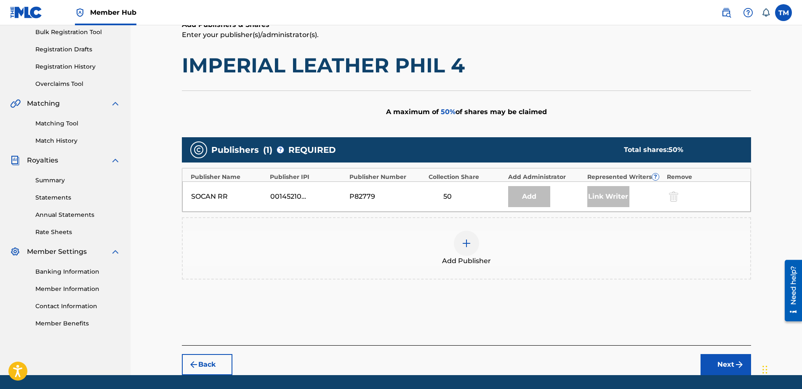
click at [462, 241] on img at bounding box center [466, 243] width 10 height 10
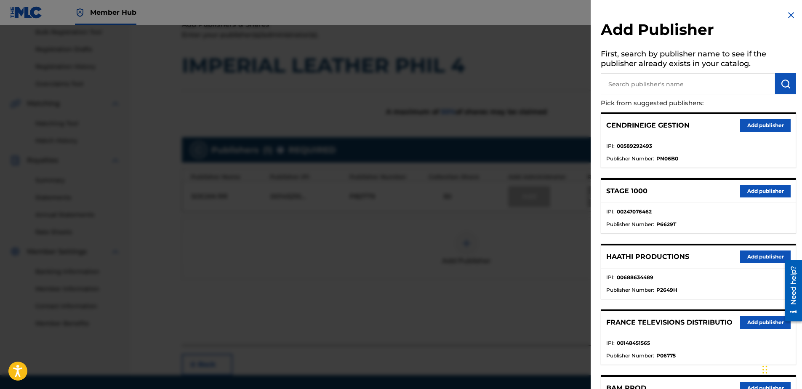
click at [640, 84] on input "text" at bounding box center [688, 83] width 174 height 21
type input "cir"
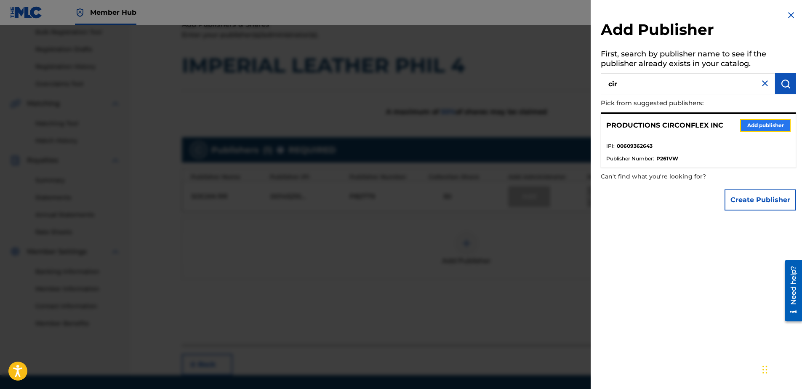
click at [760, 123] on button "Add publisher" at bounding box center [765, 125] width 51 height 13
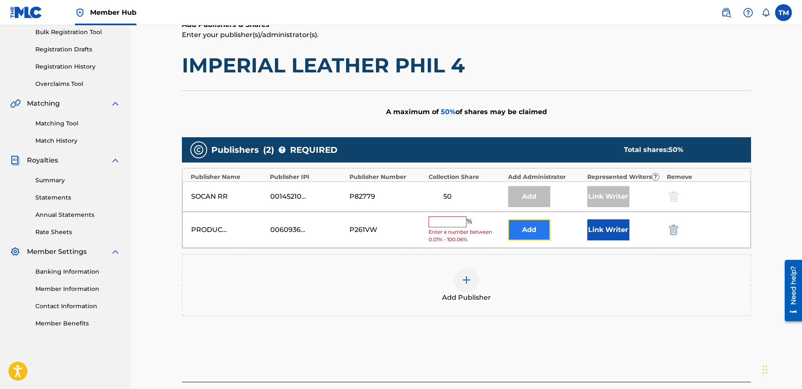
click at [534, 236] on button "Add" at bounding box center [529, 229] width 42 height 21
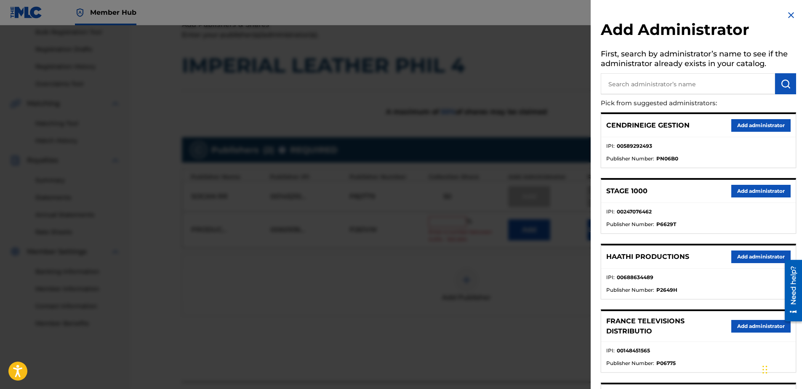
click at [684, 86] on input "text" at bounding box center [688, 83] width 174 height 21
type input "9057"
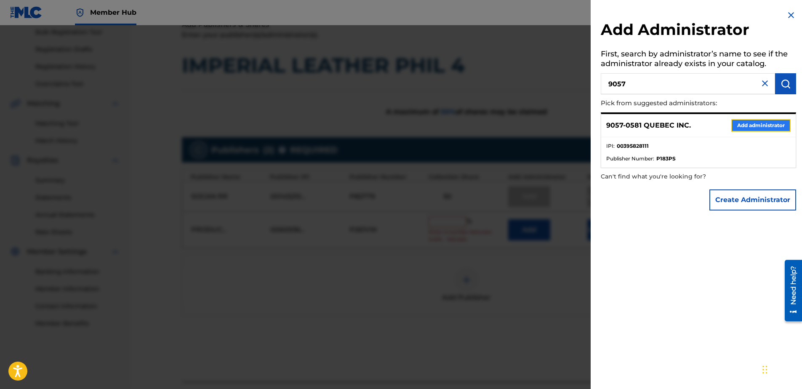
click at [754, 128] on button "Add administrator" at bounding box center [760, 125] width 59 height 13
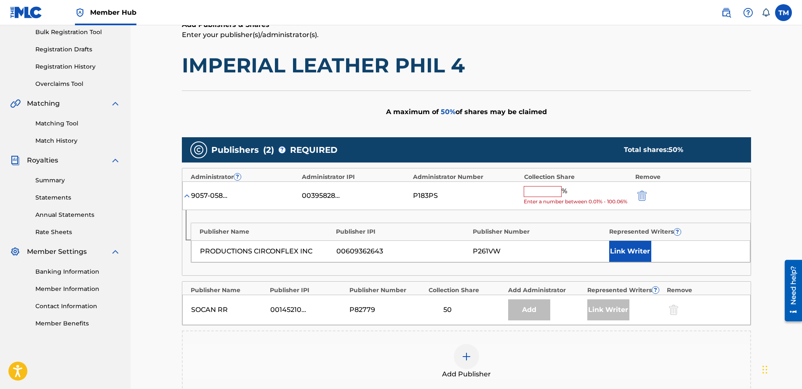
click at [550, 193] on input "text" at bounding box center [543, 191] width 38 height 11
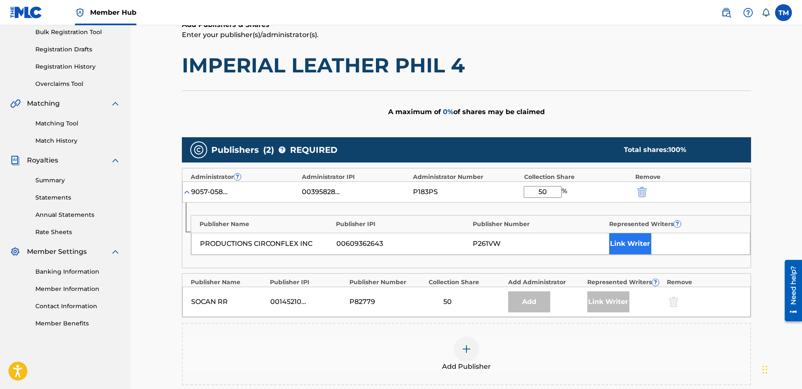
type input "50"
click at [644, 248] on button "Link Writer" at bounding box center [630, 243] width 42 height 21
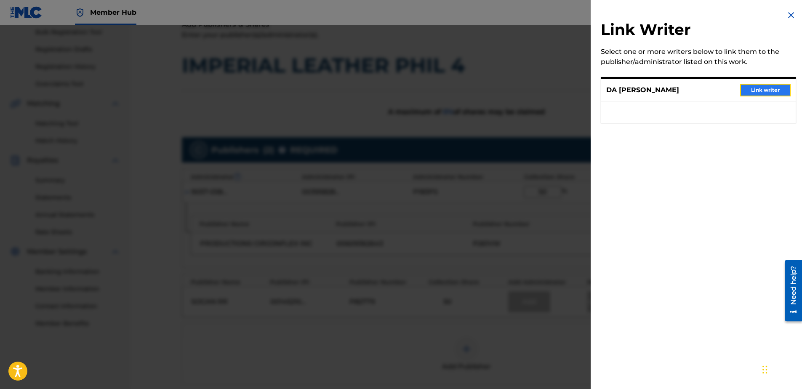
click at [770, 89] on button "Link writer" at bounding box center [765, 90] width 51 height 13
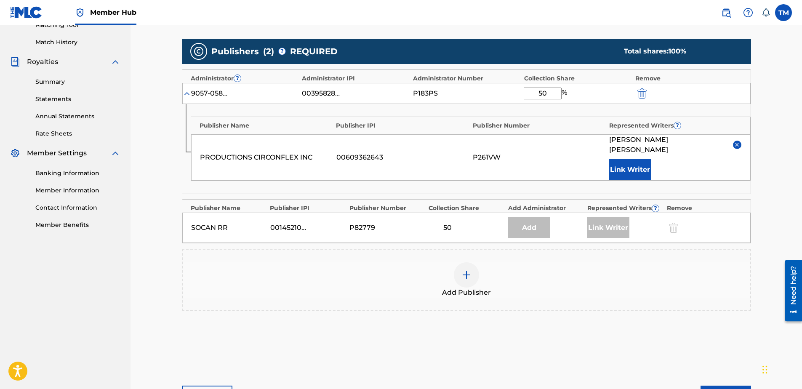
scroll to position [273, 0]
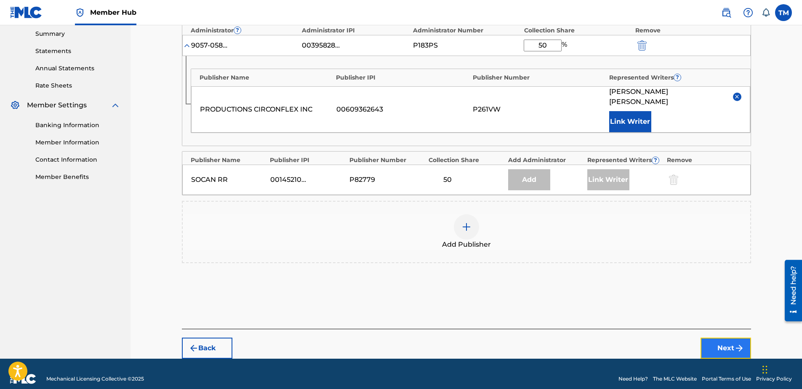
click at [734, 343] on img "submit" at bounding box center [739, 348] width 10 height 10
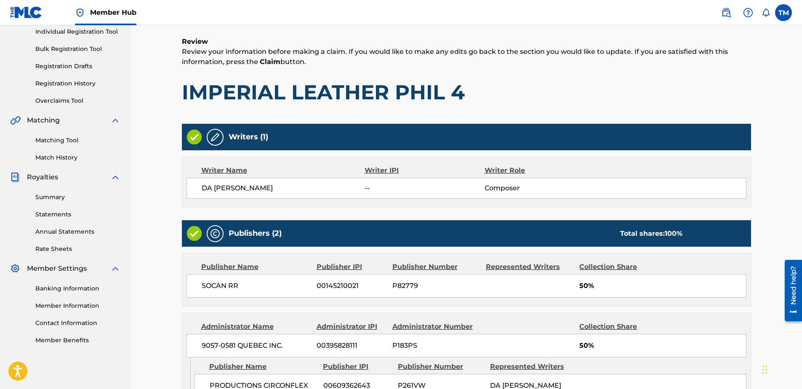
scroll to position [216, 0]
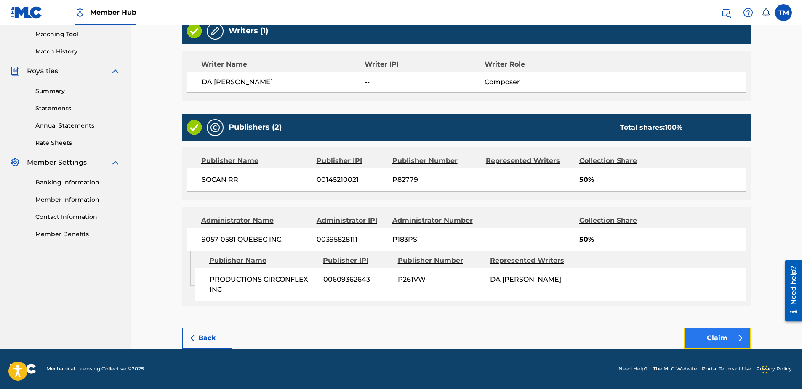
click at [704, 334] on button "Claim" at bounding box center [717, 338] width 67 height 21
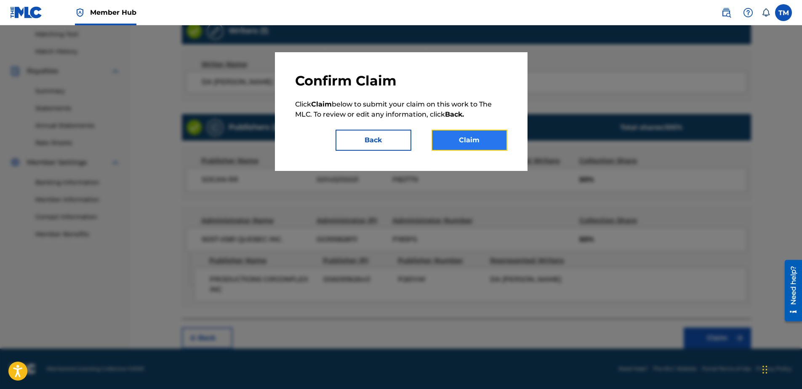
click at [464, 139] on button "Claim" at bounding box center [470, 140] width 76 height 21
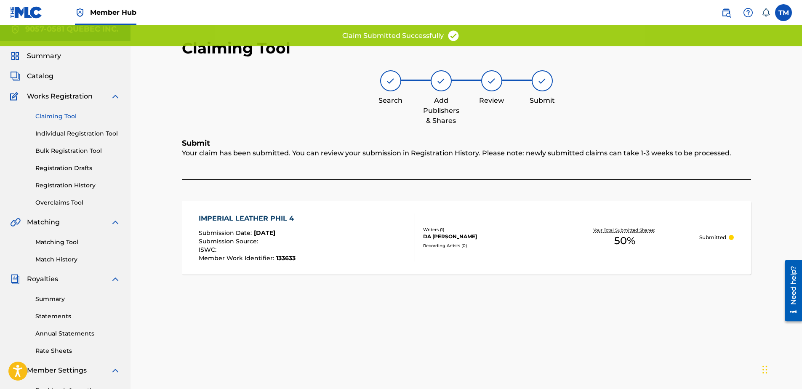
scroll to position [0, 0]
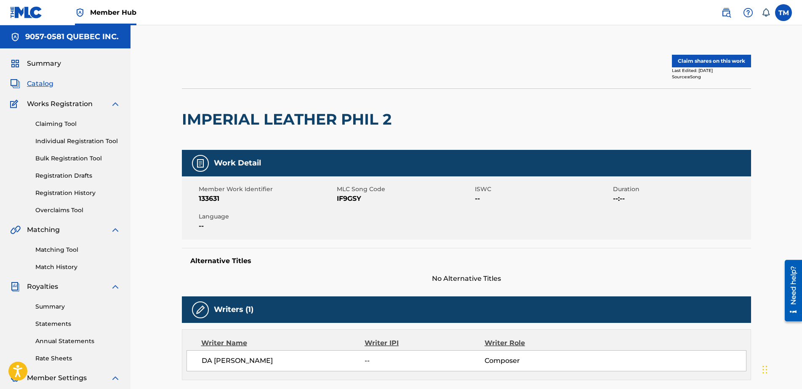
click at [347, 201] on span "IF9GSY" at bounding box center [405, 199] width 136 height 10
copy span "IF9GSY"
click at [694, 59] on button "Claim shares on this work" at bounding box center [711, 61] width 79 height 13
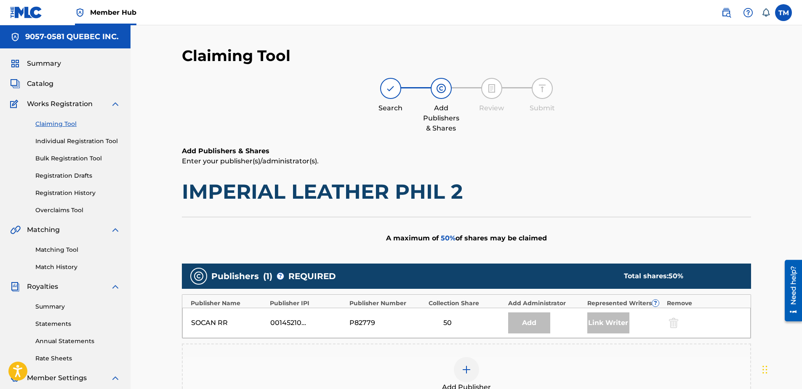
scroll to position [126, 0]
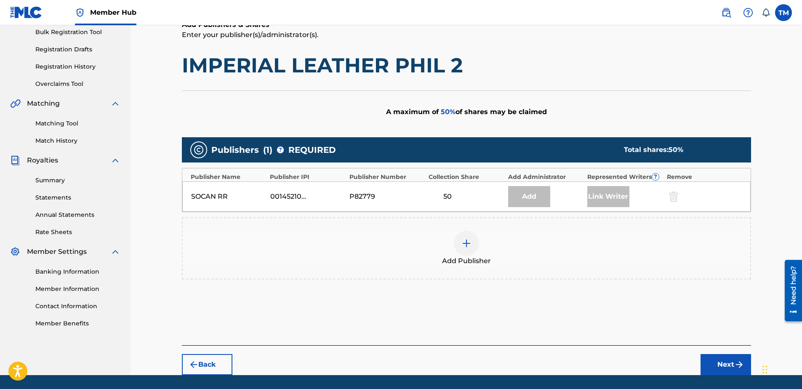
click at [471, 247] on img at bounding box center [466, 243] width 10 height 10
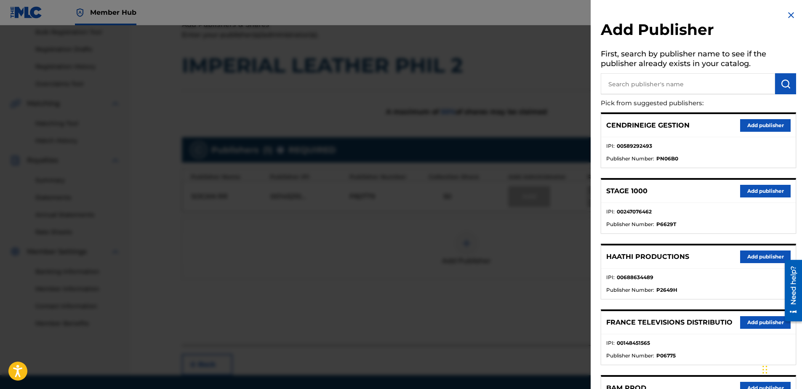
click at [649, 81] on input "text" at bounding box center [688, 83] width 174 height 21
type input "cir"
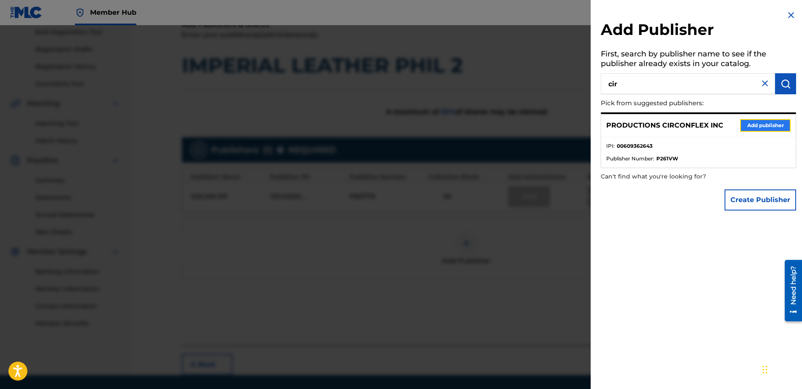
click at [751, 128] on button "Add publisher" at bounding box center [765, 125] width 51 height 13
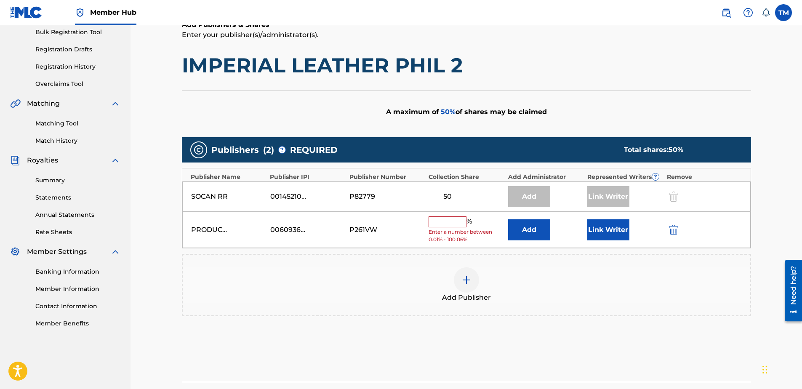
click at [450, 222] on input "text" at bounding box center [448, 221] width 38 height 11
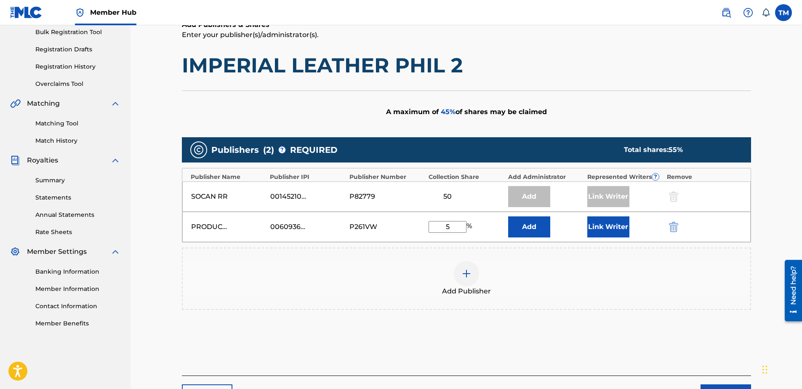
type input "50"
drag, startPoint x: 344, startPoint y: 211, endPoint x: 315, endPoint y: 205, distance: 29.3
click at [323, 206] on div "Publisher Name Publisher IPI Publisher Number Collection Share Add Administrato…" at bounding box center [466, 205] width 569 height 75
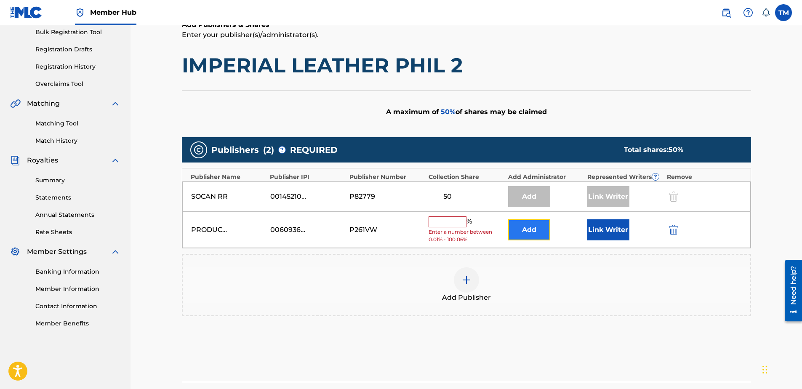
click at [525, 227] on button "Add" at bounding box center [529, 229] width 42 height 21
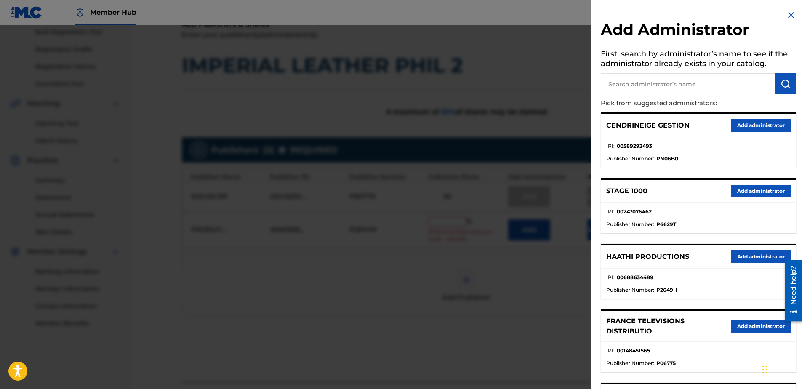
click at [639, 86] on input "text" at bounding box center [688, 83] width 174 height 21
type input "9057"
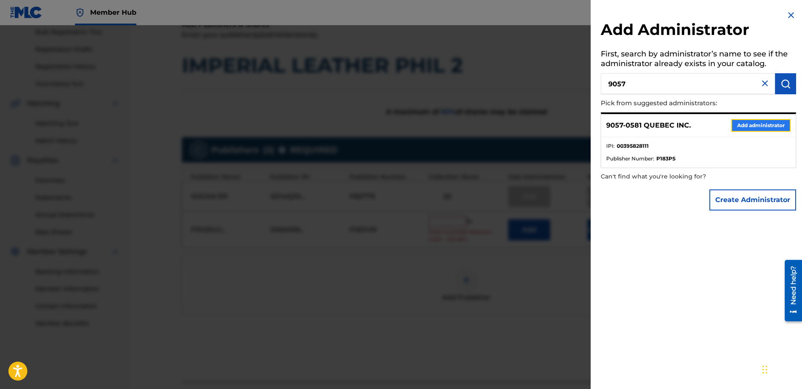
click at [740, 128] on button "Add administrator" at bounding box center [760, 125] width 59 height 13
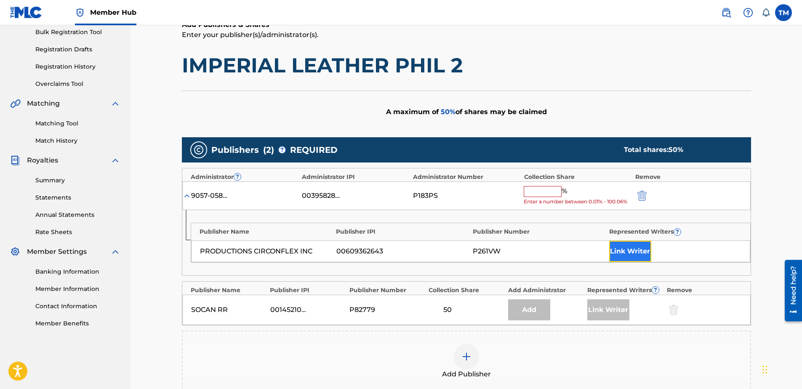
click at [634, 249] on button "Link Writer" at bounding box center [630, 251] width 42 height 21
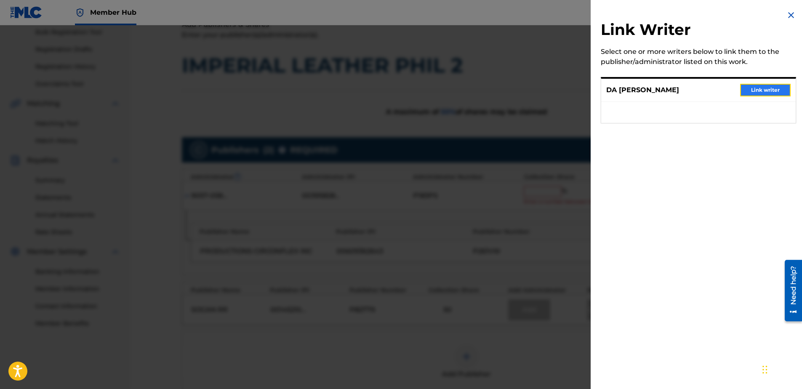
click at [745, 94] on button "Link writer" at bounding box center [765, 90] width 51 height 13
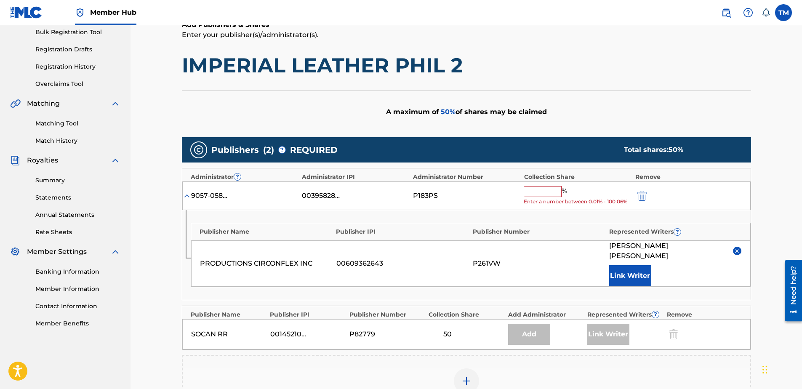
click at [545, 193] on input "text" at bounding box center [543, 191] width 38 height 11
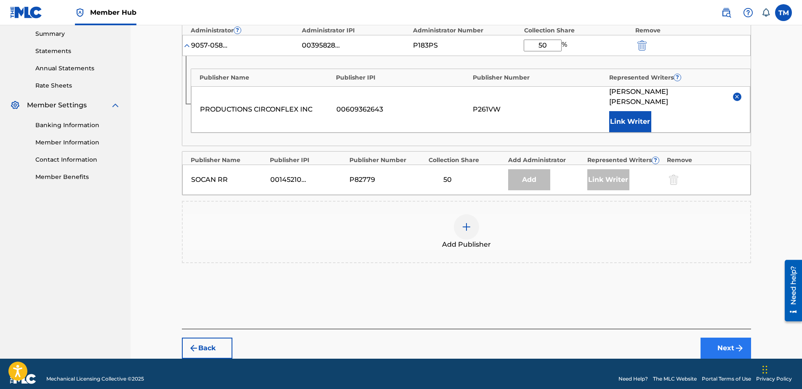
type input "50"
click at [735, 343] on button "Next" at bounding box center [726, 348] width 51 height 21
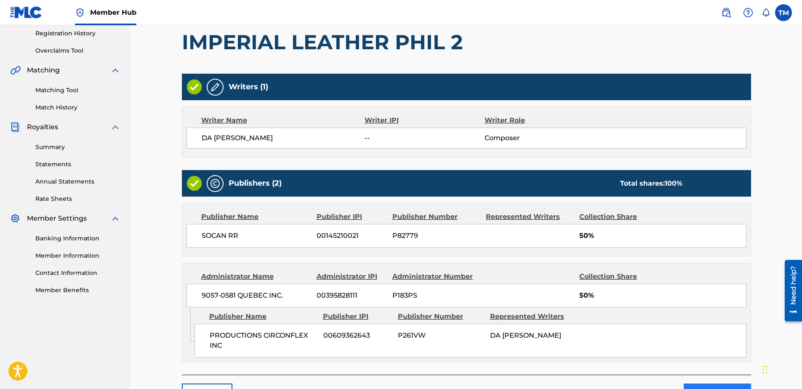
scroll to position [216, 0]
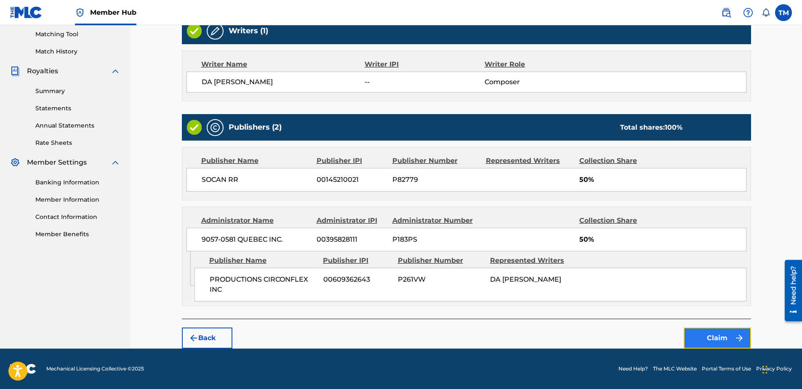
click at [722, 337] on button "Claim" at bounding box center [717, 338] width 67 height 21
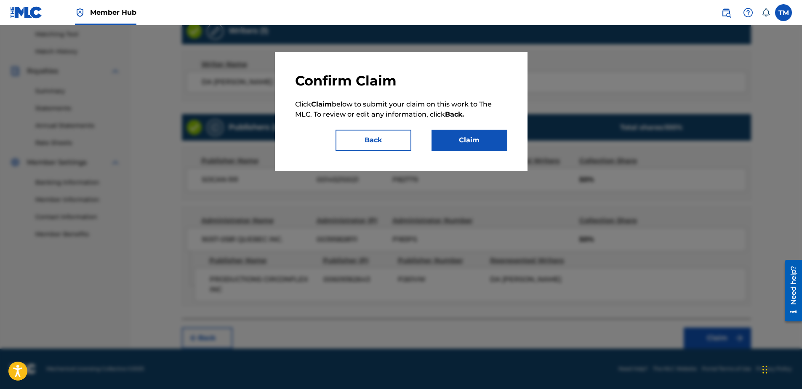
click at [448, 125] on div "Confirm Claim Click Claim below to submit your claim on this work to The MLC. T…" at bounding box center [401, 111] width 212 height 78
click at [449, 141] on button "Claim" at bounding box center [470, 140] width 76 height 21
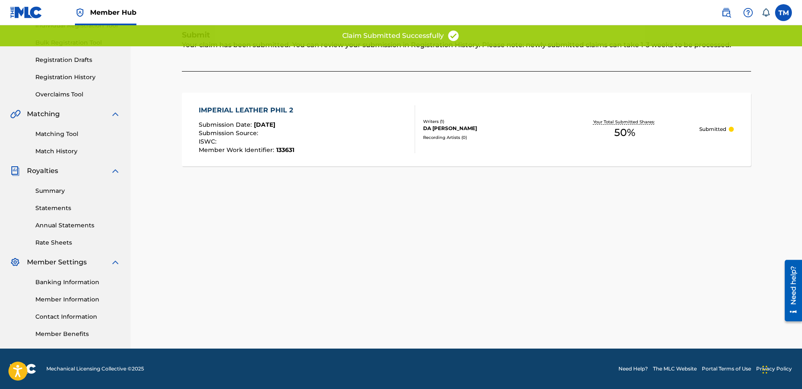
scroll to position [116, 0]
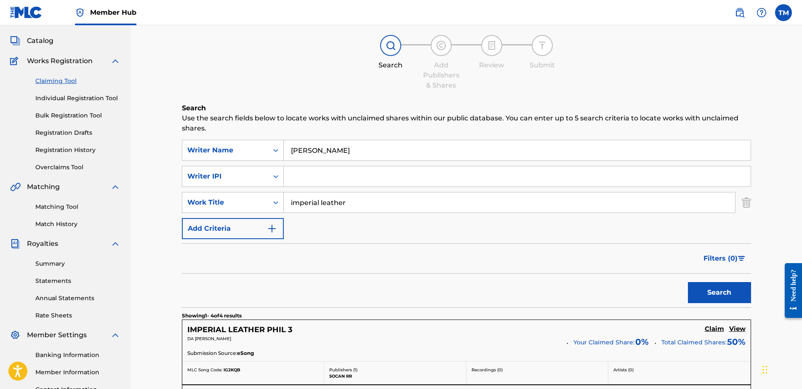
scroll to position [32, 0]
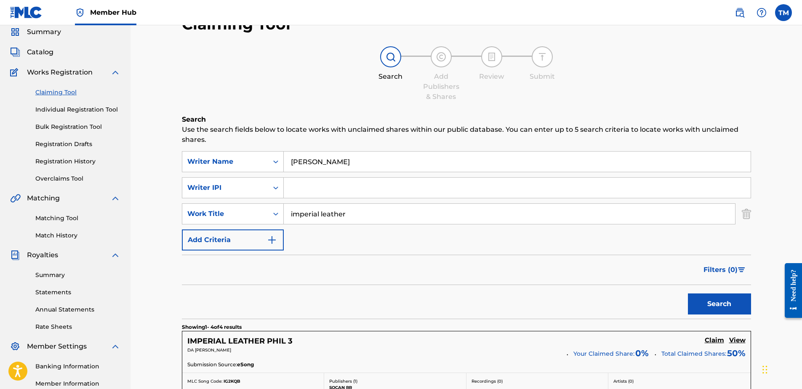
drag, startPoint x: 278, startPoint y: 208, endPoint x: 169, endPoint y: 188, distance: 110.7
click at [169, 188] on div "Claiming Tool Search Add Publishers & Shares Review Submit Search Use the searc…" at bounding box center [466, 334] width 671 height 680
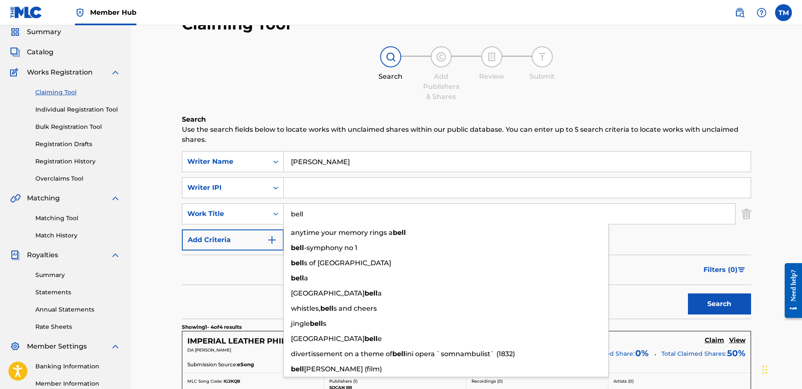
click at [688, 293] on button "Search" at bounding box center [719, 303] width 63 height 21
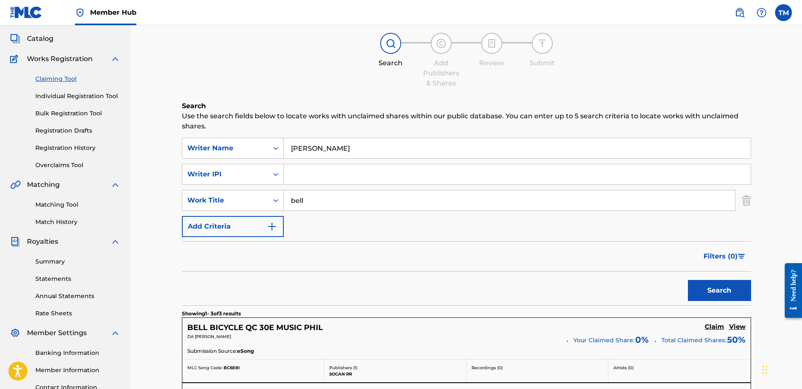
scroll to position [0, 0]
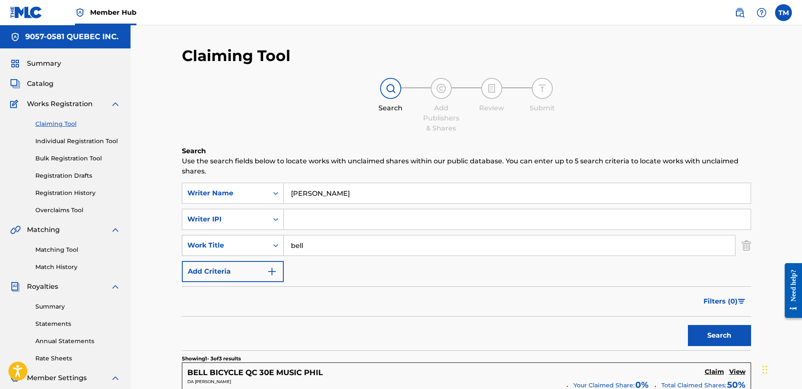
drag, startPoint x: 317, startPoint y: 244, endPoint x: 229, endPoint y: 237, distance: 87.4
click at [229, 237] on div "SearchWithCriteria86a0fffb-1a49-4fb0-8df1-0e05a8e79480 Work Title bell" at bounding box center [466, 245] width 569 height 21
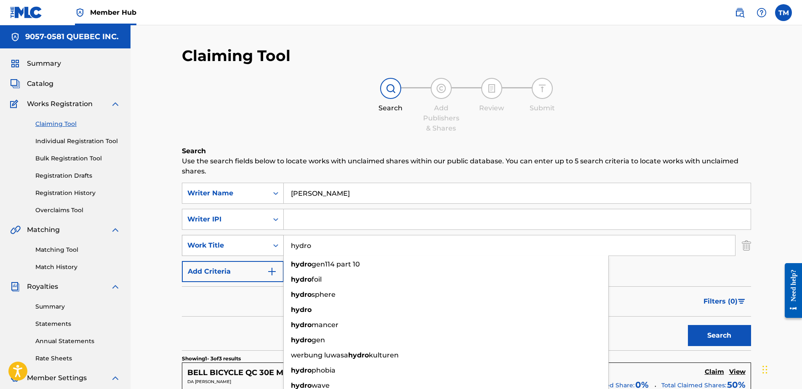
type input "hydro"
click at [688, 325] on button "Search" at bounding box center [719, 335] width 63 height 21
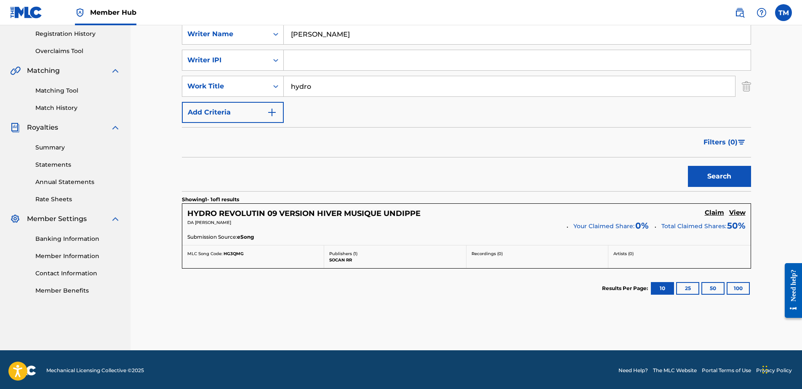
scroll to position [161, 0]
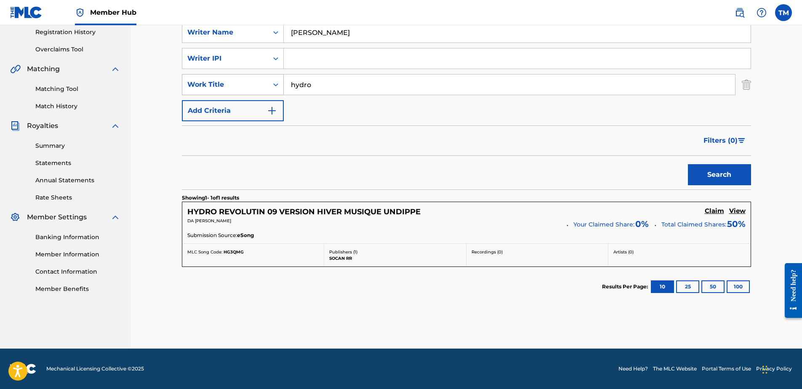
drag, startPoint x: 330, startPoint y: 91, endPoint x: 256, endPoint y: 86, distance: 74.3
click at [251, 87] on div "SearchWithCriteria86a0fffb-1a49-4fb0-8df1-0e05a8e79480 Work Title hydro" at bounding box center [466, 84] width 569 height 21
drag, startPoint x: 365, startPoint y: 36, endPoint x: 207, endPoint y: 35, distance: 158.3
click at [207, 35] on div "SearchWithCriteriad10d2e7b-db95-4afd-b5e1-7587ef475649 Writer Name Philippe Da …" at bounding box center [466, 32] width 569 height 21
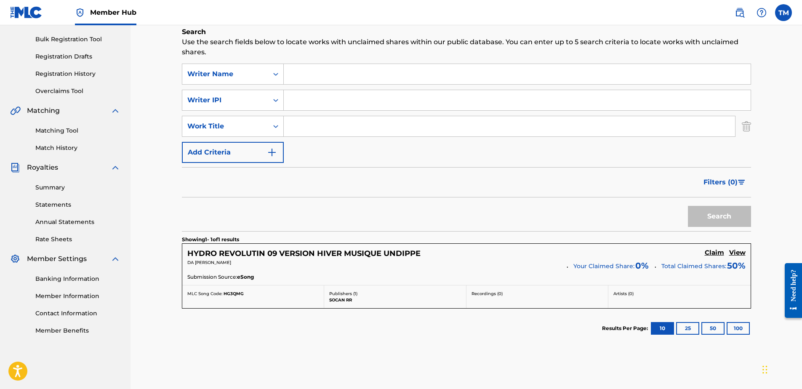
scroll to position [77, 0]
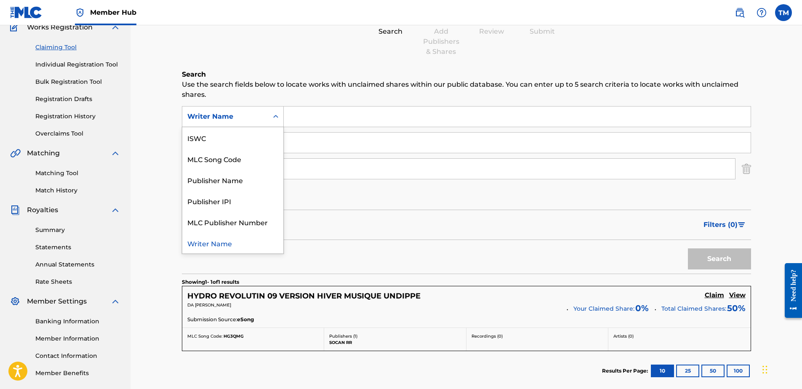
click at [274, 115] on icon "Search Form" at bounding box center [276, 116] width 8 height 8
drag, startPoint x: 223, startPoint y: 160, endPoint x: 228, endPoint y: 157, distance: 5.3
click at [222, 160] on div "MLC Song Code" at bounding box center [232, 158] width 101 height 21
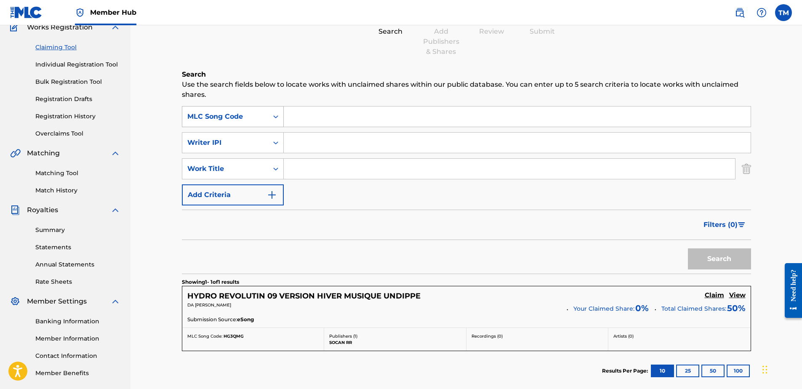
click at [230, 117] on div "MLC Song Code" at bounding box center [225, 117] width 76 height 10
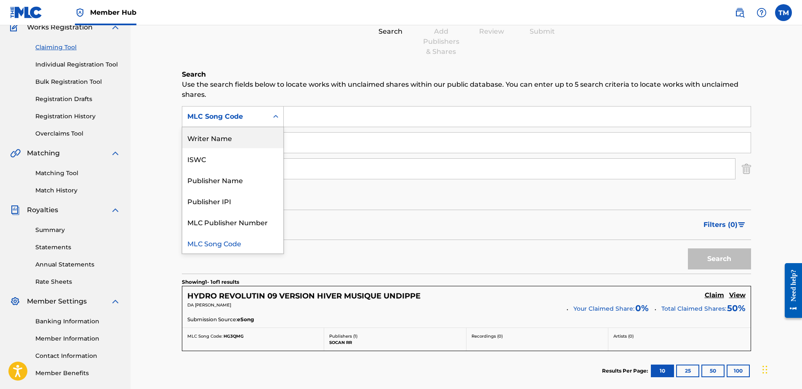
click at [225, 137] on div "Writer Name" at bounding box center [232, 137] width 101 height 21
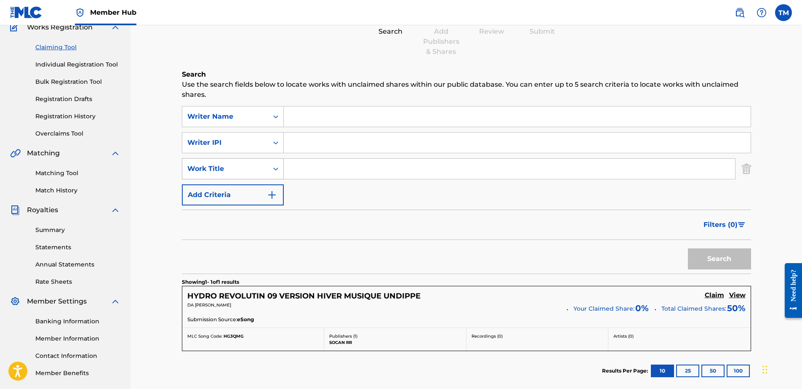
click at [223, 165] on div "Work Title" at bounding box center [225, 169] width 76 height 10
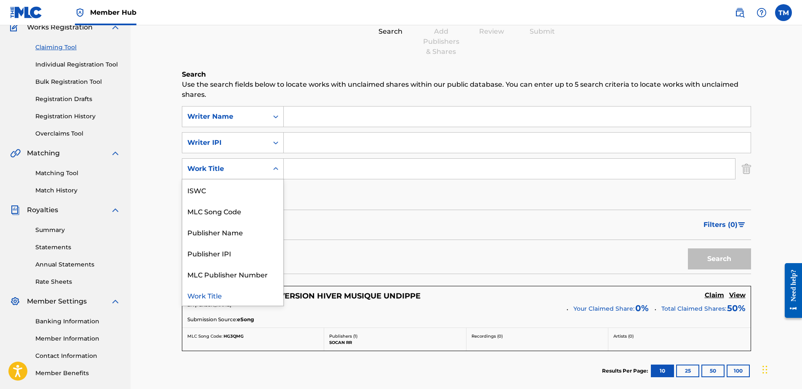
click at [220, 194] on div "ISWC" at bounding box center [232, 189] width 101 height 21
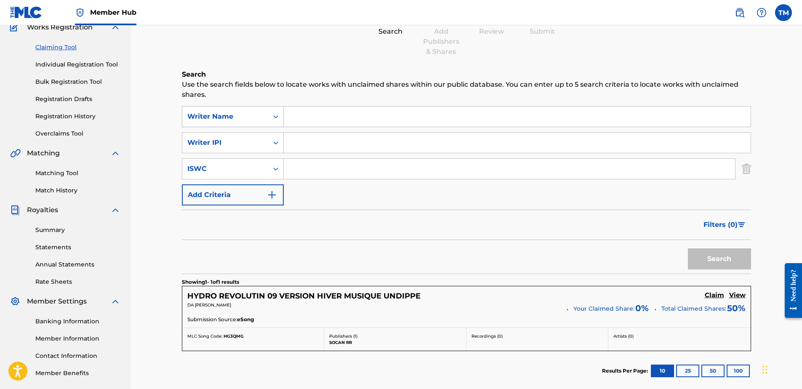
click at [234, 120] on div "Writer Name" at bounding box center [225, 117] width 76 height 10
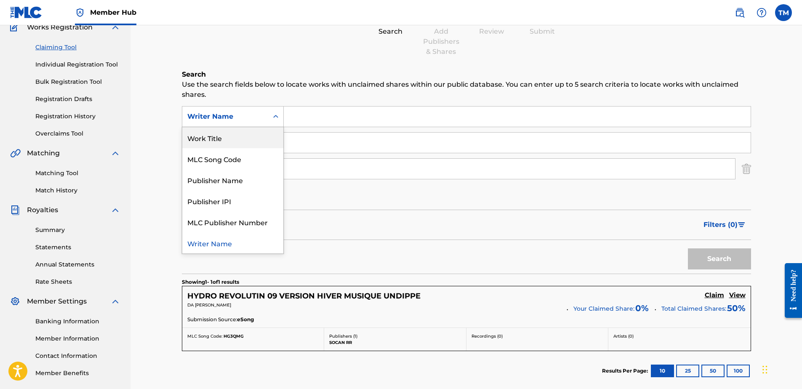
drag, startPoint x: 216, startPoint y: 142, endPoint x: 317, endPoint y: 105, distance: 107.5
click at [217, 142] on div "Work Title" at bounding box center [232, 137] width 101 height 21
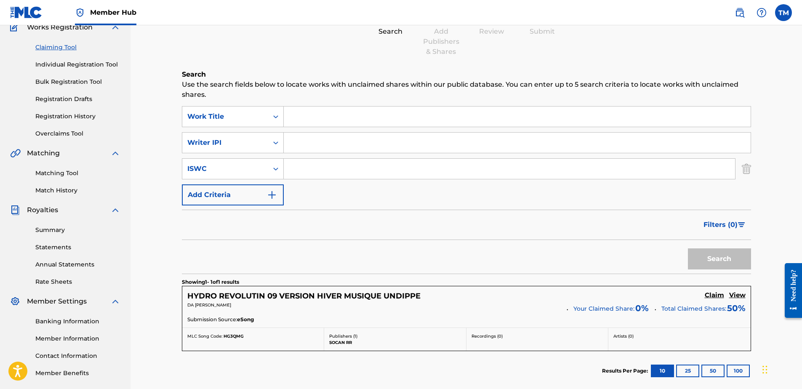
click at [313, 120] on input "Search Form" at bounding box center [517, 117] width 467 height 20
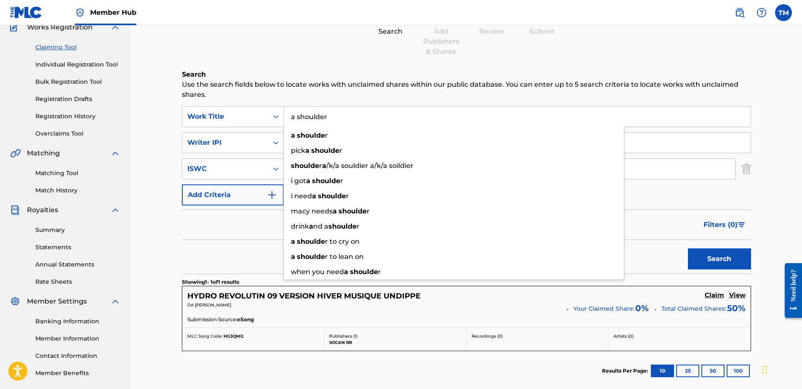
click at [688, 248] on button "Search" at bounding box center [719, 258] width 63 height 21
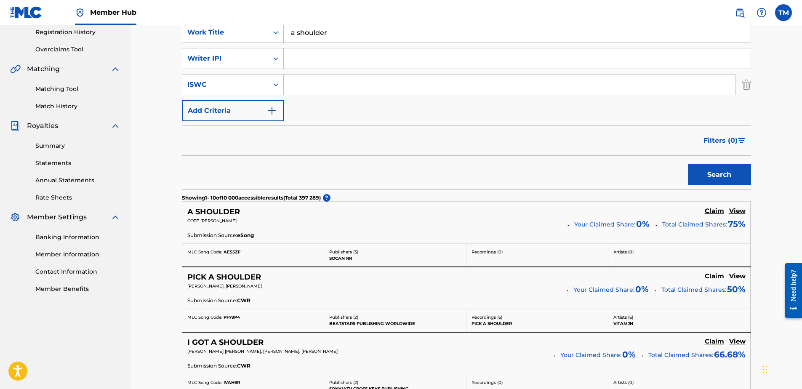
scroll to position [35, 0]
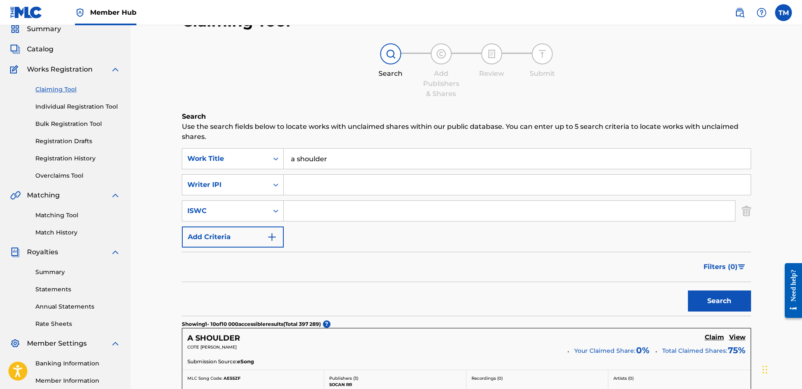
drag, startPoint x: 292, startPoint y: 159, endPoint x: 155, endPoint y: 155, distance: 137.3
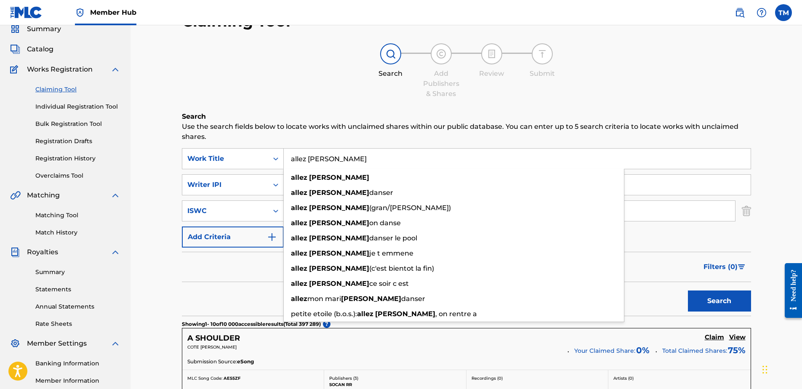
click at [688, 290] on button "Search" at bounding box center [719, 300] width 63 height 21
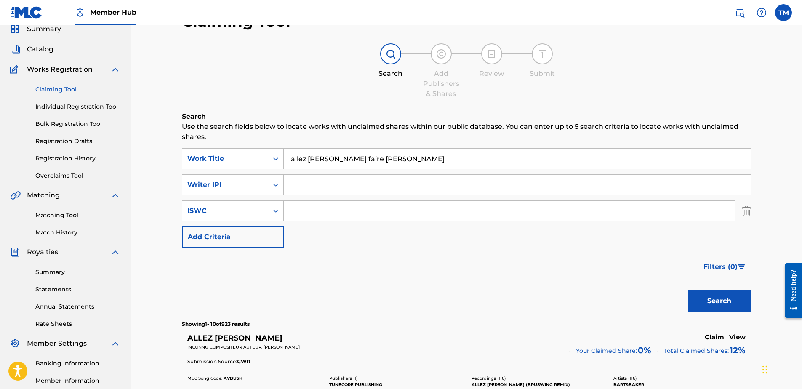
click at [688, 290] on button "Search" at bounding box center [719, 300] width 63 height 21
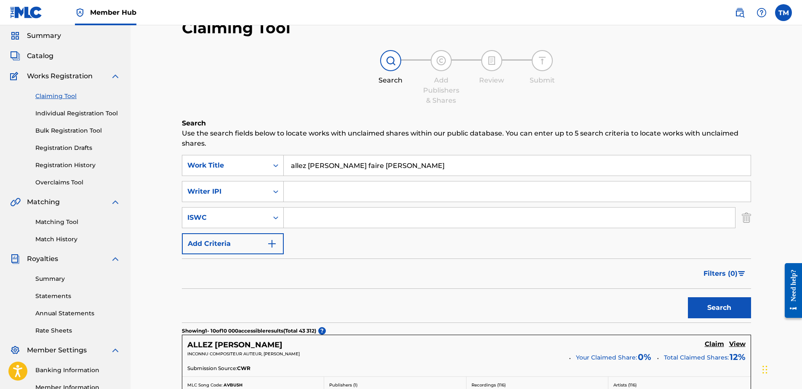
scroll to position [0, 0]
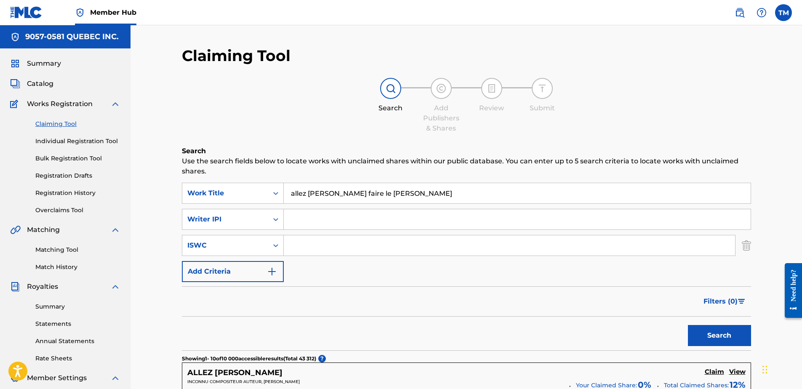
type input "allez viens faire le gros calin"
click at [688, 325] on button "Search" at bounding box center [719, 335] width 63 height 21
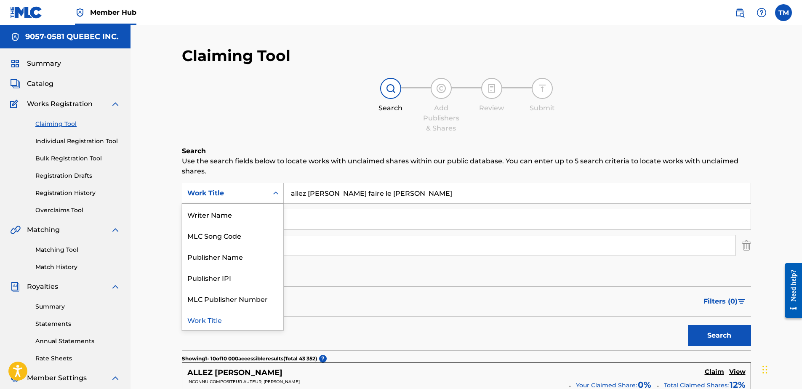
click at [259, 198] on div "Work Title" at bounding box center [225, 193] width 86 height 16
click at [225, 213] on div "Writer Name" at bounding box center [232, 214] width 101 height 21
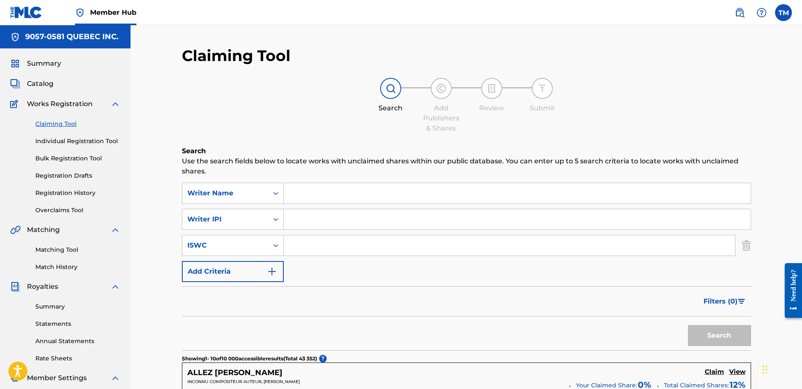
click at [389, 194] on input "Search Form" at bounding box center [517, 193] width 467 height 20
paste input "Georges MOHAMMED-CHERIF"
click at [688, 325] on button "Search" at bounding box center [719, 335] width 63 height 21
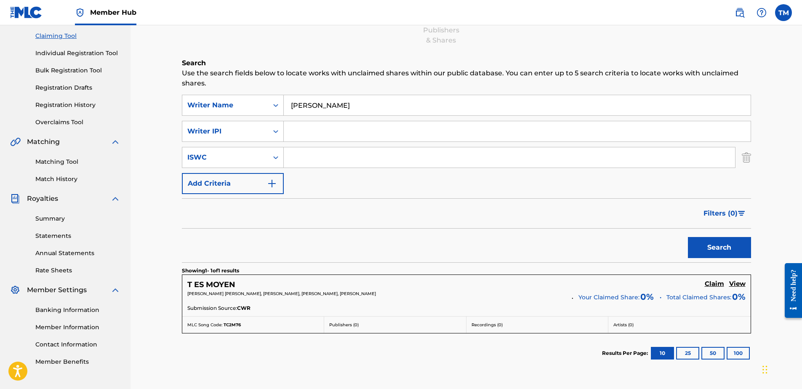
scroll to position [70, 0]
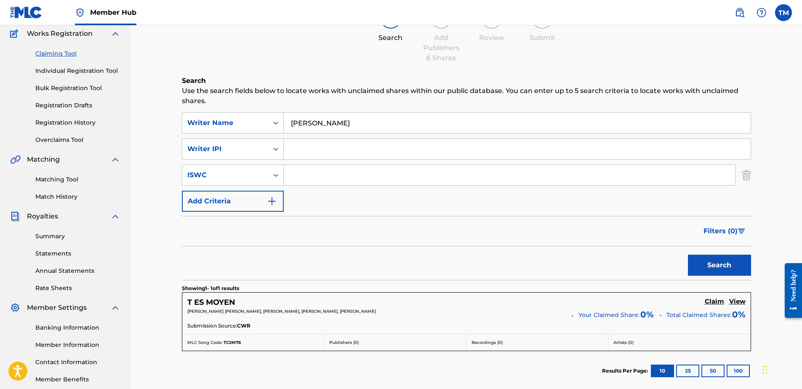
drag, startPoint x: 418, startPoint y: 125, endPoint x: 152, endPoint y: 104, distance: 266.9
click at [153, 104] on div "Claiming Tool Search Add Publishers & Shares Review Submit Search Use the searc…" at bounding box center [466, 194] width 671 height 478
paste input "Loukas Perreault"
type input "Loukas Perreault"
click at [688, 255] on button "Search" at bounding box center [719, 265] width 63 height 21
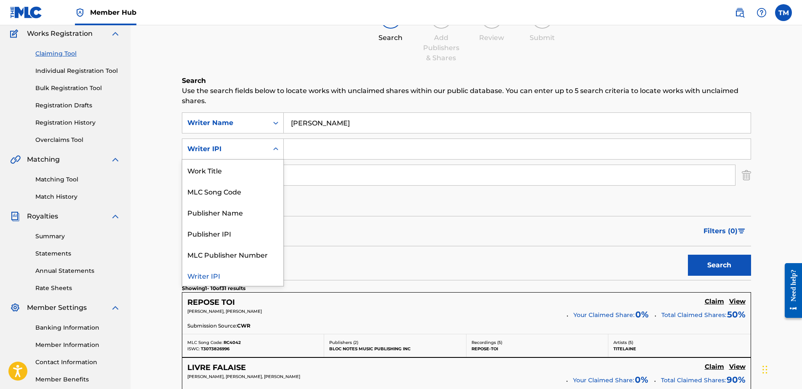
click at [259, 147] on div "Writer IPI" at bounding box center [225, 149] width 76 height 10
click at [391, 225] on div "Filters ( 0 )" at bounding box center [466, 231] width 569 height 30
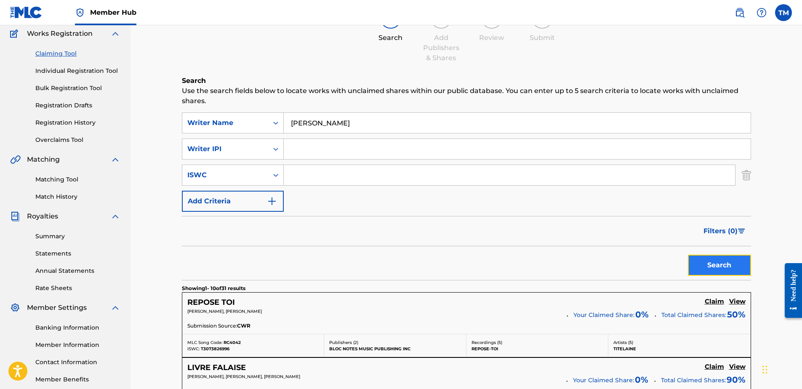
click at [701, 264] on button "Search" at bounding box center [719, 265] width 63 height 21
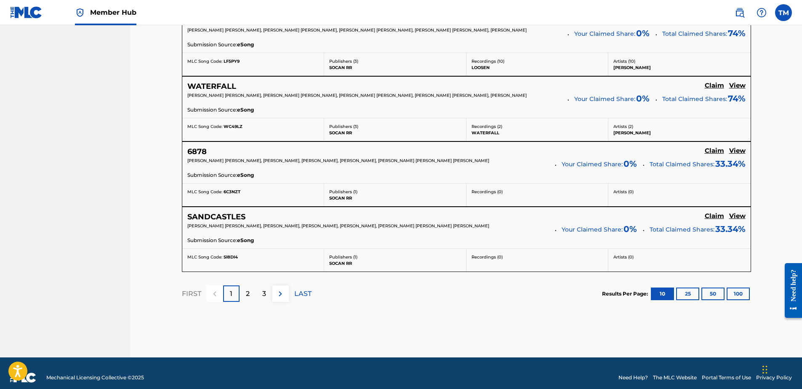
scroll to position [744, 0]
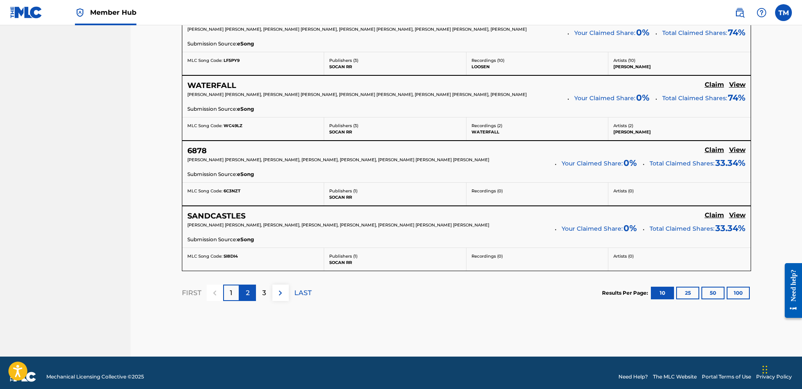
click at [247, 294] on p "2" at bounding box center [248, 293] width 4 height 10
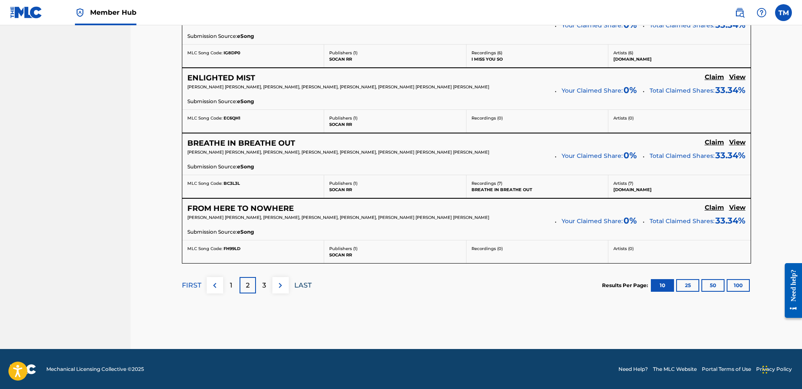
scroll to position [752, 0]
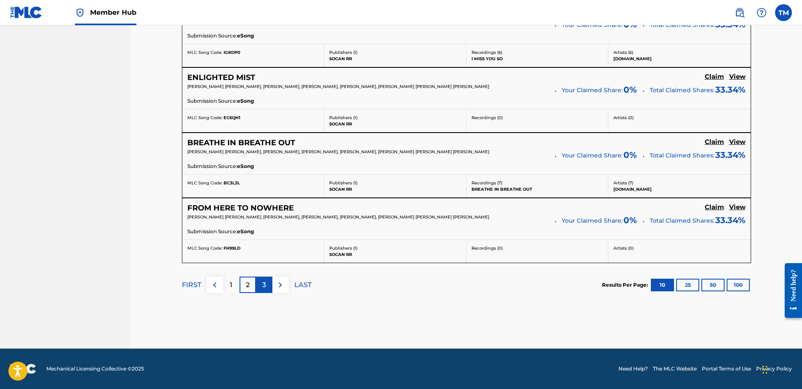
click at [267, 286] on div "3" at bounding box center [264, 285] width 16 height 16
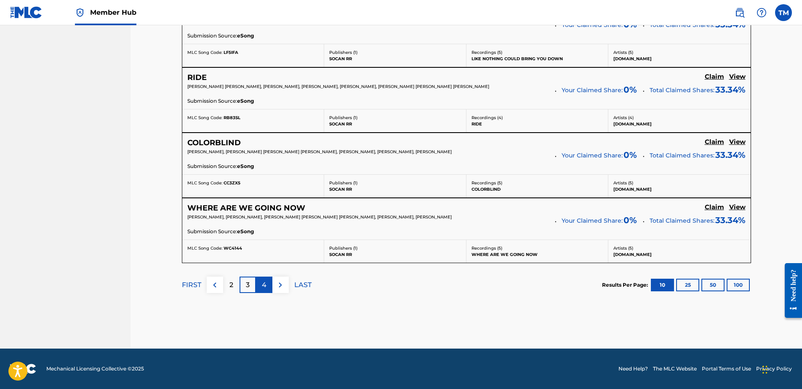
click at [263, 283] on p "4" at bounding box center [264, 285] width 5 height 10
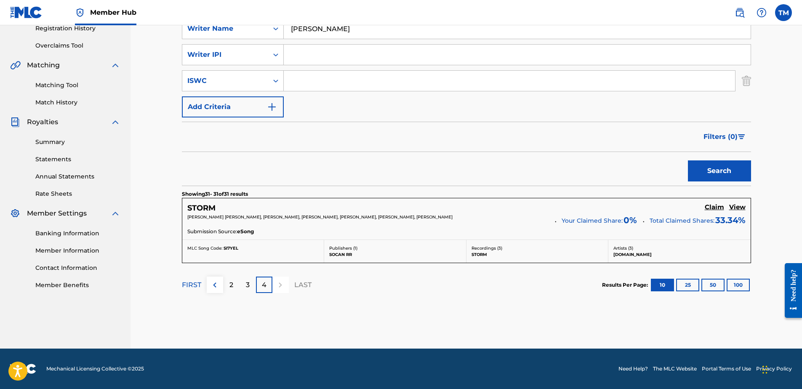
scroll to position [0, 0]
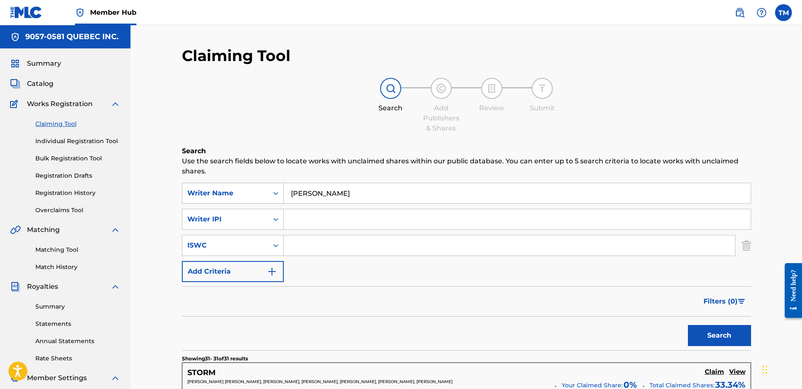
drag, startPoint x: 375, startPoint y: 192, endPoint x: 250, endPoint y: 194, distance: 124.2
click at [250, 194] on div "SearchWithCriteria7c90a6a4-1ace-4755-84ce-df918038ecb1 Writer Name Loukas Perre…" at bounding box center [466, 193] width 569 height 21
drag, startPoint x: 275, startPoint y: 191, endPoint x: 270, endPoint y: 194, distance: 5.6
click at [273, 192] on icon "Search Form" at bounding box center [276, 193] width 8 height 8
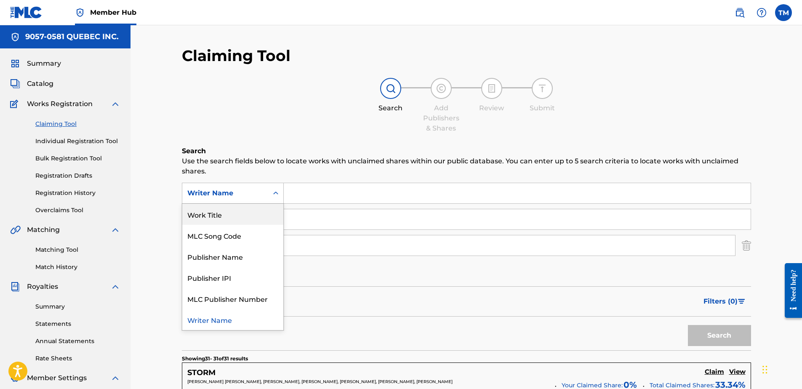
click at [224, 215] on div "Work Title" at bounding box center [232, 214] width 101 height 21
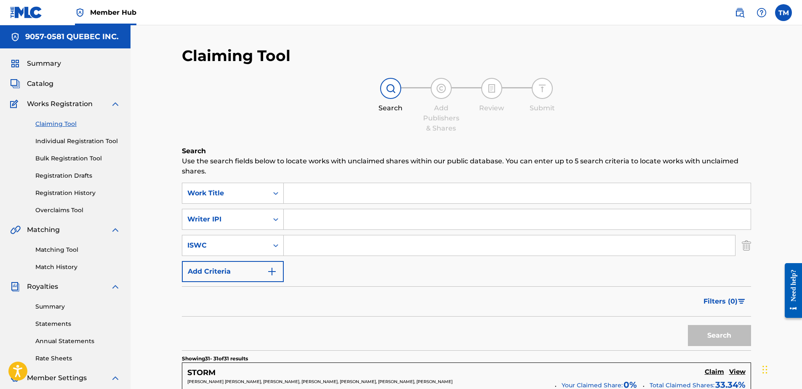
click at [304, 196] on input "Search Form" at bounding box center [517, 193] width 467 height 20
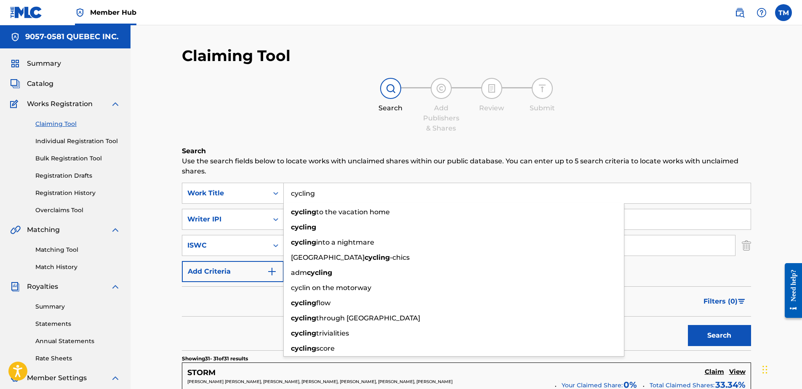
type input "cycling"
click at [688, 325] on button "Search" at bounding box center [719, 335] width 63 height 21
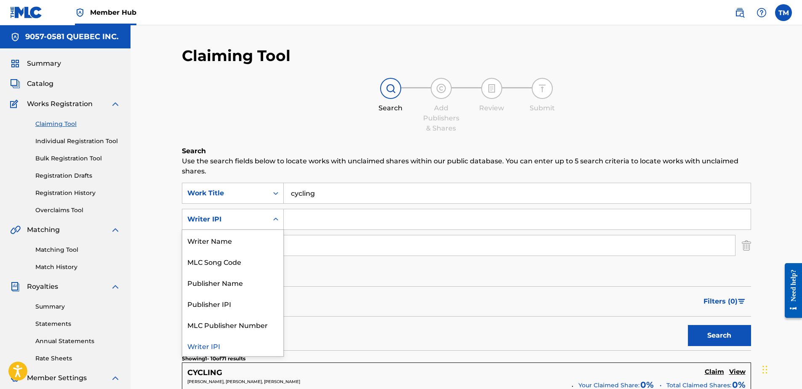
click at [238, 218] on div "Writer IPI" at bounding box center [225, 219] width 76 height 10
click at [219, 241] on div "Writer Name" at bounding box center [232, 240] width 101 height 21
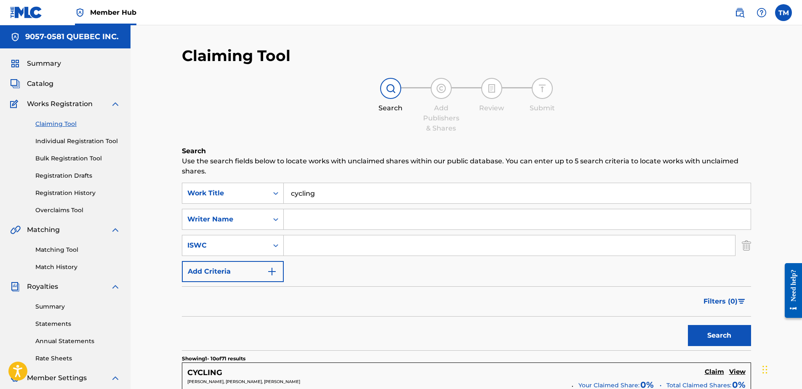
click at [308, 220] on input "Search Form" at bounding box center [517, 219] width 467 height 20
type input "perreault"
click at [688, 325] on button "Search" at bounding box center [719, 335] width 63 height 21
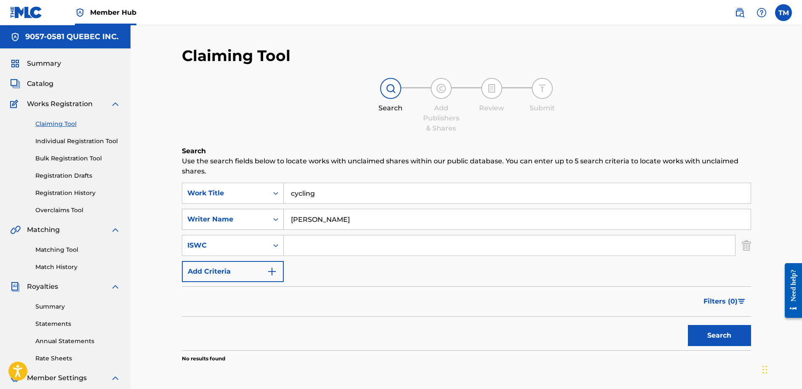
drag, startPoint x: 337, startPoint y: 219, endPoint x: 256, endPoint y: 224, distance: 81.9
click at [256, 224] on div "SearchWithCriteriab730d54e-108a-46cd-a051-174611116667 Writer Name perreault" at bounding box center [466, 219] width 569 height 21
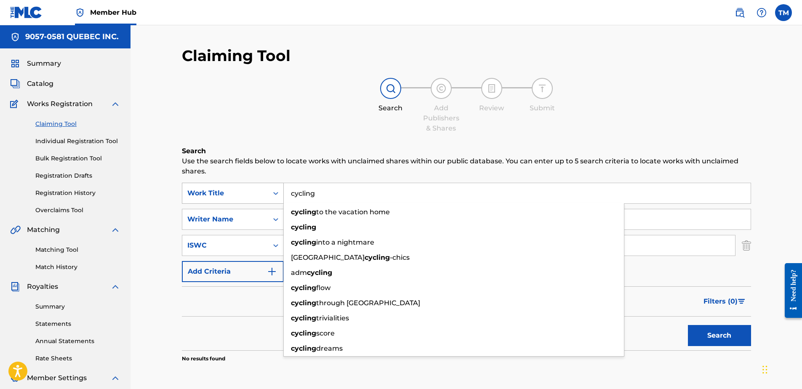
drag, startPoint x: 339, startPoint y: 200, endPoint x: 259, endPoint y: 184, distance: 81.2
click at [260, 184] on div "SearchWithCriteria0df74c67-17f6-41f8-aab5-122a902172a4 Work Title cycling cycli…" at bounding box center [466, 193] width 569 height 21
drag, startPoint x: 305, startPoint y: 119, endPoint x: 307, endPoint y: 129, distance: 9.9
click at [306, 125] on div "Search Add Publishers & Shares Review Submit" at bounding box center [466, 106] width 569 height 56
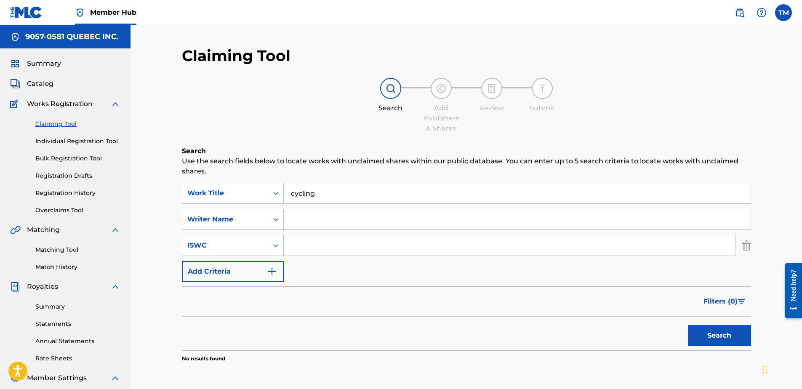
click at [315, 221] on input "Search Form" at bounding box center [517, 219] width 467 height 20
type input "paul etienne cote"
click at [688, 325] on button "Search" at bounding box center [719, 335] width 63 height 21
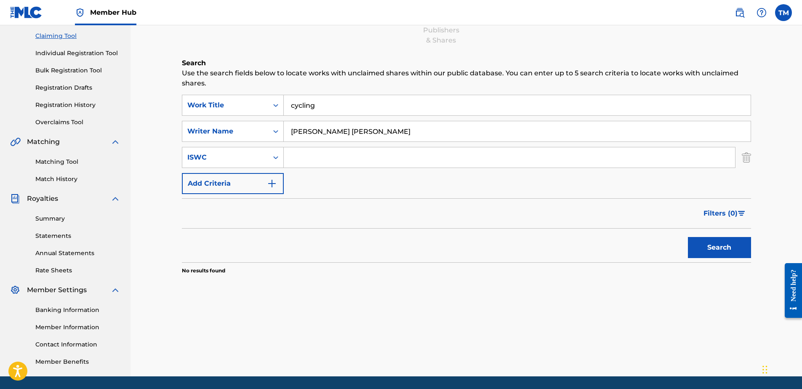
scroll to position [74, 0]
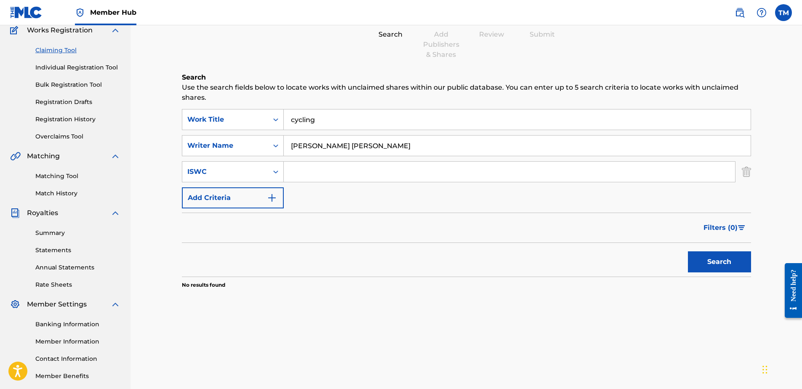
drag, startPoint x: 325, startPoint y: 120, endPoint x: 198, endPoint y: 101, distance: 128.5
click at [198, 101] on div "Search Use the search fields below to locate works with unclaimed shares within…" at bounding box center [466, 201] width 569 height 258
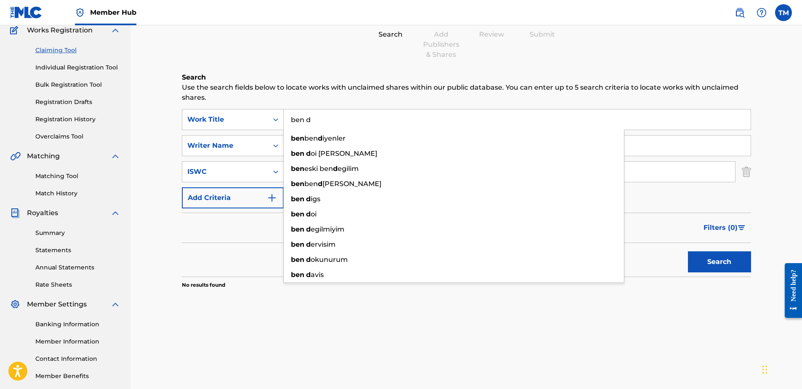
click at [688, 251] on button "Search" at bounding box center [719, 261] width 63 height 21
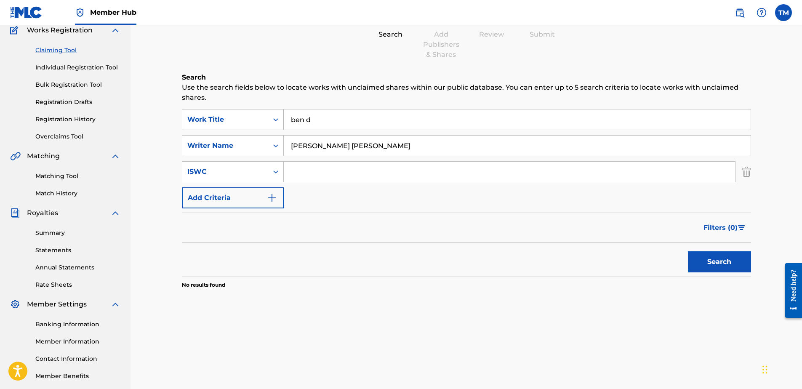
drag, startPoint x: 332, startPoint y: 118, endPoint x: 256, endPoint y: 117, distance: 75.8
click at [256, 117] on div "SearchWithCriteria0df74c67-17f6-41f8-aab5-122a902172a4 Work Title ben d" at bounding box center [466, 119] width 569 height 21
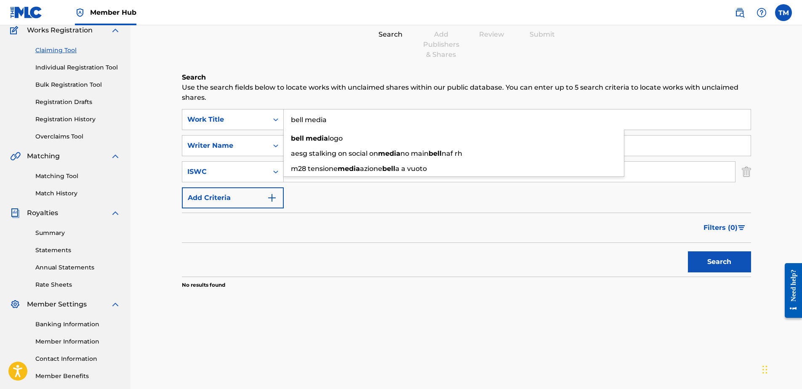
click at [688, 251] on button "Search" at bounding box center [719, 261] width 63 height 21
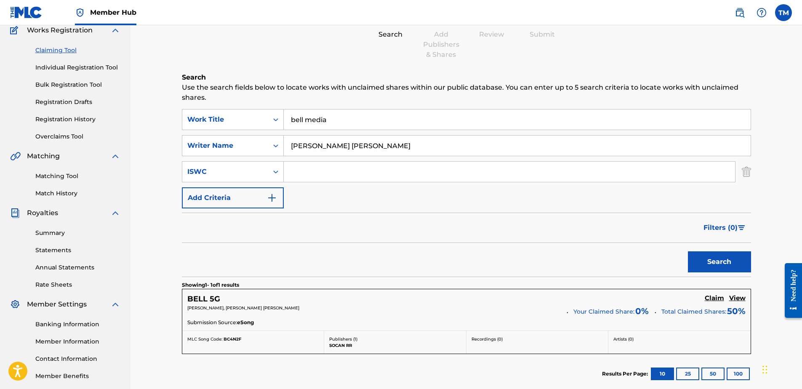
drag, startPoint x: 352, startPoint y: 122, endPoint x: 240, endPoint y: 104, distance: 112.5
click at [240, 104] on div "Search Use the search fields below to locate works with unclaimed shares within…" at bounding box center [466, 253] width 569 height 363
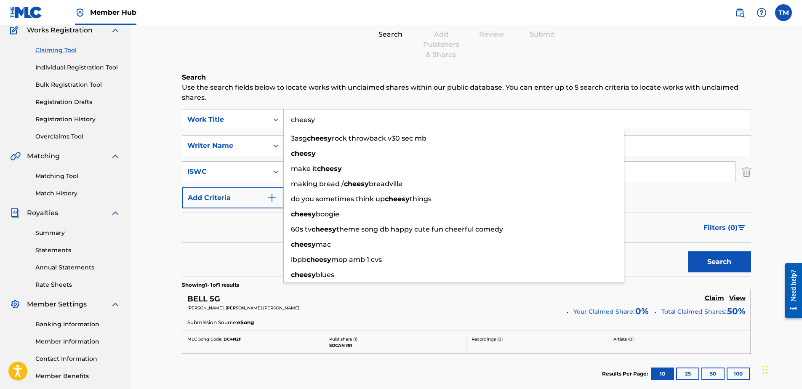
click at [688, 251] on button "Search" at bounding box center [719, 261] width 63 height 21
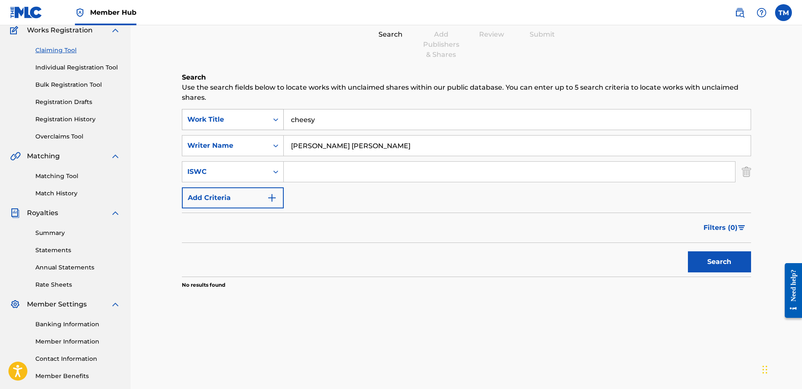
drag, startPoint x: 329, startPoint y: 118, endPoint x: 259, endPoint y: 117, distance: 69.9
click at [259, 117] on div "SearchWithCriteria0df74c67-17f6-41f8-aab5-122a902172a4 Work Title cheesy" at bounding box center [466, 119] width 569 height 21
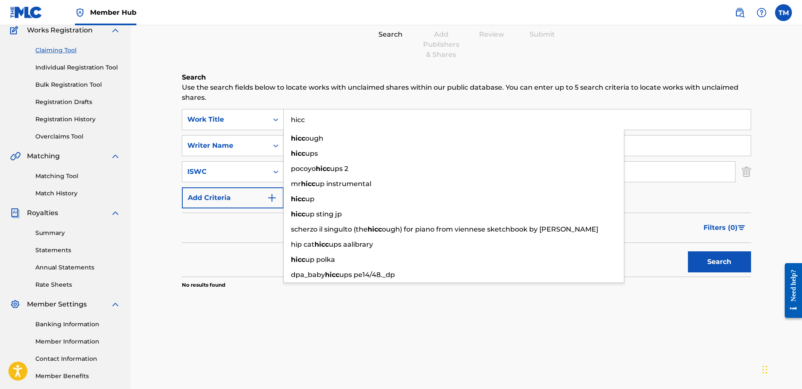
click at [688, 251] on button "Search" at bounding box center [719, 261] width 63 height 21
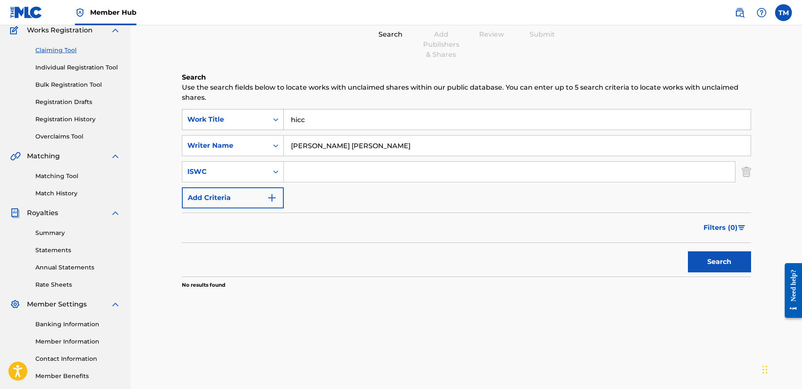
drag, startPoint x: 334, startPoint y: 119, endPoint x: 251, endPoint y: 115, distance: 83.0
click at [251, 115] on div "SearchWithCriteria0df74c67-17f6-41f8-aab5-122a902172a4 Work Title hicc" at bounding box center [466, 119] width 569 height 21
click at [688, 251] on button "Search" at bounding box center [719, 261] width 63 height 21
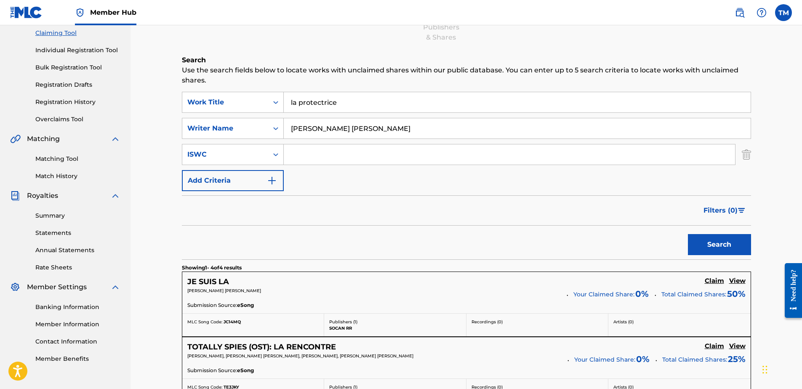
scroll to position [0, 0]
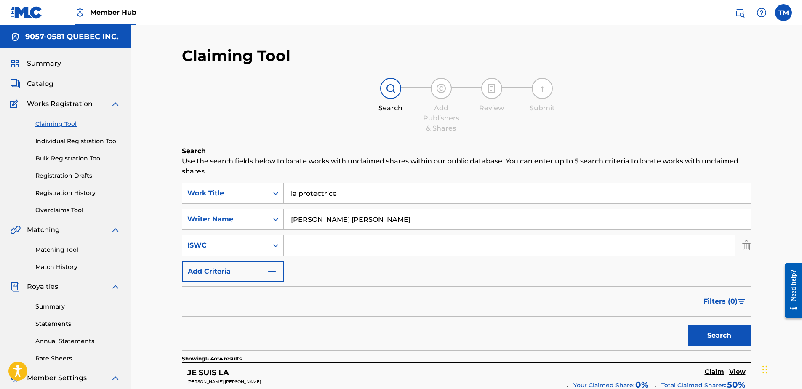
drag, startPoint x: 191, startPoint y: 171, endPoint x: 185, endPoint y: 171, distance: 6.3
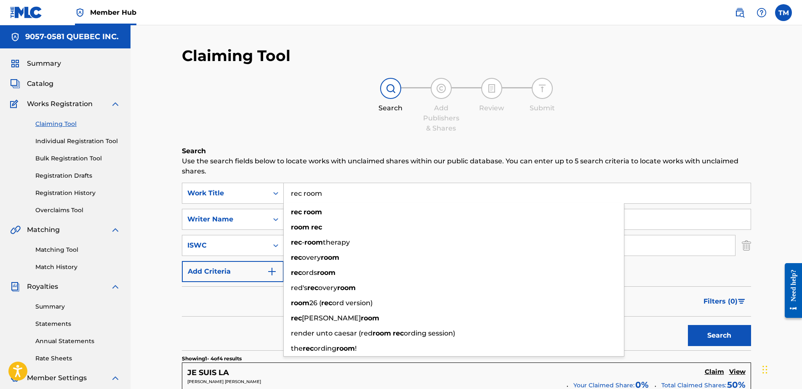
type input "rec room"
click at [688, 325] on button "Search" at bounding box center [719, 335] width 63 height 21
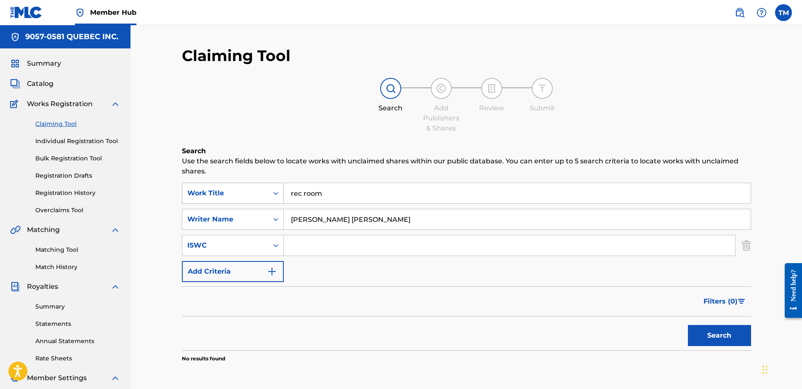
click at [238, 188] on div "Work Title" at bounding box center [225, 193] width 76 height 10
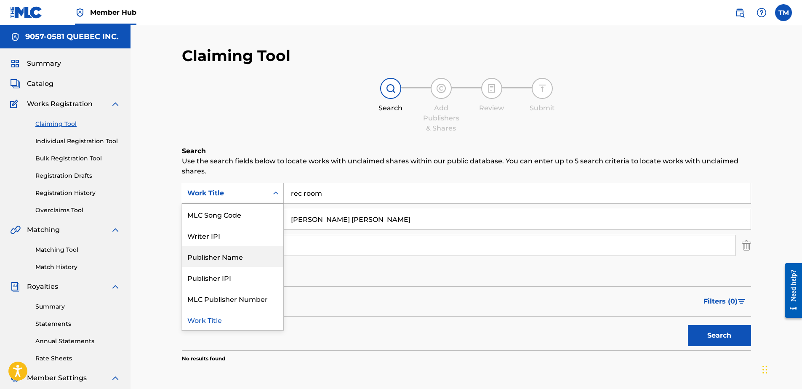
click at [327, 266] on div "SearchWithCriteria0df74c67-17f6-41f8-aab5-122a902172a4 6 results available. Use…" at bounding box center [466, 232] width 569 height 99
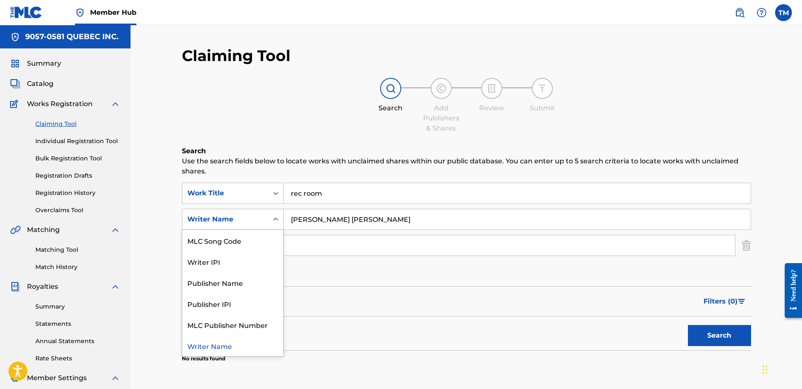
click at [225, 222] on div "Writer Name" at bounding box center [225, 219] width 76 height 10
click at [215, 240] on div "MLC Song Code" at bounding box center [232, 240] width 101 height 21
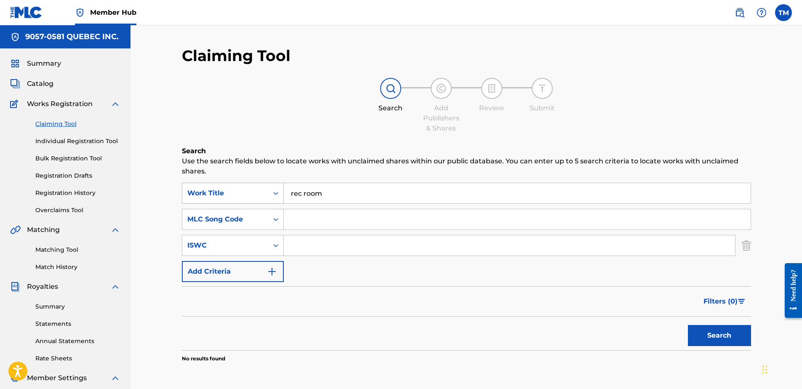
click at [238, 193] on div "Work Title" at bounding box center [225, 193] width 76 height 10
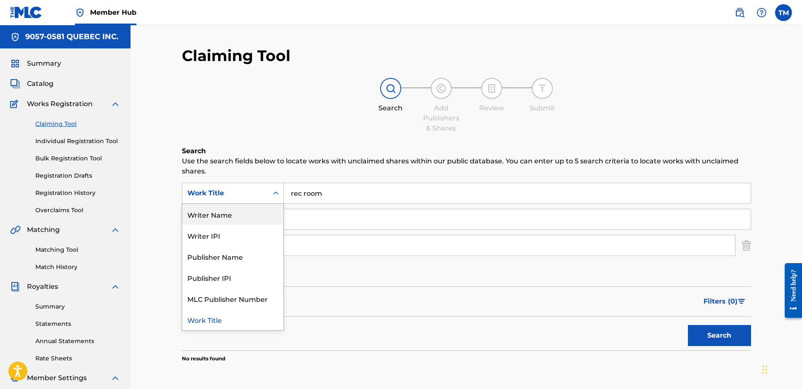
click at [226, 214] on div "Writer Name" at bounding box center [232, 214] width 101 height 21
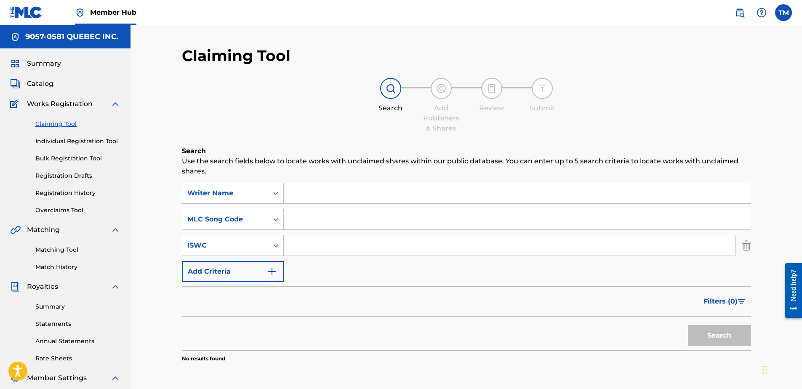
click at [348, 197] on input "Search Form" at bounding box center [517, 193] width 467 height 20
paste input "Jesse Owen Gnaedinger"
click at [688, 325] on button "Search" at bounding box center [719, 335] width 63 height 21
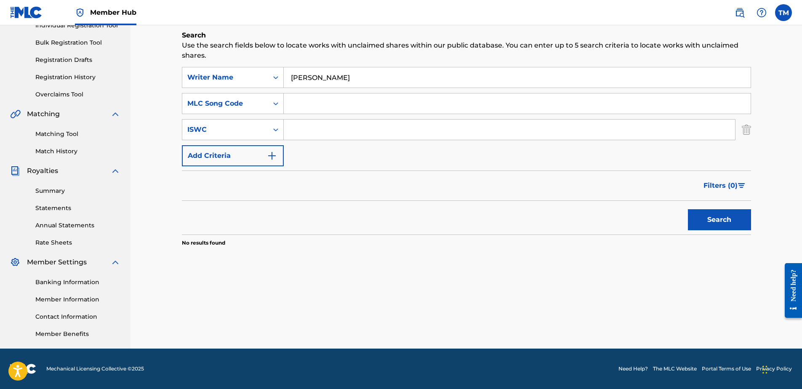
drag, startPoint x: 335, startPoint y: 77, endPoint x: 312, endPoint y: 79, distance: 22.8
click at [312, 79] on input "Jesse Owen Gnaedinger" at bounding box center [517, 77] width 467 height 20
click at [688, 209] on button "Search" at bounding box center [719, 219] width 63 height 21
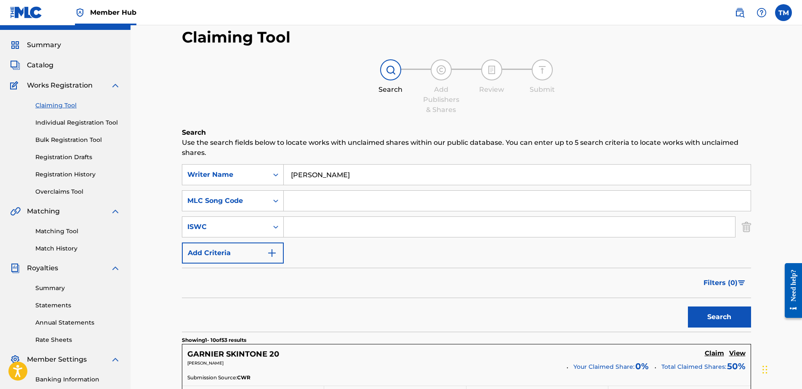
scroll to position [0, 0]
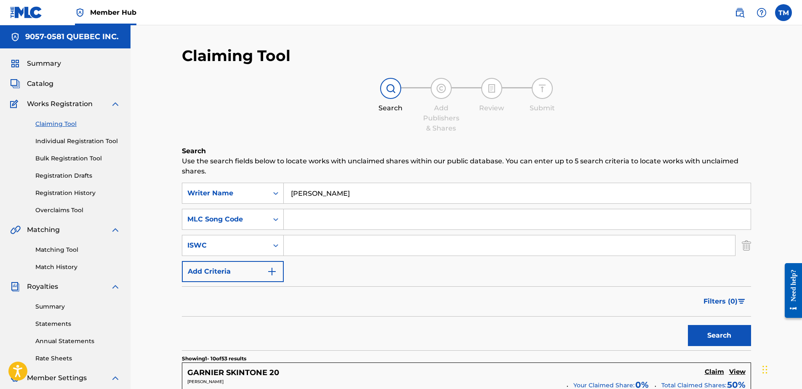
drag, startPoint x: 372, startPoint y: 192, endPoint x: 181, endPoint y: 185, distance: 191.2
paste input "Jacopo Martini"
click at [688, 325] on button "Search" at bounding box center [719, 335] width 63 height 21
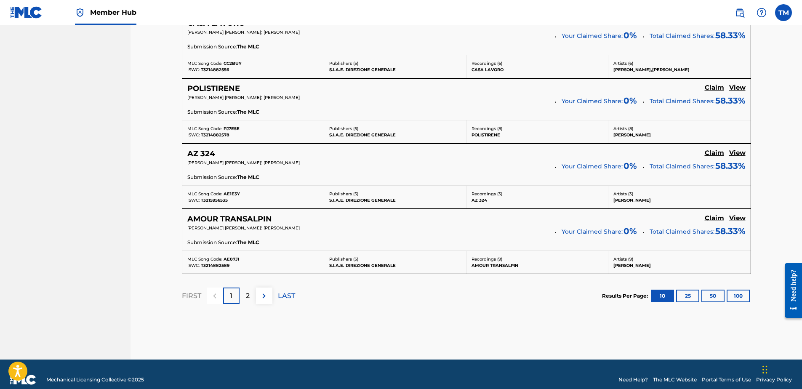
scroll to position [752, 0]
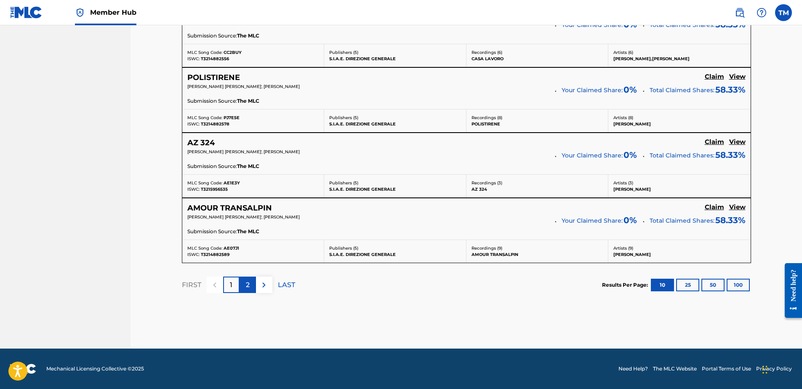
click at [251, 283] on div "2" at bounding box center [248, 285] width 16 height 16
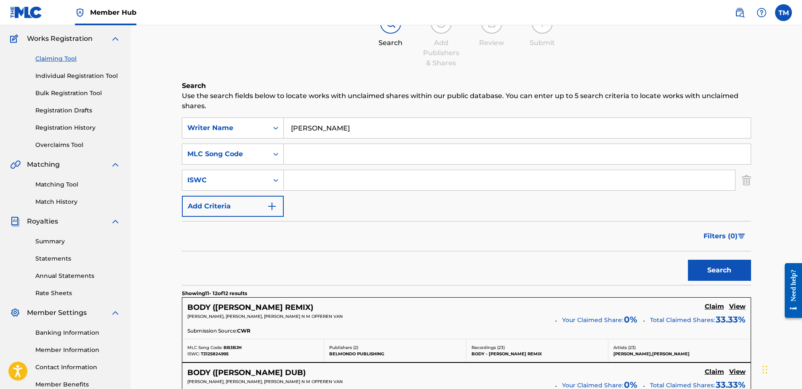
scroll to position [61, 0]
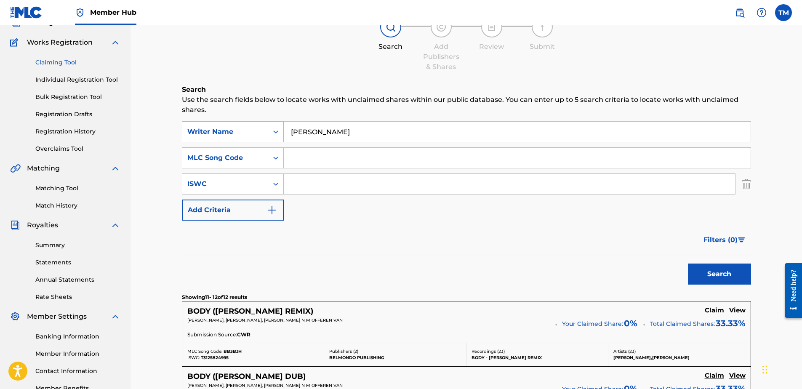
drag, startPoint x: 355, startPoint y: 134, endPoint x: 204, endPoint y: 125, distance: 151.8
click at [204, 125] on div "SearchWithCriteria11026f9d-f610-43d7-8bef-c4de1a856235 Writer Name Jacopo Marti…" at bounding box center [466, 131] width 569 height 21
paste input "BOISVERT DANIEL"
type input "BOISVERT DANIEL"
click at [688, 264] on button "Search" at bounding box center [719, 274] width 63 height 21
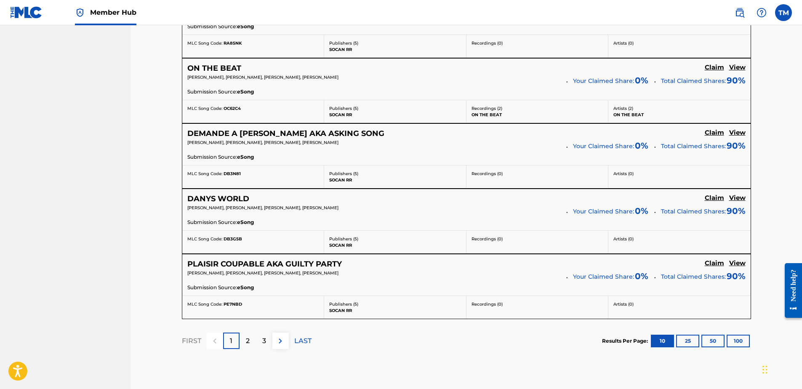
scroll to position [735, 0]
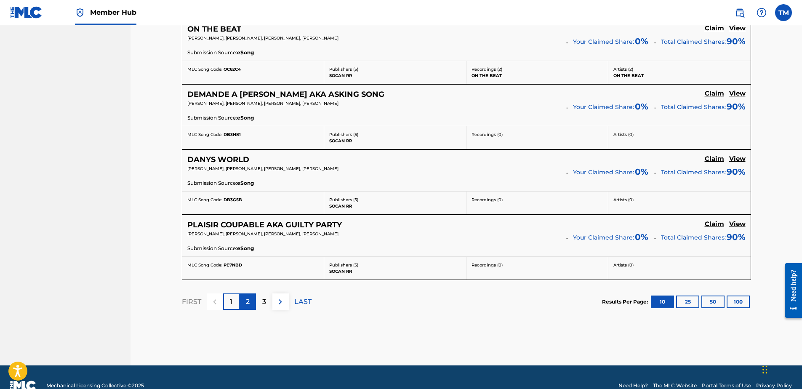
click at [251, 301] on div "2" at bounding box center [248, 301] width 16 height 16
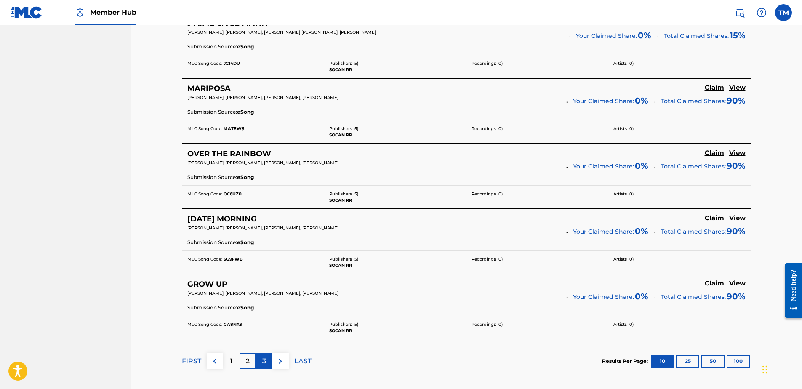
scroll to position [752, 0]
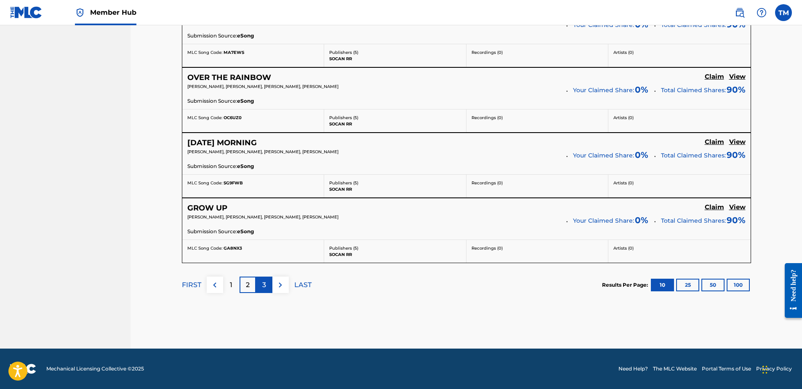
click at [262, 282] on p "3" at bounding box center [264, 285] width 4 height 10
click at [269, 288] on div "4" at bounding box center [264, 285] width 16 height 16
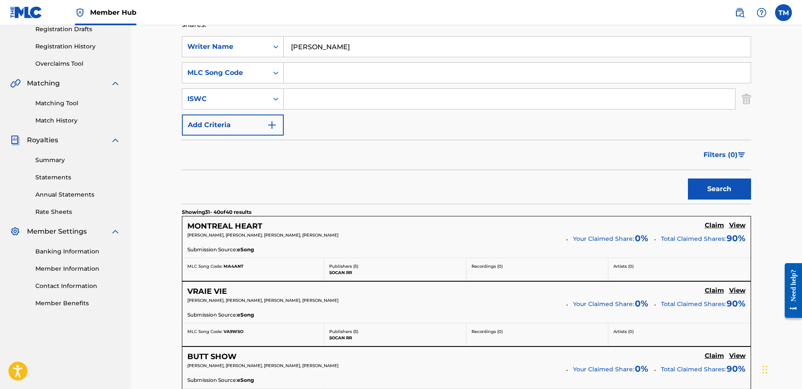
scroll to position [0, 0]
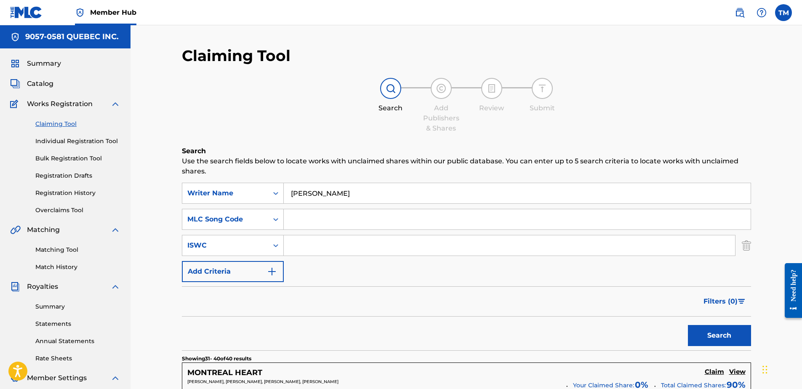
drag, startPoint x: 369, startPoint y: 194, endPoint x: 179, endPoint y: 183, distance: 189.8
click at [259, 193] on div "Writer Name" at bounding box center [225, 193] width 76 height 10
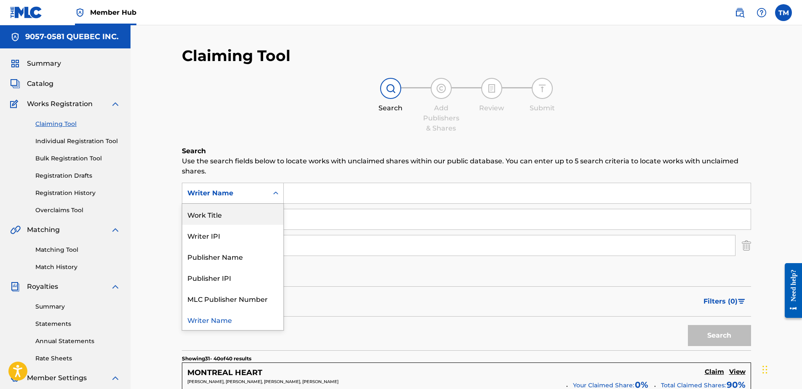
click at [206, 214] on div "Work Title" at bounding box center [232, 214] width 101 height 21
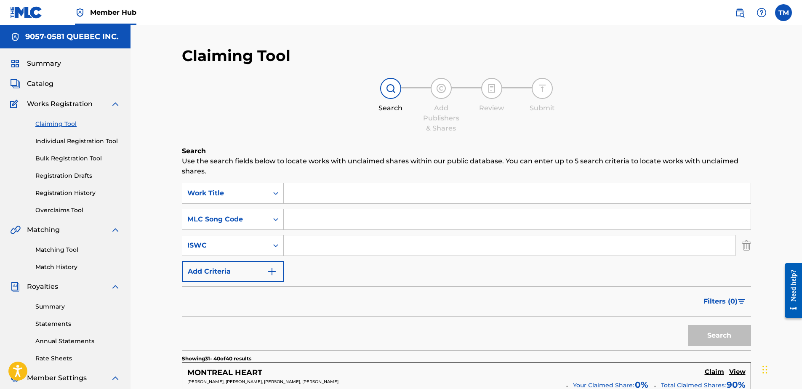
click at [333, 190] on input "Search Form" at bounding box center [517, 193] width 467 height 20
click at [688, 325] on button "Search" at bounding box center [719, 335] width 63 height 21
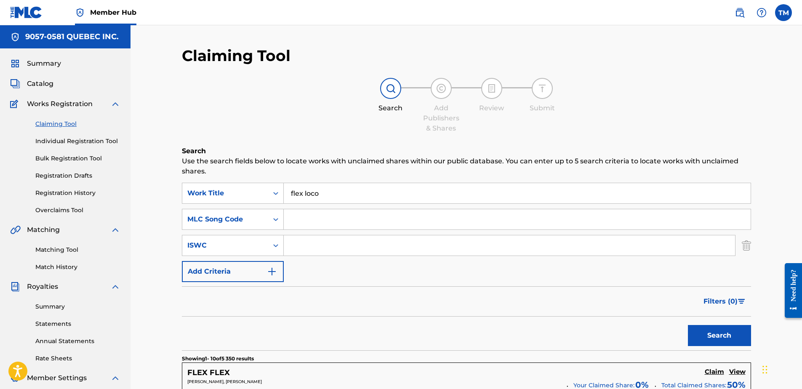
click at [330, 192] on input "flex loco" at bounding box center [517, 193] width 467 height 20
type input "flex loco reel"
click at [688, 325] on button "Search" at bounding box center [719, 335] width 63 height 21
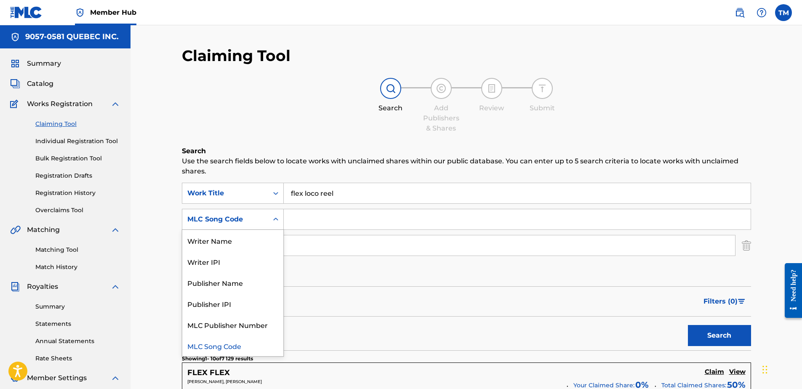
click at [257, 217] on div "MLC Song Code" at bounding box center [225, 219] width 76 height 10
click at [227, 242] on div "Writer Name" at bounding box center [232, 240] width 101 height 21
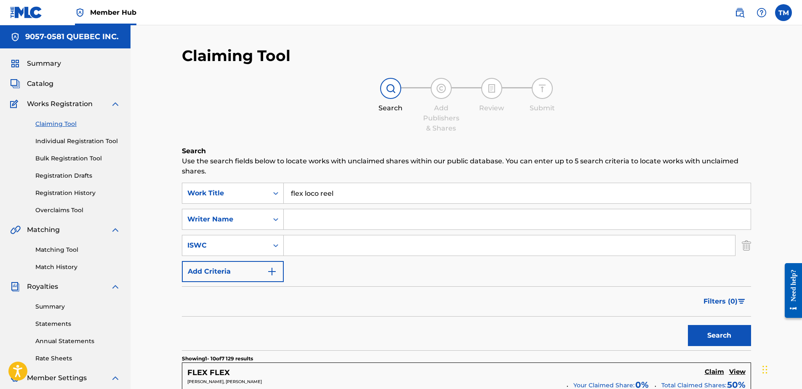
click at [344, 218] on input "Search Form" at bounding box center [517, 219] width 467 height 20
type input "etienne dupuis cloutier"
click at [688, 325] on button "Search" at bounding box center [719, 335] width 63 height 21
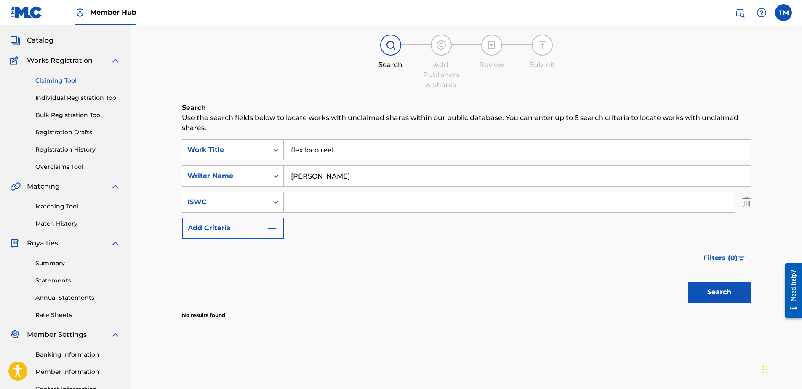
scroll to position [116, 0]
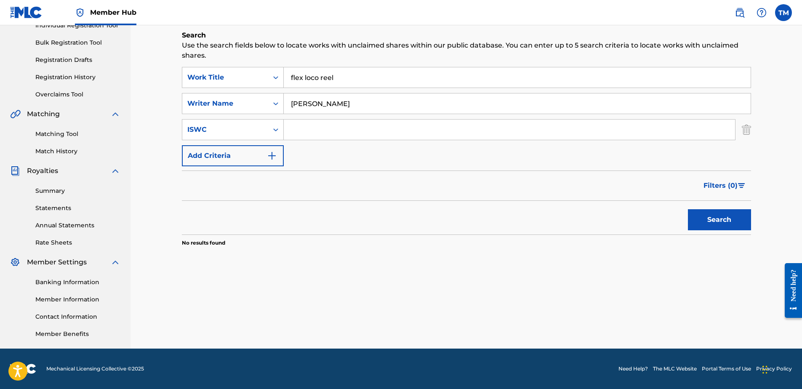
drag, startPoint x: 378, startPoint y: 102, endPoint x: 217, endPoint y: 88, distance: 161.0
click at [217, 88] on div "SearchWithCriteria9412bedf-514e-45f1-8bba-17e6310c3283 Work Title flex loco ree…" at bounding box center [466, 116] width 569 height 99
paste input "François-Pierre Lue"
drag, startPoint x: 304, startPoint y: 104, endPoint x: 174, endPoint y: 93, distance: 130.6
click at [174, 93] on div "Claiming Tool Search Add Publishers & Shares Review Submit Search Use the searc…" at bounding box center [466, 140] width 589 height 418
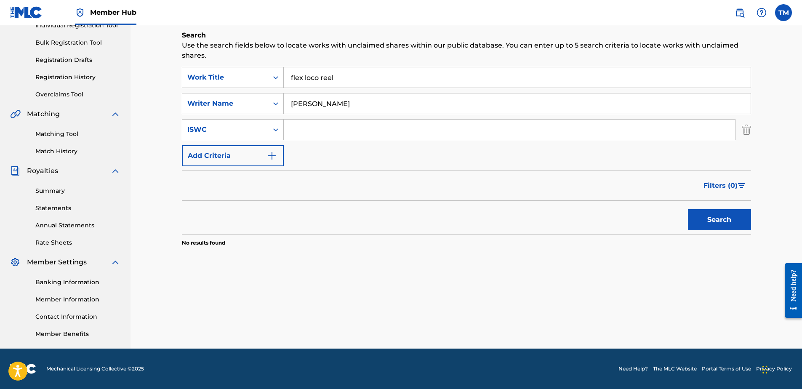
type input "François-Pierre Lue"
drag, startPoint x: 358, startPoint y: 80, endPoint x: 171, endPoint y: 61, distance: 187.8
click at [172, 61] on div "Claiming Tool Search Add Publishers & Shares Review Submit Search Use the searc…" at bounding box center [466, 140] width 589 height 418
click at [714, 219] on button "Search" at bounding box center [719, 219] width 63 height 21
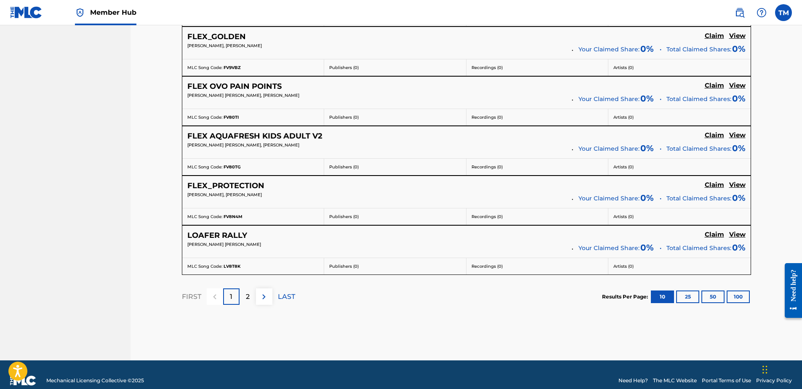
scroll to position [658, 0]
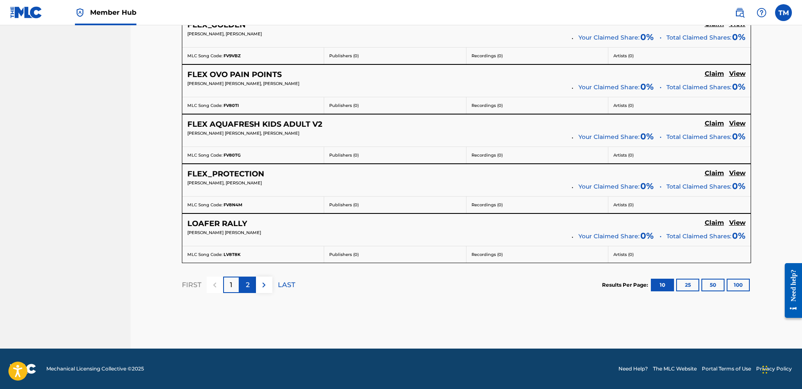
click at [250, 285] on div "2" at bounding box center [248, 285] width 16 height 16
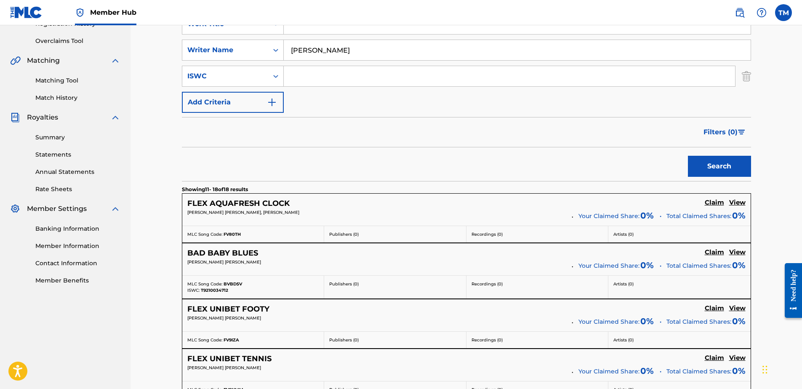
scroll to position [88, 0]
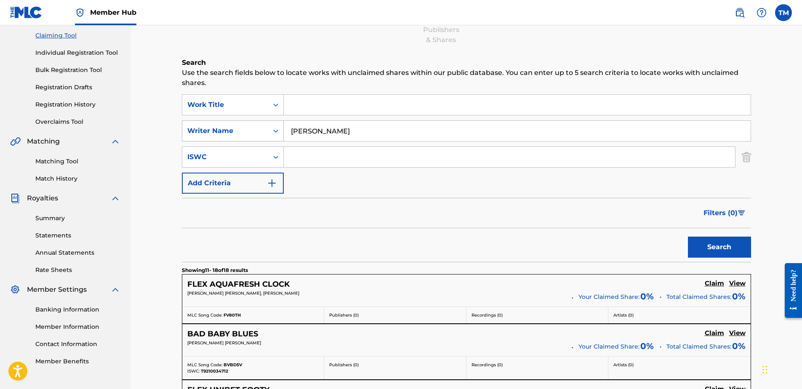
drag, startPoint x: 315, startPoint y: 139, endPoint x: 254, endPoint y: 137, distance: 61.1
click at [254, 137] on div "SearchWithCriteriad26fe20b-a591-4d7b-8766-f091387f2178 Writer Name François-Pie…" at bounding box center [466, 130] width 569 height 21
paste input "Julien Chiasson"
type input "Julien Chiasson"
click at [301, 106] on input "Search Form" at bounding box center [517, 105] width 467 height 20
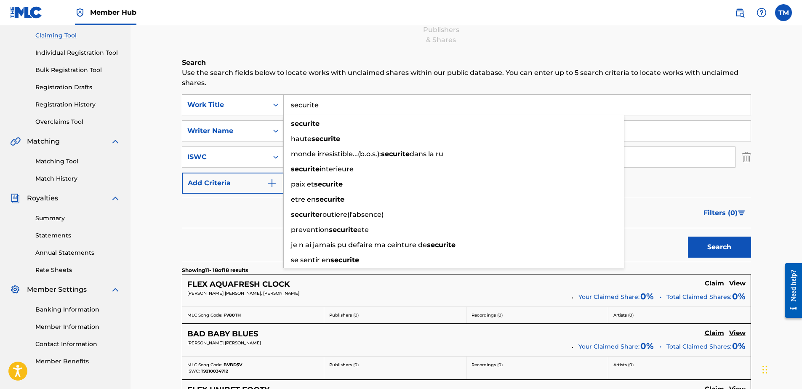
click at [688, 237] on button "Search" at bounding box center [719, 247] width 63 height 21
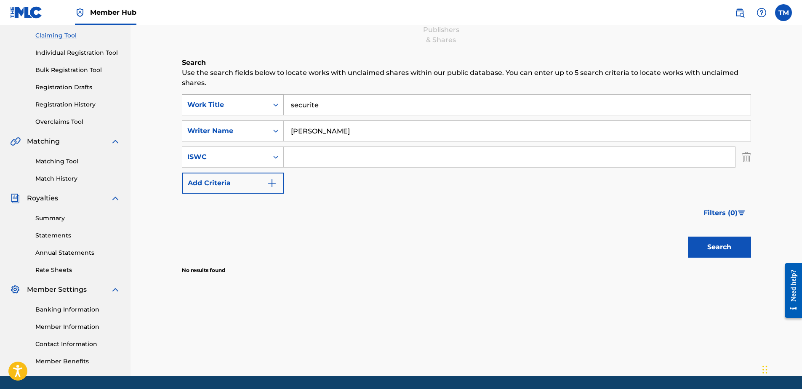
drag, startPoint x: 349, startPoint y: 106, endPoint x: 237, endPoint y: 99, distance: 112.2
click at [237, 99] on div "SearchWithCriteria9412bedf-514e-45f1-8bba-17e6310c3283 Work Title securite" at bounding box center [466, 104] width 569 height 21
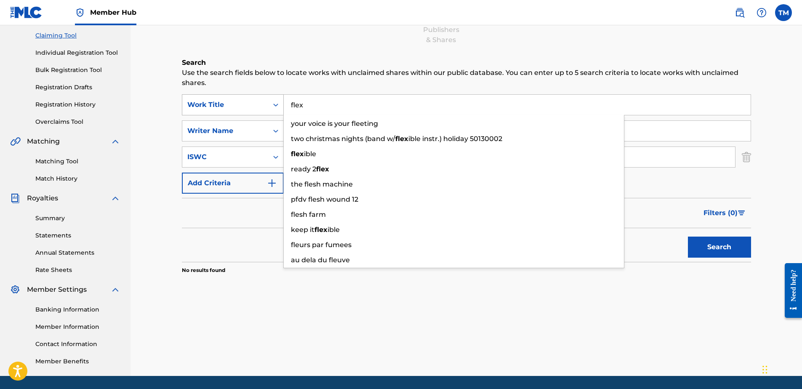
type input "flex"
click at [688, 237] on button "Search" at bounding box center [719, 247] width 63 height 21
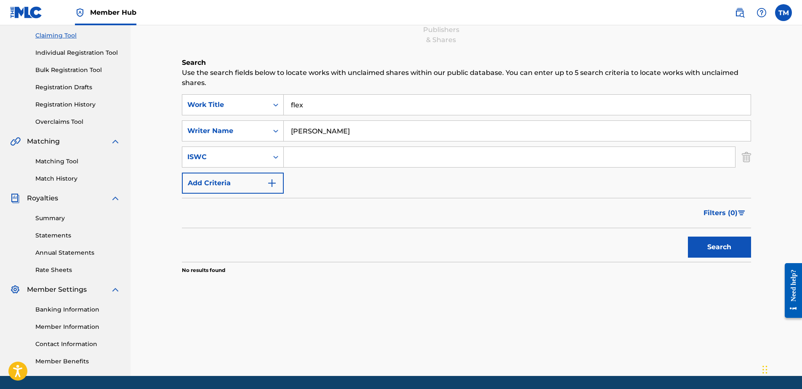
click at [280, 46] on div "Claiming Tool Search Add Publishers & Shares Review Submit Search Use the searc…" at bounding box center [466, 137] width 569 height 358
drag, startPoint x: 378, startPoint y: 136, endPoint x: 228, endPoint y: 114, distance: 151.9
click at [228, 114] on div "SearchWithCriteria9412bedf-514e-45f1-8bba-17e6310c3283 Work Title flex SearchWi…" at bounding box center [466, 143] width 569 height 99
drag, startPoint x: 329, startPoint y: 104, endPoint x: 264, endPoint y: 104, distance: 65.3
click at [264, 104] on div "SearchWithCriteria9412bedf-514e-45f1-8bba-17e6310c3283 Work Title flex" at bounding box center [466, 104] width 569 height 21
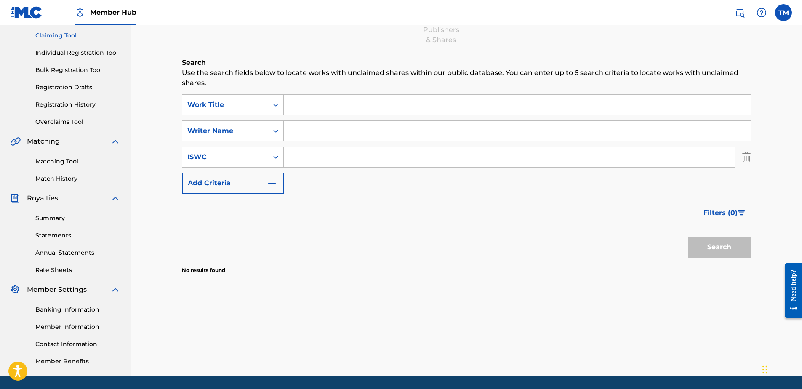
paste input "Flex Running On the Tarmac"
click at [743, 252] on button "Search" at bounding box center [719, 247] width 63 height 21
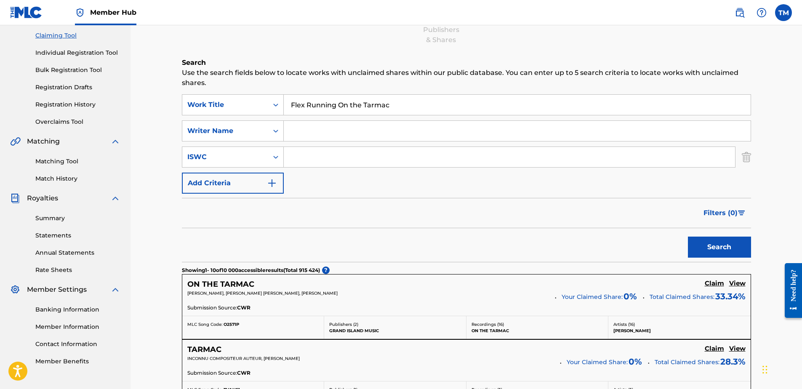
drag, startPoint x: 423, startPoint y: 101, endPoint x: 292, endPoint y: 104, distance: 131.0
click at [247, 103] on div "SearchWithCriteria9412bedf-514e-45f1-8bba-17e6310c3283 Work Title Flex Running …" at bounding box center [466, 104] width 569 height 21
paste input "Shake Things Up"
click at [346, 124] on strong "things" at bounding box center [339, 124] width 23 height 8
type input "flex shake things up"
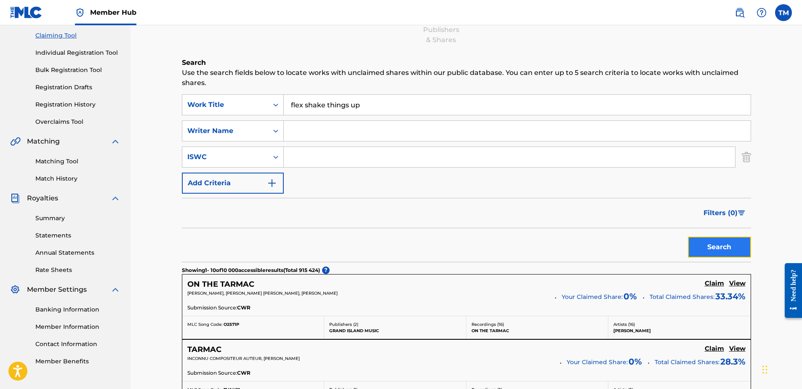
click at [700, 251] on button "Search" at bounding box center [719, 247] width 63 height 21
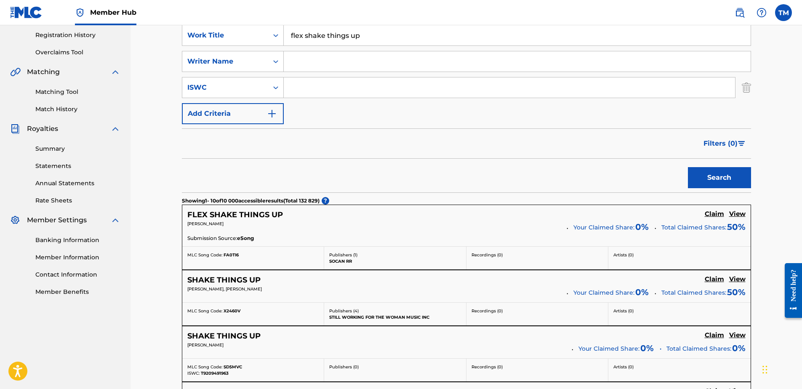
scroll to position [173, 0]
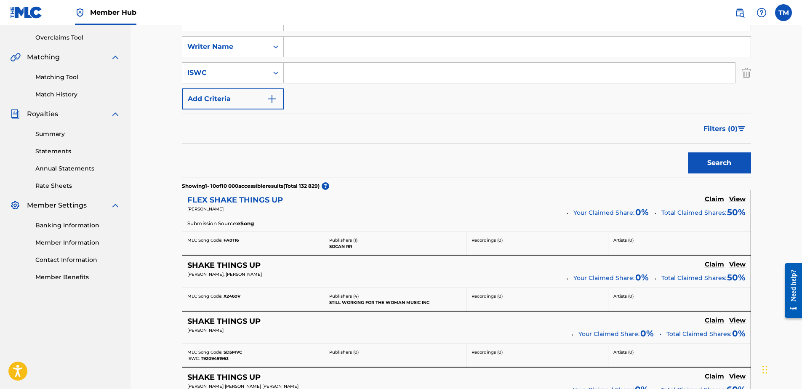
click at [273, 199] on h5 "FLEX SHAKE THINGS UP" at bounding box center [235, 200] width 96 height 10
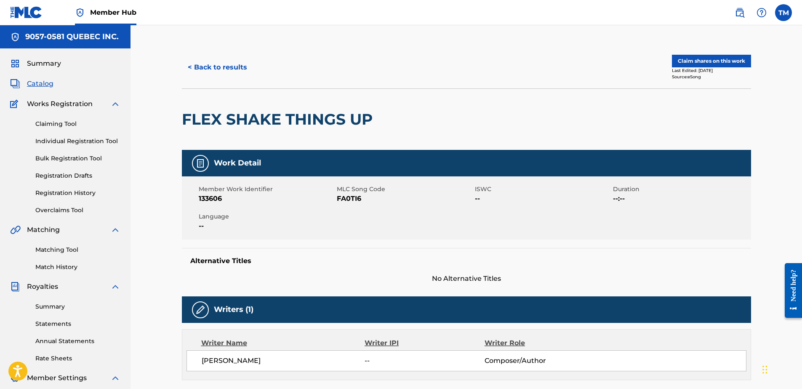
click at [217, 200] on span "133606" at bounding box center [267, 199] width 136 height 10
click at [346, 201] on span "FA0TI6" at bounding box center [405, 199] width 136 height 10
copy span "FA0TI6"
click at [340, 124] on h2 "FLEX SHAKE THINGS UP" at bounding box center [279, 119] width 195 height 19
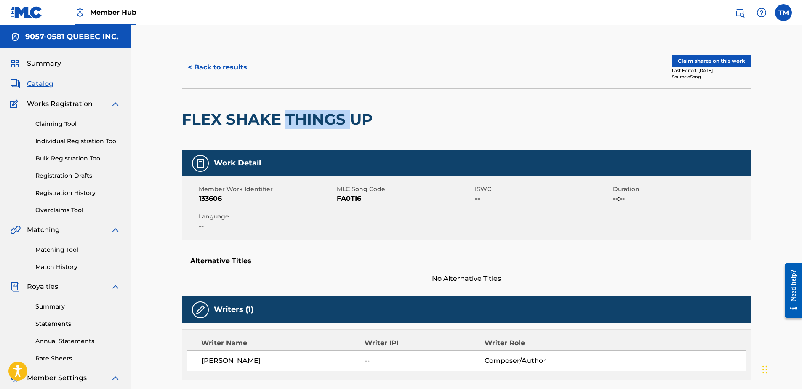
click at [340, 124] on h2 "FLEX SHAKE THINGS UP" at bounding box center [279, 119] width 195 height 19
copy div "FLEX SHAKE THINGS UP"
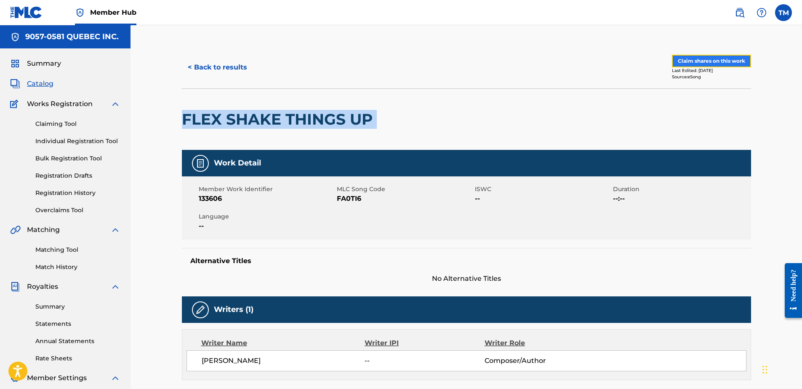
click at [692, 63] on button "Claim shares on this work" at bounding box center [711, 61] width 79 height 13
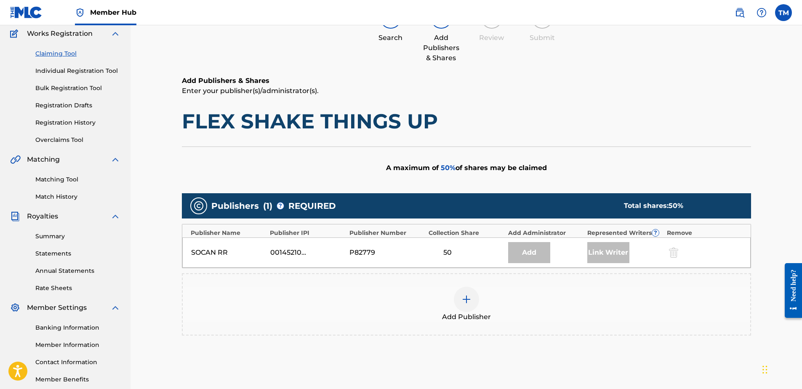
scroll to position [153, 0]
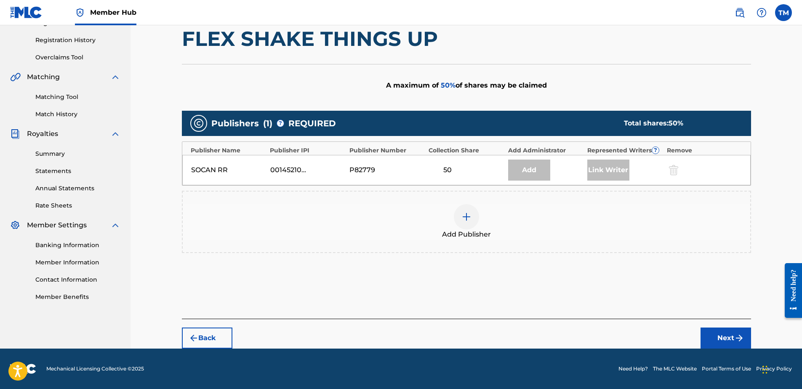
click at [461, 217] on img at bounding box center [466, 217] width 10 height 10
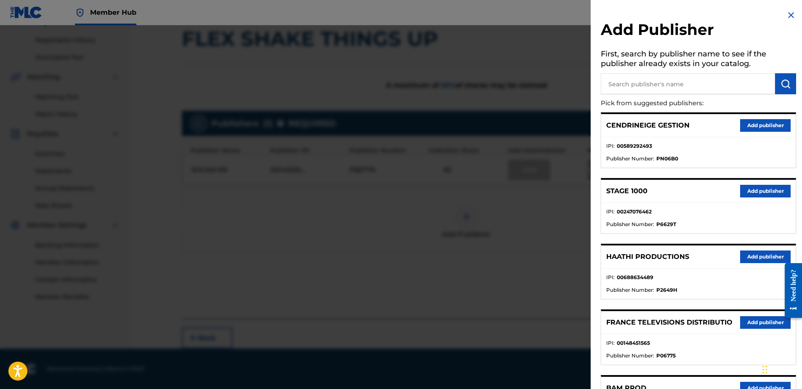
click at [647, 86] on input "text" at bounding box center [688, 83] width 174 height 21
type input "cir"
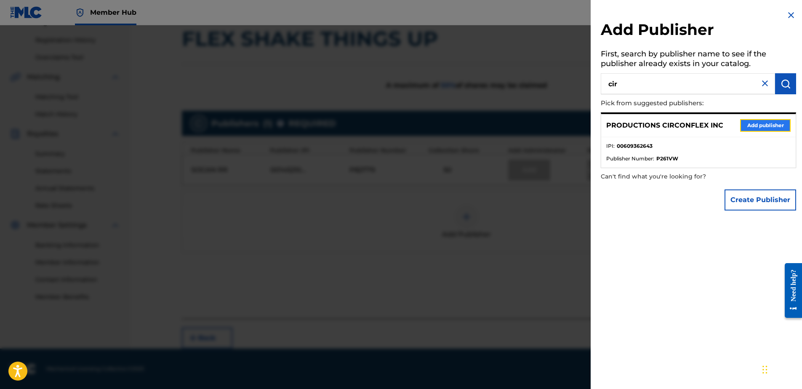
click at [761, 126] on button "Add publisher" at bounding box center [765, 125] width 51 height 13
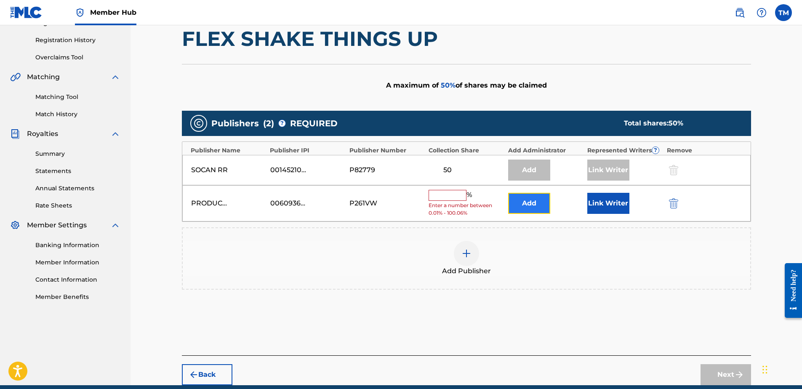
click at [533, 207] on button "Add" at bounding box center [529, 203] width 42 height 21
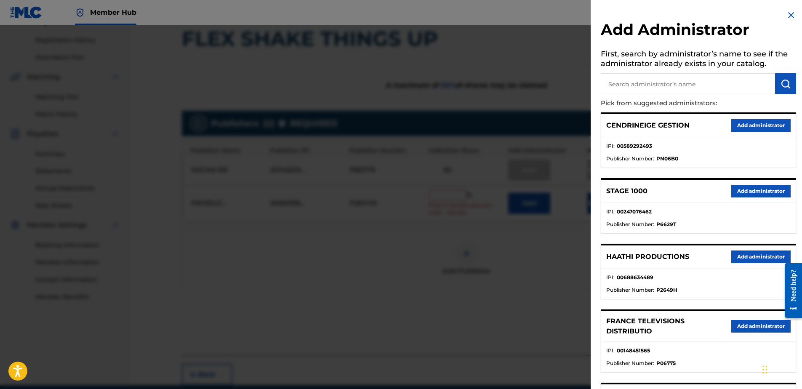
click at [657, 87] on input "text" at bounding box center [688, 83] width 174 height 21
type input "9057"
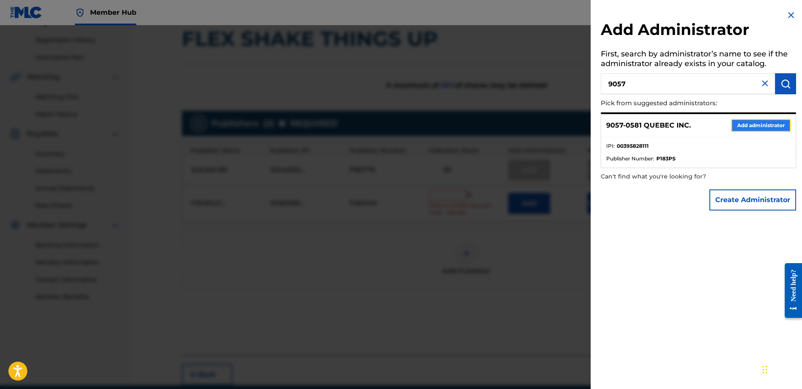
click at [739, 126] on button "Add administrator" at bounding box center [760, 125] width 59 height 13
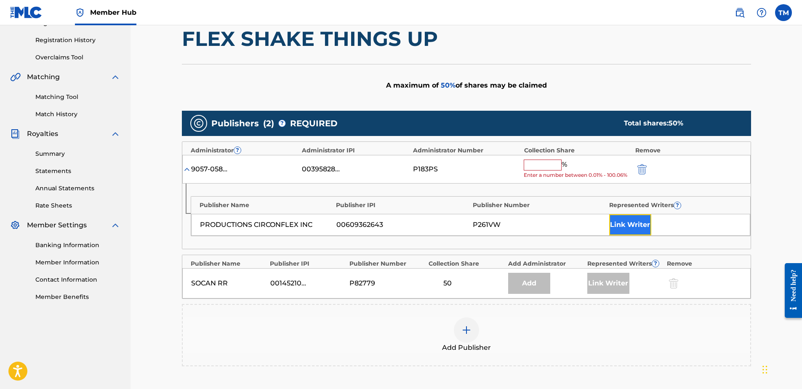
click at [634, 227] on button "Link Writer" at bounding box center [630, 224] width 42 height 21
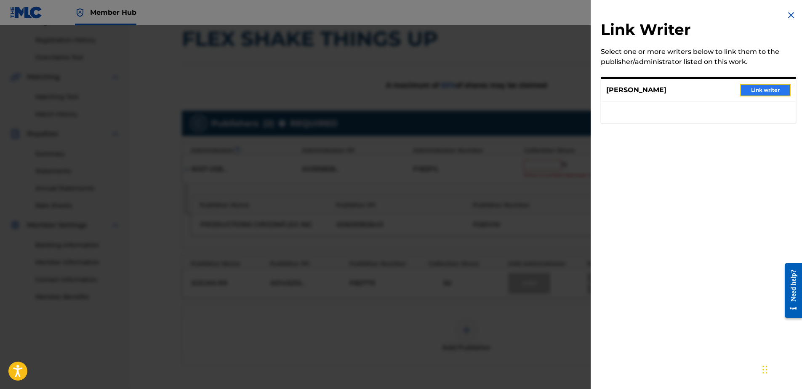
click at [759, 91] on button "Link writer" at bounding box center [765, 90] width 51 height 13
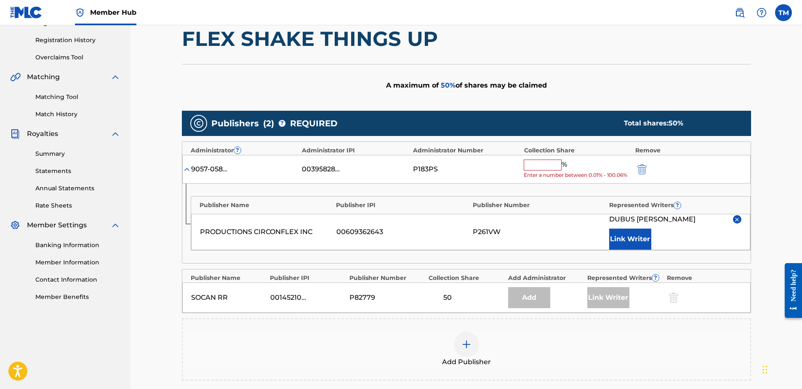
click at [541, 164] on input "text" at bounding box center [543, 165] width 38 height 11
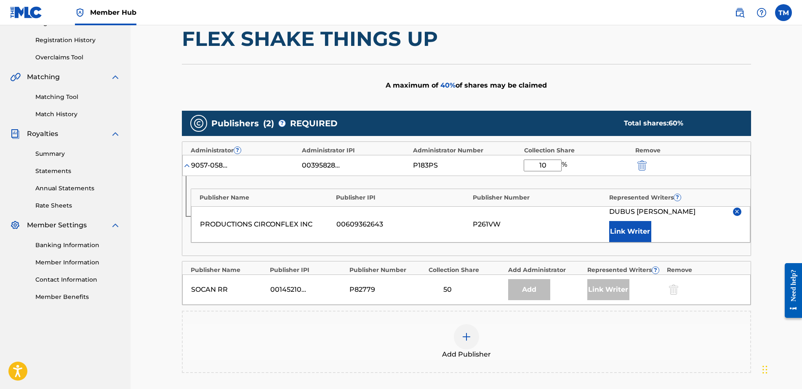
type input "1"
type input "4"
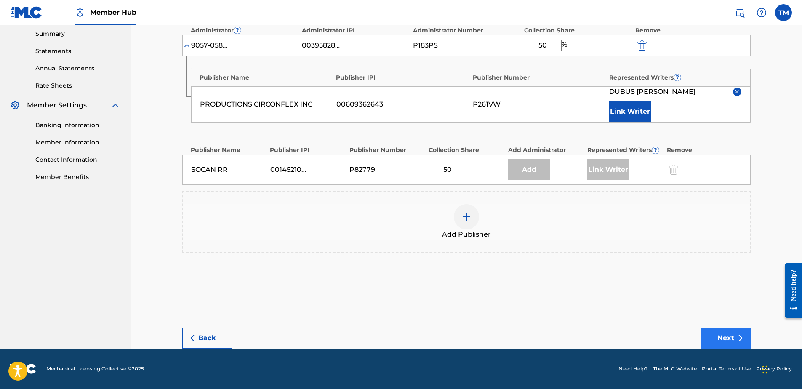
type input "50"
click at [727, 336] on button "Next" at bounding box center [726, 338] width 51 height 21
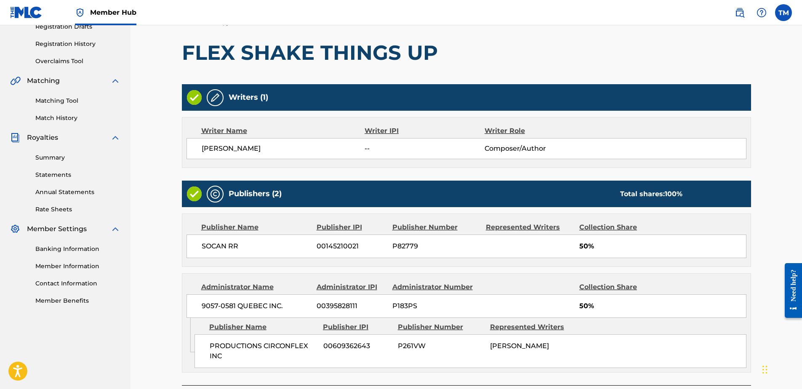
scroll to position [216, 0]
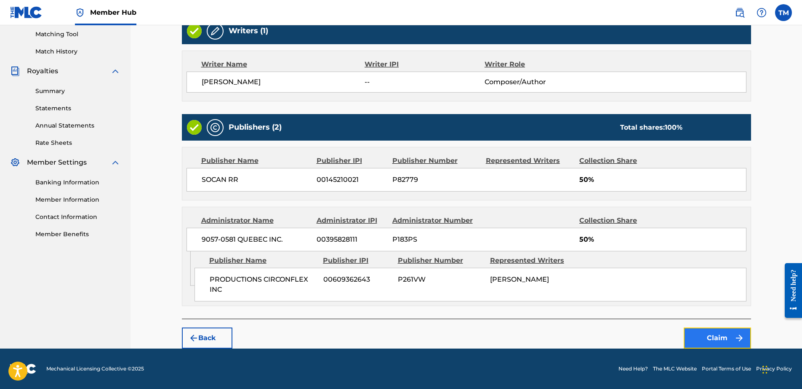
click at [729, 344] on button "Claim" at bounding box center [717, 338] width 67 height 21
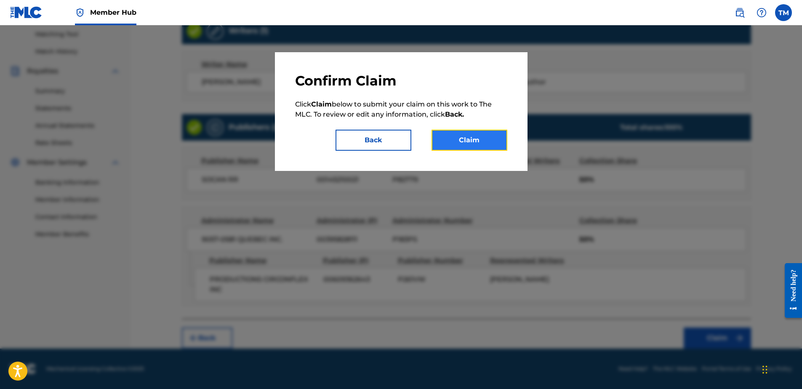
click at [466, 138] on button "Claim" at bounding box center [470, 140] width 76 height 21
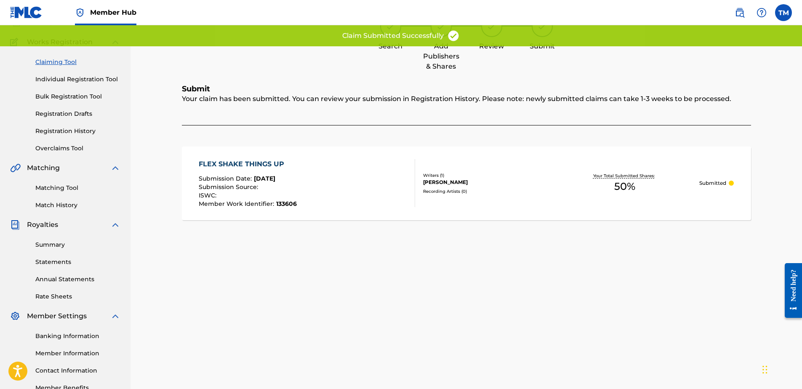
scroll to position [0, 0]
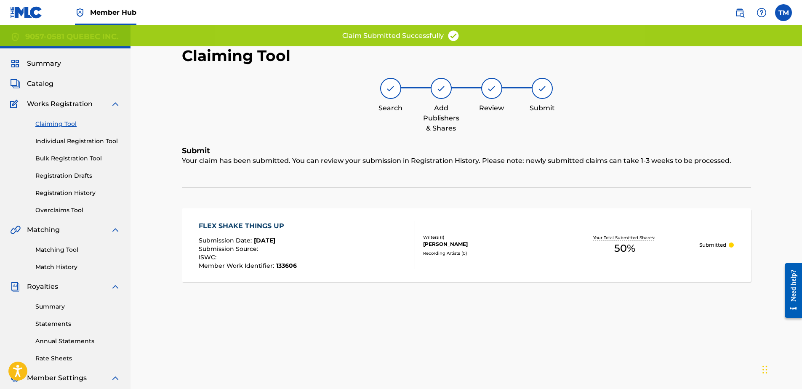
click at [56, 124] on link "Claiming Tool" at bounding box center [77, 124] width 85 height 9
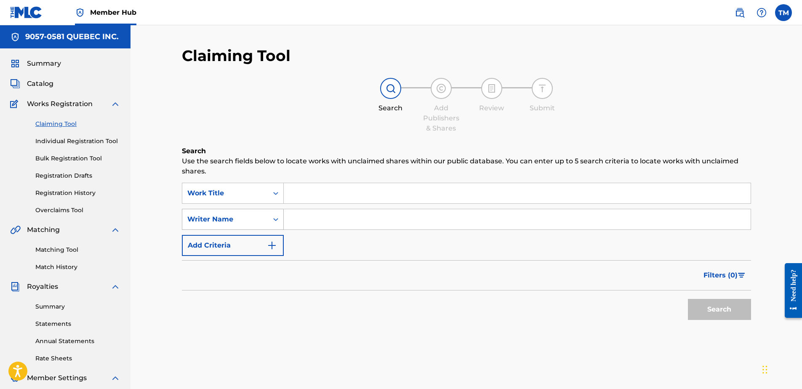
click at [235, 209] on div "Writer Name" at bounding box center [233, 219] width 102 height 21
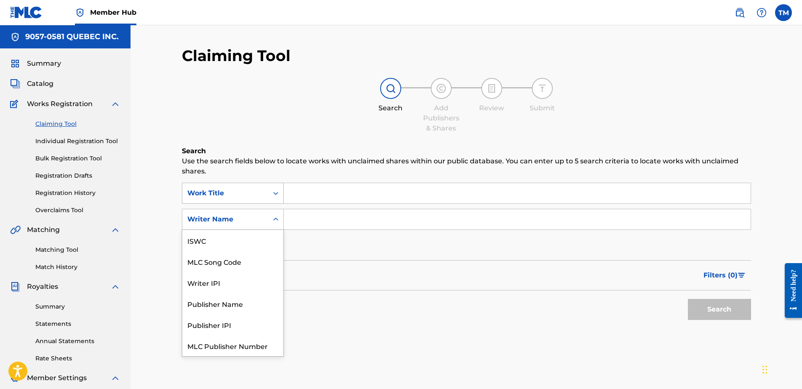
scroll to position [21, 0]
click at [306, 219] on input "Search Form" at bounding box center [517, 219] width 467 height 20
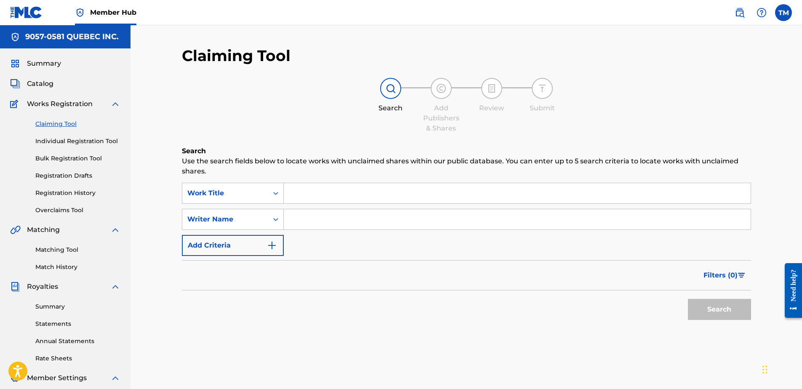
paste input "Mathieu Dubus"
click at [716, 317] on button "Search" at bounding box center [719, 309] width 63 height 21
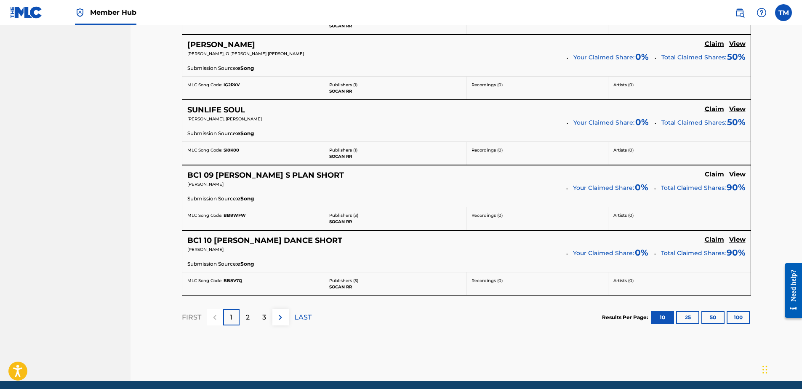
scroll to position [716, 0]
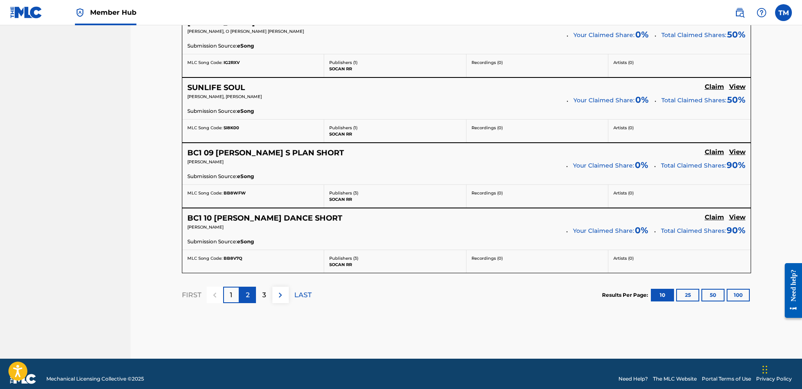
click at [249, 294] on p "2" at bounding box center [248, 295] width 4 height 10
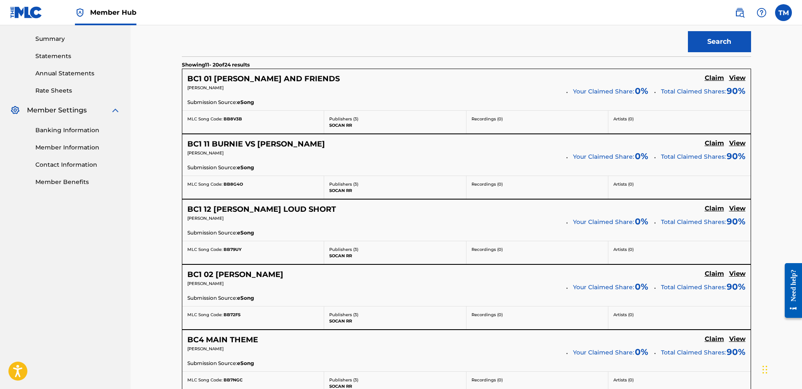
scroll to position [674, 0]
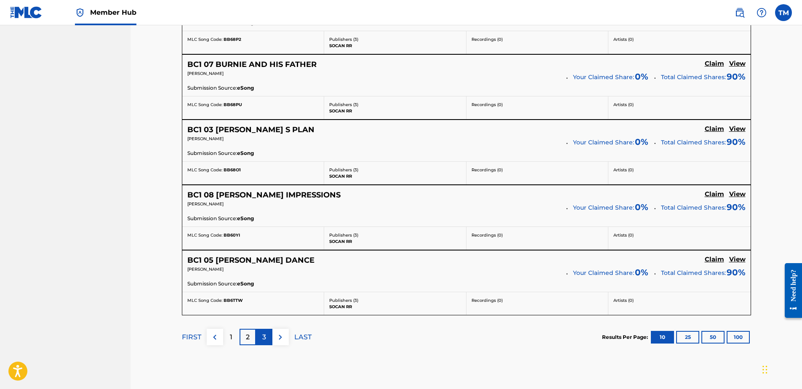
click at [263, 338] on p "3" at bounding box center [264, 337] width 4 height 10
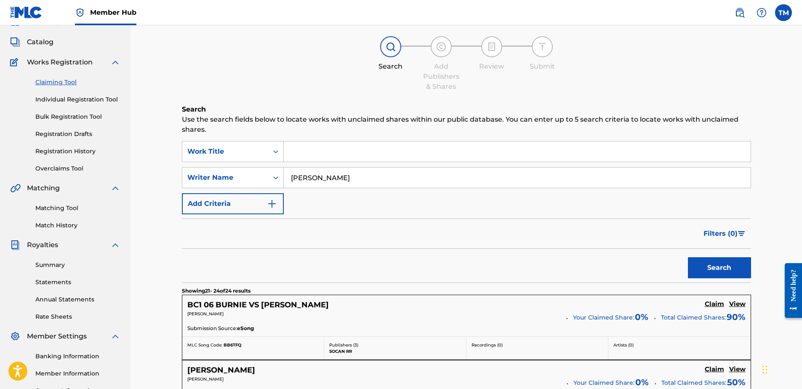
scroll to position [0, 0]
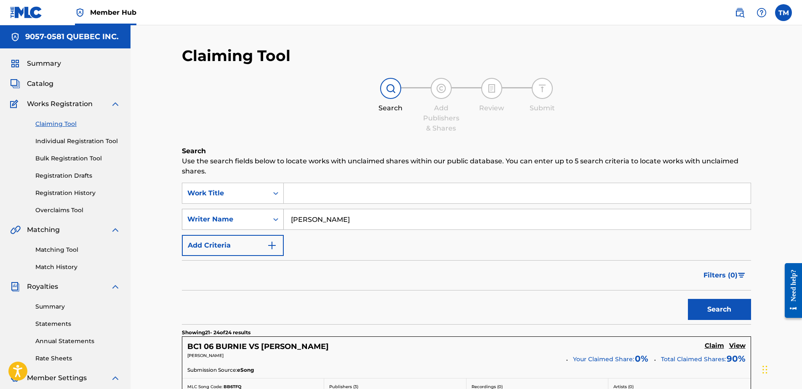
drag, startPoint x: 357, startPoint y: 218, endPoint x: 241, endPoint y: 219, distance: 115.4
click at [241, 219] on div "SearchWithCriteriaebffd7d4-639d-4198-ad67-20cc79c320dd Writer Name Mathieu Dubus" at bounding box center [466, 219] width 569 height 21
click at [688, 299] on button "Search" at bounding box center [719, 309] width 63 height 21
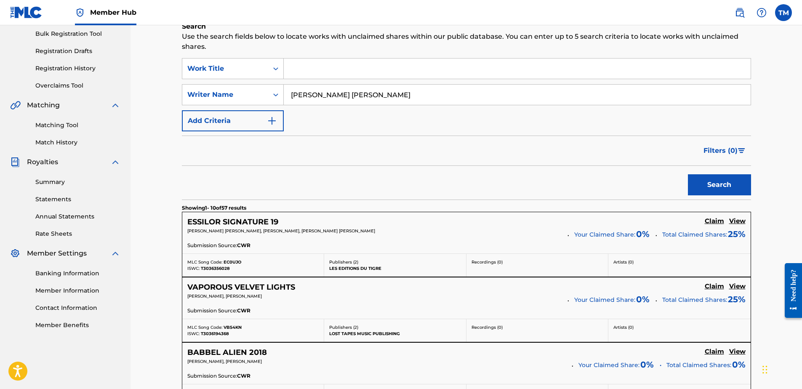
scroll to position [42, 0]
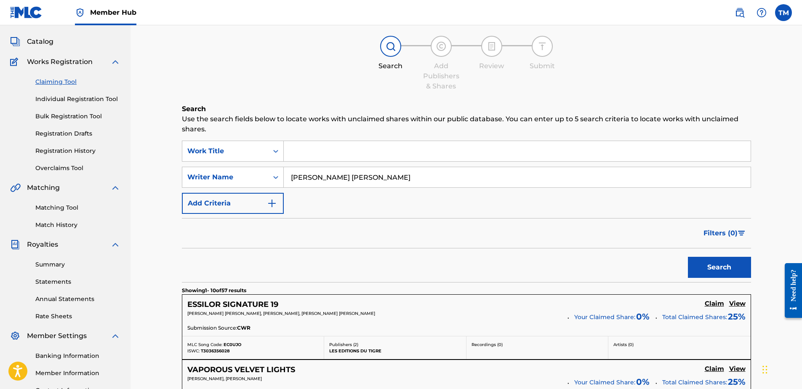
click at [354, 177] on input "Maxime Barzel de kinder" at bounding box center [517, 177] width 467 height 20
drag, startPoint x: 345, startPoint y: 176, endPoint x: 498, endPoint y: 191, distance: 153.5
click at [498, 191] on div "SearchWithCriteria86a0fffb-1a49-4fb0-8df1-0e05a8e79480 Work Title SearchWithCri…" at bounding box center [466, 177] width 569 height 73
click at [688, 257] on button "Search" at bounding box center [719, 267] width 63 height 21
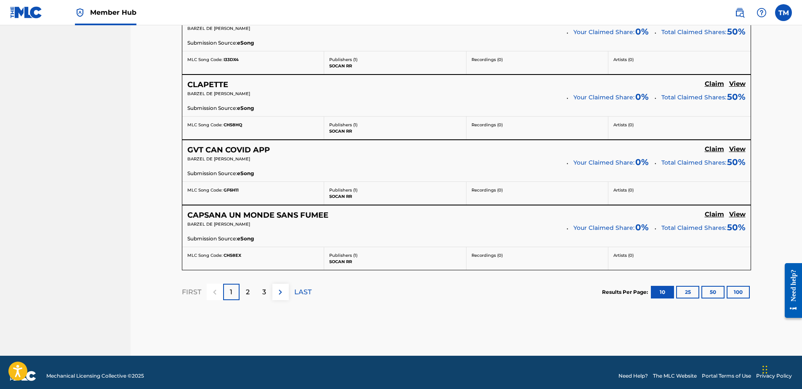
scroll to position [726, 0]
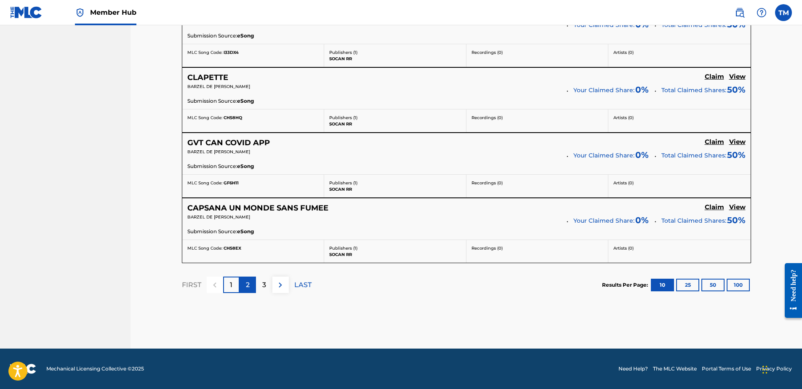
click at [250, 287] on div "2" at bounding box center [248, 285] width 16 height 16
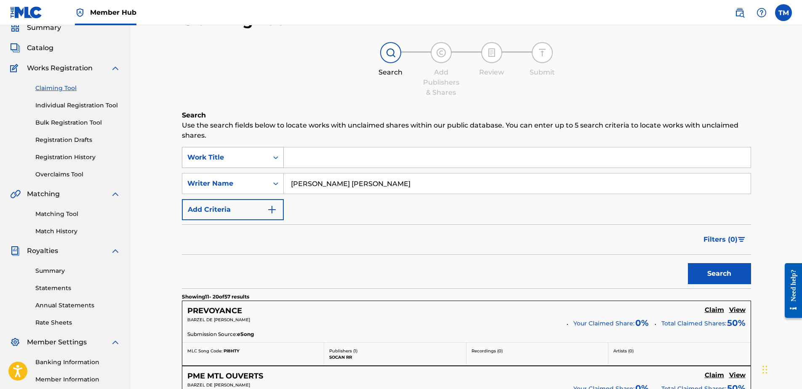
scroll to position [0, 0]
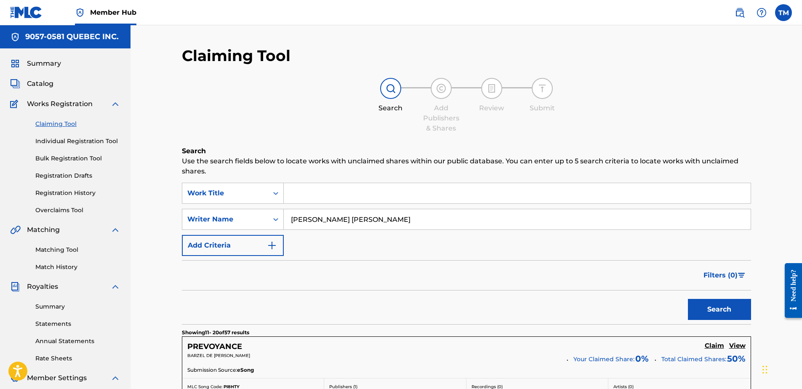
click at [345, 218] on input "Maxime Barzel kinder" at bounding box center [517, 219] width 467 height 20
click at [688, 299] on button "Search" at bounding box center [719, 309] width 63 height 21
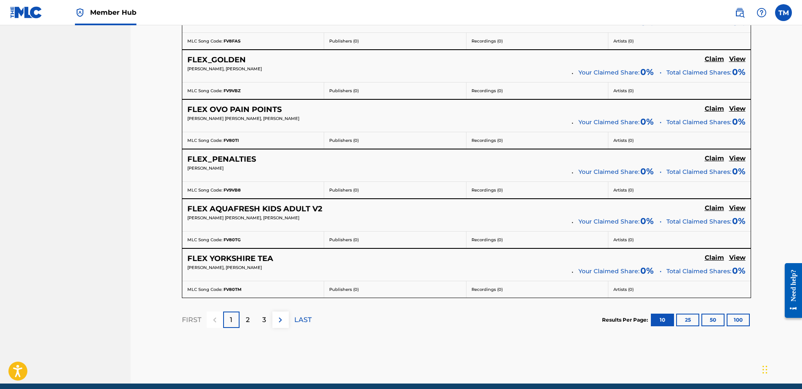
scroll to position [626, 0]
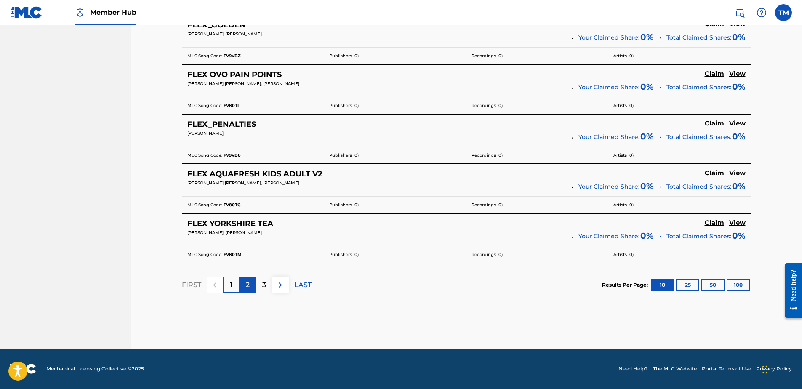
click at [245, 286] on div "2" at bounding box center [248, 285] width 16 height 16
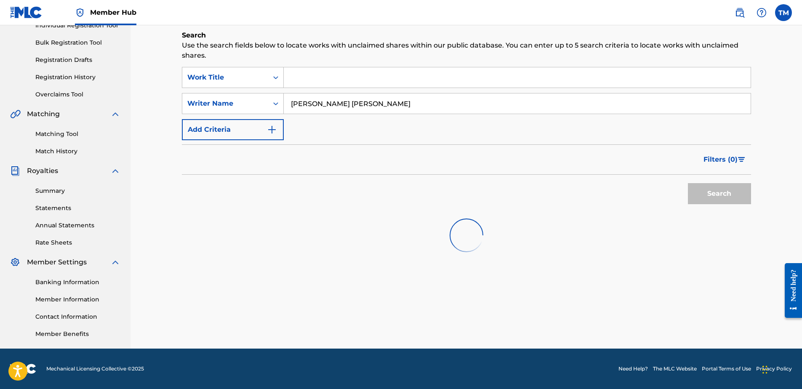
scroll to position [583, 0]
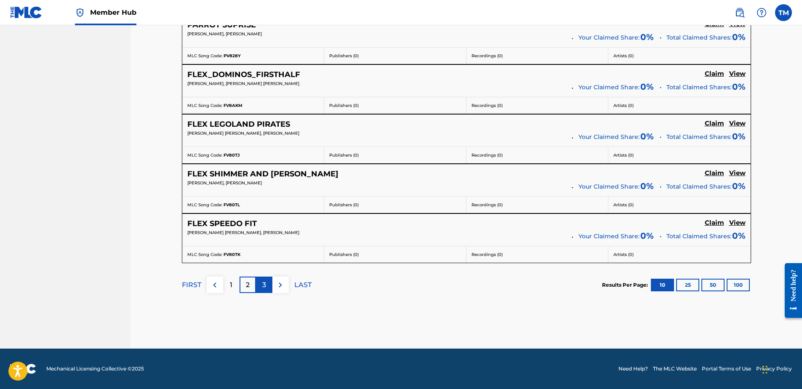
click at [263, 290] on p "3" at bounding box center [264, 285] width 4 height 10
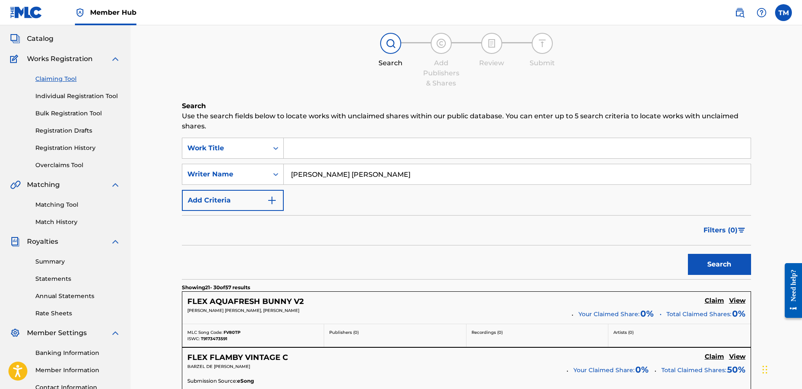
scroll to position [0, 0]
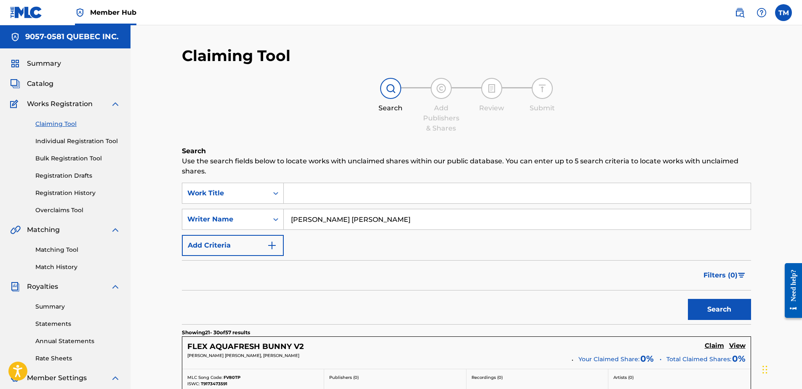
drag, startPoint x: 398, startPoint y: 218, endPoint x: 136, endPoint y: 197, distance: 262.3
paste input "EUNIER TANGUY ANTOINE"
click at [720, 307] on button "Search" at bounding box center [719, 309] width 63 height 21
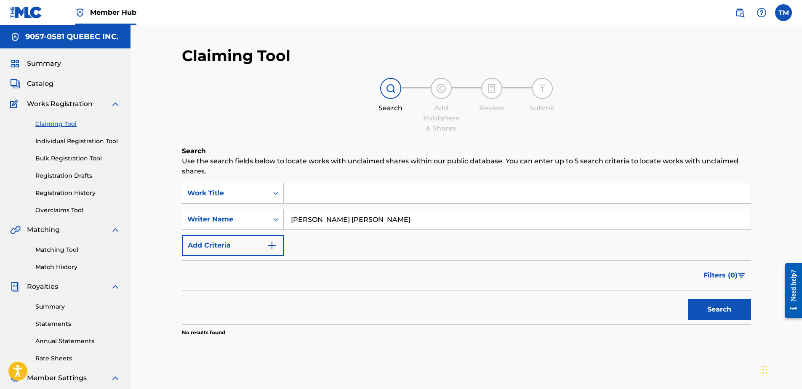
drag, startPoint x: 358, startPoint y: 220, endPoint x: 327, endPoint y: 218, distance: 31.2
click at [327, 218] on input "MEUNIER TANGUY ANTOINE" at bounding box center [517, 219] width 467 height 20
click at [688, 299] on button "Search" at bounding box center [719, 309] width 63 height 21
drag, startPoint x: 374, startPoint y: 218, endPoint x: 119, endPoint y: 194, distance: 256.3
click at [119, 193] on main "9057-0581 QUEBEC INC. Summary Catalog Works Registration Claiming Tool Individu…" at bounding box center [401, 244] width 802 height 439
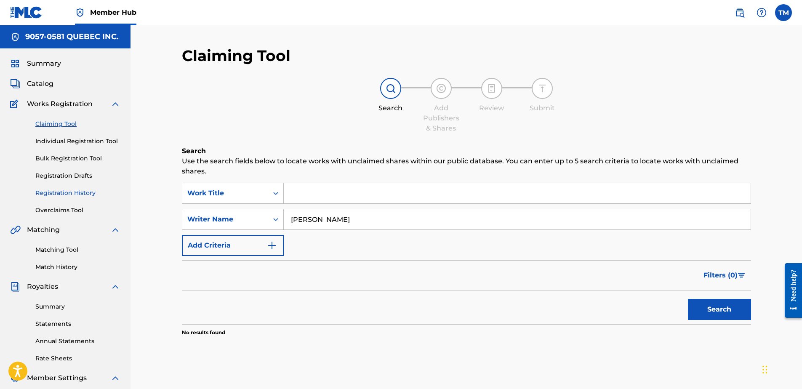
paste input "Michael Daigle"
click at [688, 299] on button "Search" at bounding box center [719, 309] width 63 height 21
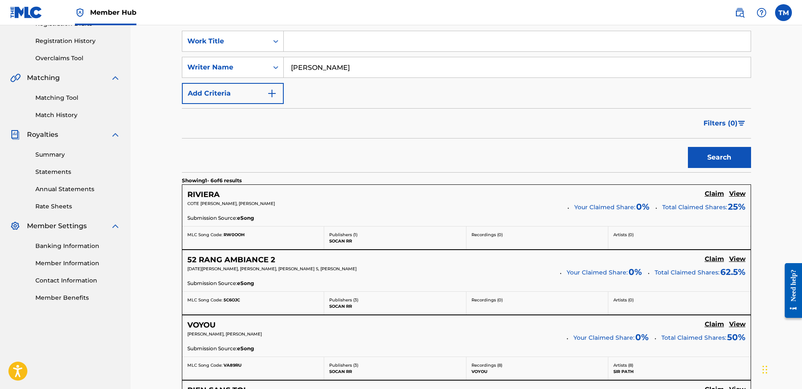
scroll to position [124, 0]
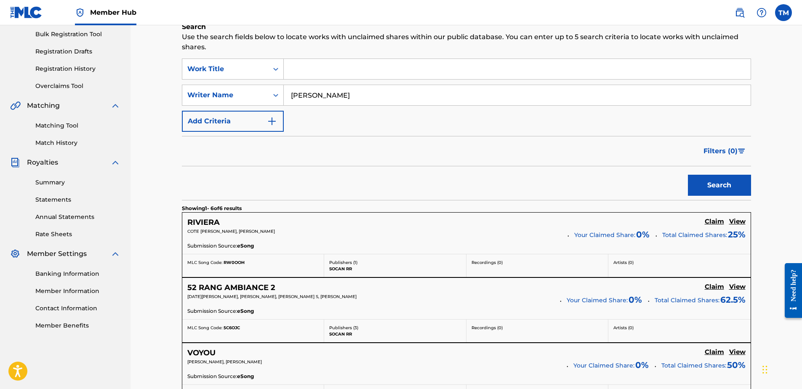
drag, startPoint x: 354, startPoint y: 100, endPoint x: 118, endPoint y: 77, distance: 237.3
click at [118, 77] on main "9057-0581 QUEBEC INC. Summary Catalog Works Registration Claiming Tool Individu…" at bounding box center [401, 293] width 802 height 784
paste input "Nicola Morel"
click at [688, 175] on button "Search" at bounding box center [719, 185] width 63 height 21
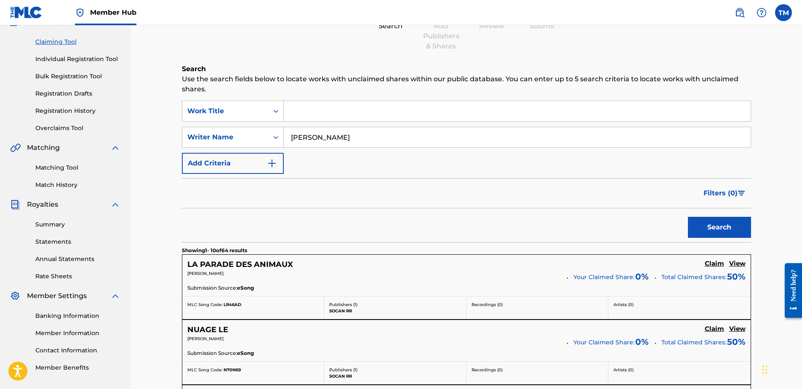
scroll to position [0, 0]
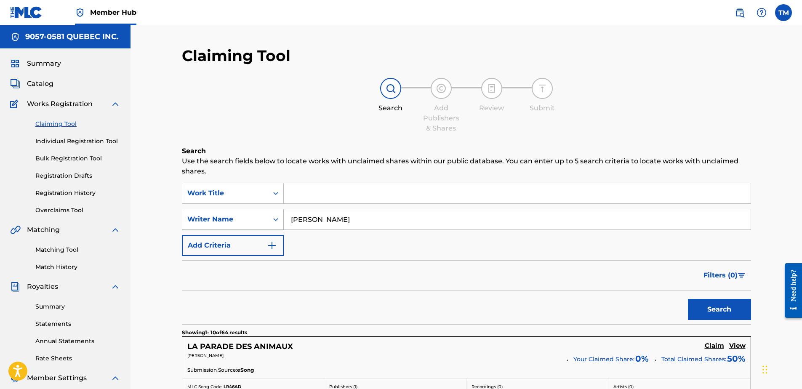
drag, startPoint x: 353, startPoint y: 221, endPoint x: 263, endPoint y: 220, distance: 89.7
click at [255, 220] on div "SearchWithCriteriaebffd7d4-639d-4198-ad67-20cc79c320dd Writer Name Nicola Morel" at bounding box center [466, 219] width 569 height 21
paste input "Sule Micheal Heitner"
click at [730, 308] on button "Search" at bounding box center [719, 309] width 63 height 21
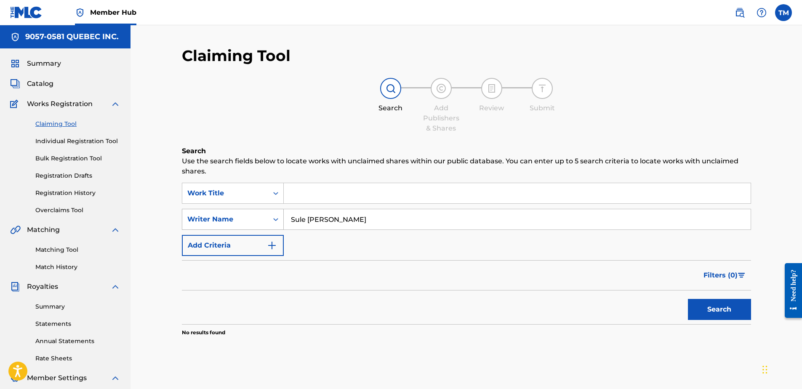
drag, startPoint x: 308, startPoint y: 220, endPoint x: 266, endPoint y: 225, distance: 42.0
click at [266, 225] on div "SearchWithCriteriaebffd7d4-639d-4198-ad67-20cc79c320dd Writer Name Sule Micheal…" at bounding box center [466, 219] width 569 height 21
click at [688, 299] on button "Search" at bounding box center [719, 309] width 63 height 21
drag, startPoint x: 368, startPoint y: 221, endPoint x: 211, endPoint y: 218, distance: 156.2
click at [211, 218] on div "SearchWithCriteriaebffd7d4-639d-4198-ad67-20cc79c320dd Writer Name Micheal Heit…" at bounding box center [466, 219] width 569 height 21
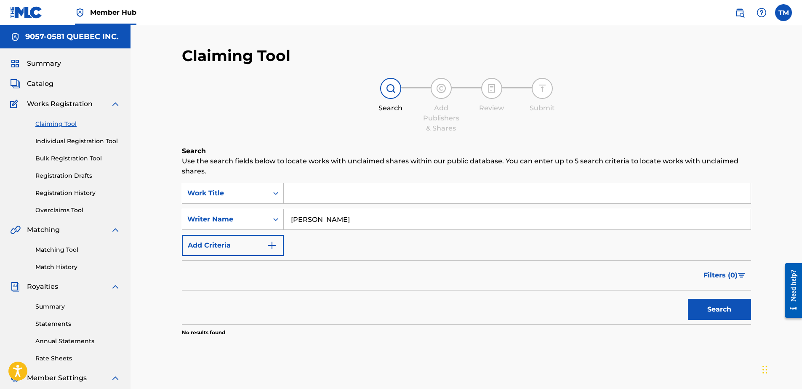
paste input "Tristan Alanta"
click at [720, 300] on button "Search" at bounding box center [719, 309] width 63 height 21
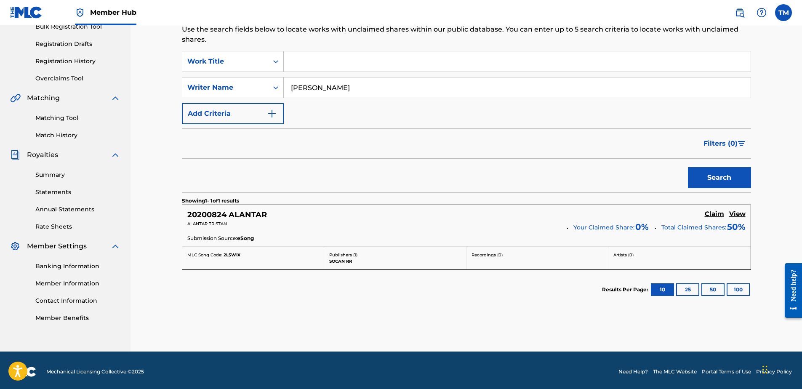
scroll to position [135, 0]
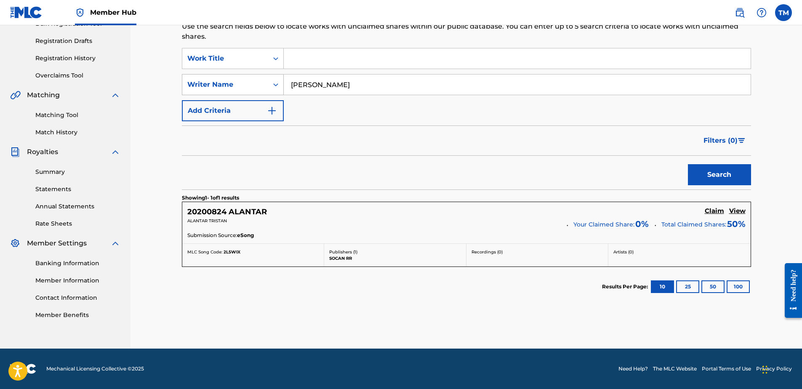
drag, startPoint x: 358, startPoint y: 87, endPoint x: 192, endPoint y: 85, distance: 166.7
click at [192, 85] on div "SearchWithCriteriaebffd7d4-639d-4198-ad67-20cc79c320dd Writer Name Tristan Alan…" at bounding box center [466, 84] width 569 height 21
paste input "Vincent Favreau"
type input "Vincent Favreau"
click at [688, 164] on button "Search" at bounding box center [719, 174] width 63 height 21
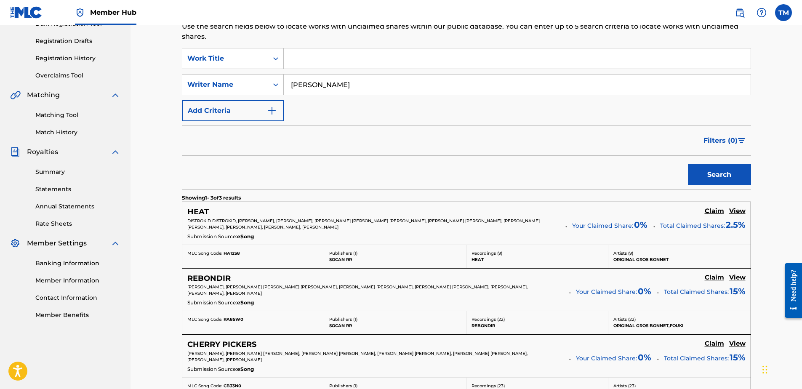
click at [310, 65] on input "Search Form" at bounding box center [517, 58] width 467 height 20
type input "her name is joshua"
click at [688, 164] on button "Search" at bounding box center [719, 174] width 63 height 21
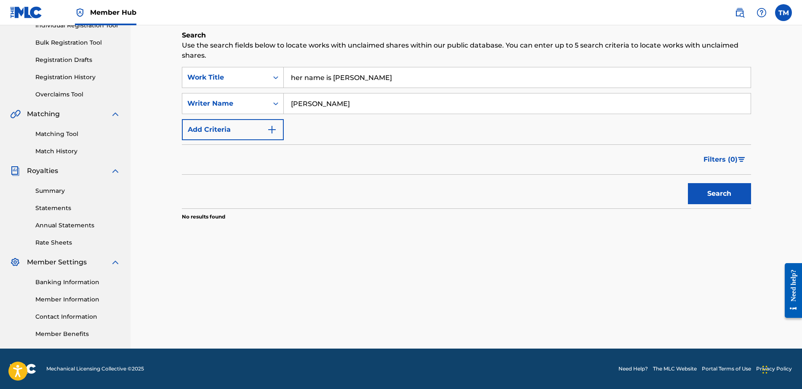
drag, startPoint x: 369, startPoint y: 77, endPoint x: 140, endPoint y: 85, distance: 229.1
click at [140, 85] on div "Claiming Tool Search Add Publishers & Shares Review Submit Search Use the searc…" at bounding box center [466, 128] width 671 height 439
drag, startPoint x: 377, startPoint y: 104, endPoint x: 142, endPoint y: 111, distance: 235.4
click at [144, 111] on div "Claiming Tool Search Add Publishers & Shares Review Submit Search Use the searc…" at bounding box center [466, 128] width 671 height 439
click at [688, 183] on button "Search" at bounding box center [719, 193] width 63 height 21
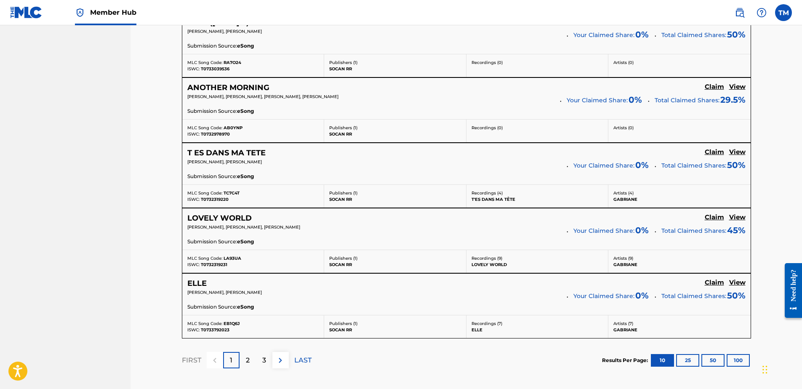
scroll to position [726, 0]
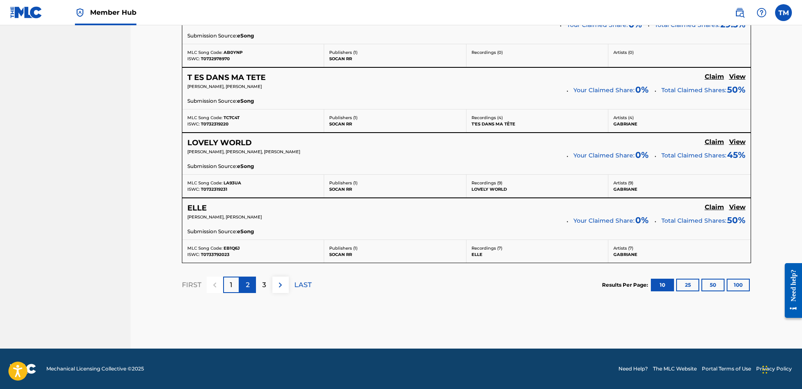
click at [254, 284] on div "2" at bounding box center [248, 285] width 16 height 16
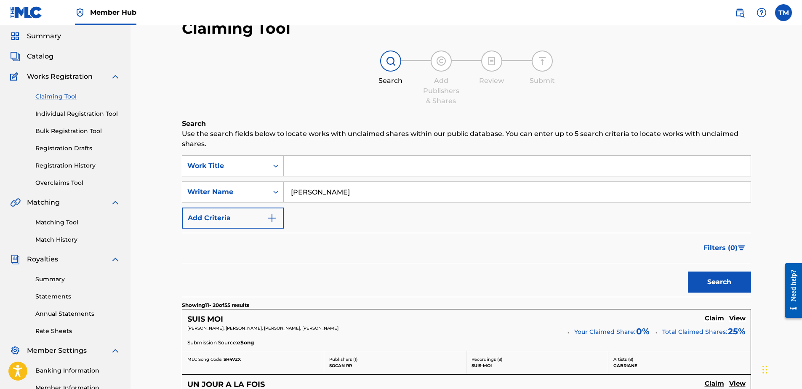
scroll to position [0, 0]
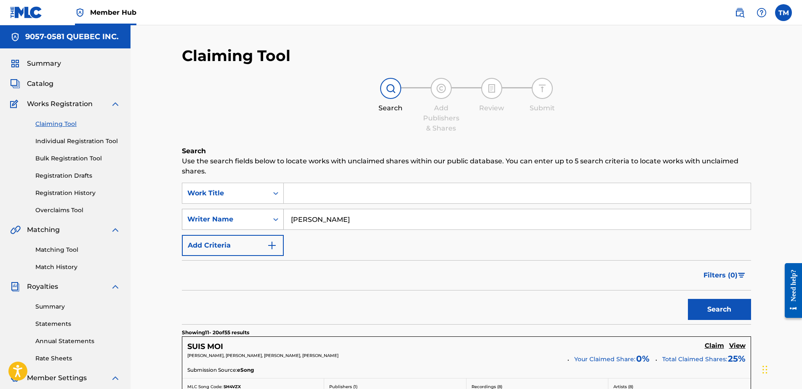
drag, startPoint x: 301, startPoint y: 221, endPoint x: 242, endPoint y: 214, distance: 59.3
click at [242, 214] on div "SearchWithCriteriaebffd7d4-639d-4198-ad67-20cc79c320dd Writer Name eric graveli…" at bounding box center [466, 219] width 569 height 21
type input "etienne dupuis cloutier"
click at [688, 299] on button "Search" at bounding box center [719, 309] width 63 height 21
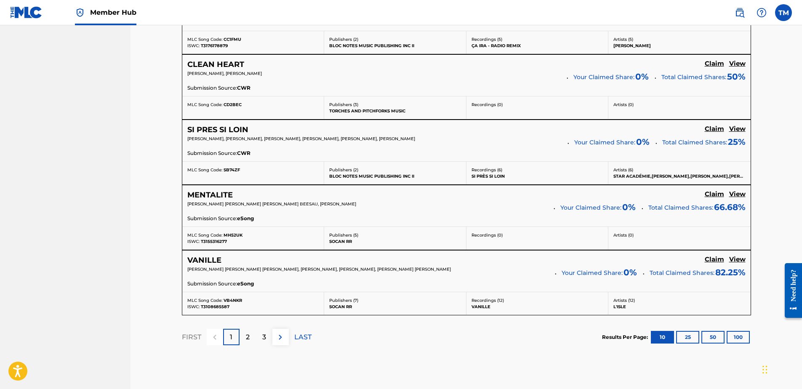
scroll to position [716, 0]
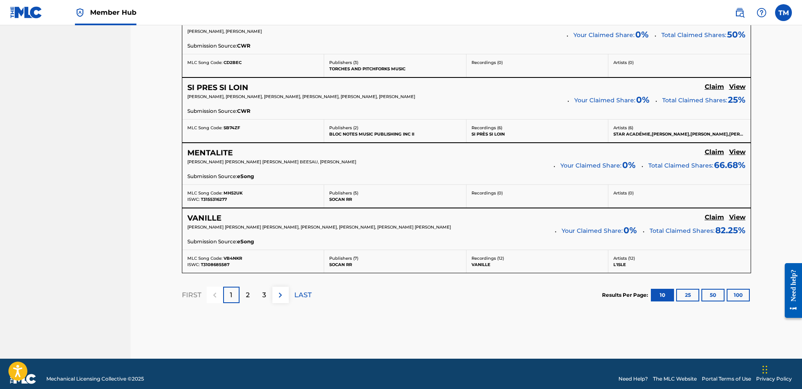
click at [248, 295] on div "2" at bounding box center [248, 295] width 16 height 16
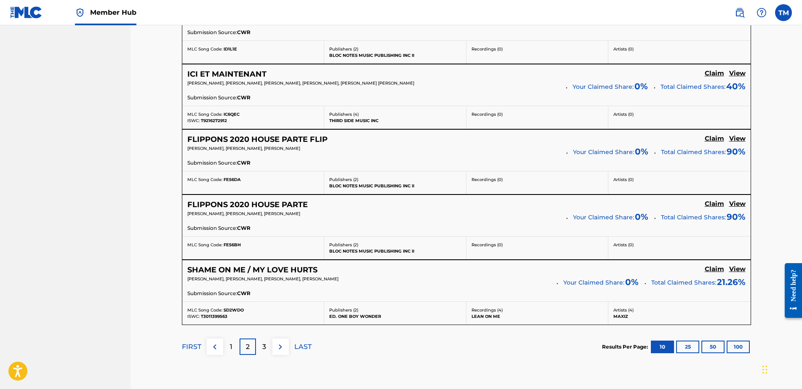
scroll to position [631, 0]
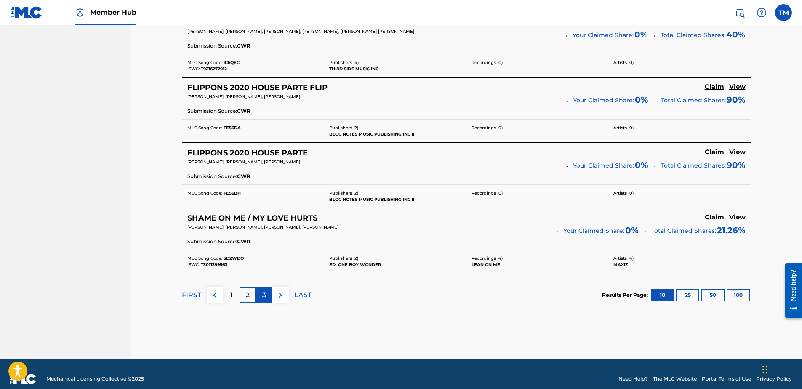
click at [261, 296] on div "3" at bounding box center [264, 295] width 16 height 16
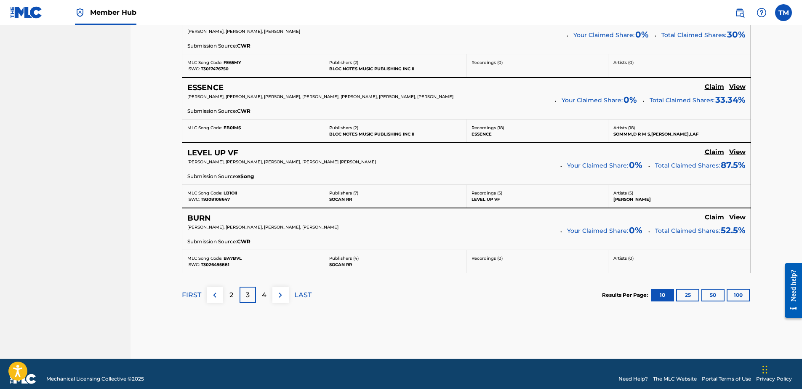
scroll to position [727, 0]
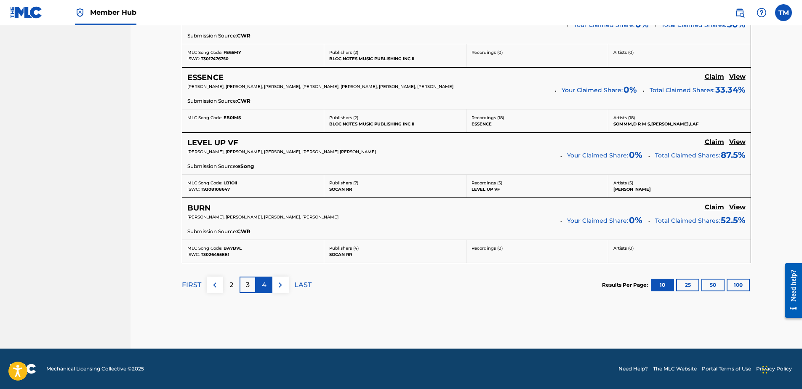
click at [256, 284] on div "4" at bounding box center [264, 285] width 16 height 16
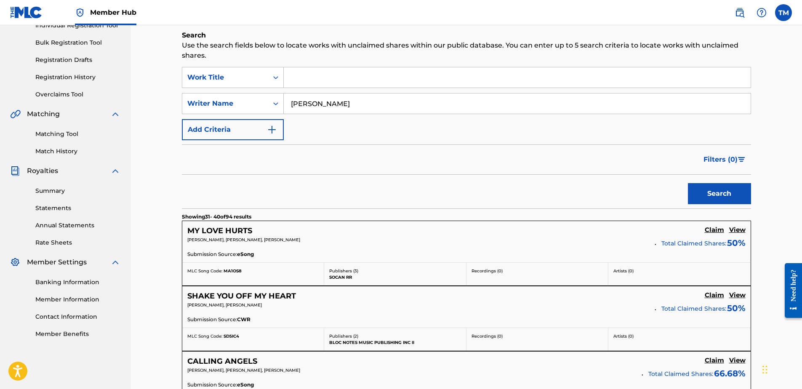
scroll to position [726, 0]
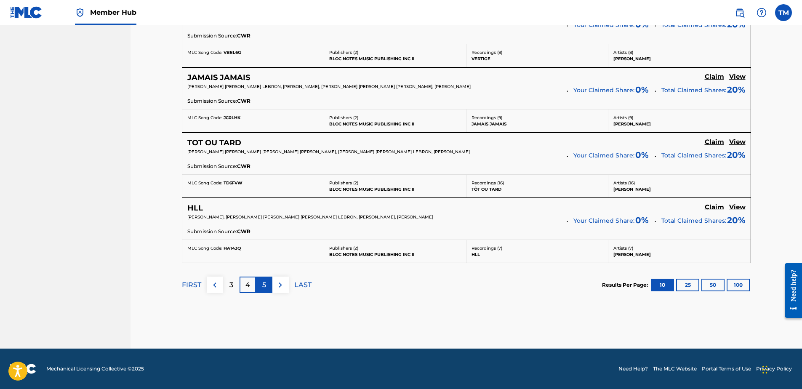
click at [262, 288] on p "5" at bounding box center [264, 285] width 4 height 10
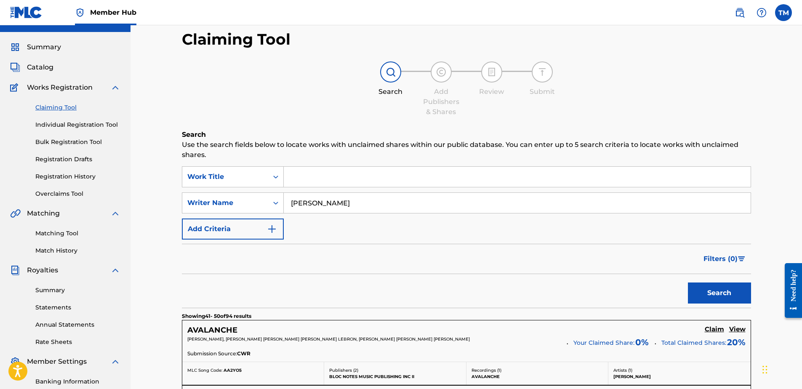
scroll to position [0, 0]
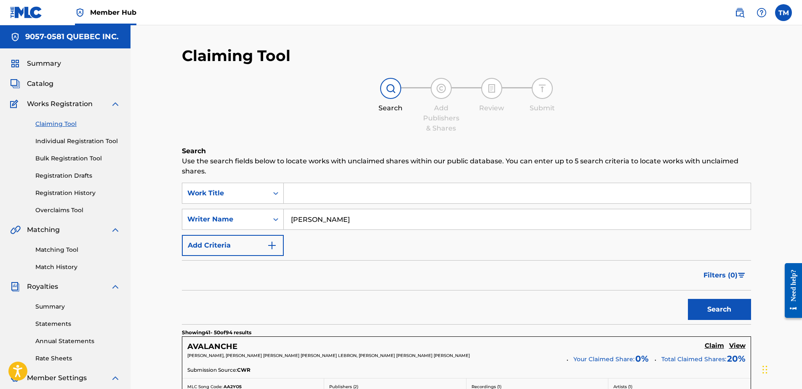
click at [331, 198] on input "Search Form" at bounding box center [517, 193] width 467 height 20
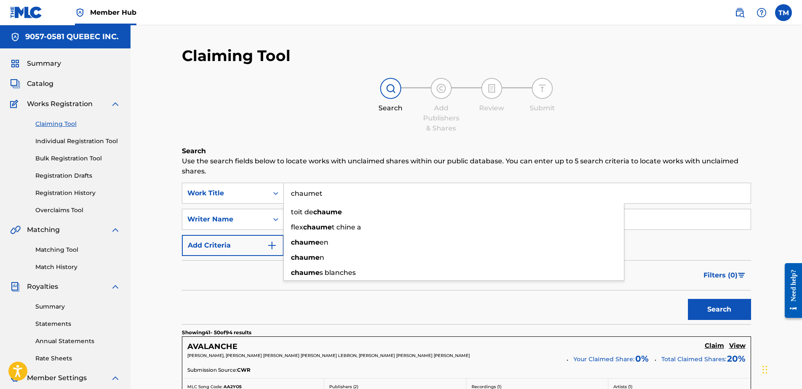
type input "chaumet"
click at [688, 299] on button "Search" at bounding box center [719, 309] width 63 height 21
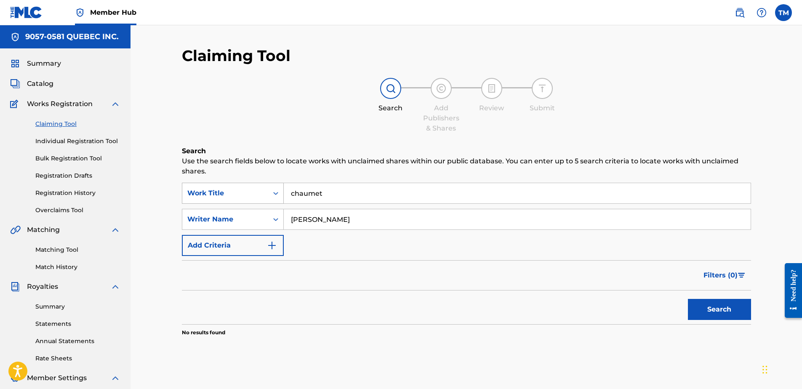
drag, startPoint x: 331, startPoint y: 193, endPoint x: 228, endPoint y: 195, distance: 103.2
click at [228, 195] on div "SearchWithCriteria86a0fffb-1a49-4fb0-8df1-0e05a8e79480 Work Title chaumet" at bounding box center [466, 193] width 569 height 21
click at [383, 221] on input "etienne dupuis cloutier" at bounding box center [517, 219] width 467 height 20
click at [688, 299] on button "Search" at bounding box center [719, 309] width 63 height 21
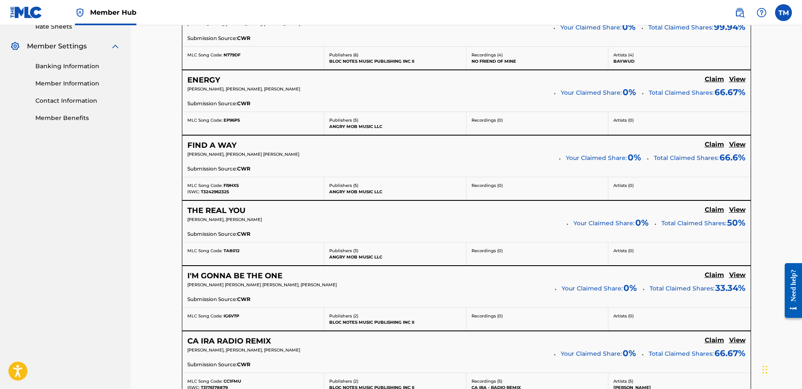
scroll to position [379, 0]
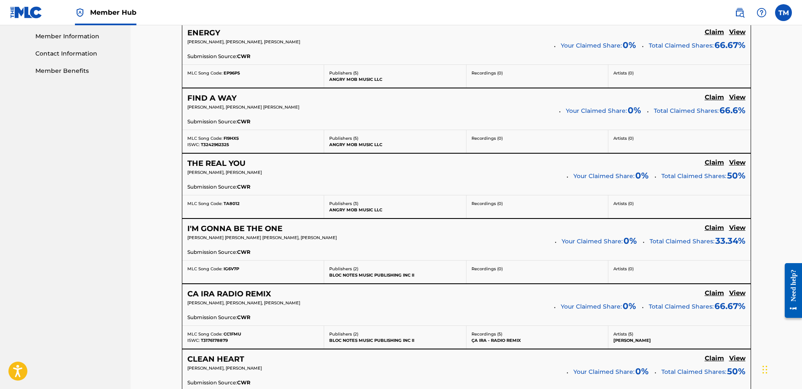
drag, startPoint x: 249, startPoint y: 293, endPoint x: 104, endPoint y: 261, distance: 148.0
click at [104, 261] on nav "9057-0581 QUEBEC INC. Summary Catalog Works Registration Claiming Tool Individu…" at bounding box center [65, 170] width 131 height 1049
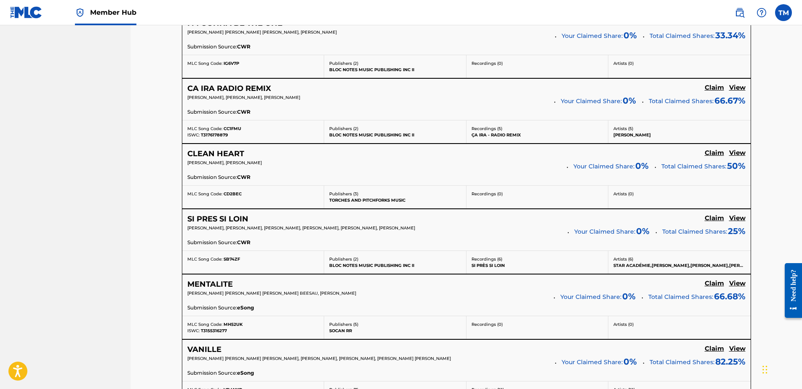
scroll to position [631, 0]
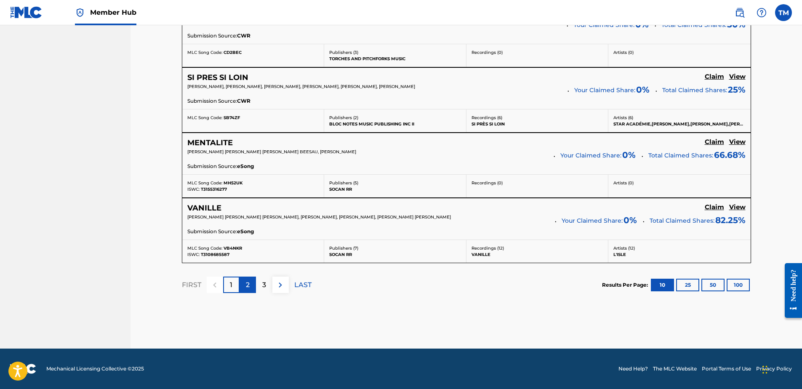
click at [248, 286] on p "2" at bounding box center [248, 285] width 4 height 10
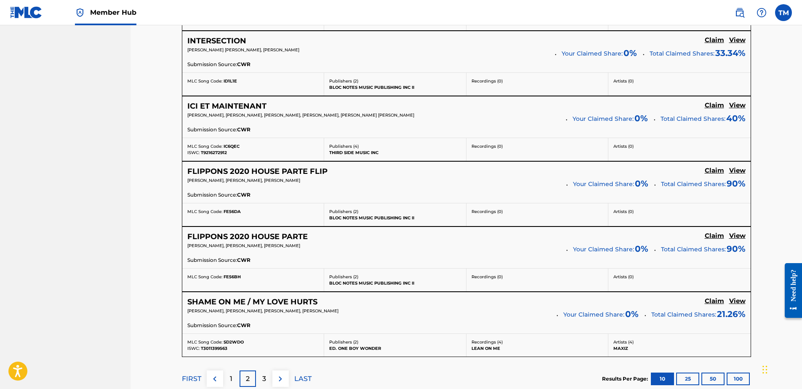
scroll to position [642, 0]
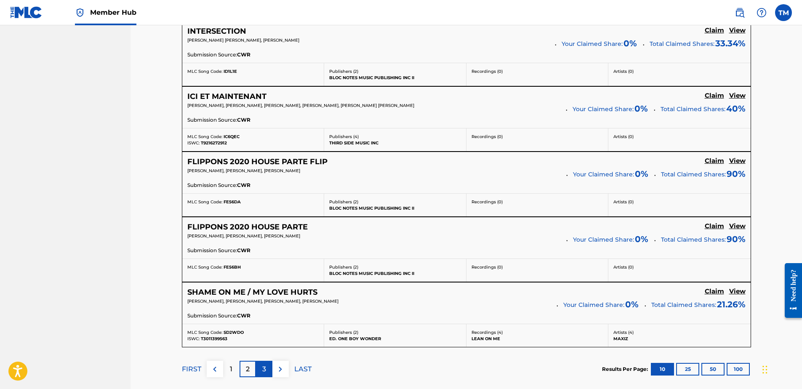
click at [264, 371] on p "3" at bounding box center [264, 369] width 4 height 10
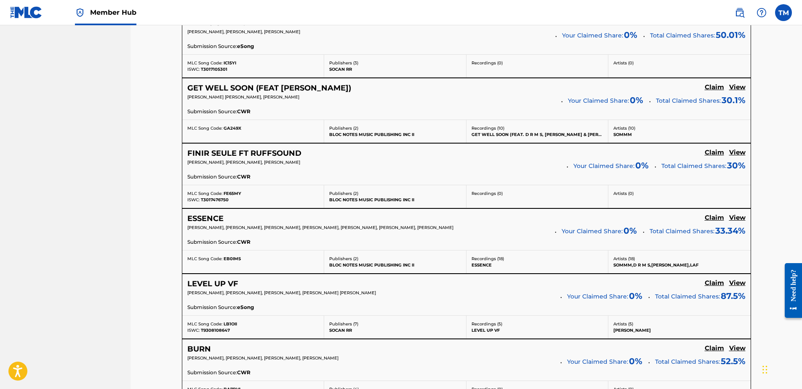
scroll to position [599, 0]
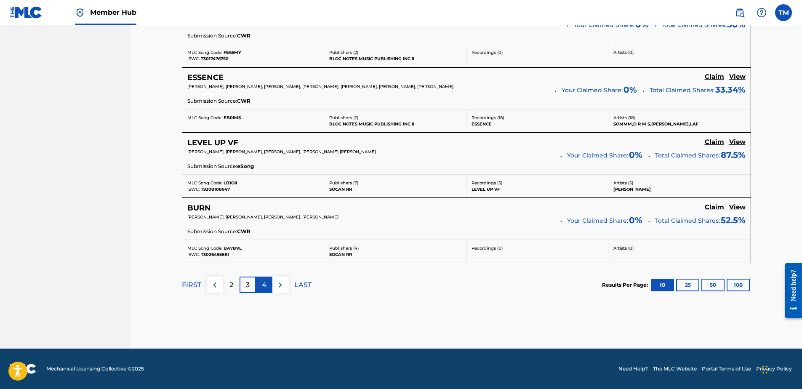
click at [264, 281] on p "4" at bounding box center [264, 285] width 5 height 10
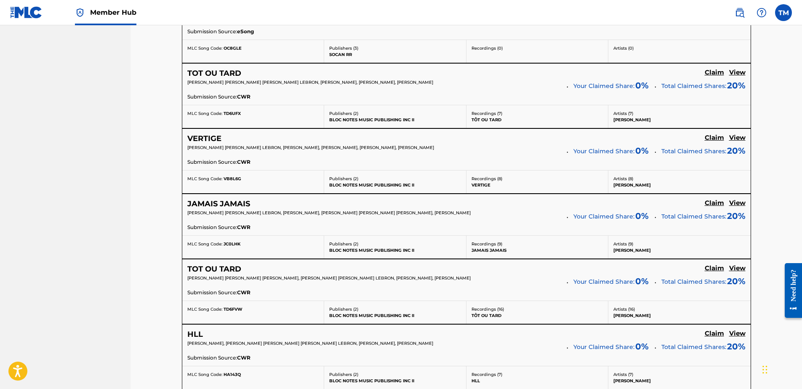
scroll to position [642, 0]
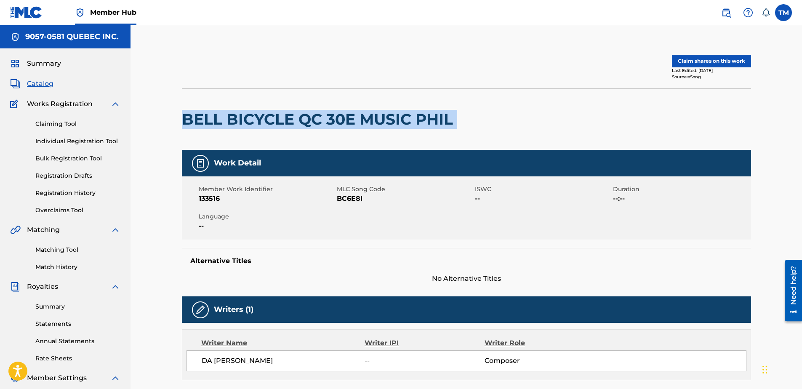
drag, startPoint x: 450, startPoint y: 123, endPoint x: 185, endPoint y: 125, distance: 264.8
click at [184, 126] on div "BELL BICYCLE QC 30E MUSIC PHIL" at bounding box center [466, 118] width 569 height 61
copy div "BELL BICYCLE QC 30E MUSIC PHIL"
click at [357, 200] on span "BC6E8I" at bounding box center [405, 199] width 136 height 10
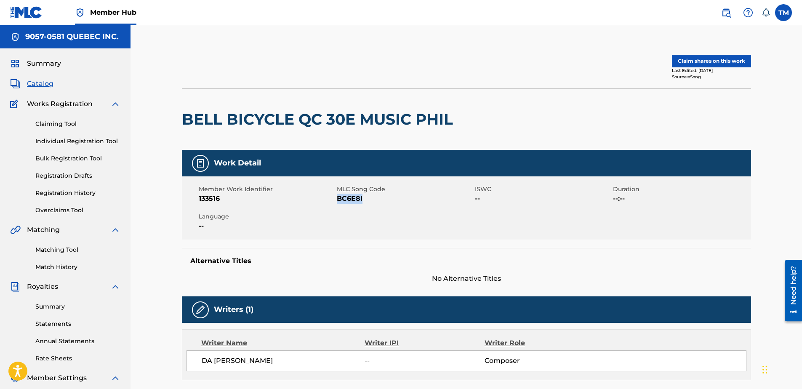
click at [357, 200] on span "BC6E8I" at bounding box center [405, 199] width 136 height 10
copy span "BC6E8I"
click at [700, 59] on button "Claim shares on this work" at bounding box center [711, 61] width 79 height 13
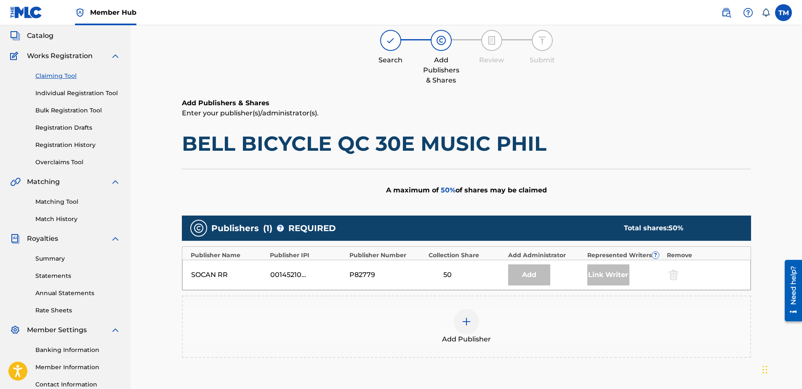
scroll to position [126, 0]
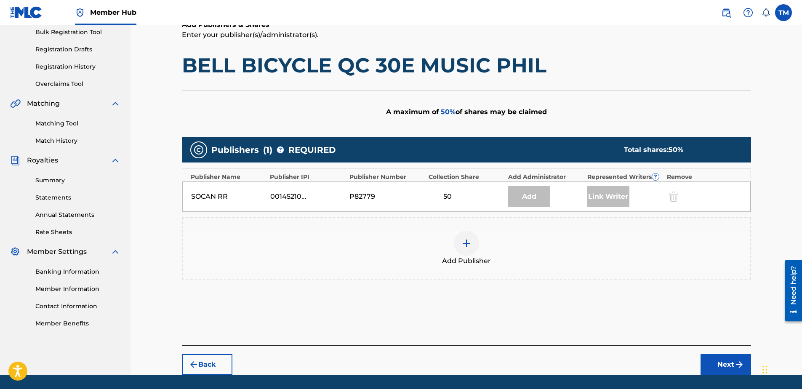
click at [463, 245] on img at bounding box center [466, 243] width 10 height 10
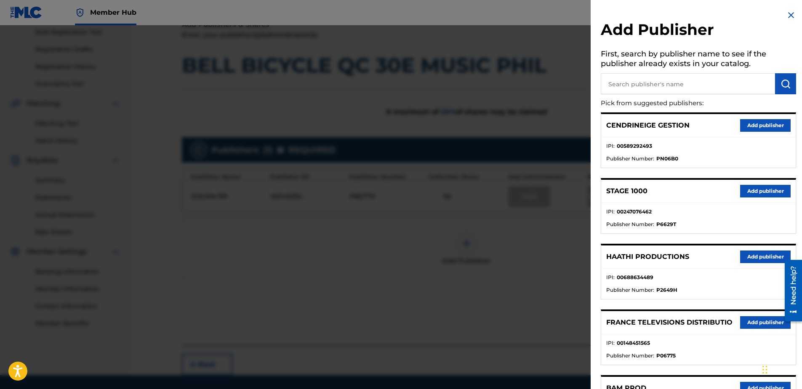
click at [636, 85] on input "text" at bounding box center [688, 83] width 174 height 21
type input "cir"
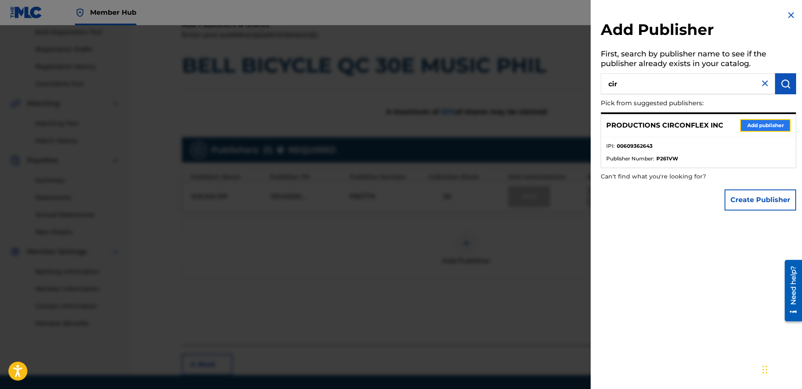
click at [754, 123] on button "Add publisher" at bounding box center [765, 125] width 51 height 13
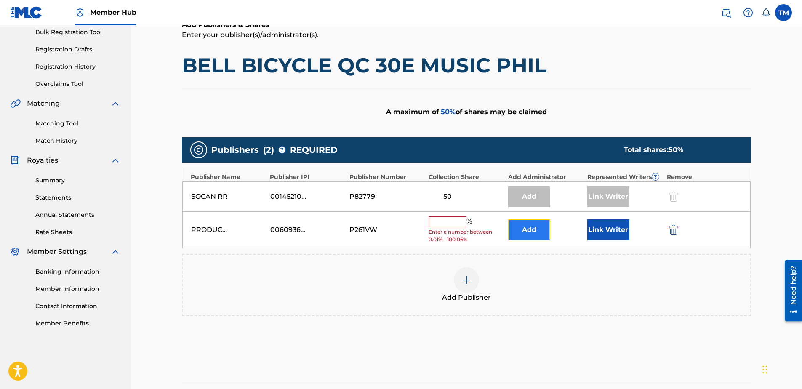
drag, startPoint x: 539, startPoint y: 229, endPoint x: 544, endPoint y: 225, distance: 6.7
click at [544, 225] on button "Add" at bounding box center [529, 229] width 42 height 21
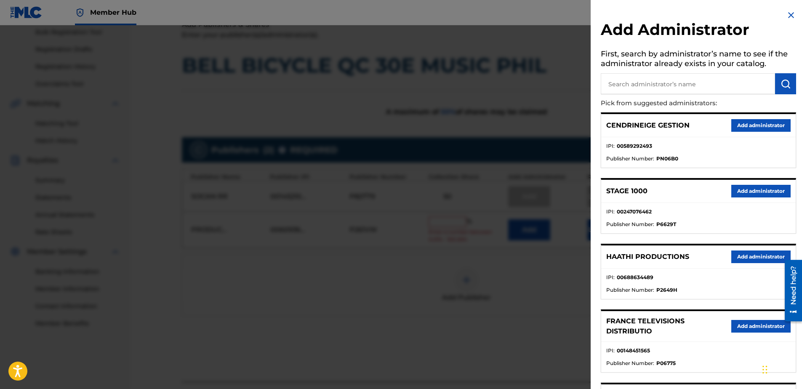
click at [674, 86] on input "text" at bounding box center [688, 83] width 174 height 21
type input "9057"
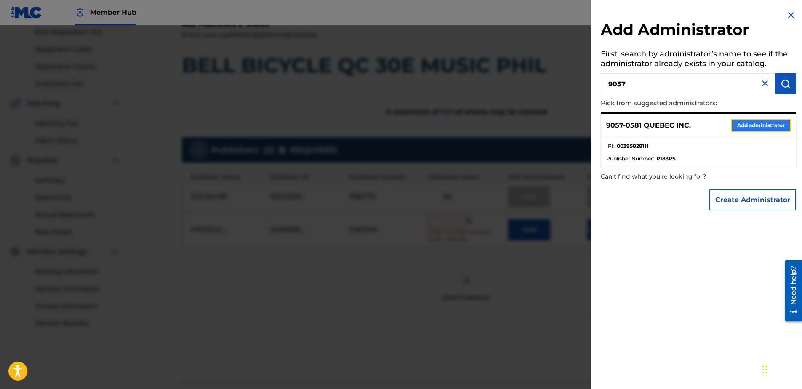
click at [731, 126] on button "Add administrator" at bounding box center [760, 125] width 59 height 13
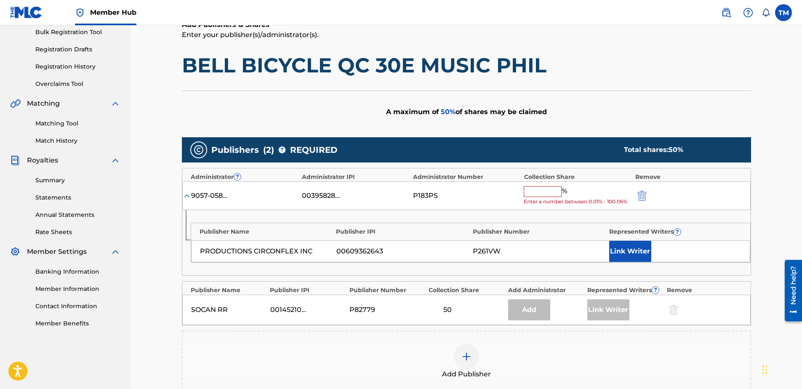
click at [546, 190] on input "text" at bounding box center [543, 191] width 38 height 11
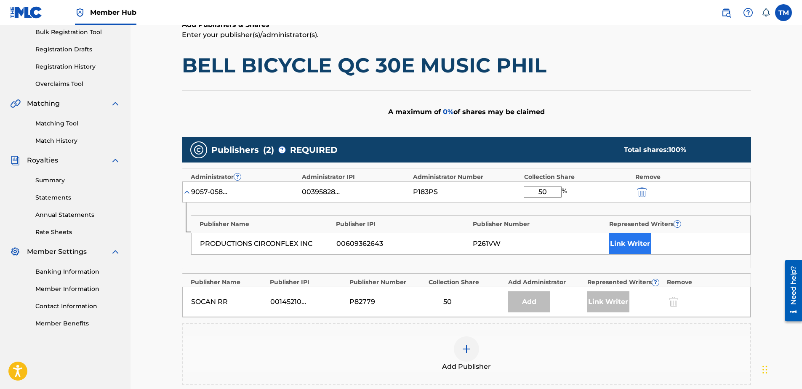
type input "50"
click at [624, 248] on button "Link Writer" at bounding box center [630, 243] width 42 height 21
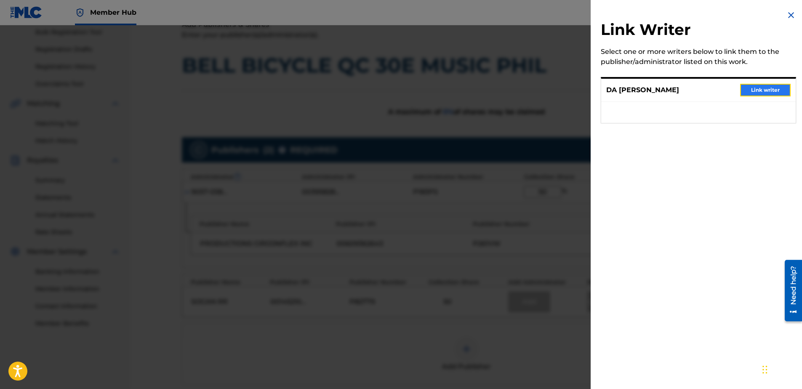
click at [751, 92] on button "Link writer" at bounding box center [765, 90] width 51 height 13
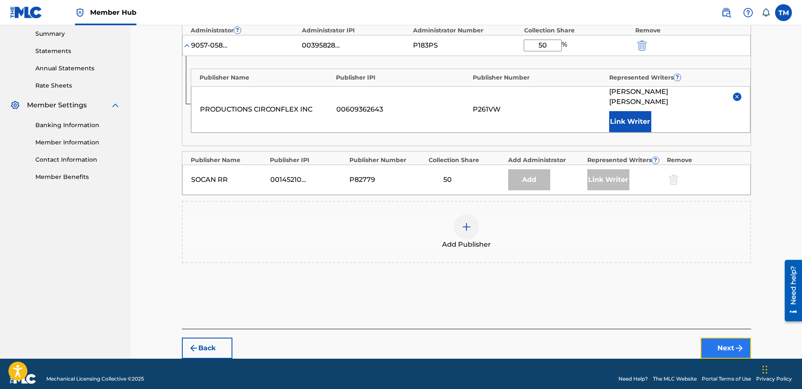
click at [729, 338] on button "Next" at bounding box center [726, 348] width 51 height 21
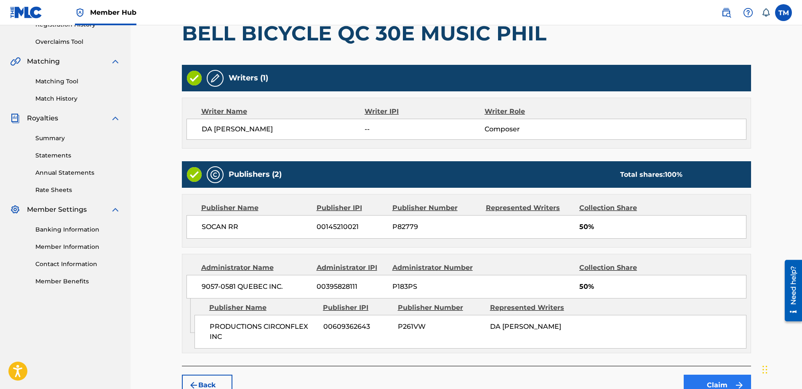
scroll to position [206, 0]
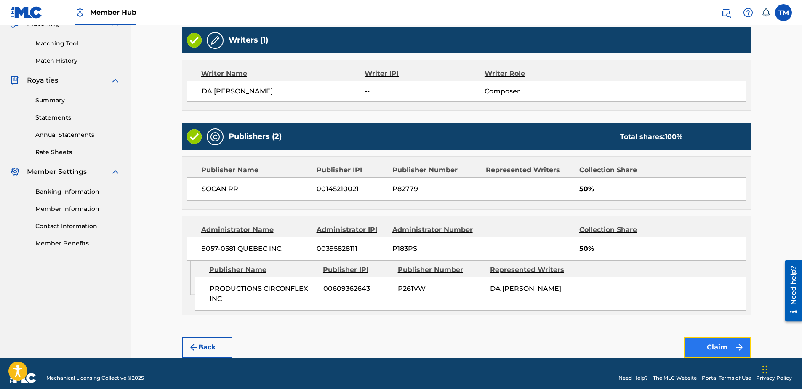
click at [709, 341] on button "Claim" at bounding box center [717, 347] width 67 height 21
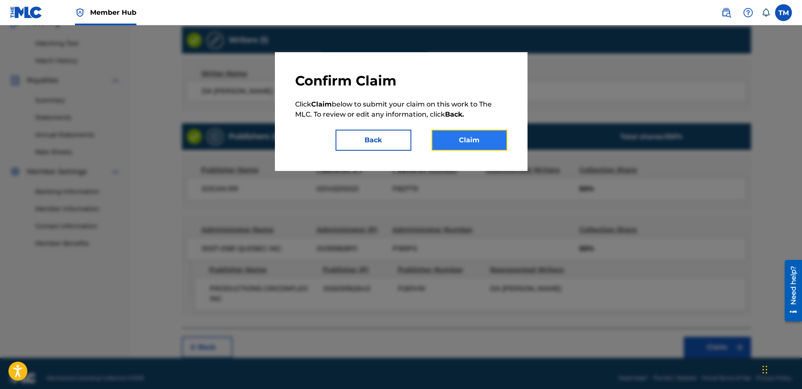
click at [456, 134] on button "Claim" at bounding box center [470, 140] width 76 height 21
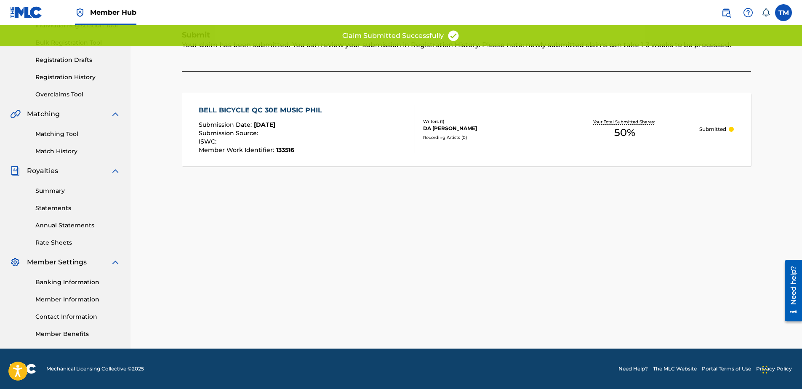
scroll to position [116, 0]
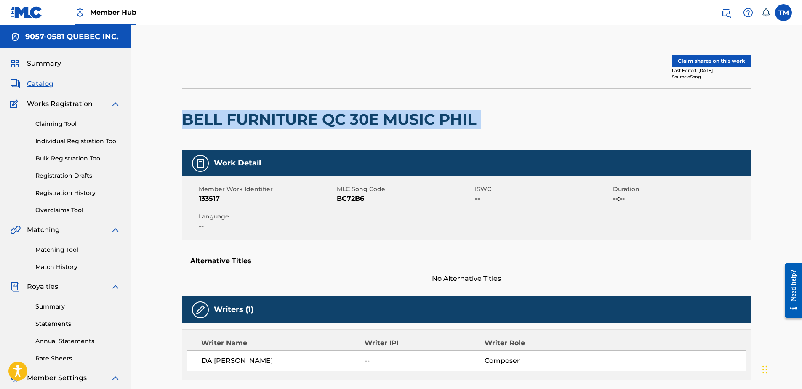
drag, startPoint x: 378, startPoint y: 125, endPoint x: 178, endPoint y: 131, distance: 200.5
click at [178, 132] on div "Claim shares on this work Last Edited: [DATE] Source: eSong BELL FURNITURE QC 3…" at bounding box center [466, 338] width 589 height 584
copy div "BELL FURNITURE QC 30E MUSIC PHIL"
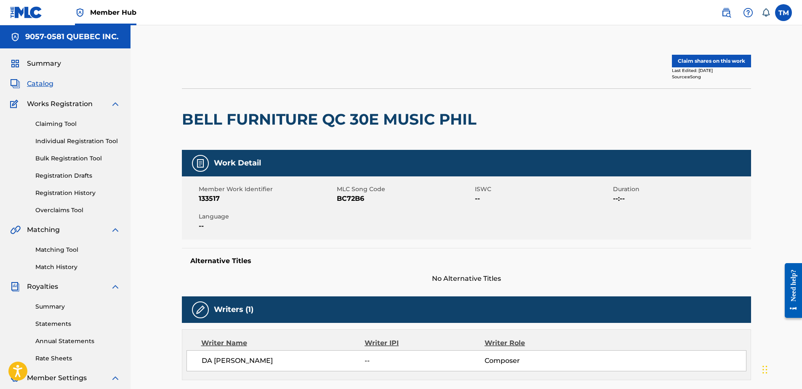
click at [351, 196] on span "BC72B6" at bounding box center [405, 199] width 136 height 10
copy span "BC72B6"
click at [698, 63] on button "Claim shares on this work" at bounding box center [711, 61] width 79 height 13
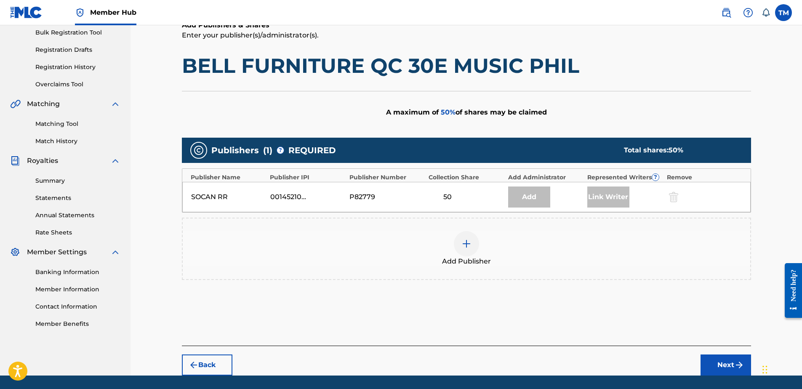
scroll to position [126, 0]
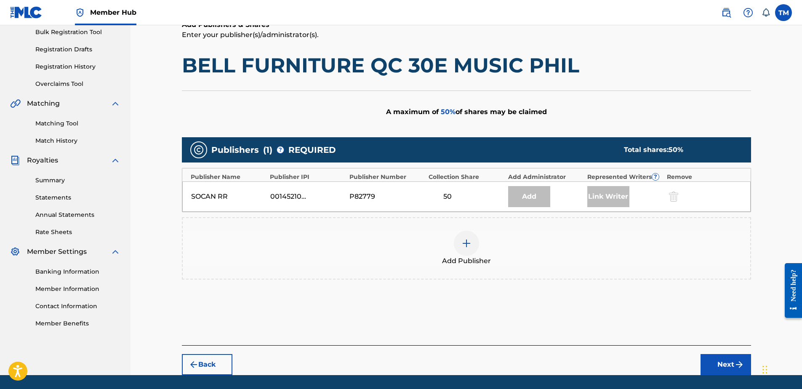
click at [469, 248] on img at bounding box center [466, 243] width 10 height 10
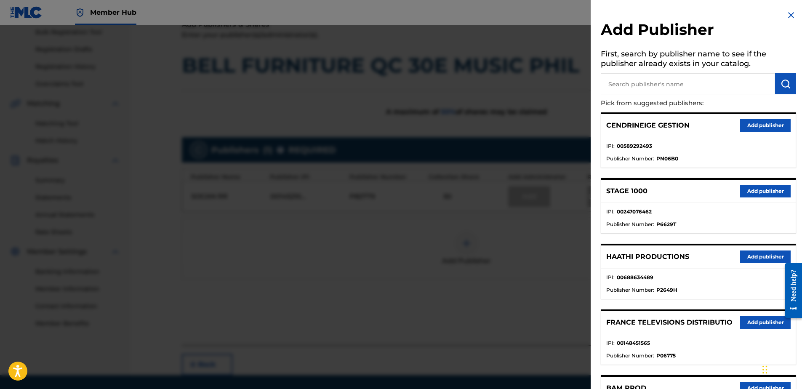
click at [665, 80] on input "text" at bounding box center [688, 83] width 174 height 21
type input "cir"
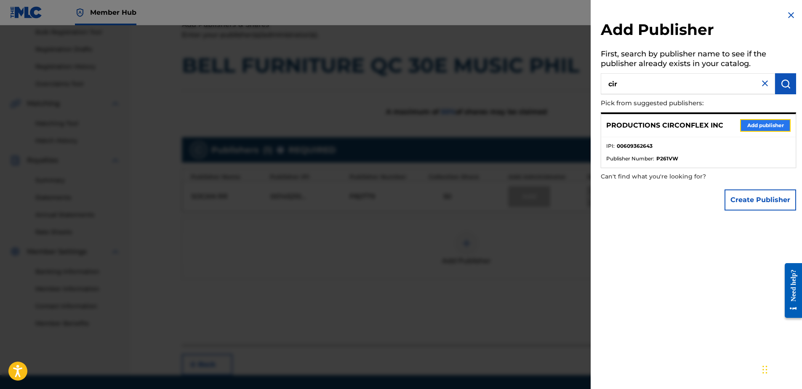
click at [766, 125] on button "Add publisher" at bounding box center [765, 125] width 51 height 13
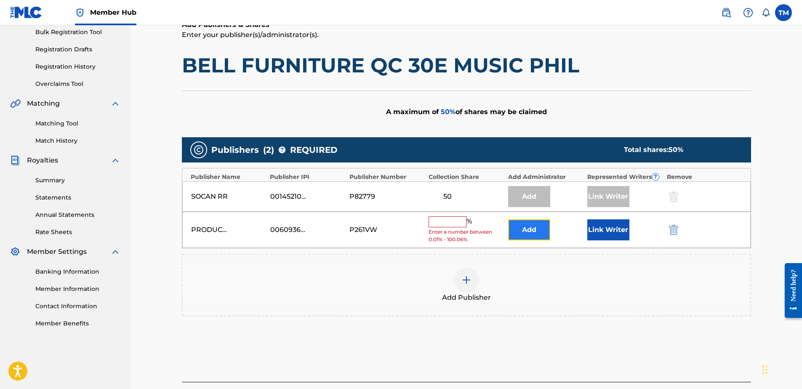
click at [518, 229] on button "Add" at bounding box center [529, 229] width 42 height 21
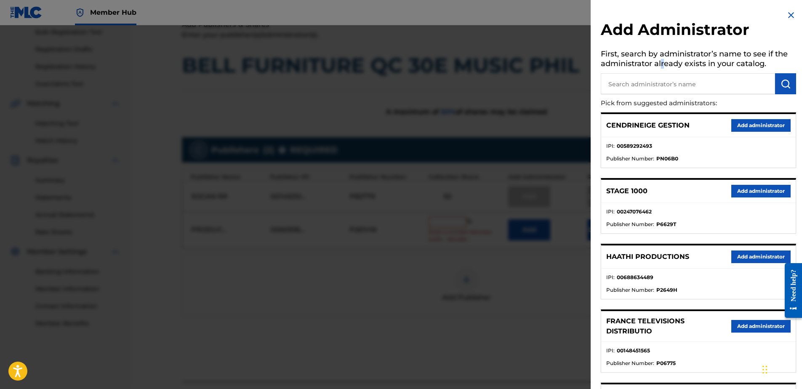
click at [651, 84] on input "text" at bounding box center [688, 83] width 174 height 21
type input "9057"
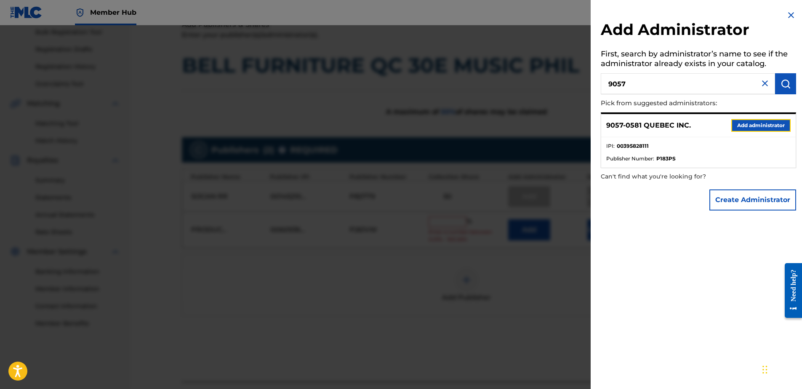
drag, startPoint x: 765, startPoint y: 125, endPoint x: 576, endPoint y: 128, distance: 189.0
click at [764, 125] on button "Add administrator" at bounding box center [760, 125] width 59 height 13
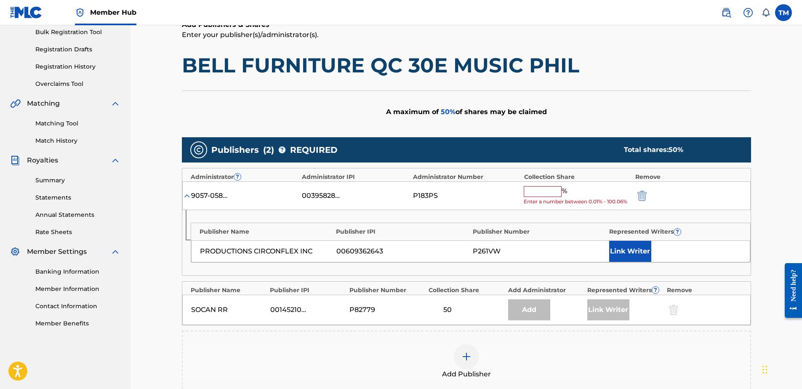
click at [539, 192] on input "text" at bounding box center [543, 191] width 38 height 11
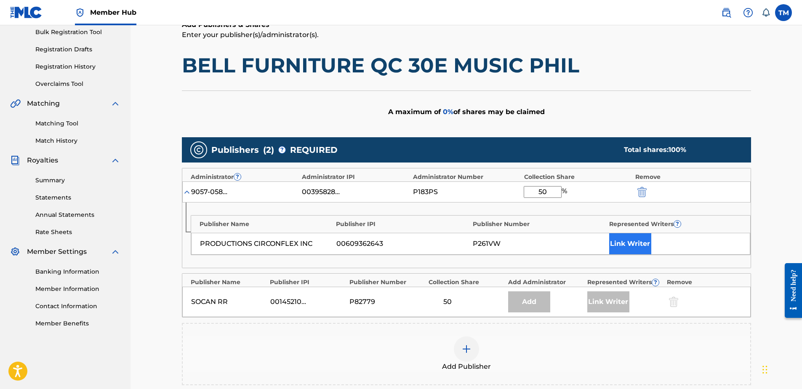
type input "50"
click at [628, 245] on button "Link Writer" at bounding box center [630, 243] width 42 height 21
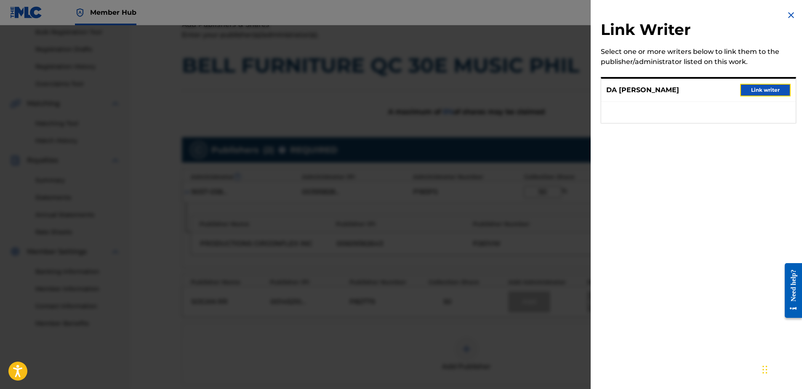
drag, startPoint x: 751, startPoint y: 91, endPoint x: 735, endPoint y: 98, distance: 17.4
click at [751, 91] on button "Link writer" at bounding box center [765, 90] width 51 height 13
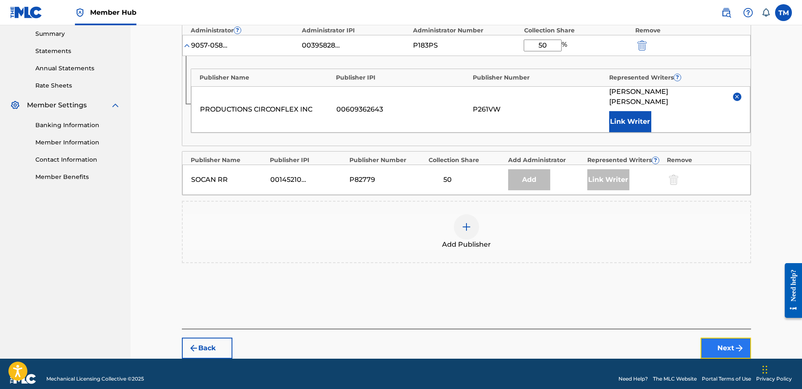
click at [728, 338] on button "Next" at bounding box center [726, 348] width 51 height 21
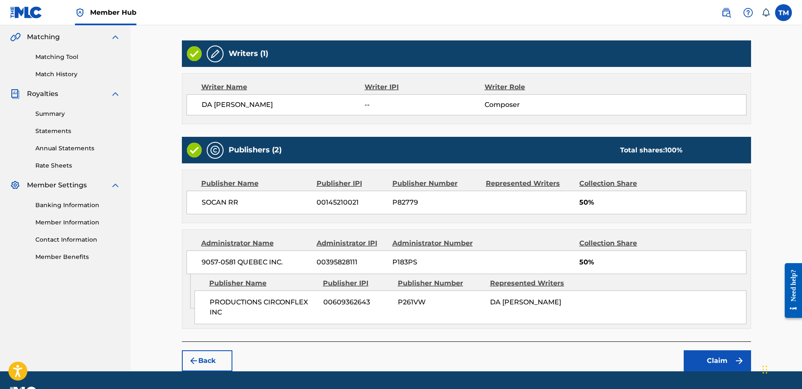
scroll to position [216, 0]
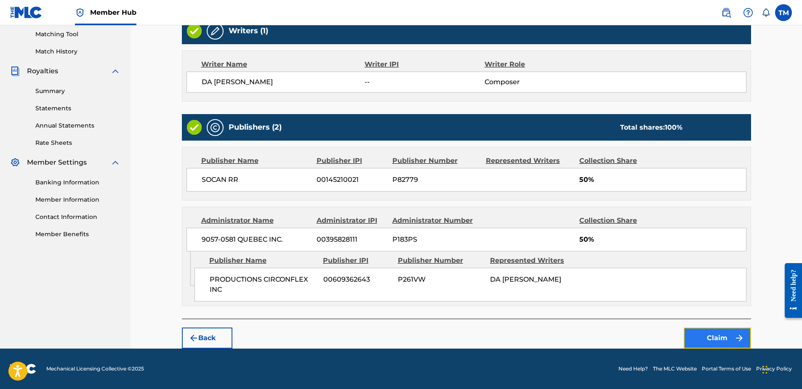
click at [712, 336] on button "Claim" at bounding box center [717, 338] width 67 height 21
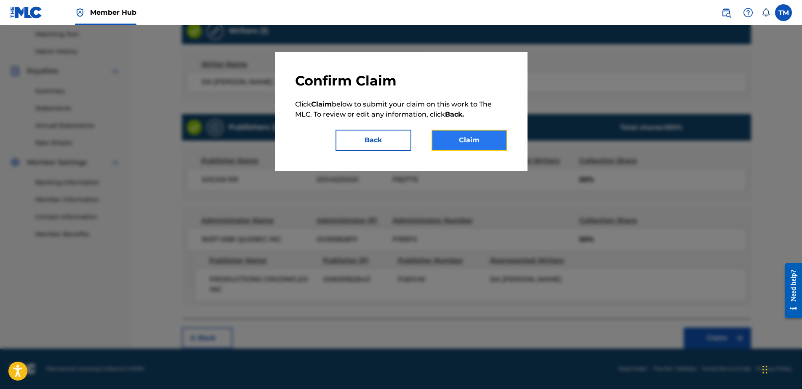
click at [482, 140] on button "Claim" at bounding box center [470, 140] width 76 height 21
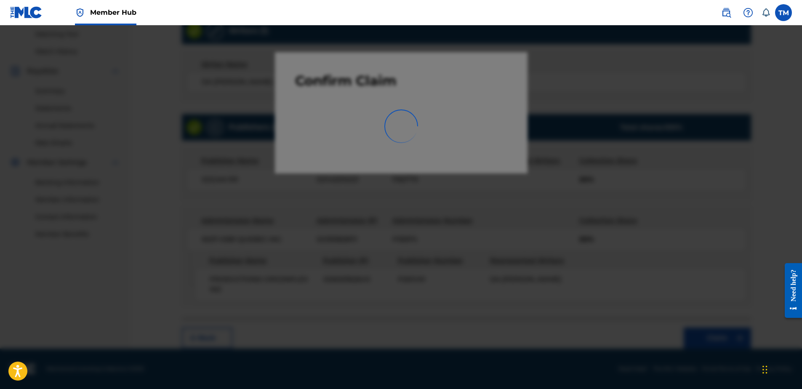
scroll to position [116, 0]
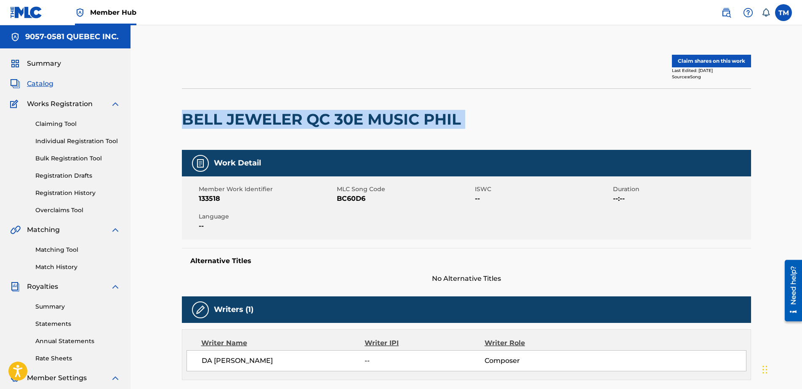
drag, startPoint x: 469, startPoint y: 117, endPoint x: 187, endPoint y: 139, distance: 282.5
click at [187, 140] on div "BELL JEWELER QC 30E MUSIC PHIL" at bounding box center [466, 118] width 569 height 61
copy div "BELL JEWELER QC 30E MUSIC PHIL"
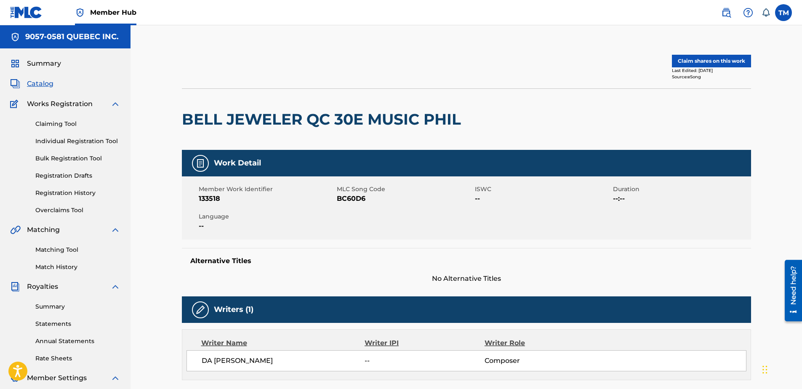
click at [348, 198] on span "BC60D6" at bounding box center [405, 199] width 136 height 10
copy span "BC60D6"
click at [678, 61] on button "Claim shares on this work" at bounding box center [711, 61] width 79 height 13
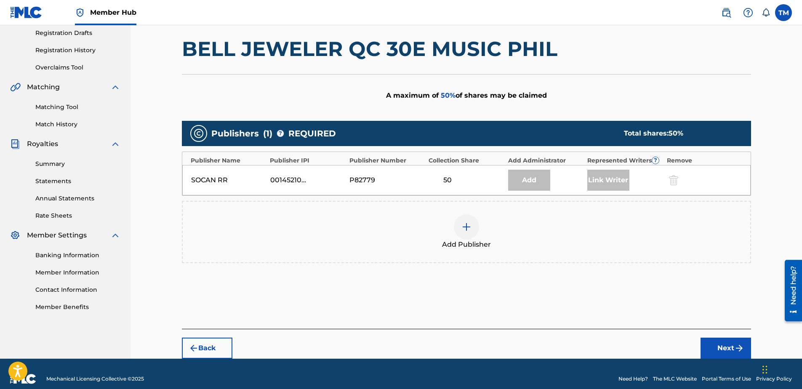
scroll to position [153, 0]
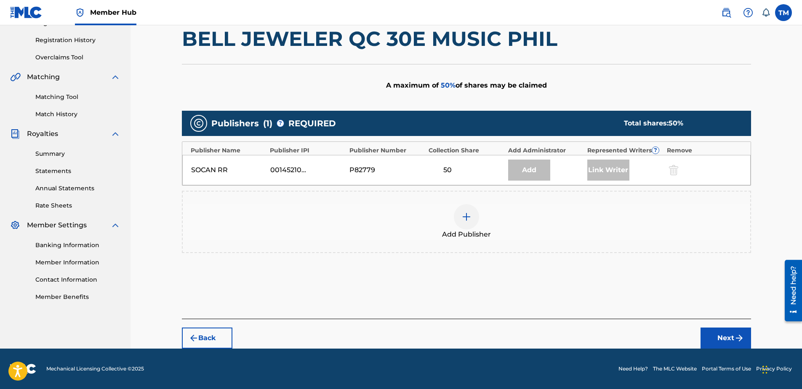
click at [457, 208] on div at bounding box center [466, 216] width 25 height 25
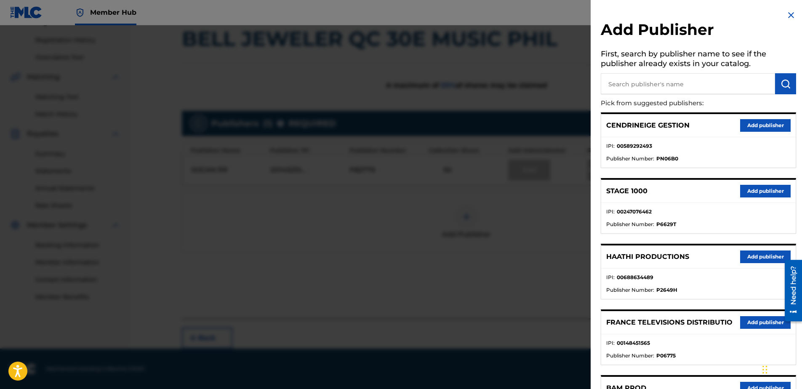
click at [670, 83] on input "text" at bounding box center [688, 83] width 174 height 21
type input "cir"
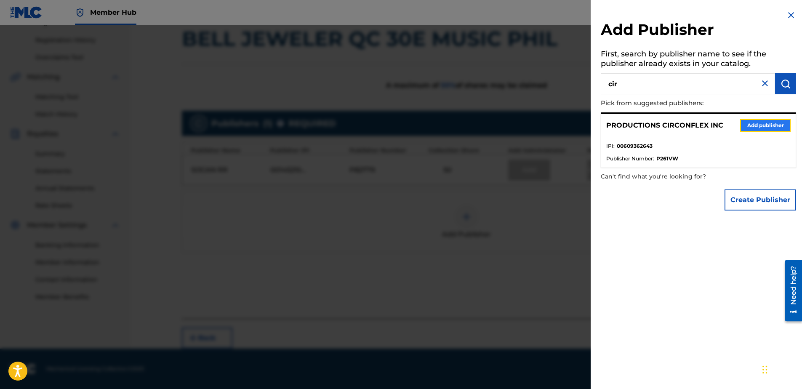
click at [756, 125] on button "Add publisher" at bounding box center [765, 125] width 51 height 13
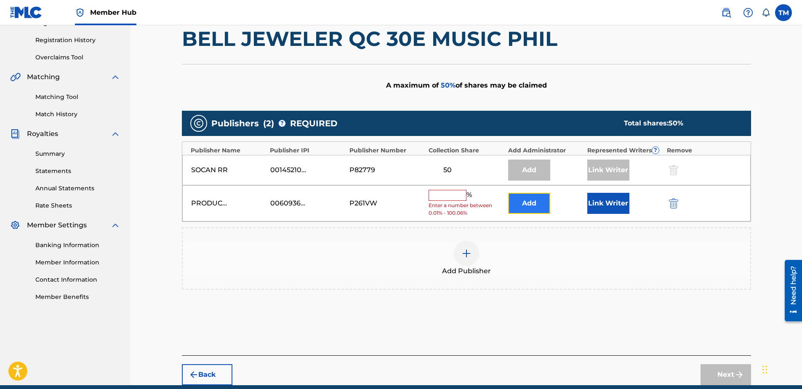
click at [533, 200] on button "Add" at bounding box center [529, 203] width 42 height 21
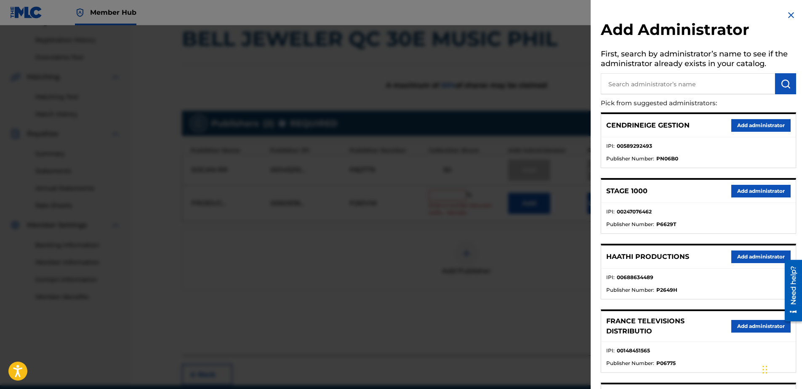
click at [651, 85] on input "text" at bounding box center [688, 83] width 174 height 21
type input "9057"
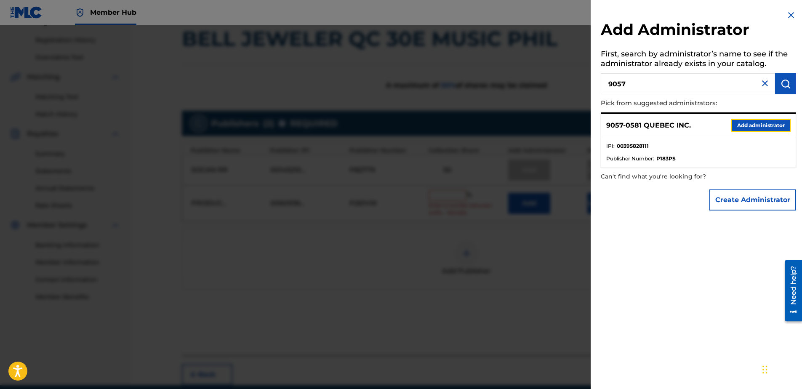
drag, startPoint x: 758, startPoint y: 124, endPoint x: 715, endPoint y: 136, distance: 44.9
click at [757, 124] on button "Add administrator" at bounding box center [760, 125] width 59 height 13
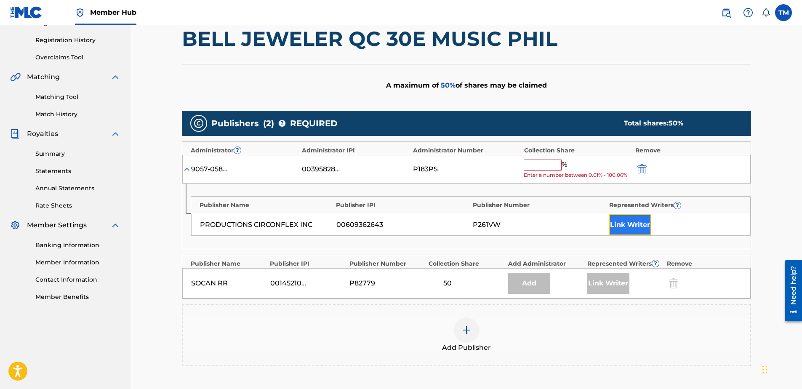
click at [621, 223] on button "Link Writer" at bounding box center [630, 224] width 42 height 21
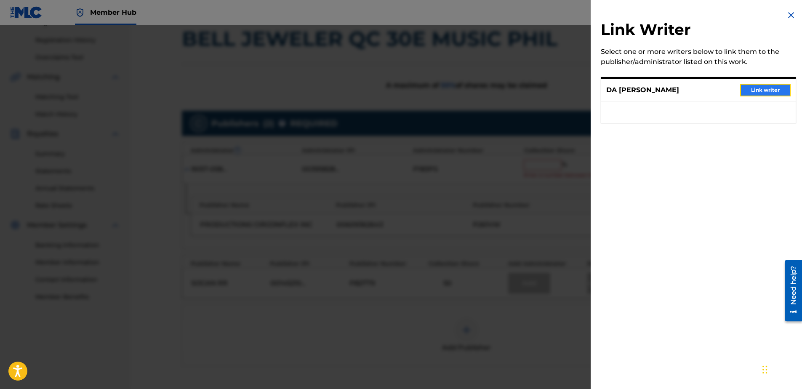
click at [750, 90] on button "Link writer" at bounding box center [765, 90] width 51 height 13
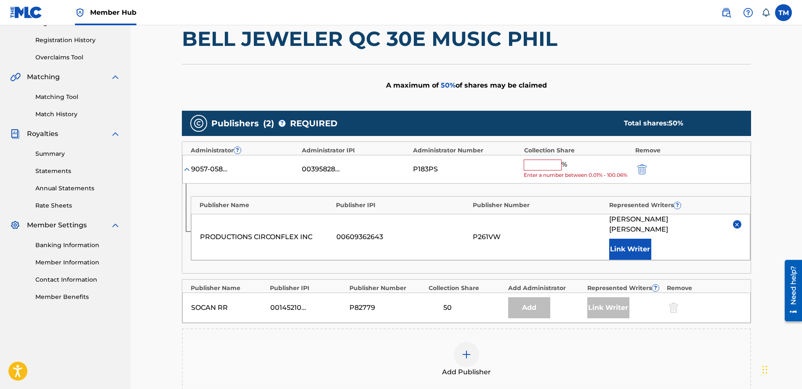
click at [551, 158] on div "9057-0581 QUEBEC INC. 00395828111 P183PS % Enter a number between 0.01% - 100.0…" at bounding box center [466, 169] width 568 height 29
click at [545, 168] on input "text" at bounding box center [543, 165] width 38 height 11
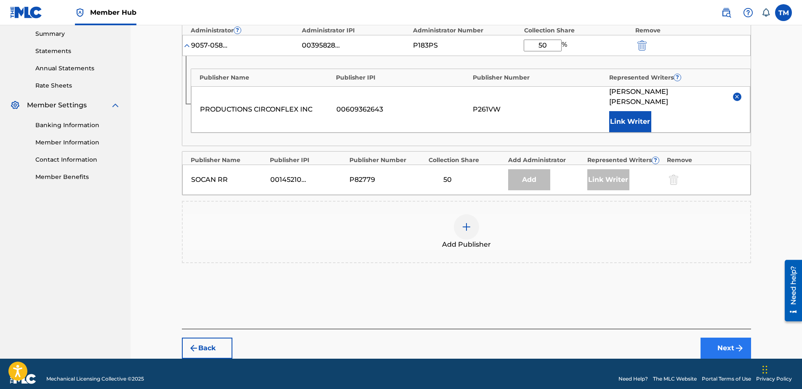
type input "50"
click at [711, 338] on button "Next" at bounding box center [726, 348] width 51 height 21
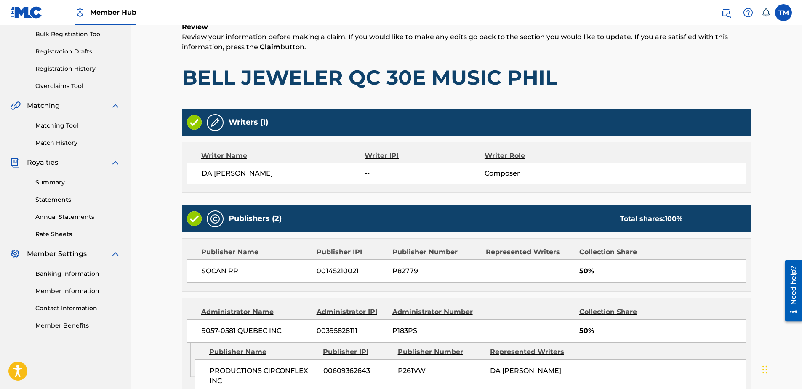
scroll to position [206, 0]
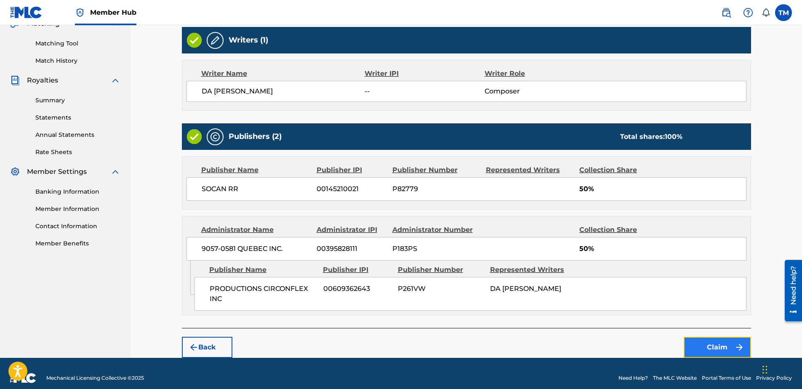
click at [705, 342] on button "Claim" at bounding box center [717, 347] width 67 height 21
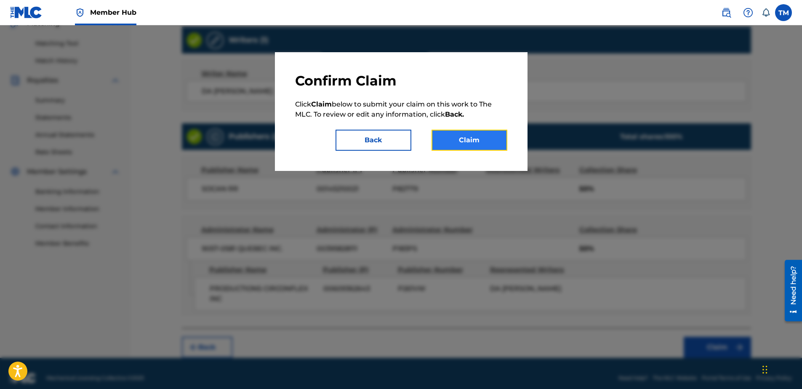
click at [473, 141] on button "Claim" at bounding box center [470, 140] width 76 height 21
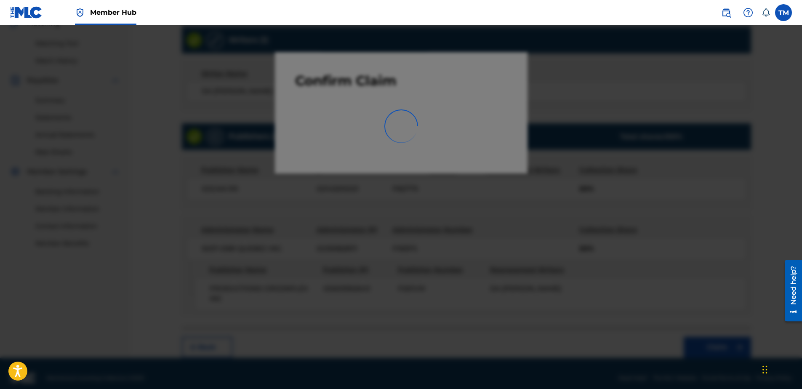
scroll to position [116, 0]
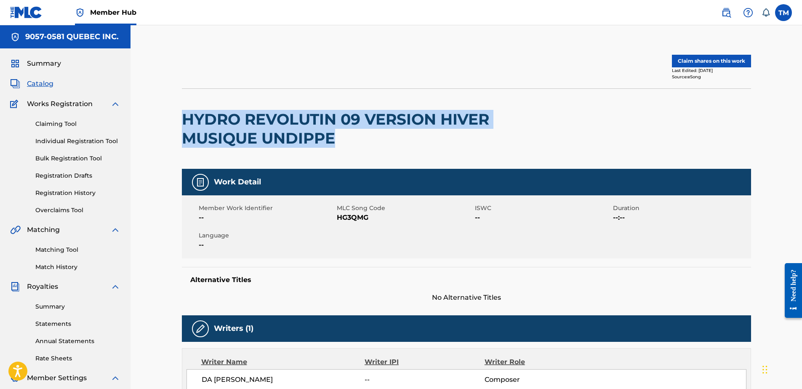
drag, startPoint x: 338, startPoint y: 137, endPoint x: 181, endPoint y: 117, distance: 157.5
click at [182, 117] on h2 "HYDRO REVOLUTIN 09 VERSION HIVER MUSIQUE UNDIPPE" at bounding box center [352, 129] width 341 height 38
copy h2 "HYDRO REVOLUTIN 09 VERSION HIVER MUSIQUE UNDIPPE"
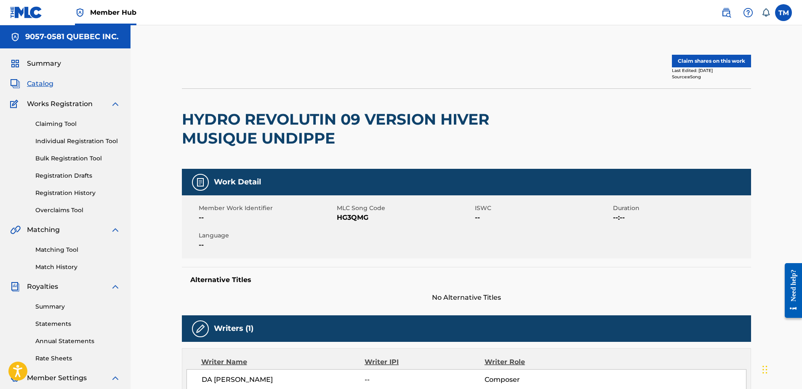
click at [349, 217] on span "HG3QMG" at bounding box center [405, 218] width 136 height 10
copy span "HG3QMG"
click at [700, 60] on button "Claim shares on this work" at bounding box center [711, 61] width 79 height 13
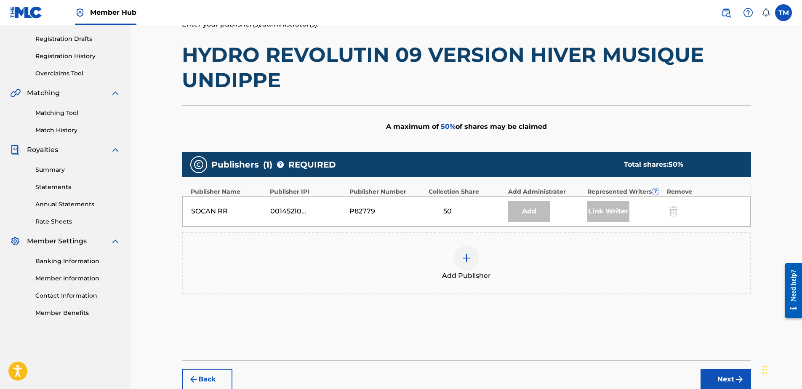
scroll to position [168, 0]
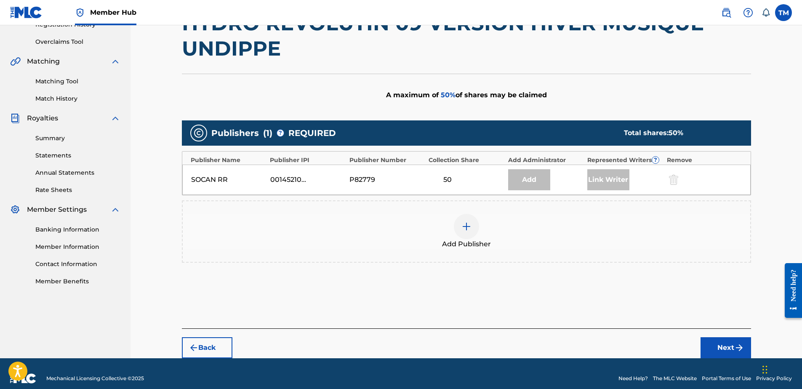
click at [466, 226] on img at bounding box center [466, 226] width 10 height 10
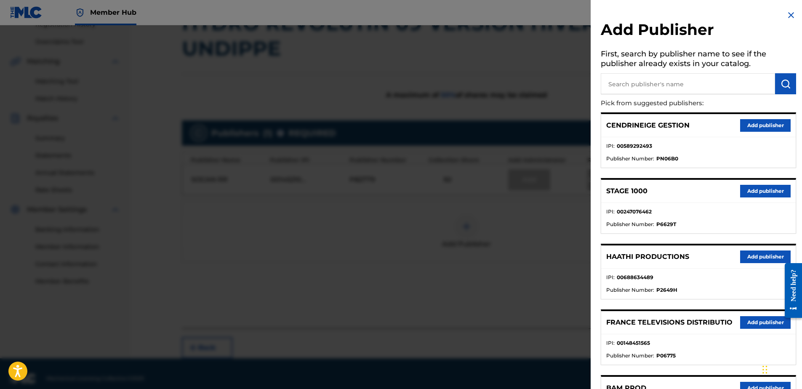
click at [658, 81] on input "text" at bounding box center [688, 83] width 174 height 21
type input "cir"
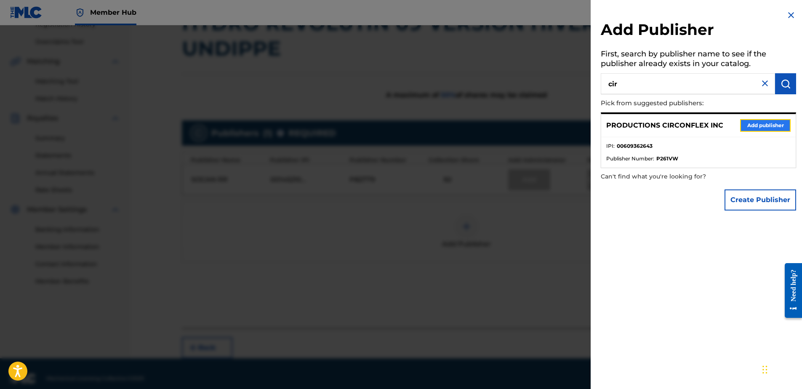
click at [759, 121] on button "Add publisher" at bounding box center [765, 125] width 51 height 13
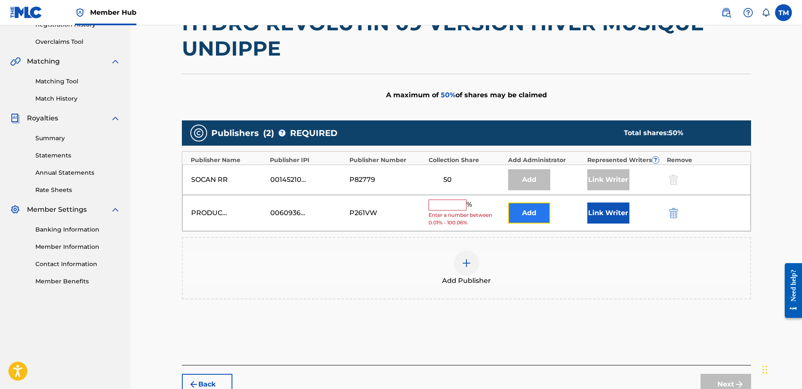
click at [522, 213] on button "Add" at bounding box center [529, 212] width 42 height 21
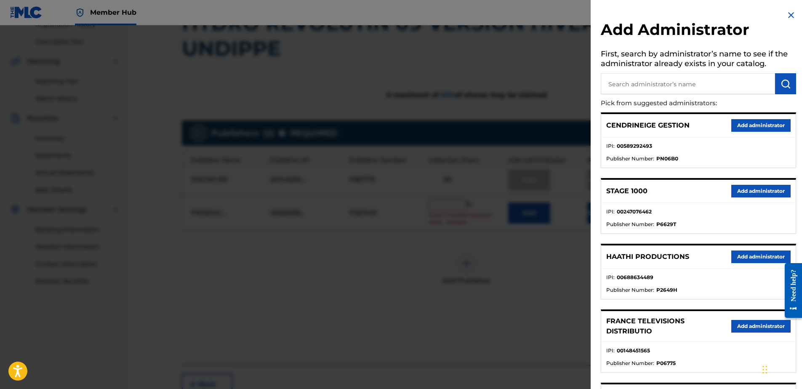
click at [635, 85] on input "text" at bounding box center [688, 83] width 174 height 21
type input "9057"
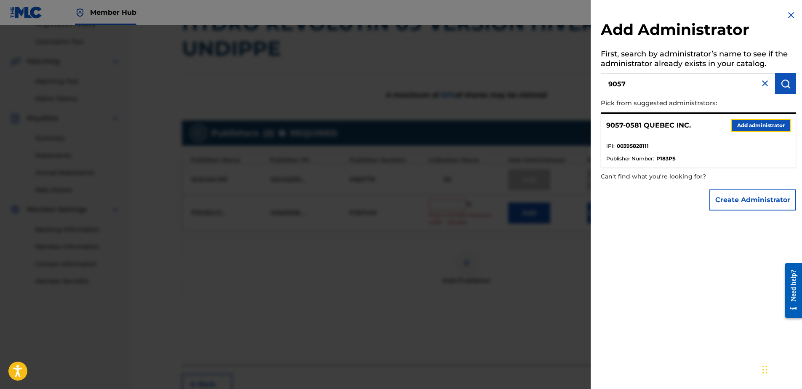
drag, startPoint x: 756, startPoint y: 125, endPoint x: 744, endPoint y: 131, distance: 13.2
click at [754, 125] on button "Add administrator" at bounding box center [760, 125] width 59 height 13
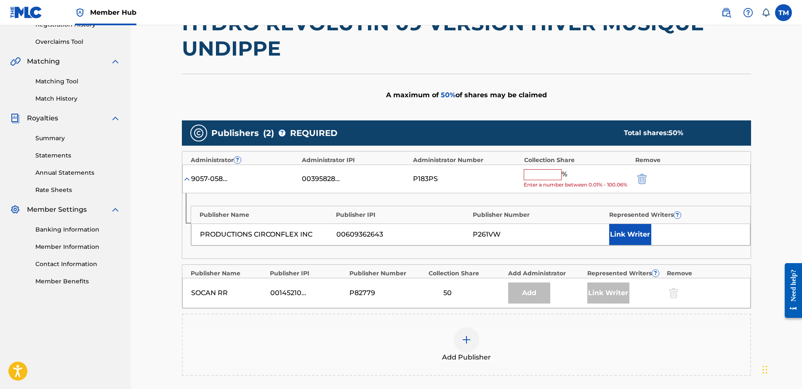
click at [540, 171] on input "text" at bounding box center [543, 174] width 38 height 11
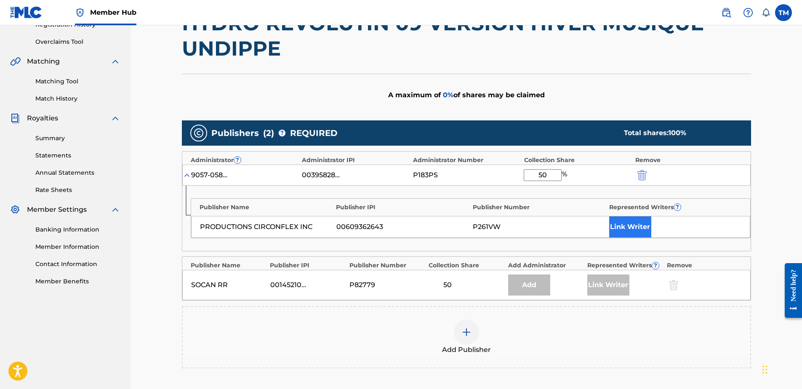
type input "50"
click at [627, 224] on button "Link Writer" at bounding box center [630, 226] width 42 height 21
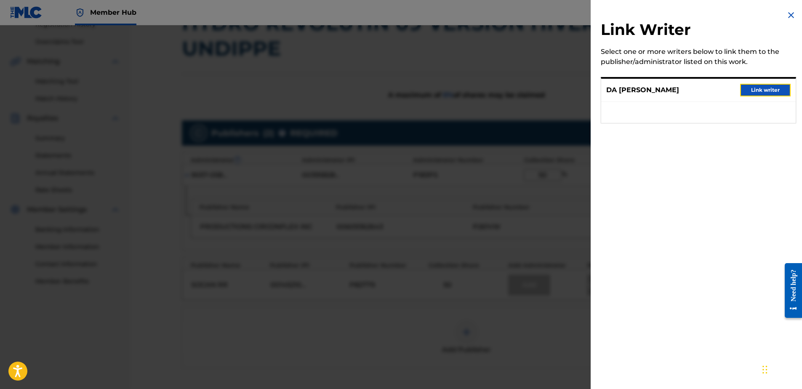
click at [777, 89] on button "Link writer" at bounding box center [765, 90] width 51 height 13
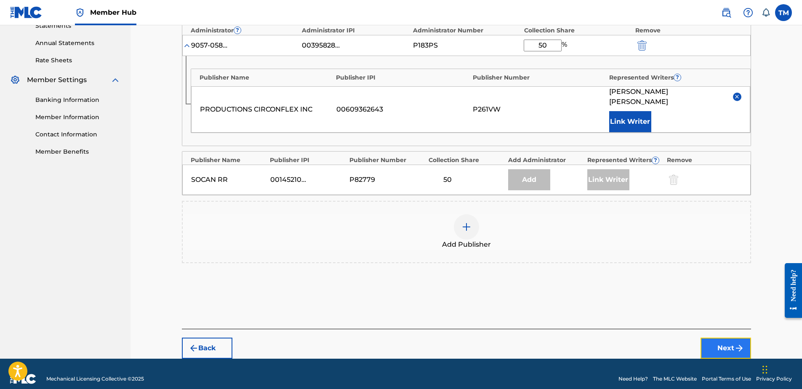
click at [718, 338] on button "Next" at bounding box center [726, 348] width 51 height 21
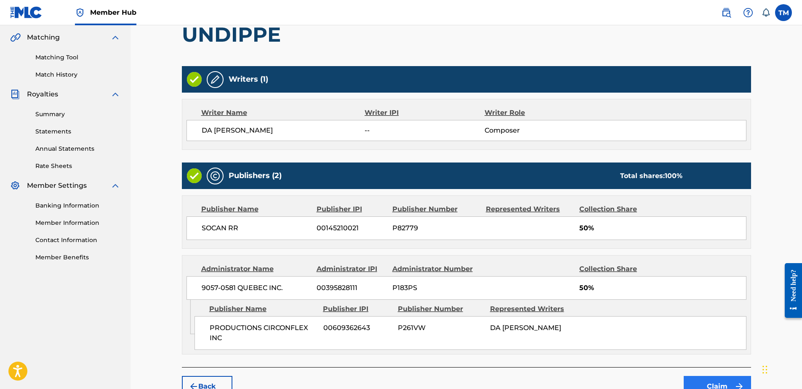
scroll to position [241, 0]
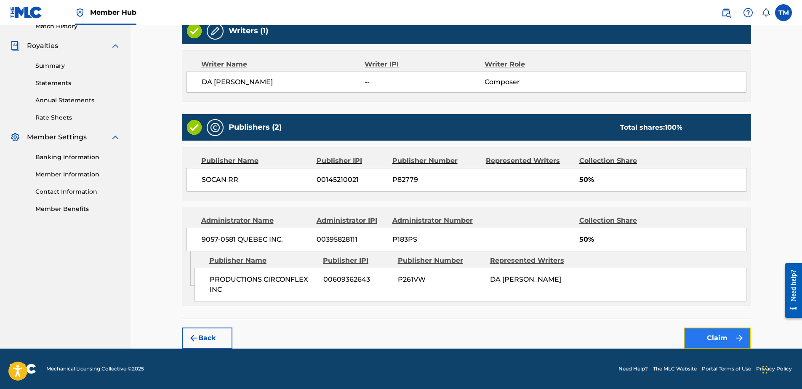
click at [729, 344] on button "Claim" at bounding box center [717, 338] width 67 height 21
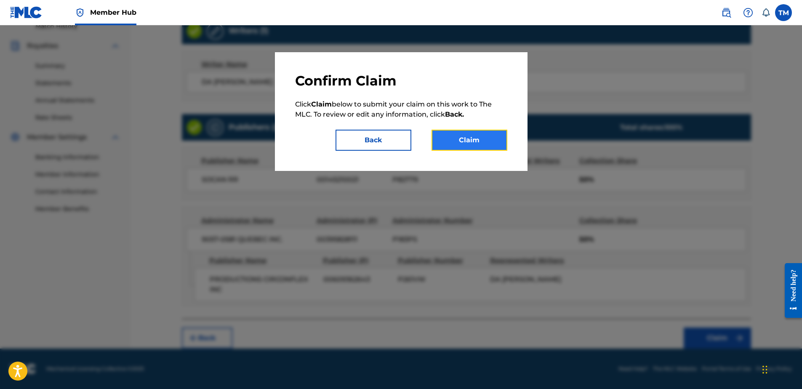
click at [471, 133] on button "Claim" at bounding box center [470, 140] width 76 height 21
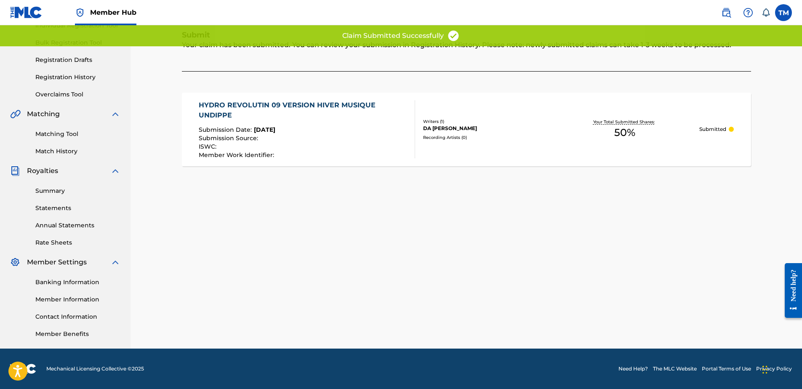
scroll to position [0, 0]
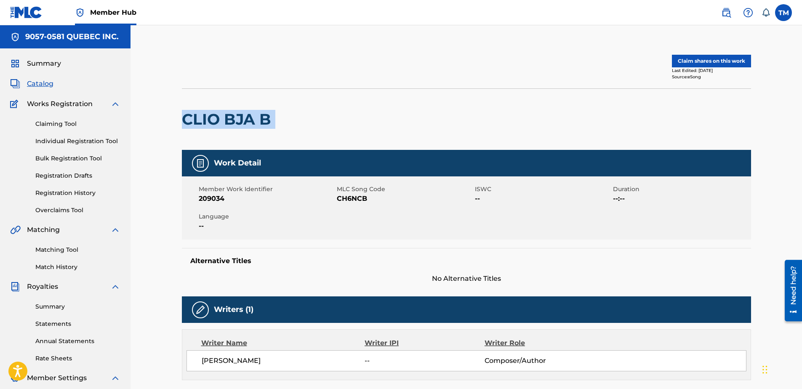
drag, startPoint x: 274, startPoint y: 121, endPoint x: 183, endPoint y: 129, distance: 91.2
click at [183, 129] on div "CLIO BJA B" at bounding box center [466, 118] width 569 height 61
click at [354, 197] on span "CH6NCB" at bounding box center [405, 199] width 136 height 10
copy span "CH6NCB"
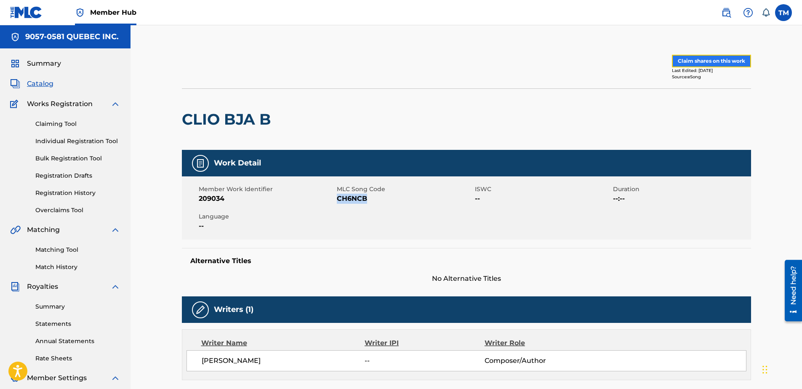
click at [714, 57] on button "Claim shares on this work" at bounding box center [711, 61] width 79 height 13
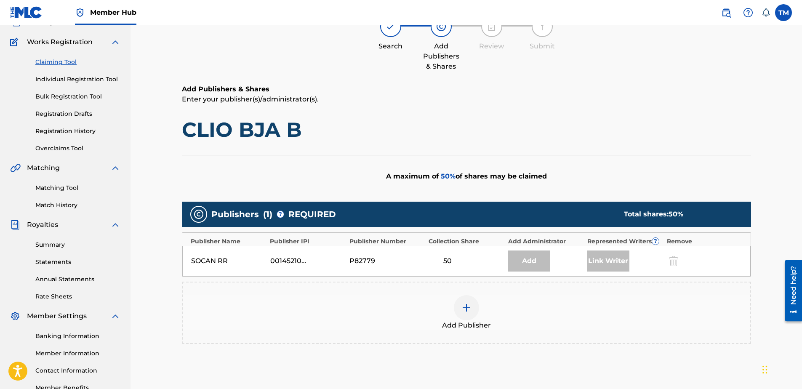
scroll to position [153, 0]
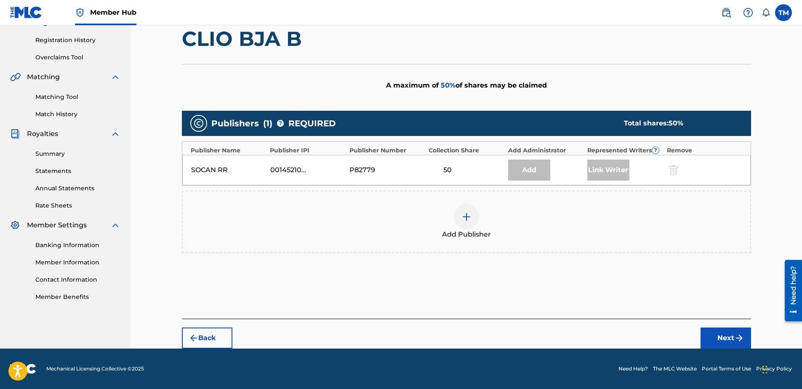
click at [472, 217] on div at bounding box center [466, 216] width 25 height 25
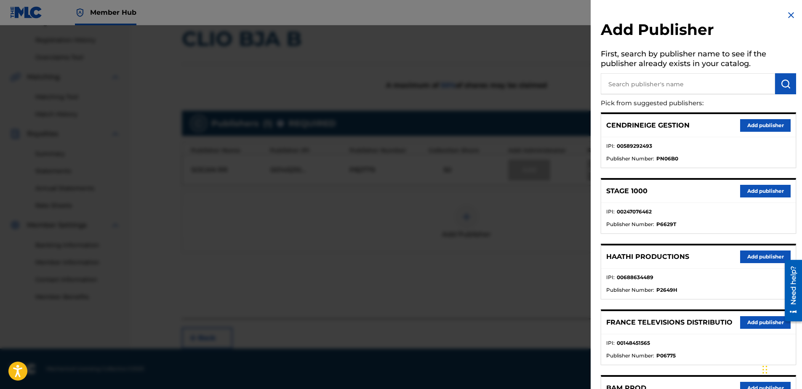
click at [652, 78] on input "text" at bounding box center [688, 83] width 174 height 21
type input "cir"
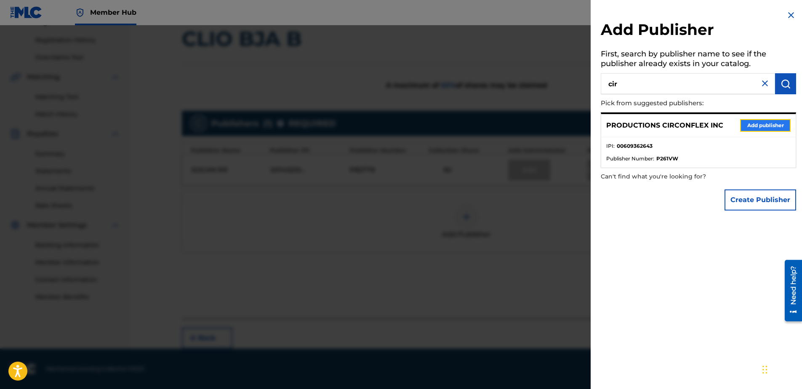
click at [748, 125] on button "Add publisher" at bounding box center [765, 125] width 51 height 13
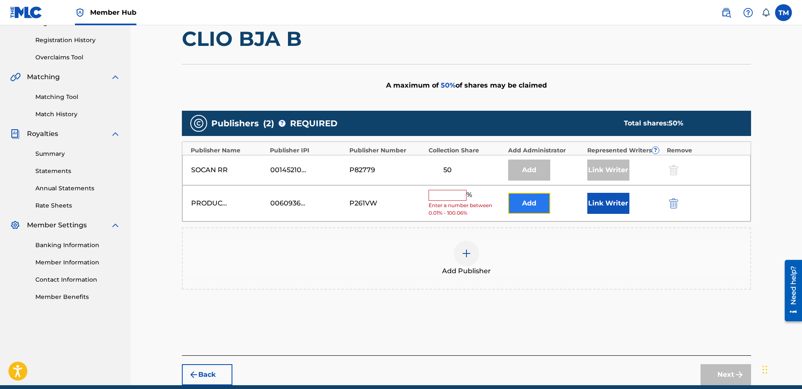
click at [520, 201] on button "Add" at bounding box center [529, 203] width 42 height 21
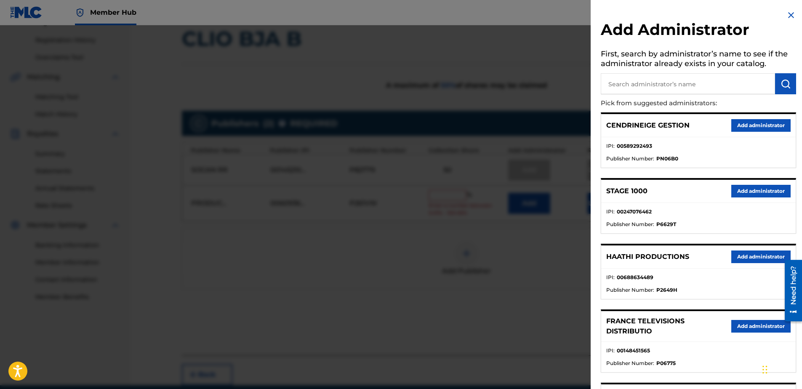
click at [651, 88] on input "text" at bounding box center [688, 83] width 174 height 21
type input "9057"
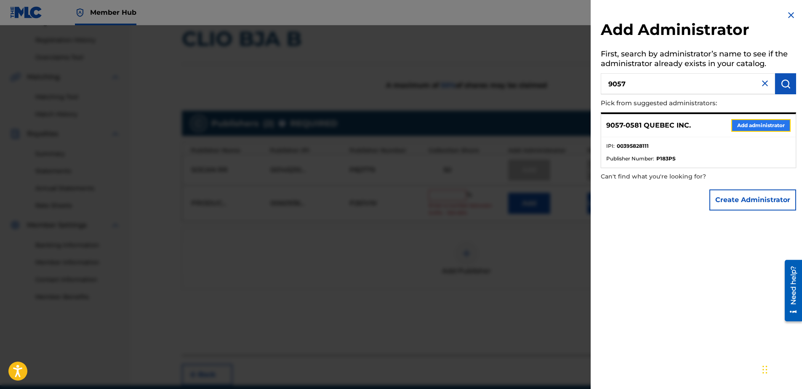
click at [750, 124] on button "Add administrator" at bounding box center [760, 125] width 59 height 13
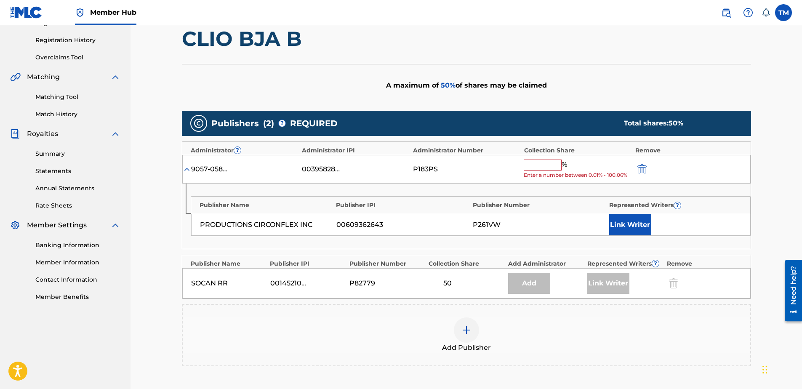
click at [541, 163] on input "text" at bounding box center [543, 165] width 38 height 11
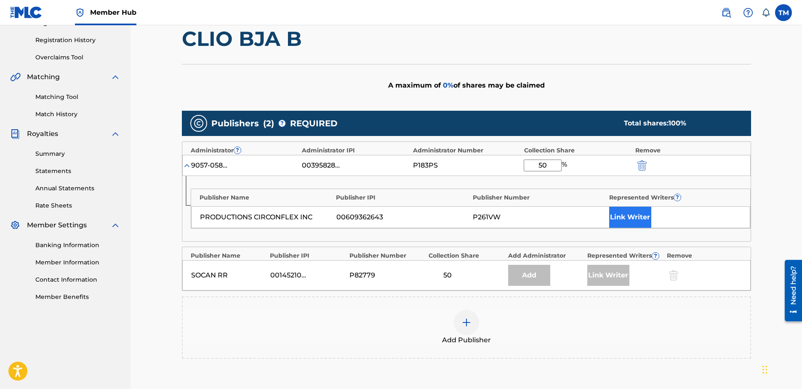
type input "50"
click at [636, 221] on button "Link Writer" at bounding box center [630, 217] width 42 height 21
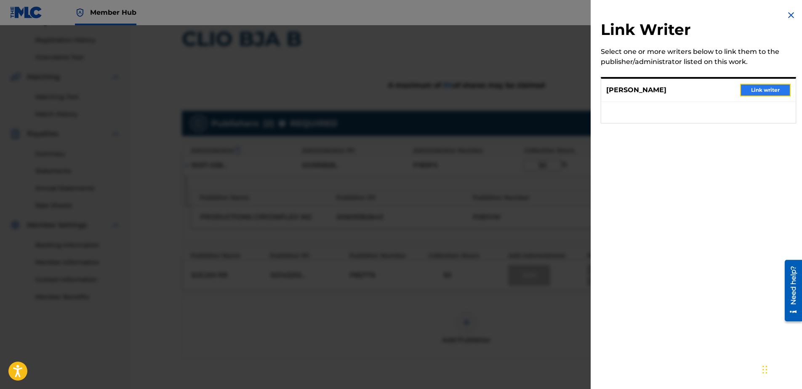
click at [758, 94] on button "Link writer" at bounding box center [765, 90] width 51 height 13
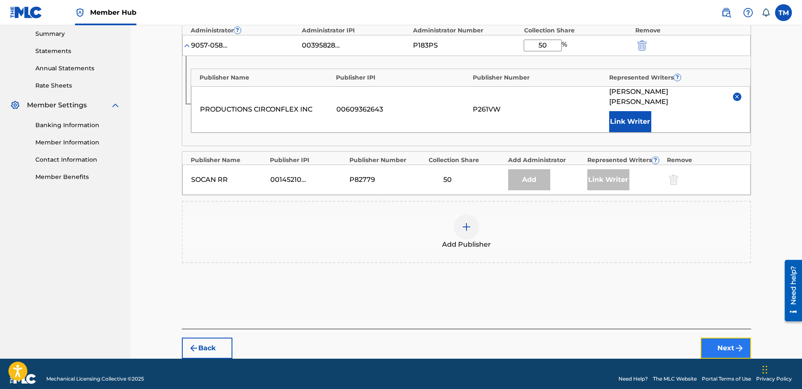
click at [714, 338] on button "Next" at bounding box center [726, 348] width 51 height 21
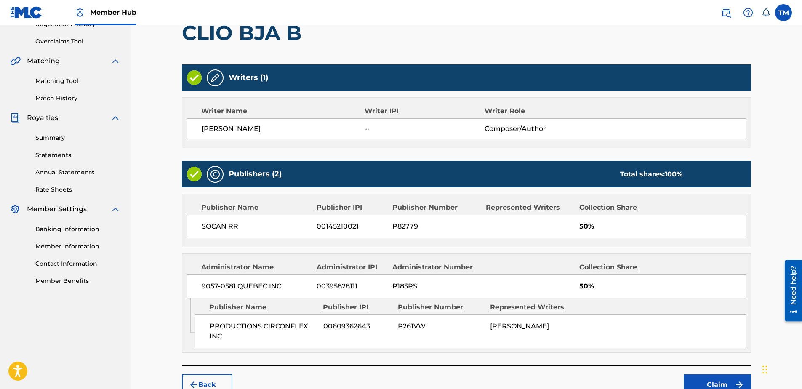
scroll to position [216, 0]
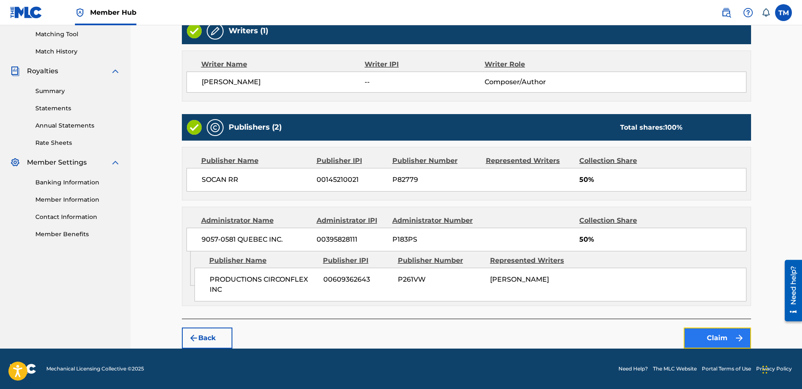
click at [697, 335] on button "Claim" at bounding box center [717, 338] width 67 height 21
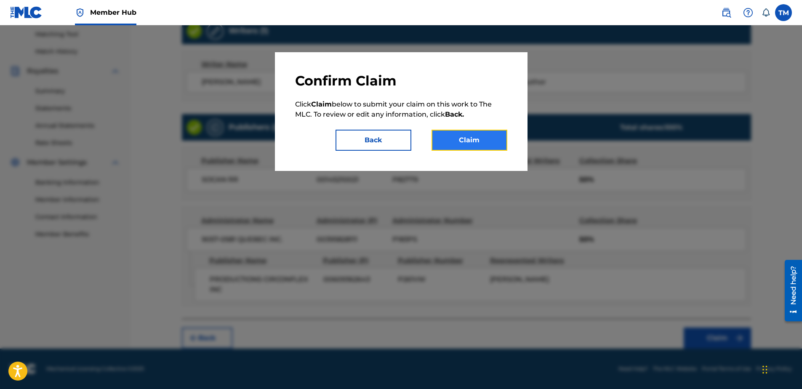
click at [469, 138] on button "Claim" at bounding box center [470, 140] width 76 height 21
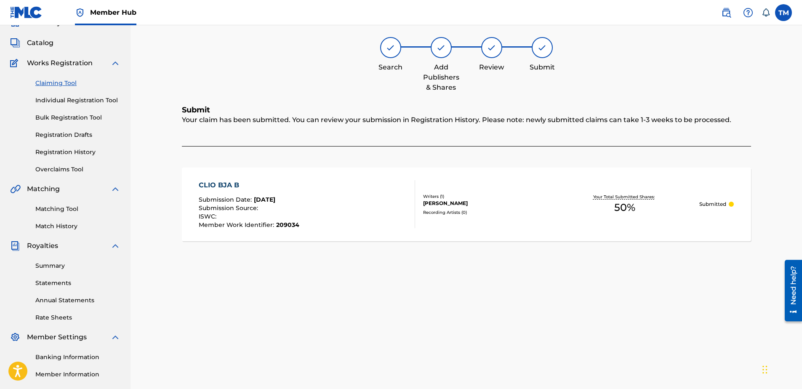
scroll to position [0, 0]
